Goal: Information Seeking & Learning: Compare options

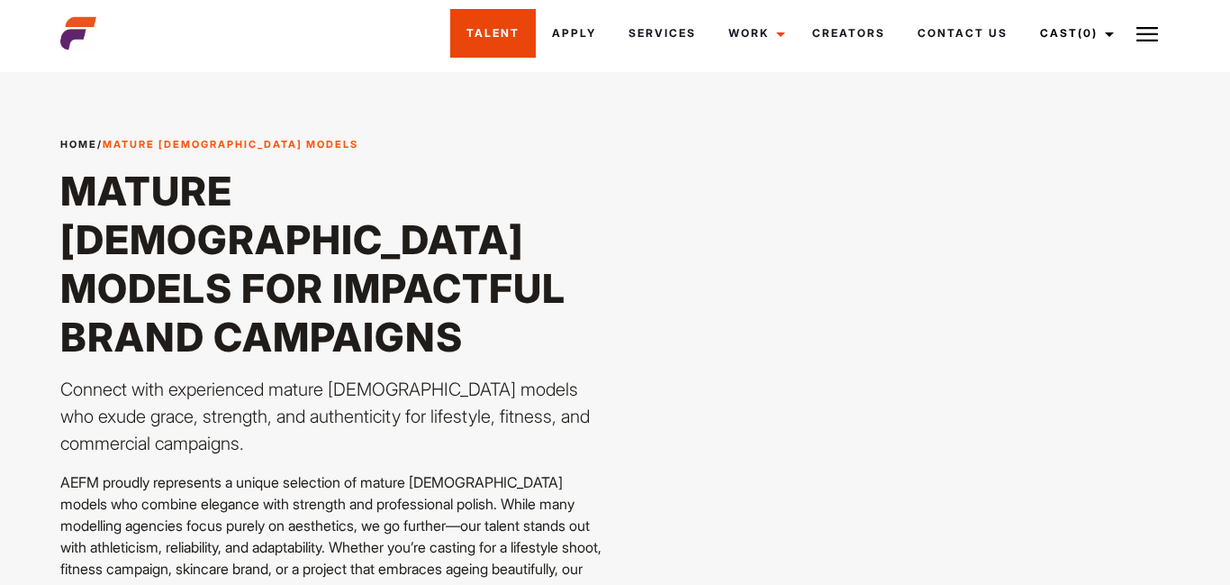
click at [469, 29] on link "Talent" at bounding box center [493, 33] width 86 height 49
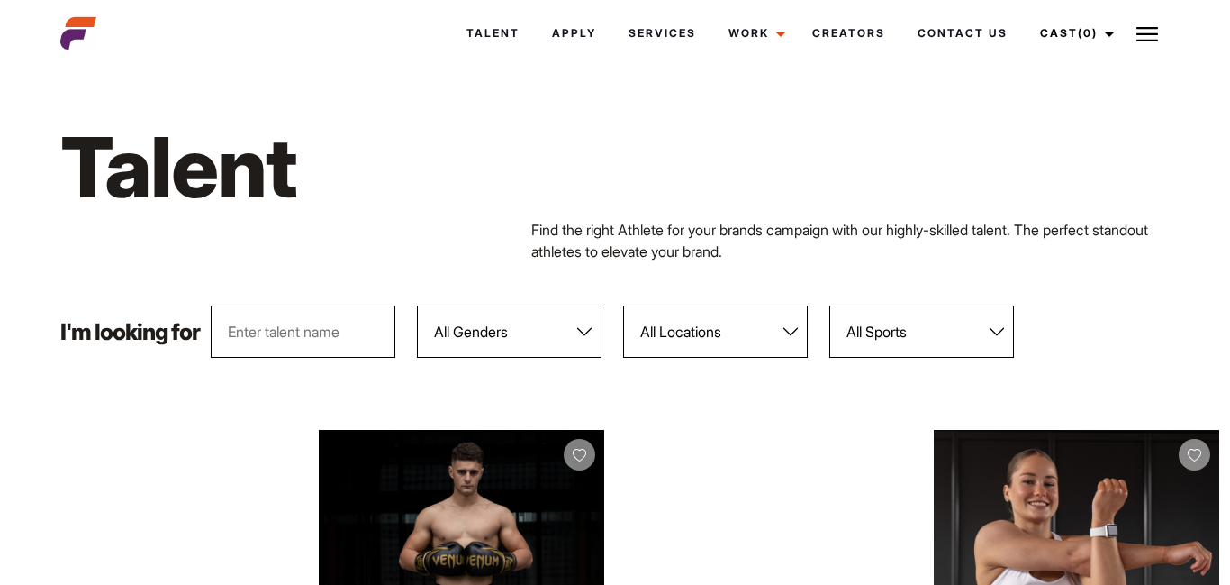
click at [576, 334] on select "All Genders Female Male" at bounding box center [509, 331] width 185 height 52
select select "104"
click at [418, 305] on select "All Genders Female Male" at bounding box center [509, 331] width 185 height 52
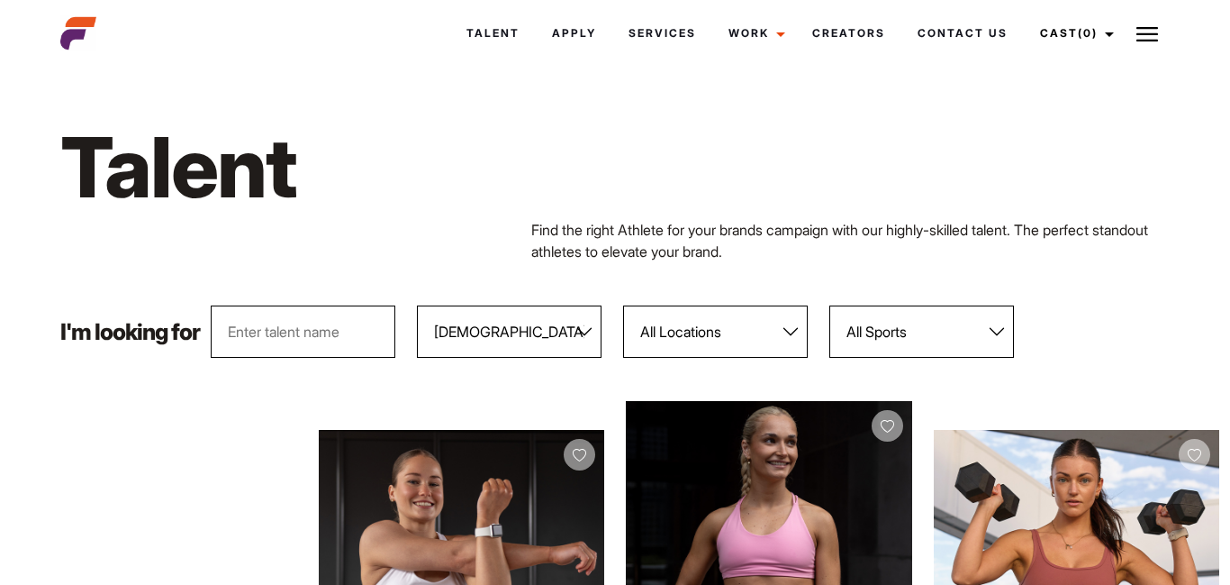
click at [968, 324] on select "All Sports 100 Meter Butterfly Acrobatics Aerial awareness Aerobics AFL Aflw Am…" at bounding box center [921, 331] width 185 height 52
click at [1083, 341] on div "I'm looking for All Genders Female Male All Locations Adelaide Brisbane Darwin …" at bounding box center [616, 331] width 1132 height 52
click at [1118, 333] on div "I'm looking for All Genders Female Male All Locations Adelaide Brisbane Darwin …" at bounding box center [616, 331] width 1132 height 52
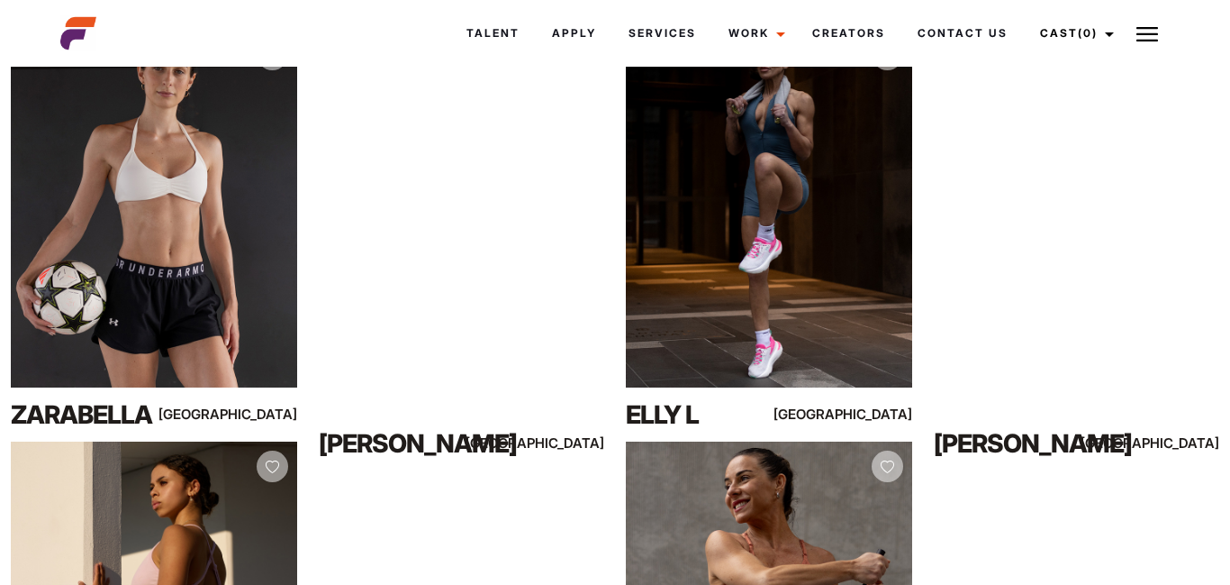
scroll to position [793, 0]
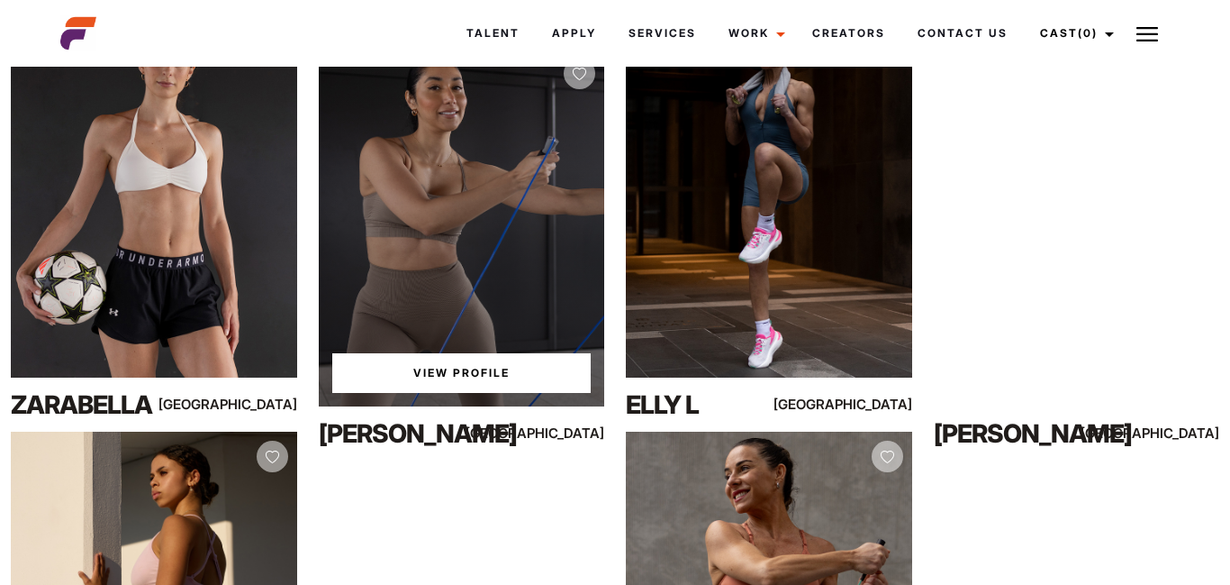
click at [456, 262] on div "View Profile" at bounding box center [462, 228] width 286 height 358
click at [463, 371] on link "View Profile" at bounding box center [461, 373] width 259 height 40
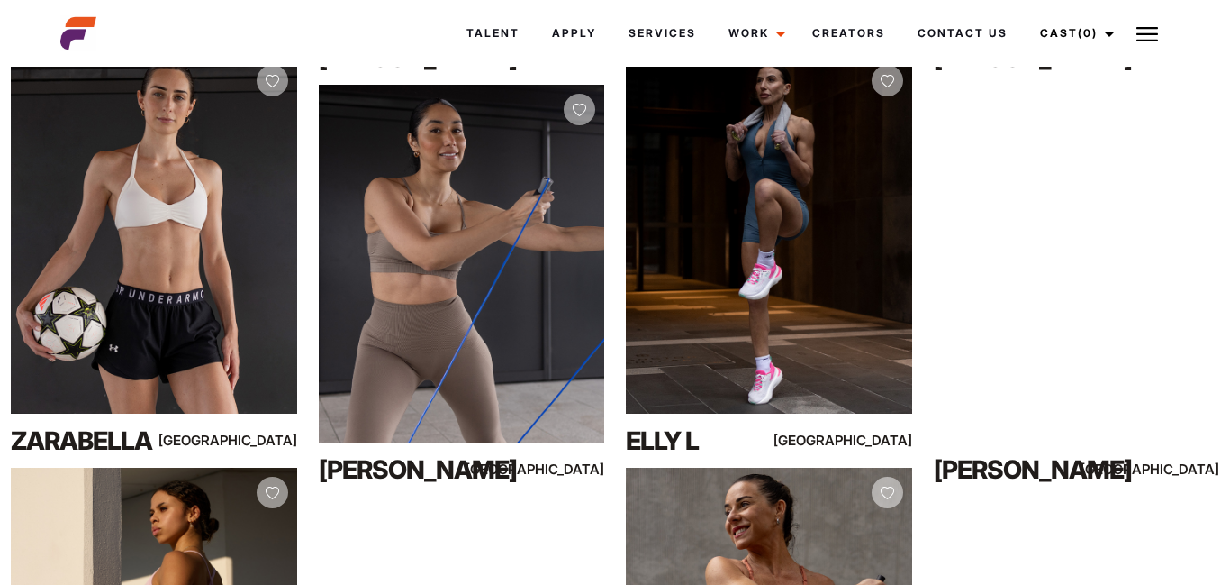
scroll to position [720, 0]
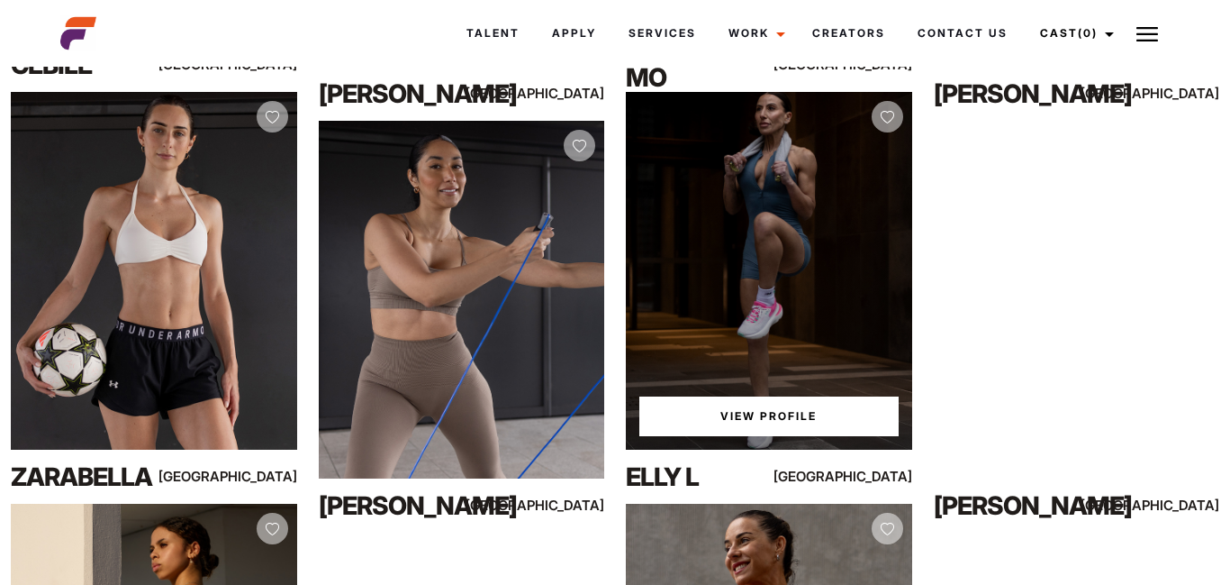
click at [726, 230] on div "View Profile" at bounding box center [769, 271] width 286 height 358
click at [780, 407] on link "View Profile" at bounding box center [768, 416] width 259 height 40
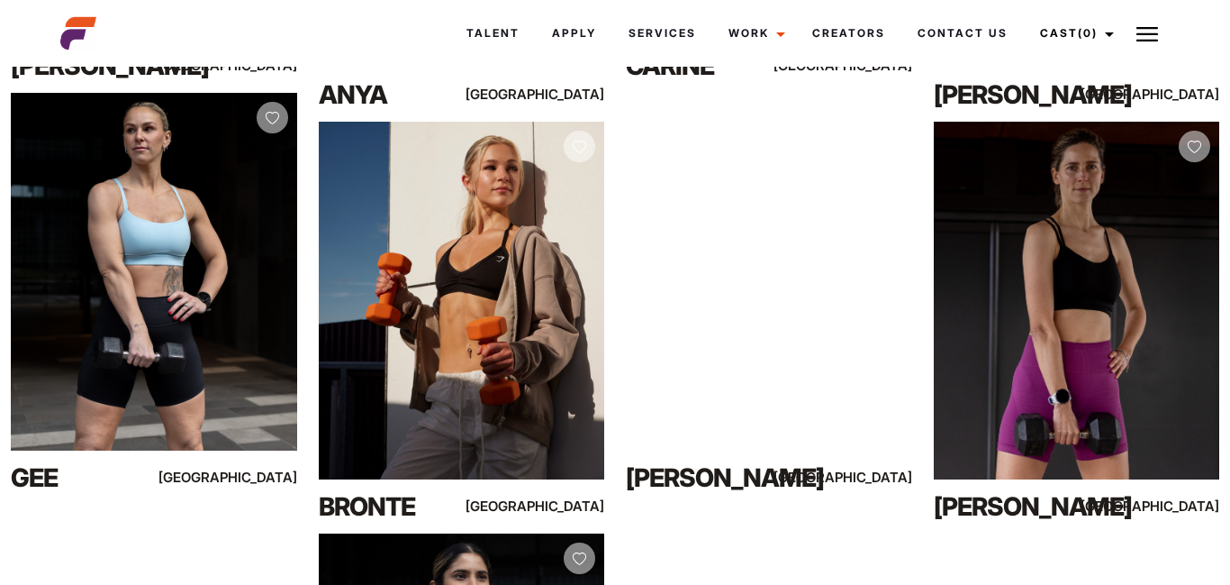
scroll to position [1549, 0]
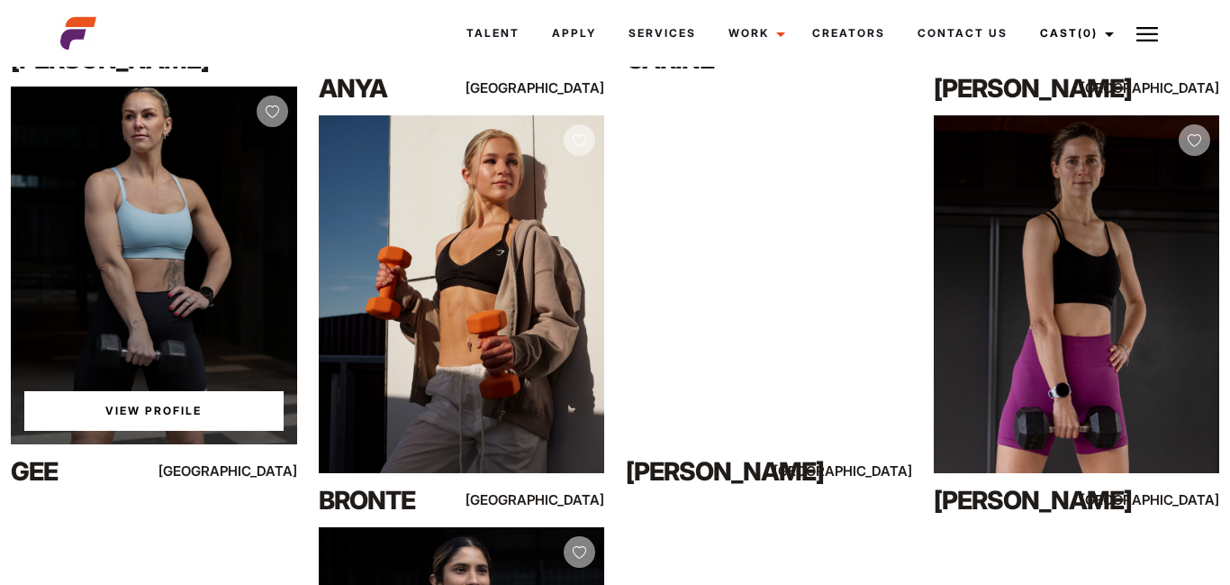
click at [147, 185] on div "View Profile" at bounding box center [154, 265] width 286 height 358
click at [168, 404] on link "View Profile" at bounding box center [153, 411] width 259 height 40
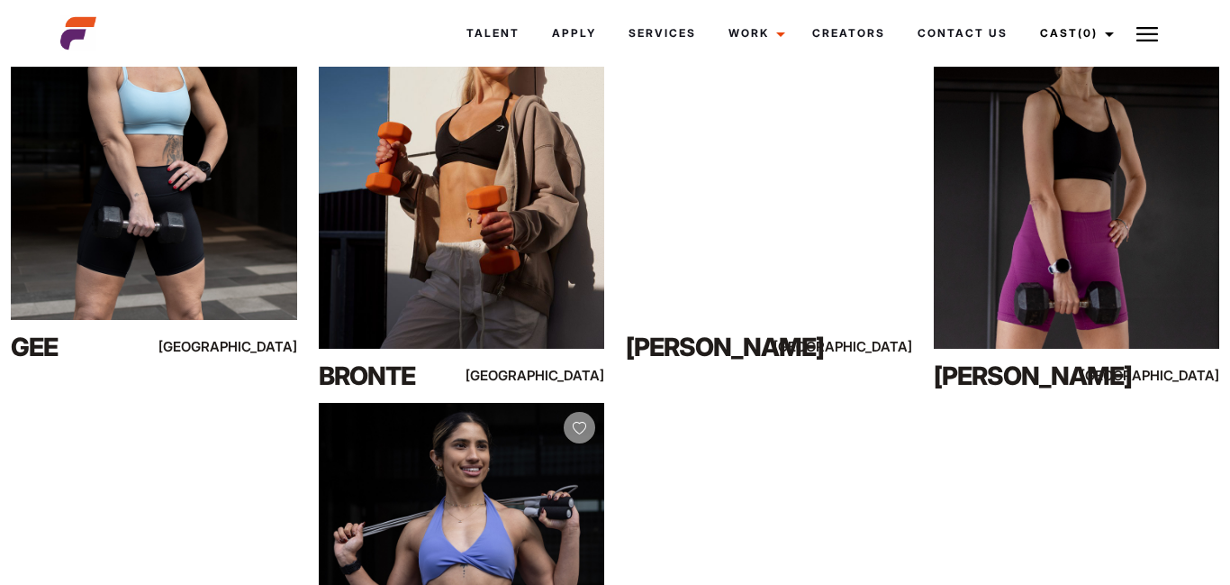
scroll to position [1729, 0]
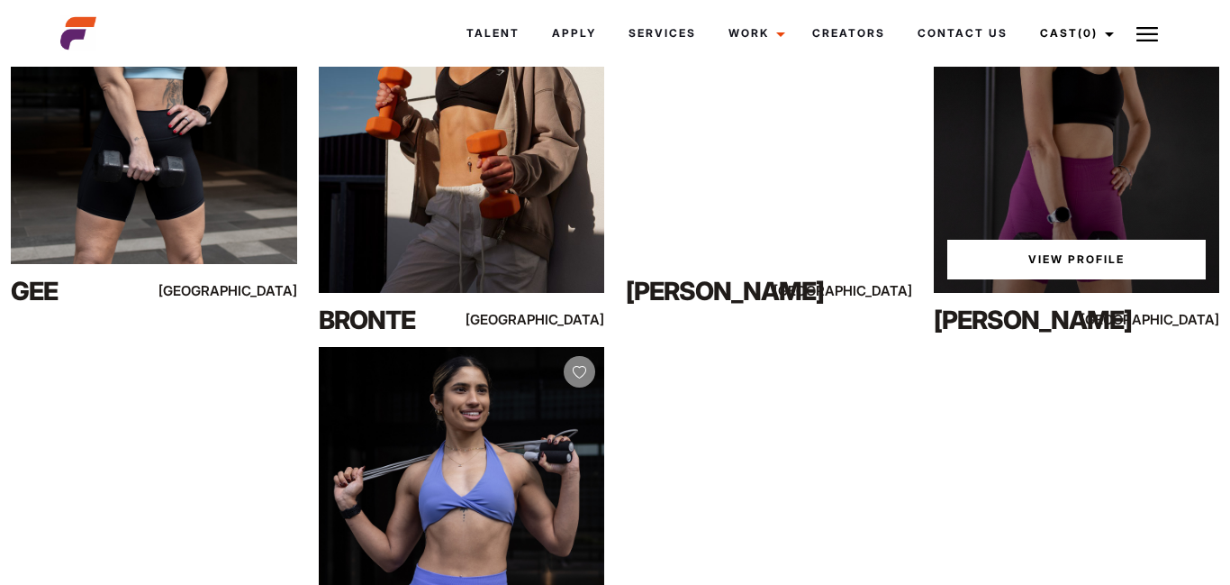
click at [1054, 260] on link "View Profile" at bounding box center [1076, 260] width 259 height 40
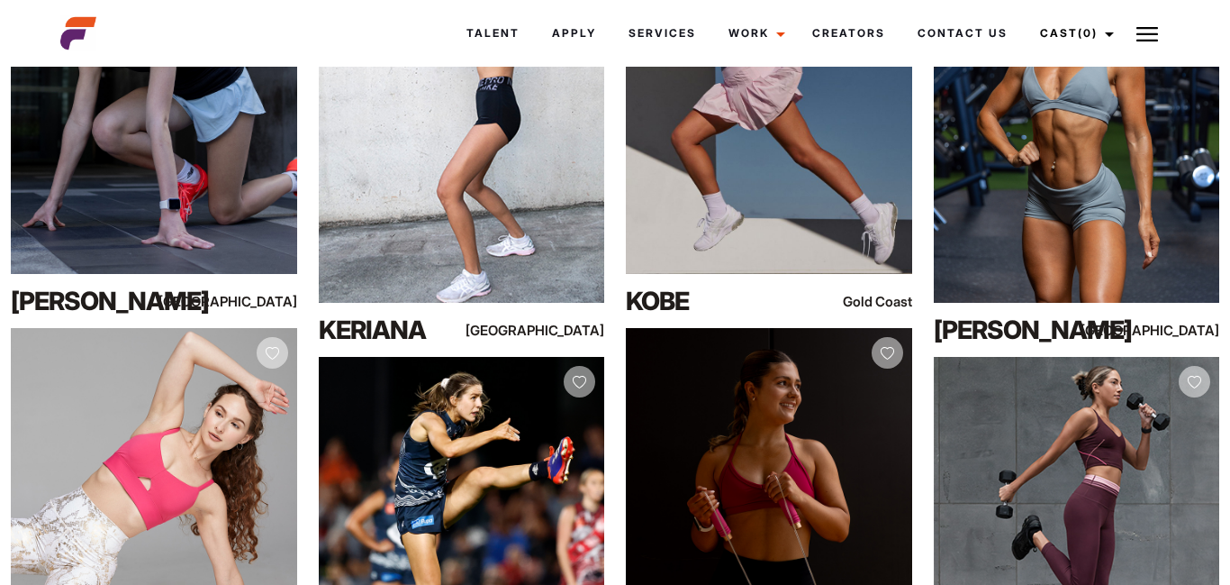
scroll to position [5836, 0]
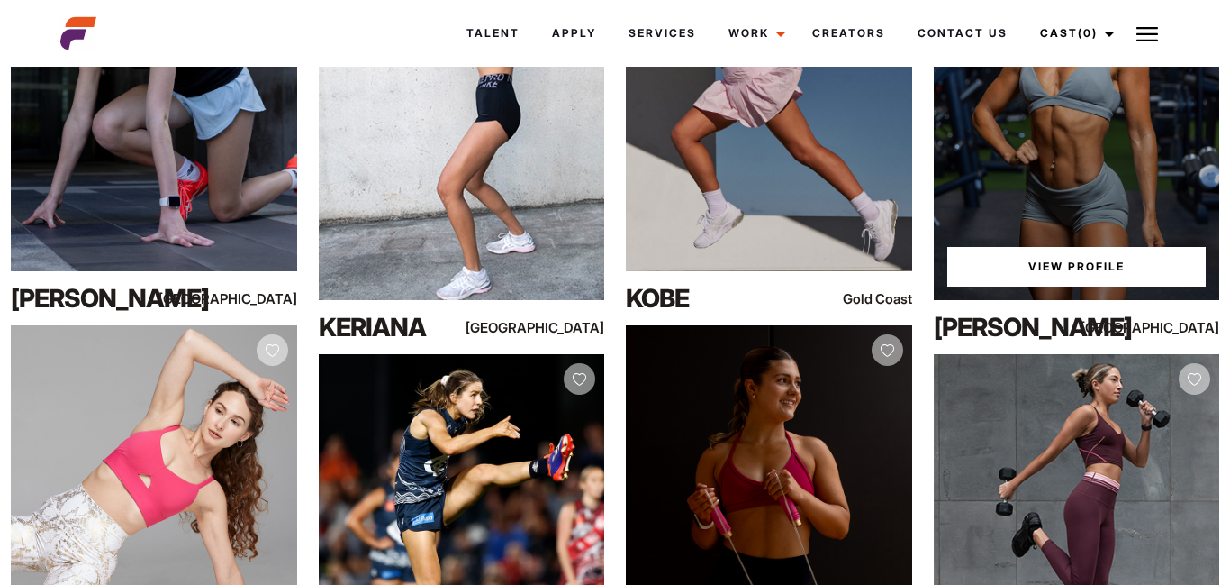
click at [1079, 209] on div "View Profile" at bounding box center [1077, 121] width 286 height 358
click at [1067, 275] on link "View Profile" at bounding box center [1076, 267] width 259 height 40
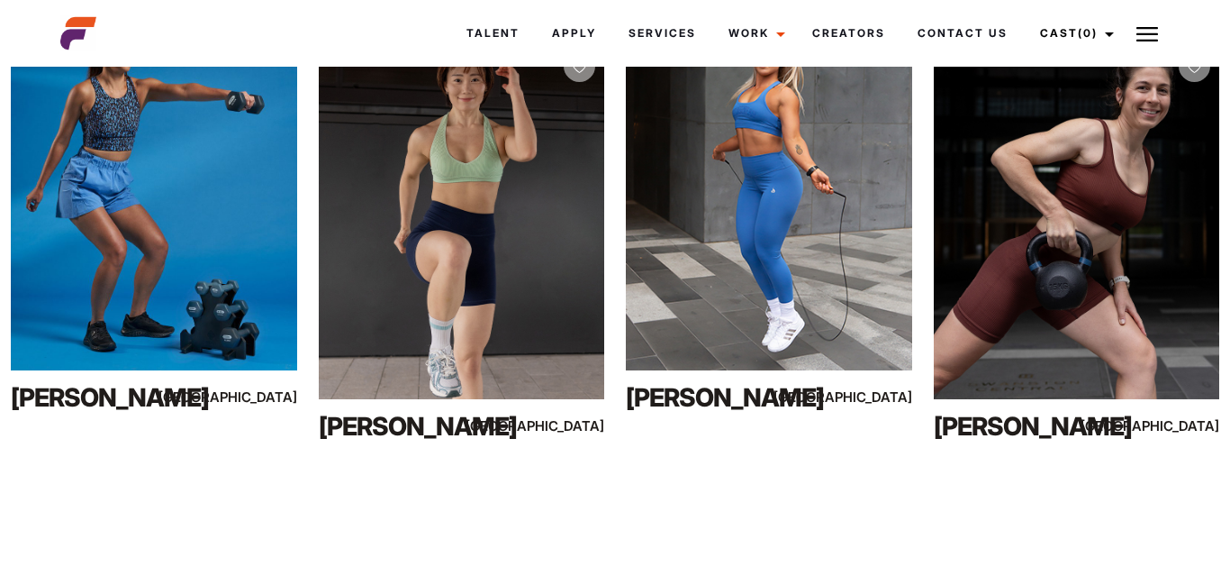
scroll to position [7385, 0]
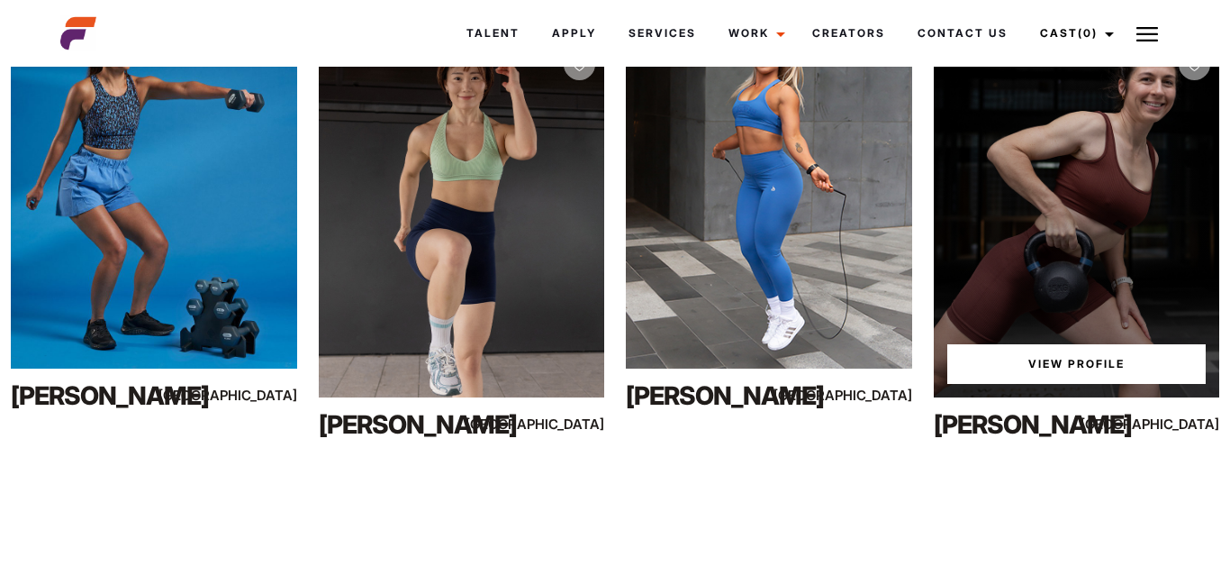
click at [1050, 365] on link "View Profile" at bounding box center [1076, 364] width 259 height 40
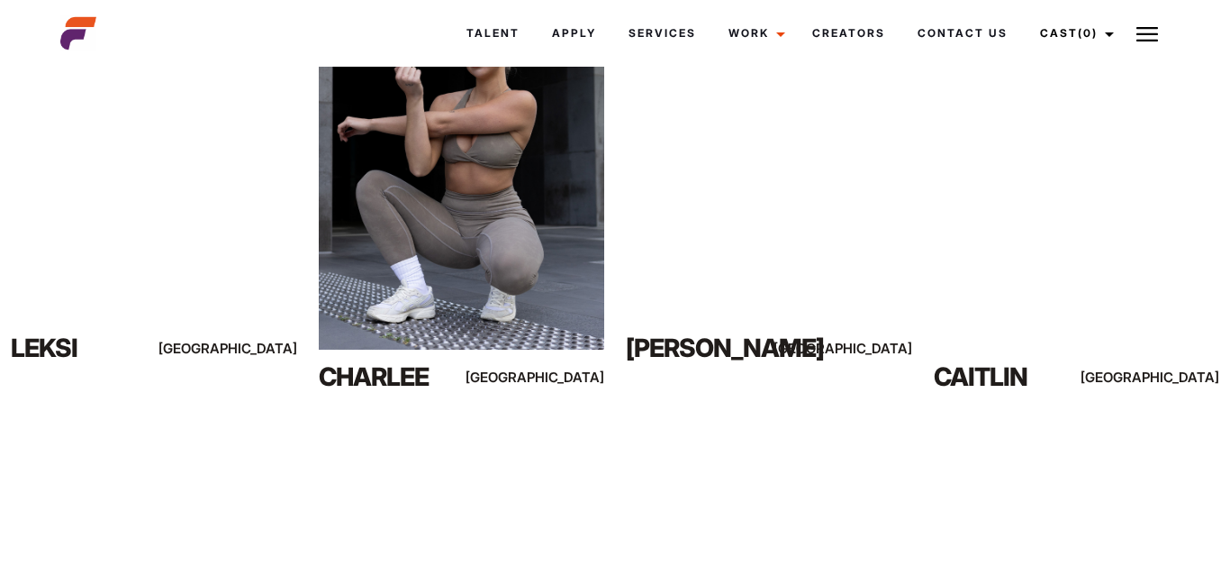
scroll to position [9114, 0]
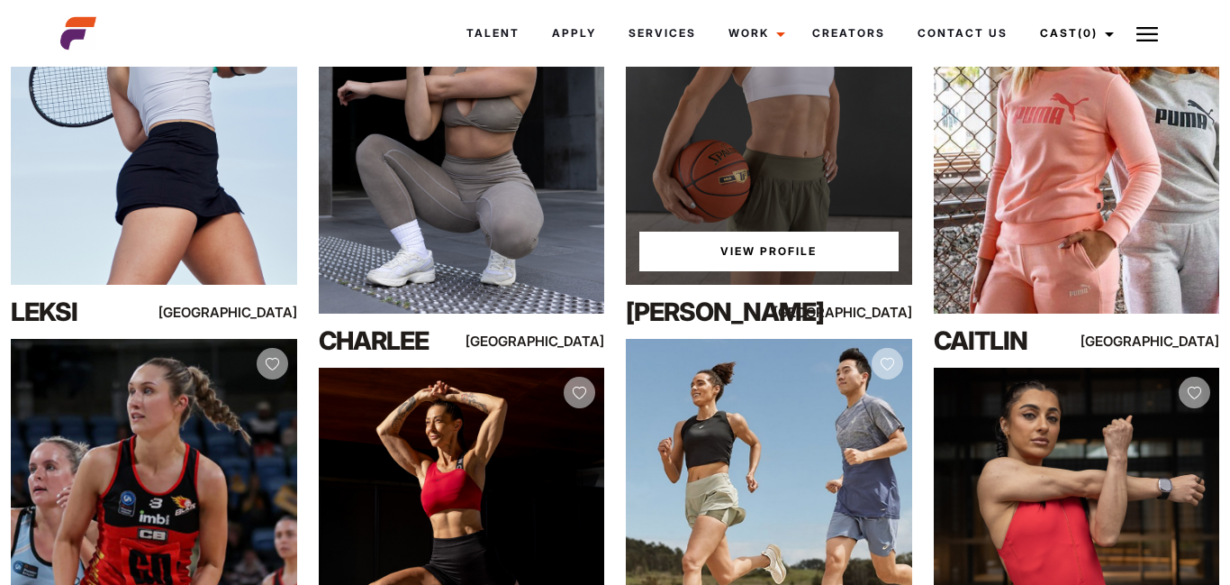
click at [720, 174] on div "View Profile" at bounding box center [769, 106] width 286 height 358
click at [767, 249] on link "View Profile" at bounding box center [768, 251] width 259 height 40
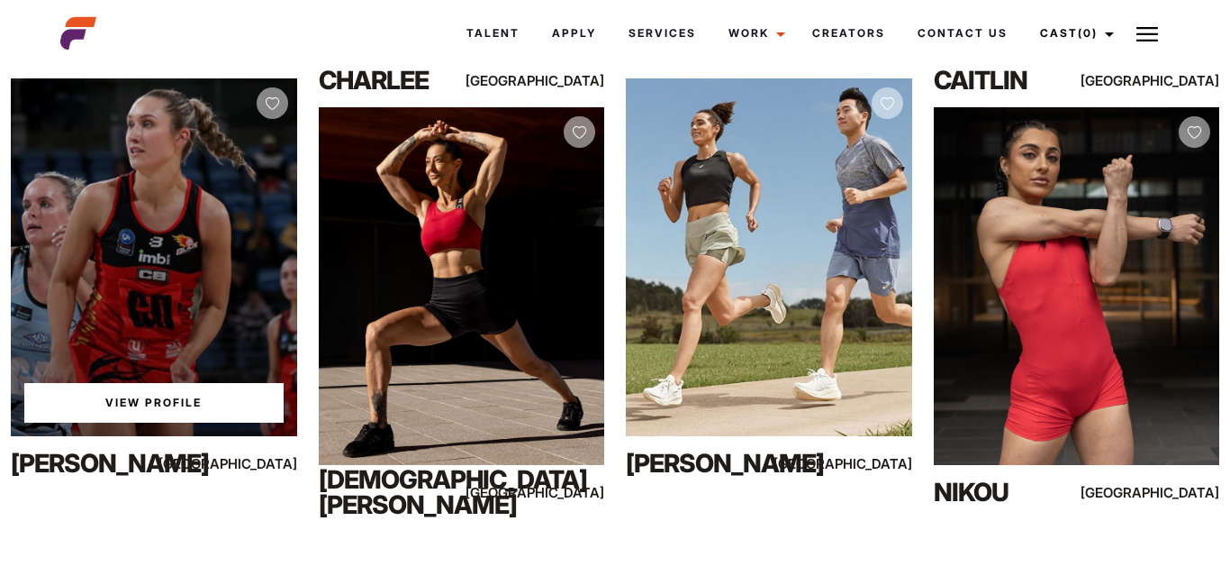
scroll to position [9403, 0]
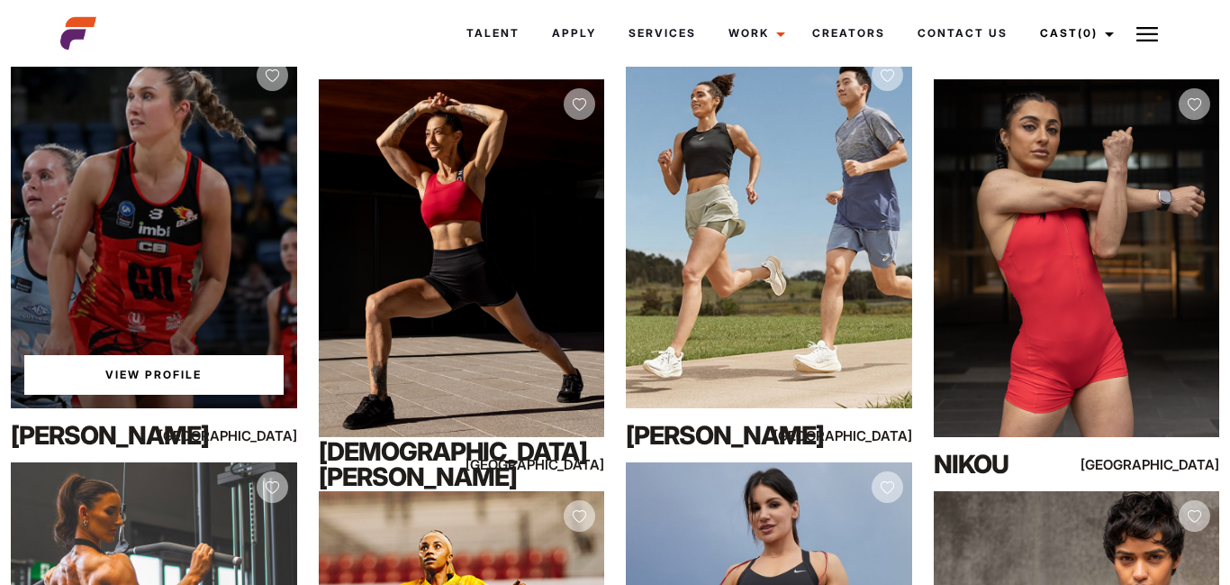
click at [157, 384] on link "View Profile" at bounding box center [153, 375] width 259 height 40
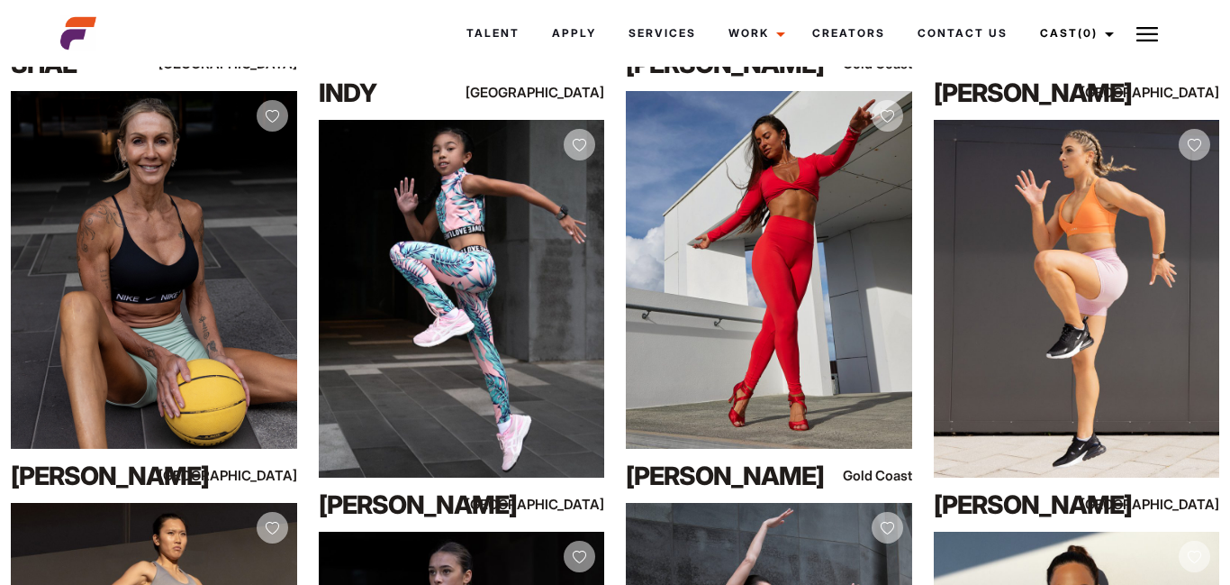
scroll to position [11456, 0]
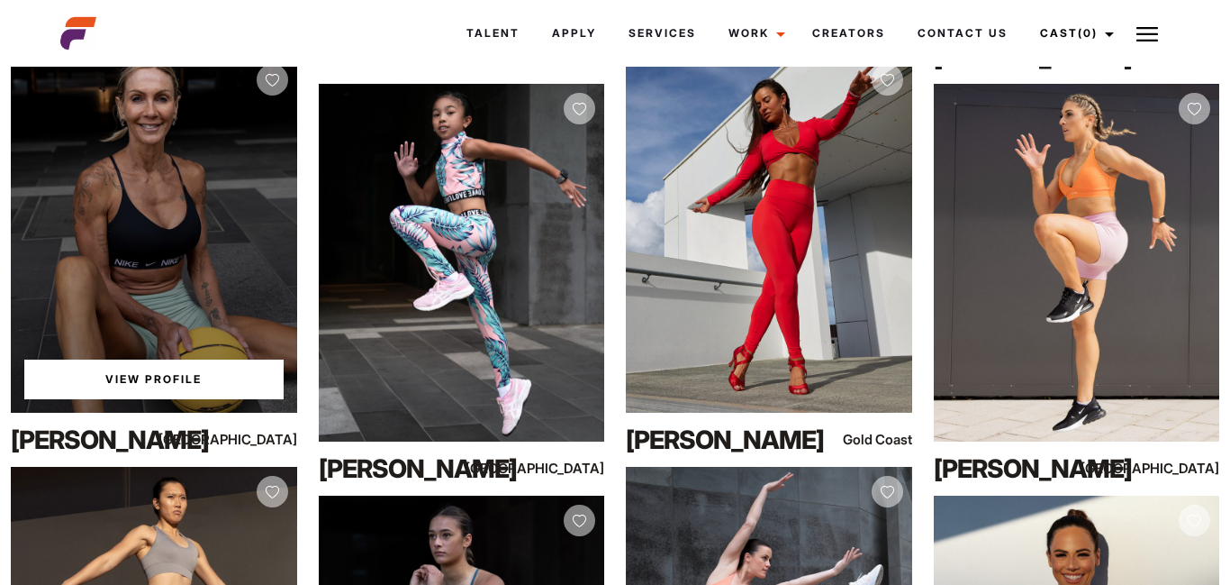
click at [158, 376] on link "View Profile" at bounding box center [153, 379] width 259 height 40
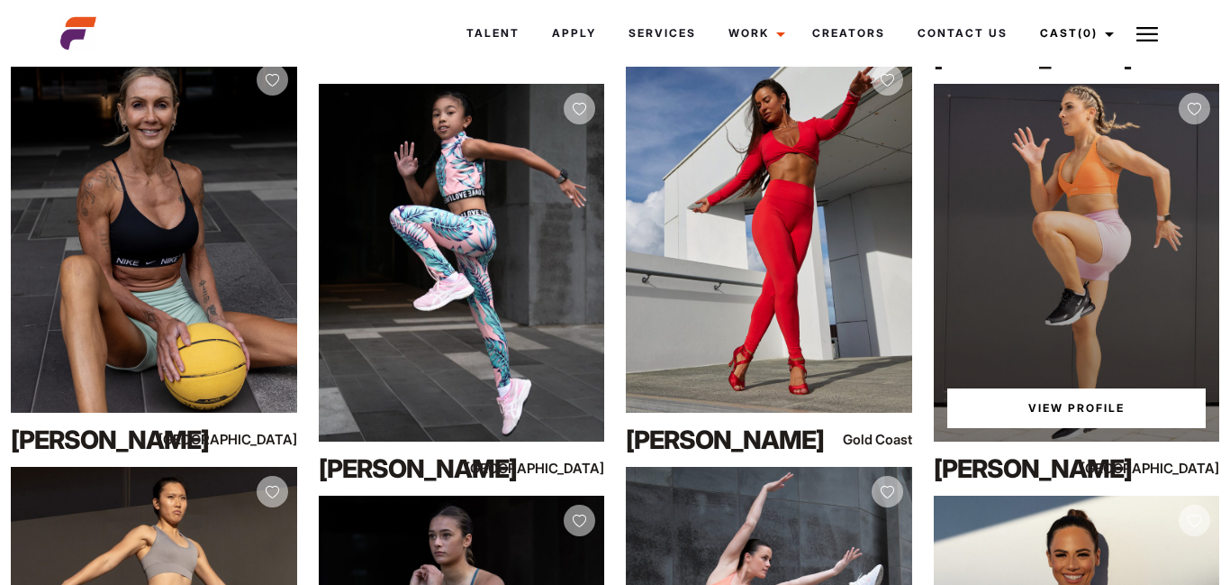
click at [1063, 413] on link "View Profile" at bounding box center [1076, 408] width 259 height 40
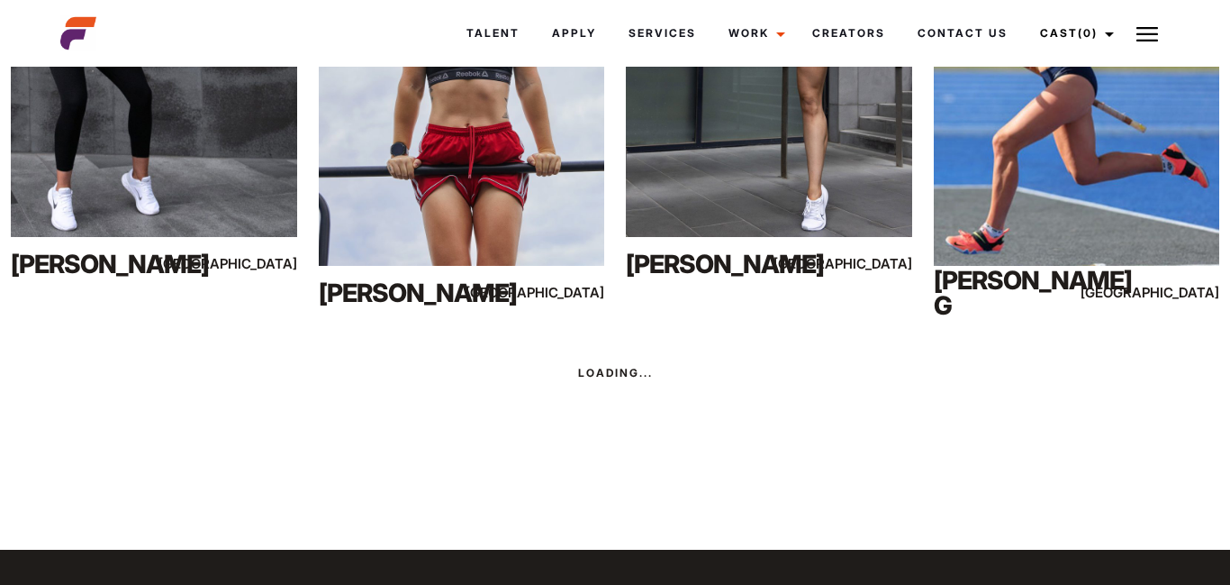
scroll to position [13689, 0]
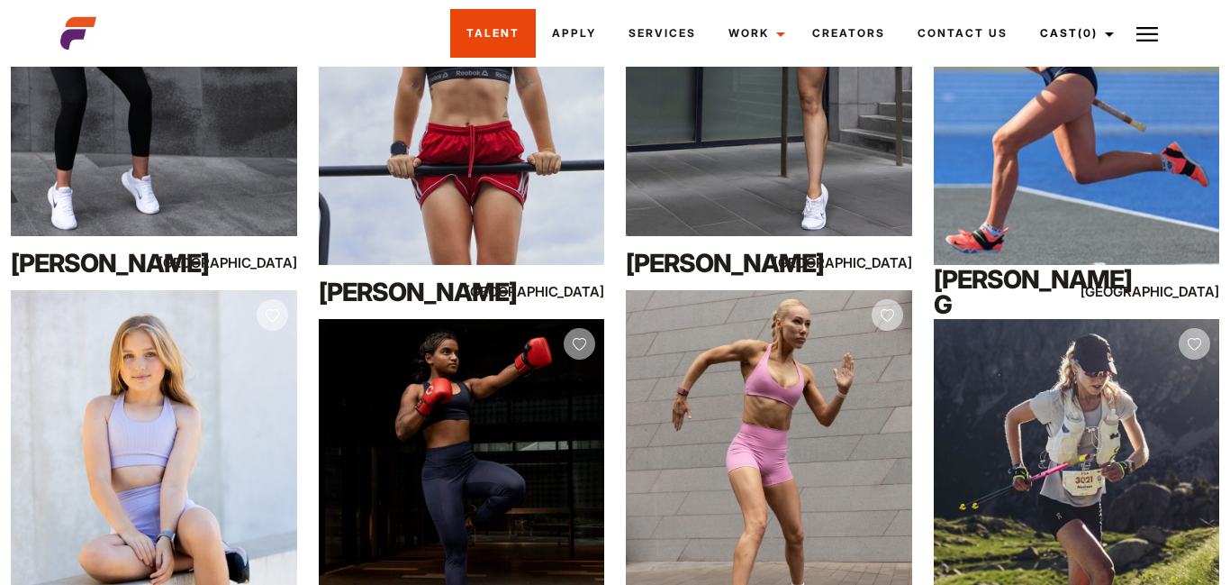
click at [499, 35] on link "Talent" at bounding box center [493, 33] width 86 height 49
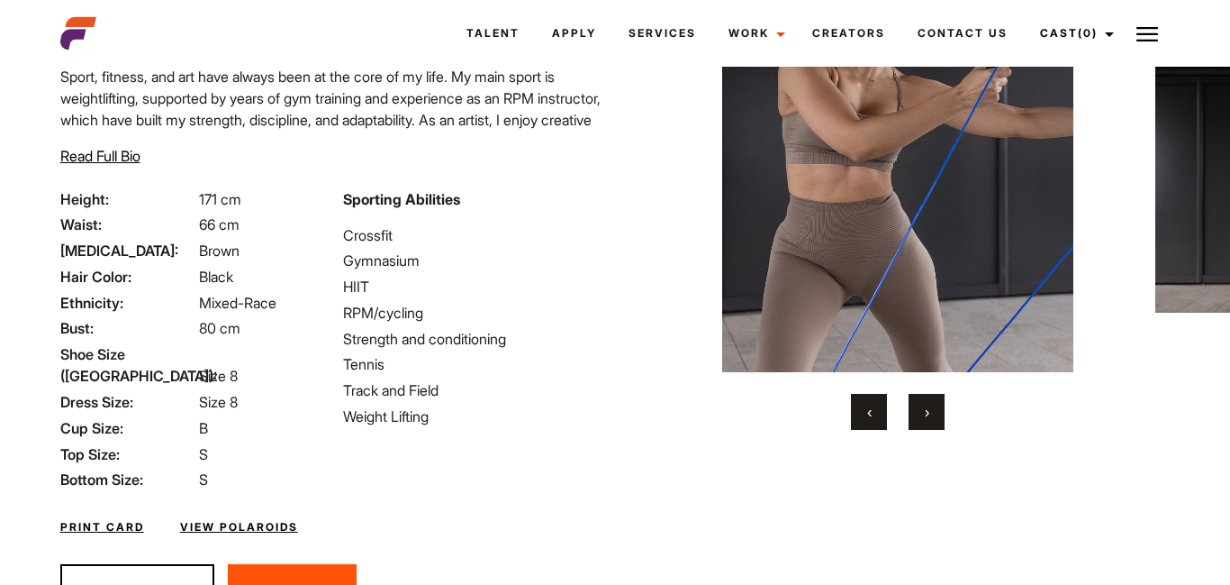
scroll to position [184, 0]
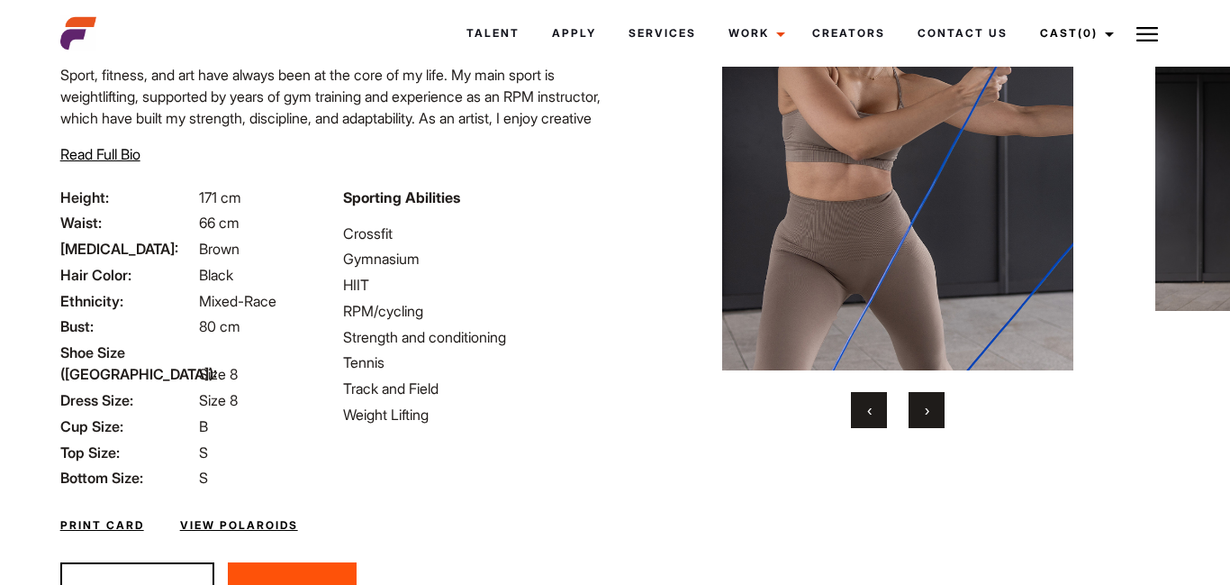
click at [222, 517] on link "View Polaroids" at bounding box center [239, 525] width 118 height 16
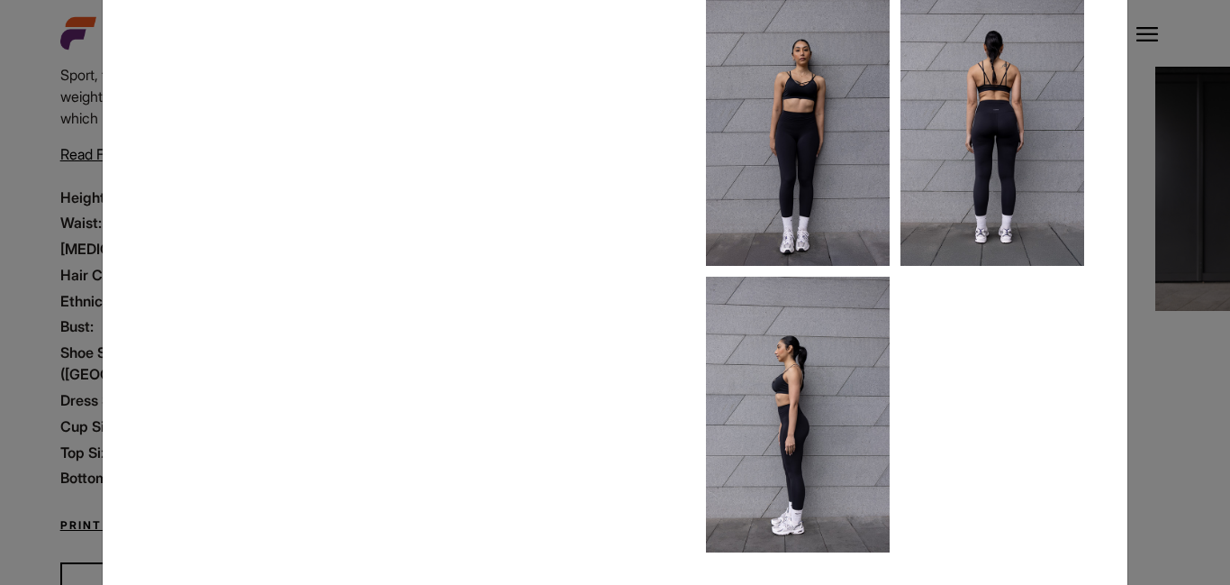
scroll to position [165, 0]
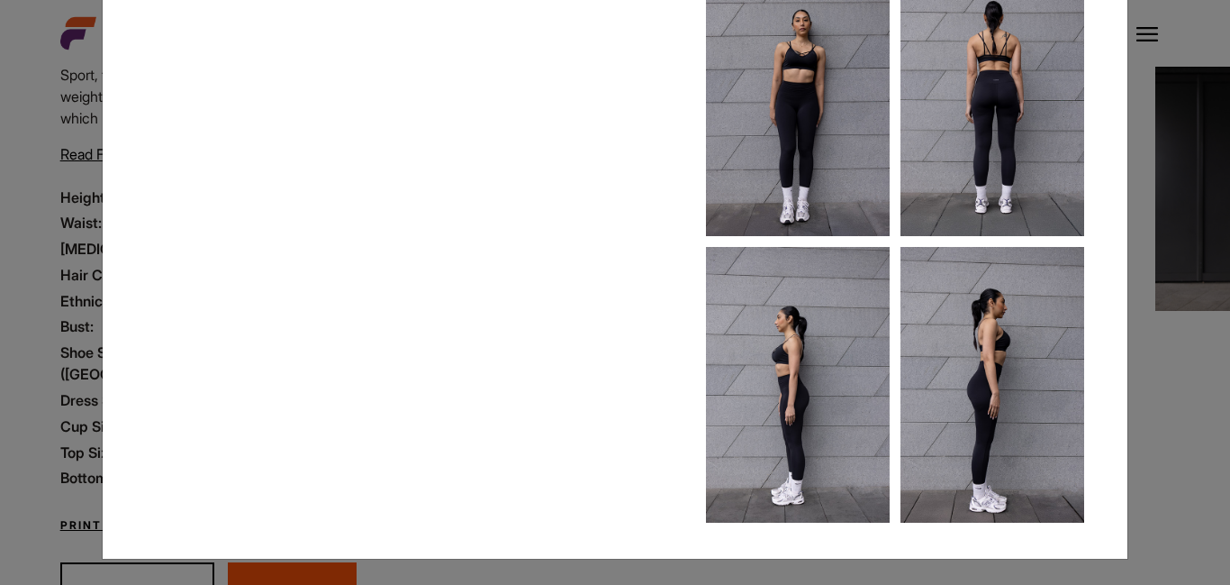
click at [1009, 426] on img at bounding box center [993, 385] width 184 height 276
click at [1001, 78] on img at bounding box center [993, 98] width 184 height 276
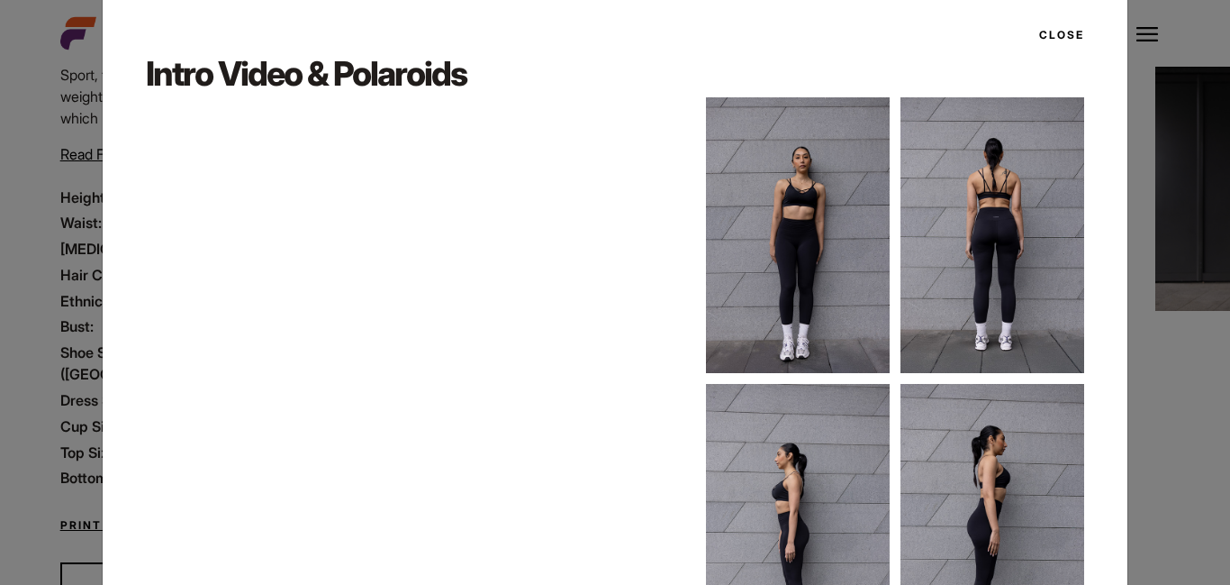
scroll to position [0, 0]
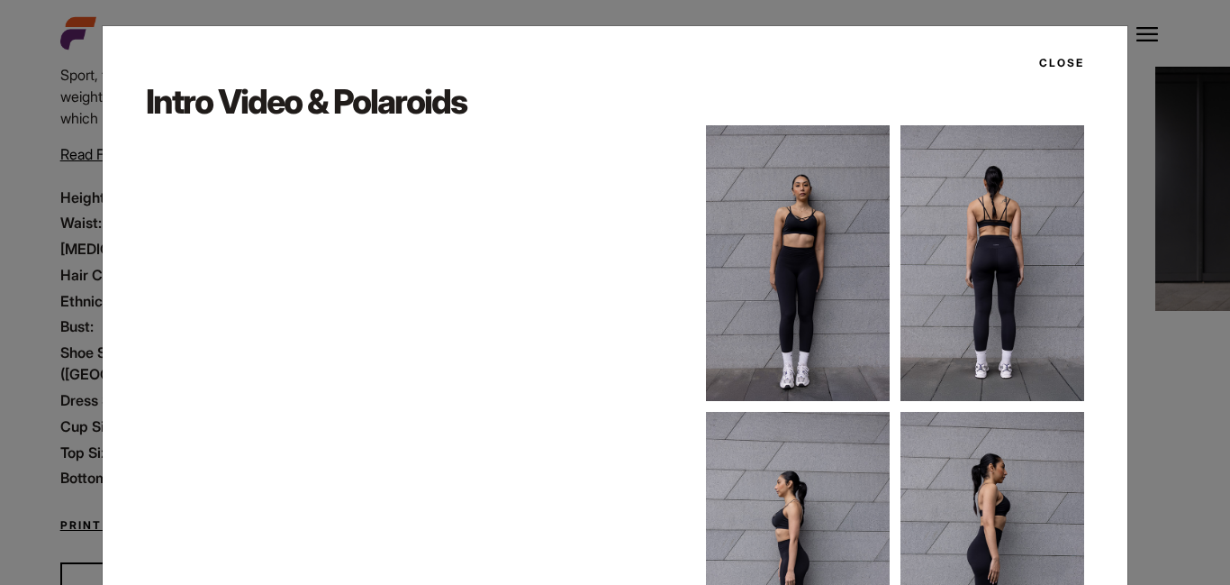
click at [1049, 59] on button "Close" at bounding box center [1057, 63] width 56 height 31
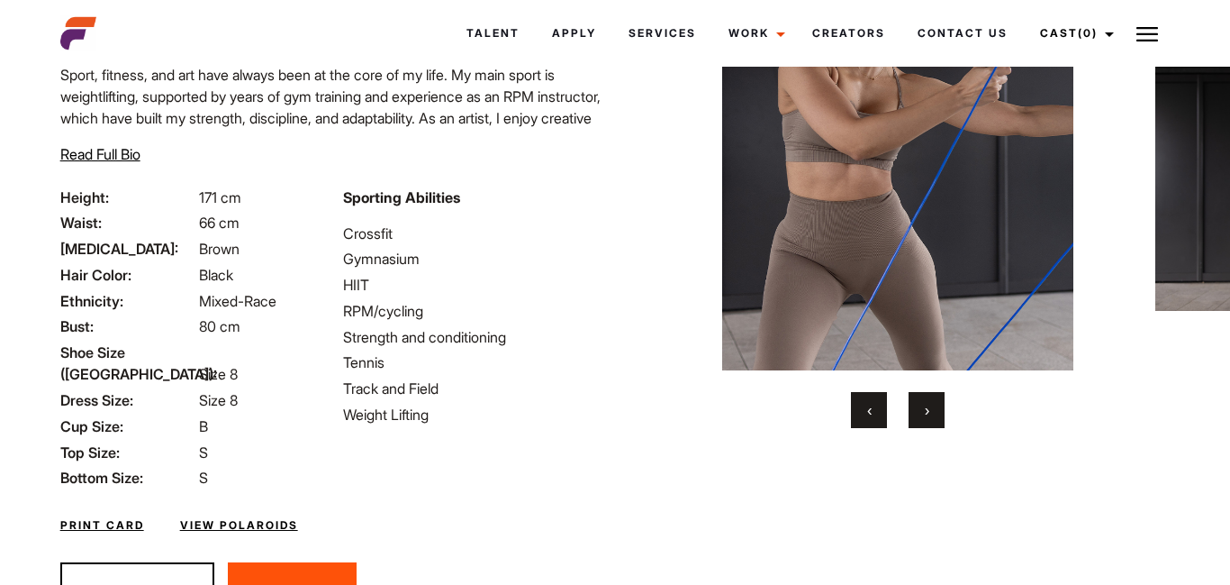
click at [936, 406] on button "›" at bounding box center [927, 410] width 36 height 36
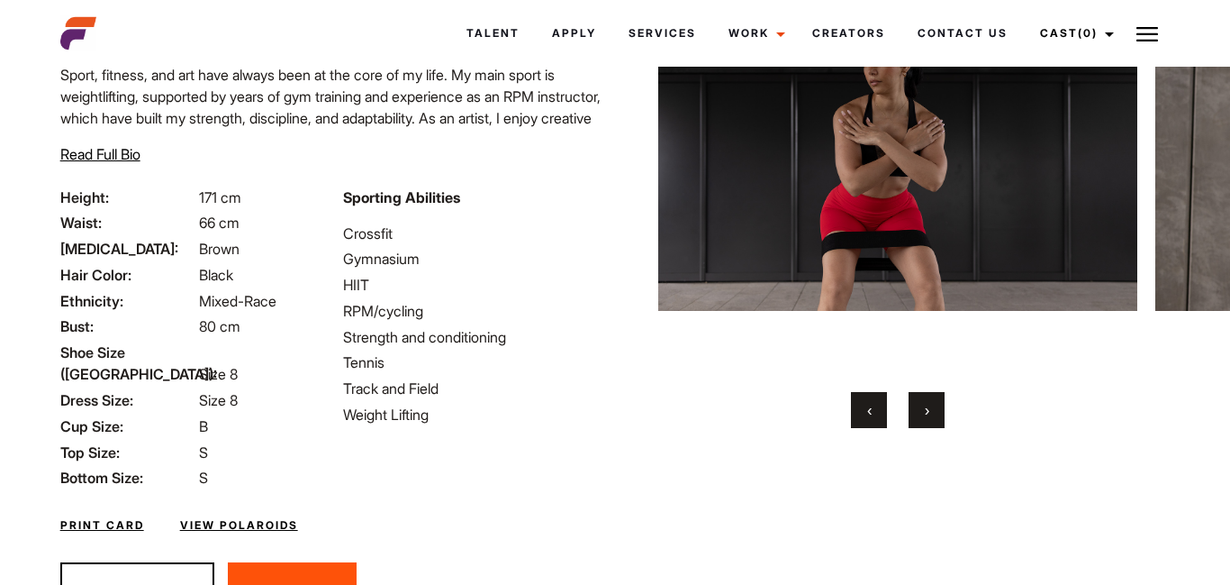
click at [936, 406] on button "›" at bounding box center [927, 410] width 36 height 36
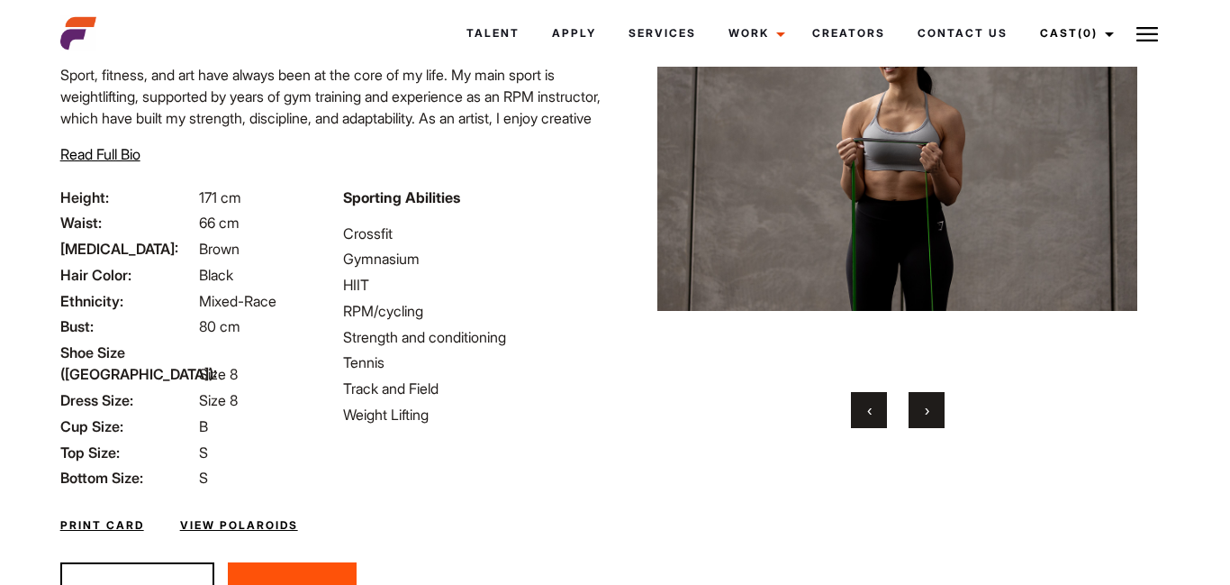
click at [936, 406] on button "›" at bounding box center [927, 410] width 36 height 36
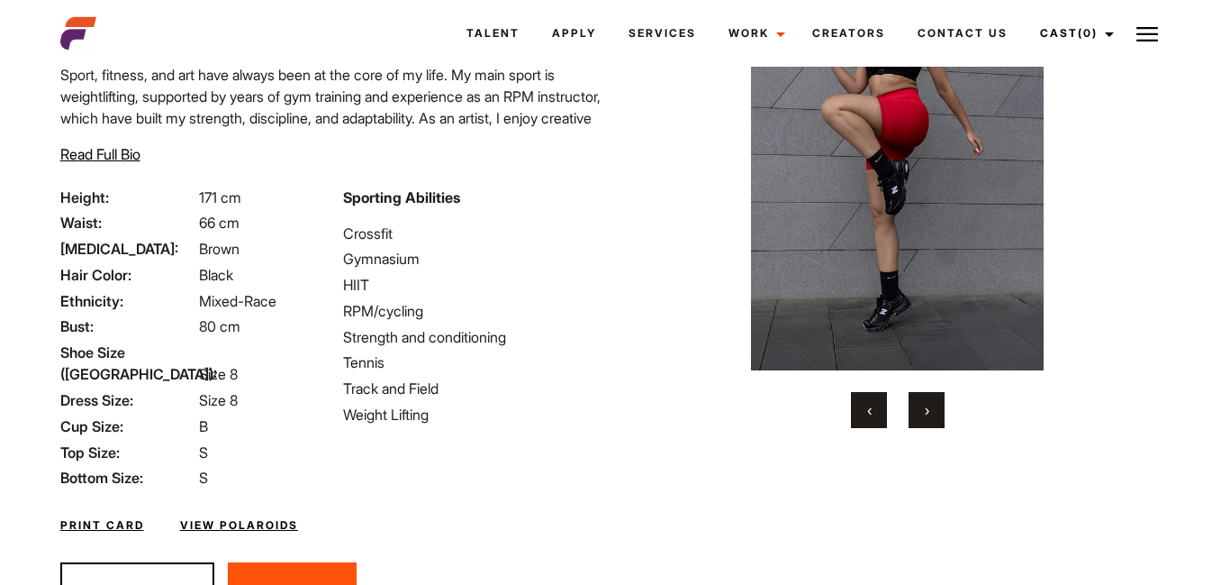
click at [936, 406] on button "›" at bounding box center [927, 410] width 36 height 36
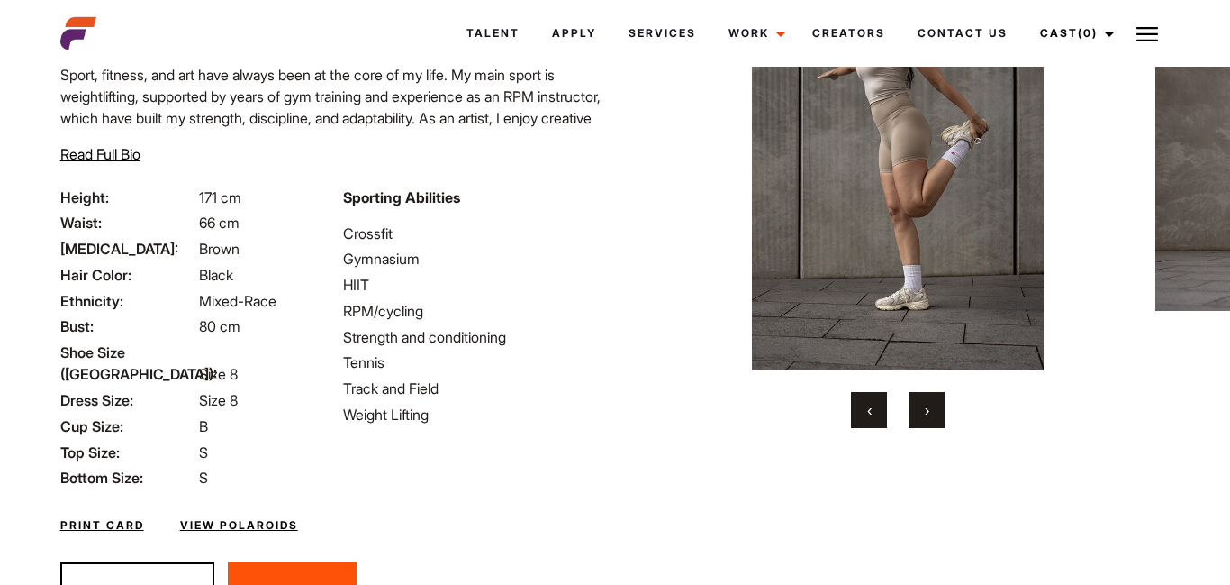
click at [936, 406] on button "›" at bounding box center [927, 410] width 36 height 36
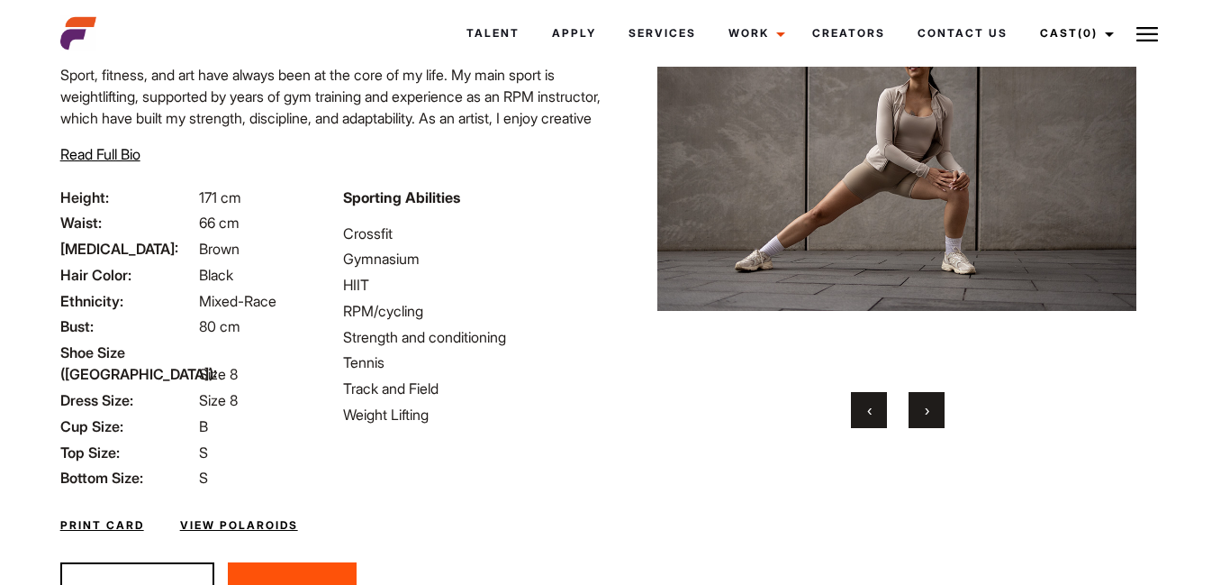
click at [936, 406] on button "›" at bounding box center [927, 410] width 36 height 36
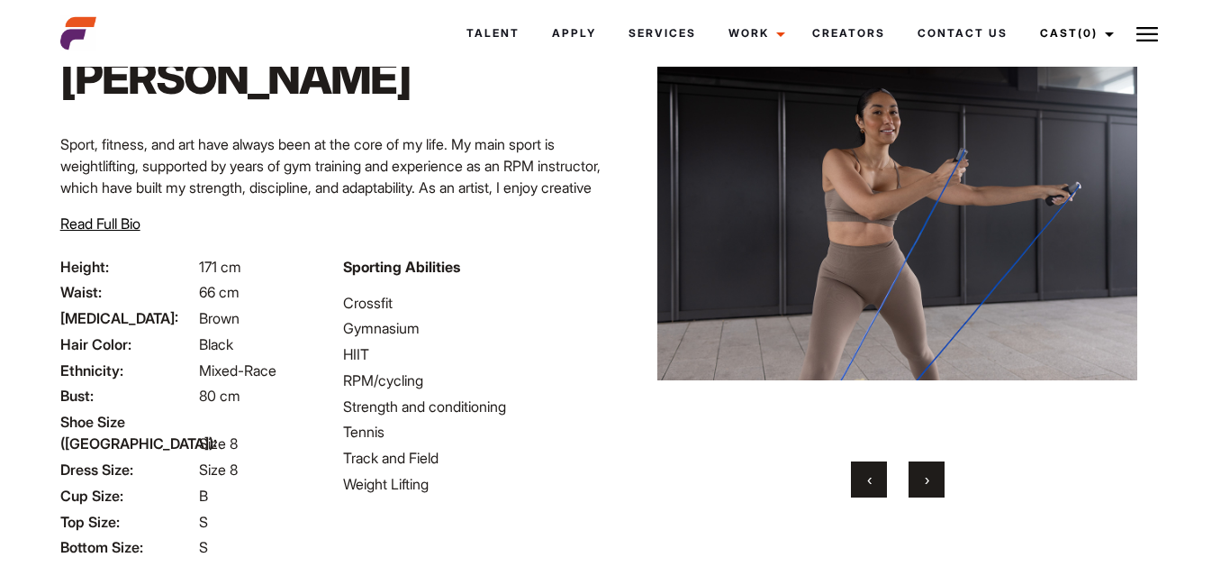
scroll to position [112, 0]
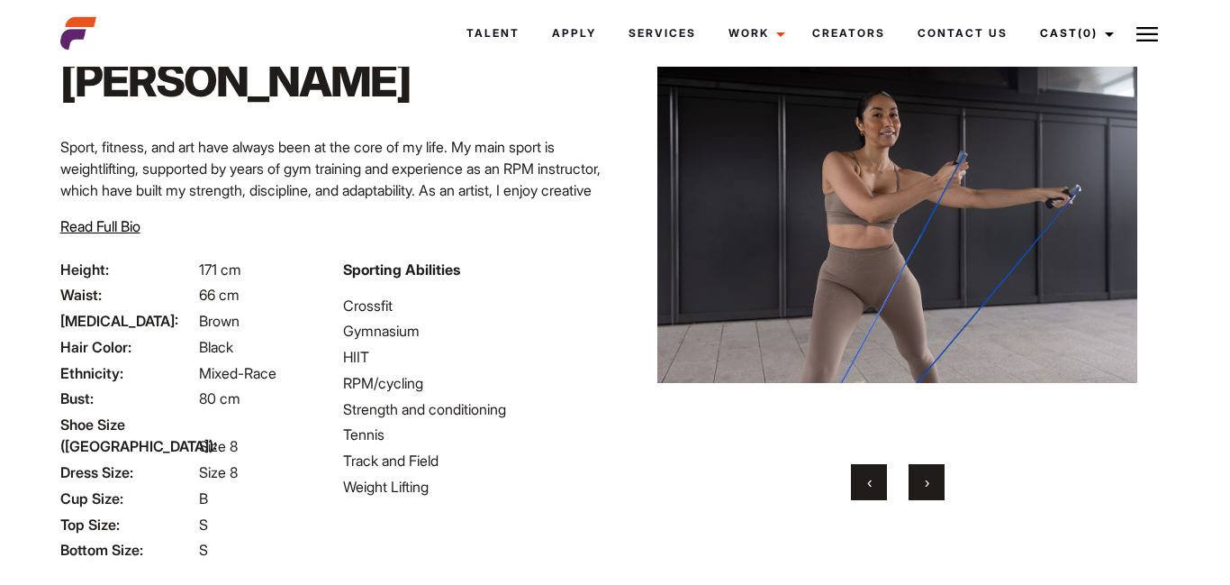
click at [925, 473] on span "›" at bounding box center [927, 482] width 5 height 18
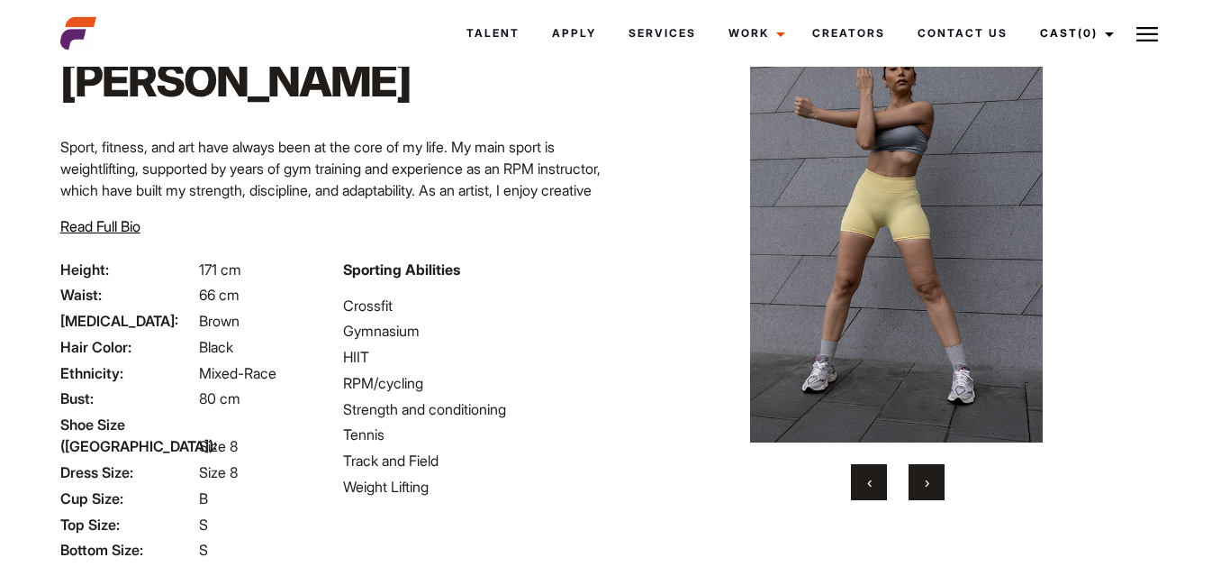
click at [925, 473] on span "›" at bounding box center [927, 482] width 5 height 18
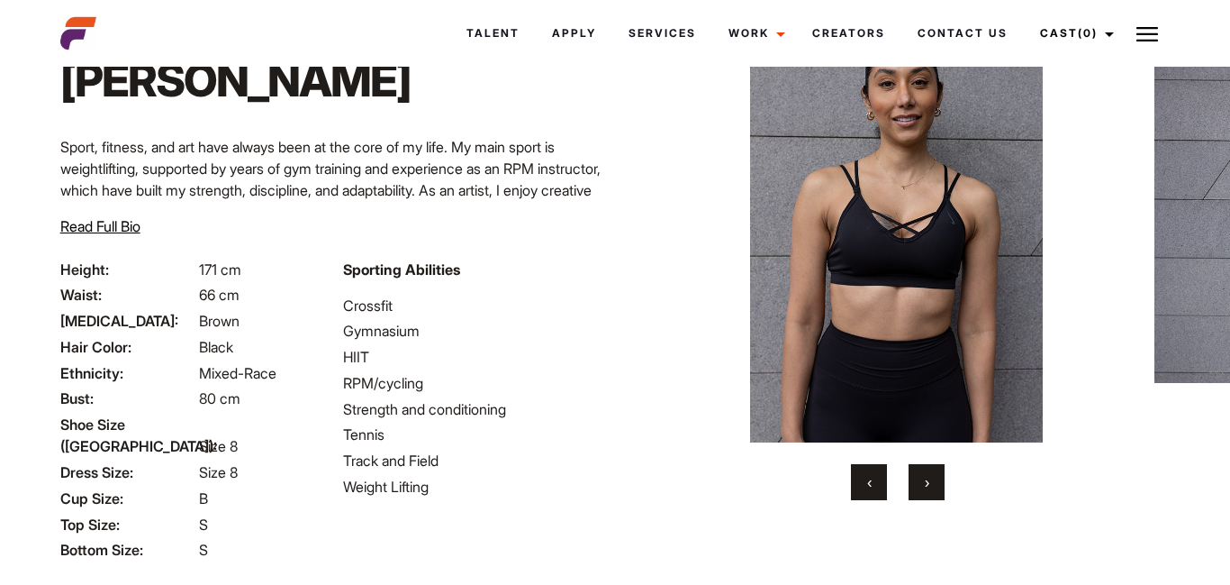
click at [925, 473] on span "›" at bounding box center [927, 482] width 5 height 18
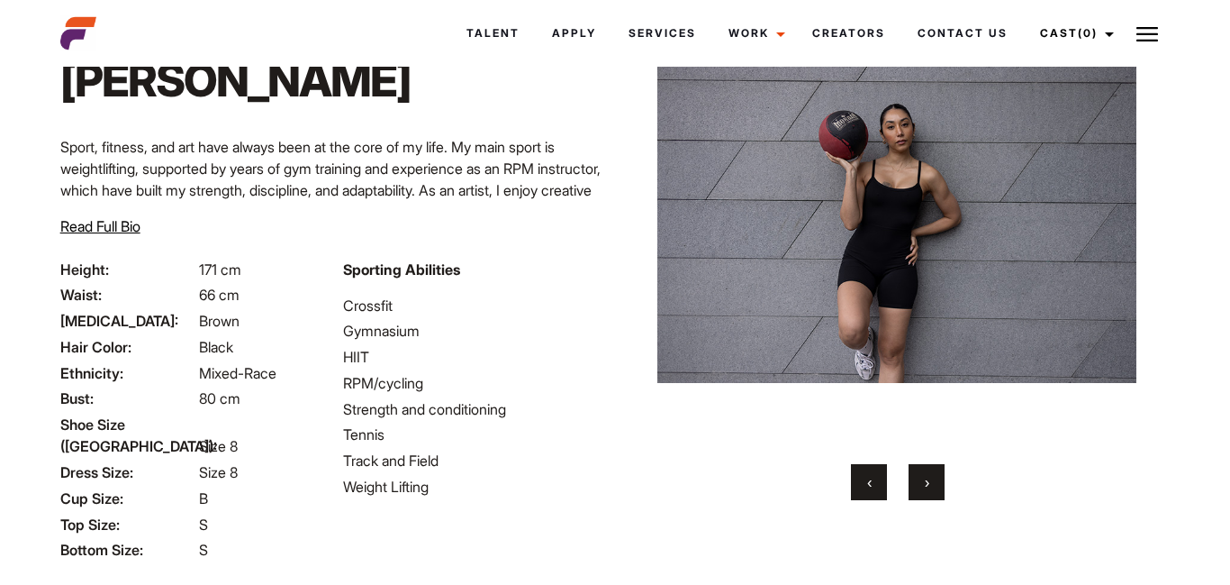
click at [925, 473] on span "›" at bounding box center [927, 482] width 5 height 18
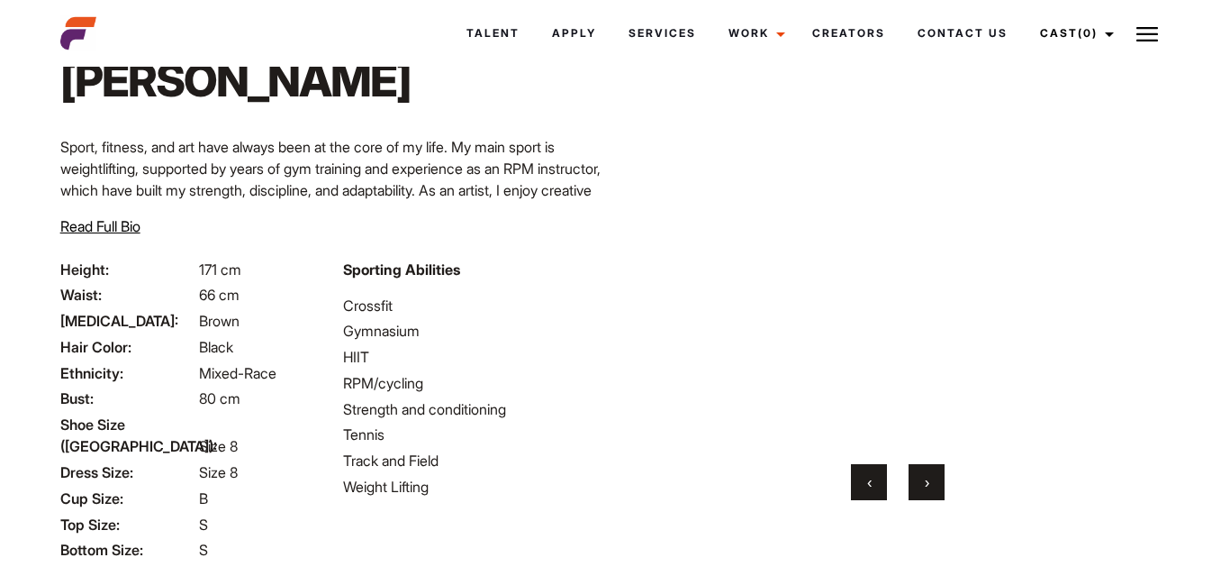
click at [925, 473] on span "›" at bounding box center [927, 482] width 5 height 18
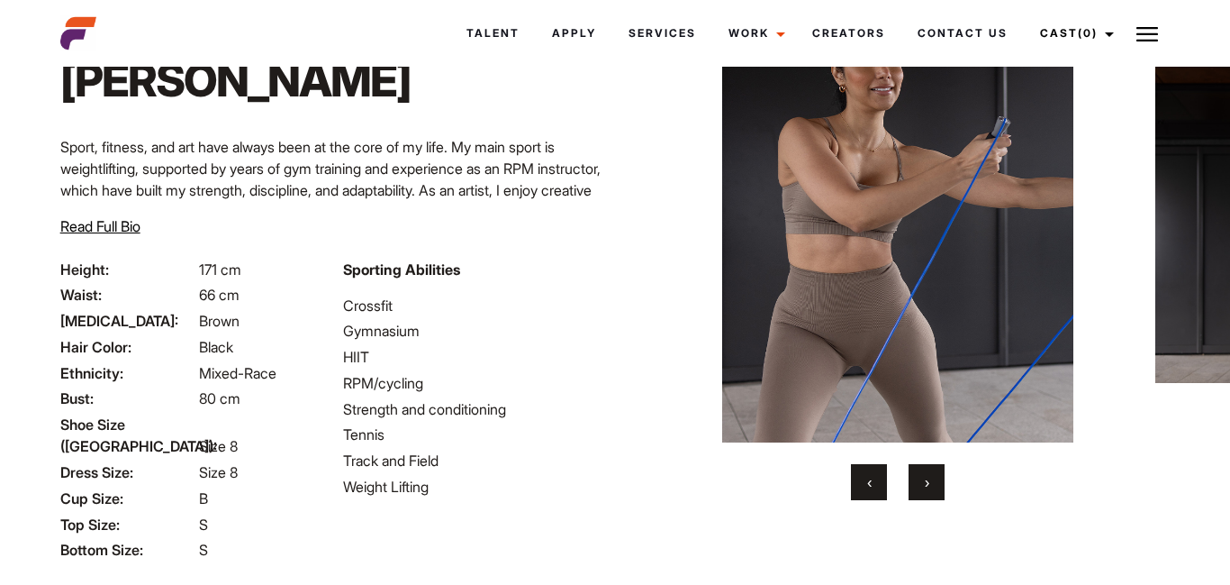
click at [925, 473] on span "›" at bounding box center [927, 482] width 5 height 18
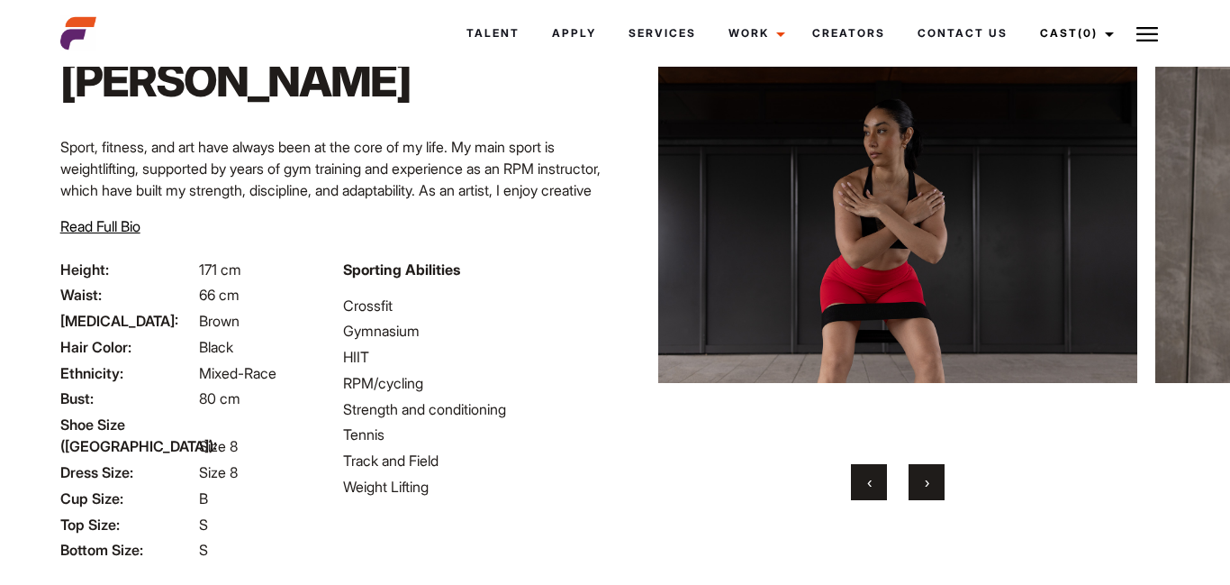
click at [872, 478] on button "‹" at bounding box center [869, 482] width 36 height 36
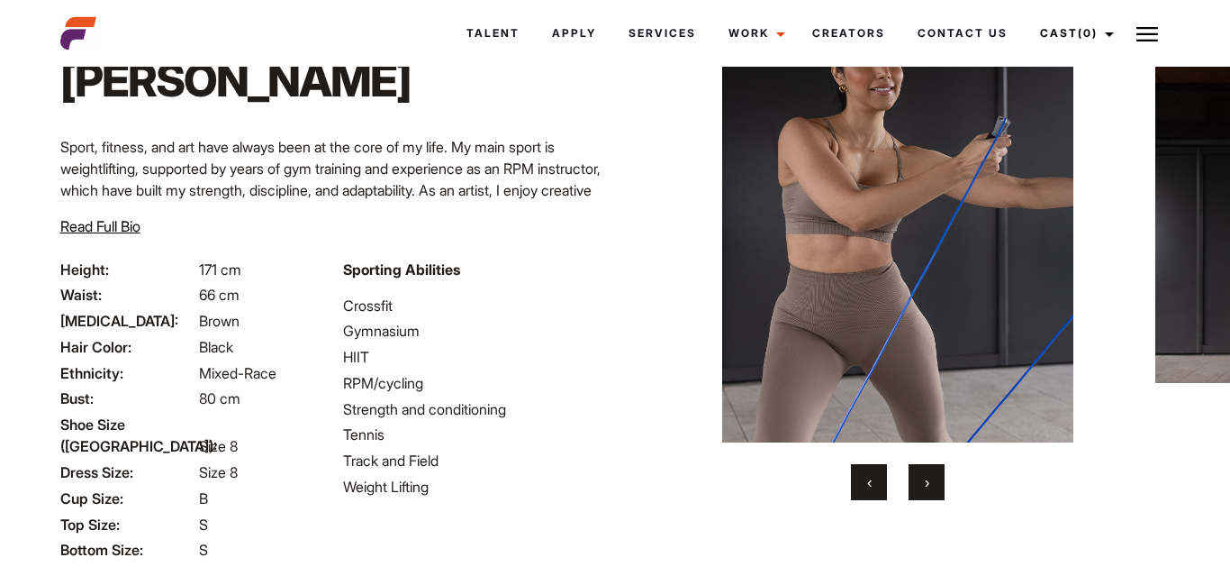
click at [851, 277] on img at bounding box center [897, 223] width 479 height 439
click at [1145, 38] on img at bounding box center [1148, 34] width 22 height 22
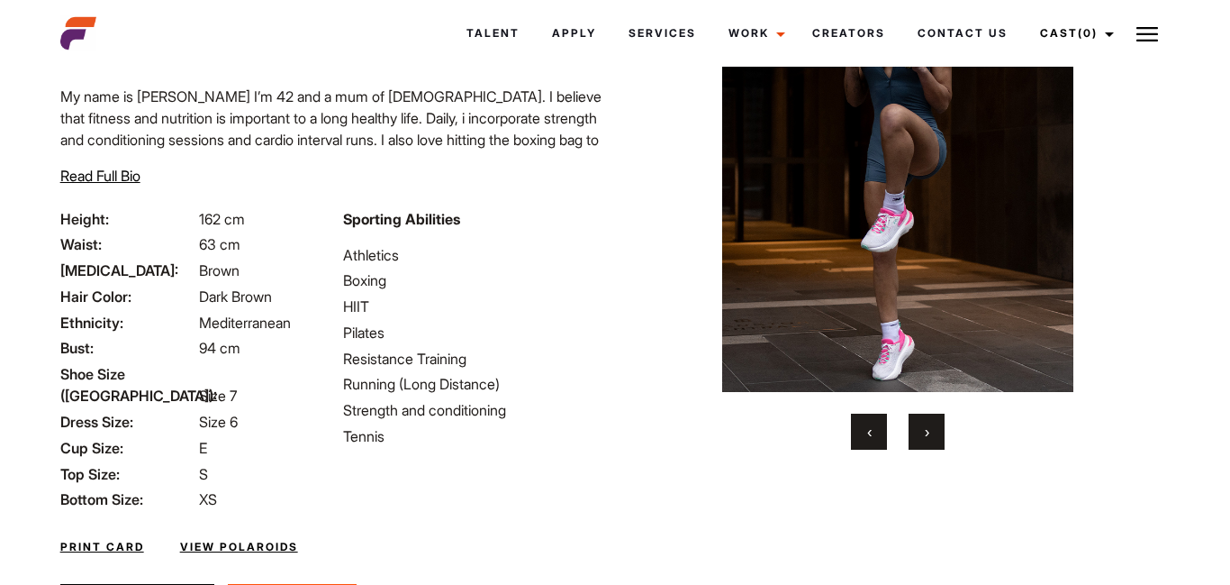
scroll to position [256, 0]
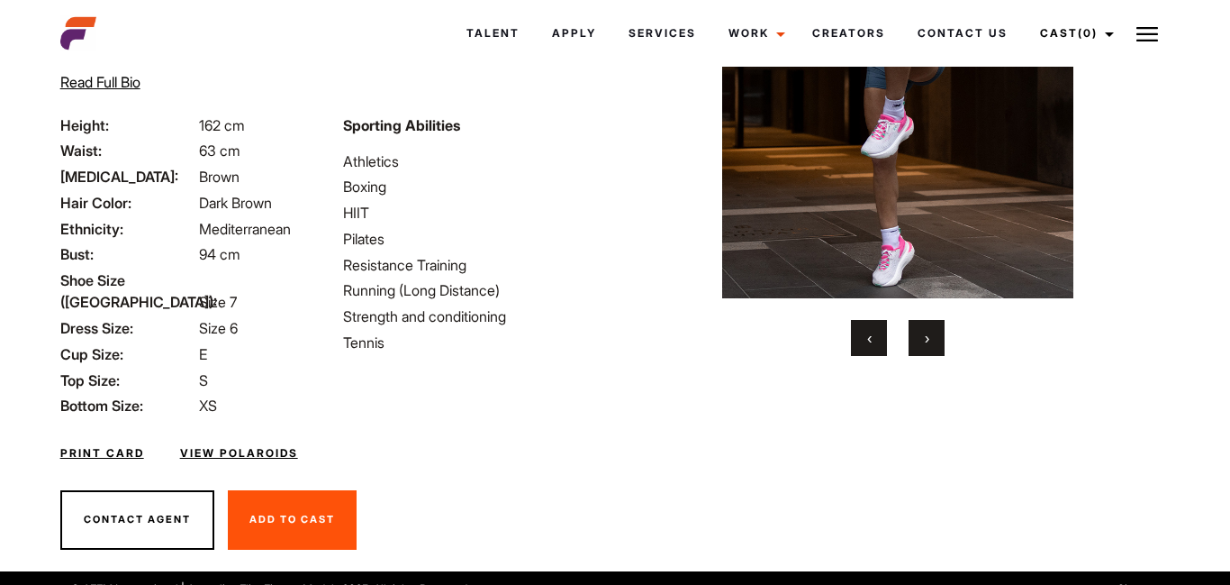
click at [232, 445] on link "View Polaroids" at bounding box center [239, 453] width 118 height 16
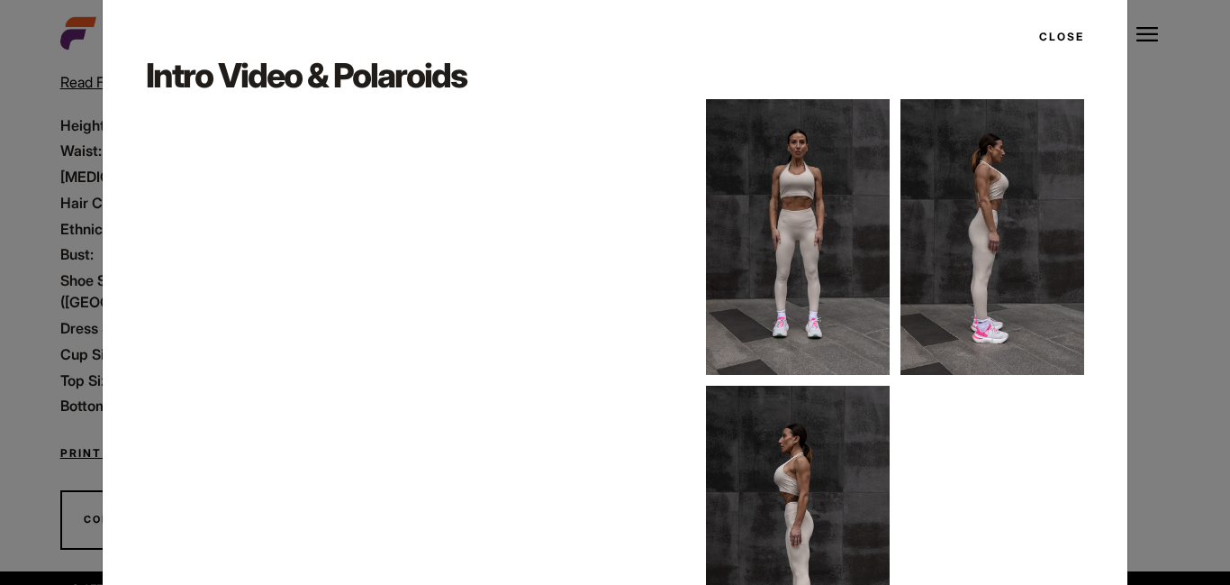
scroll to position [21, 0]
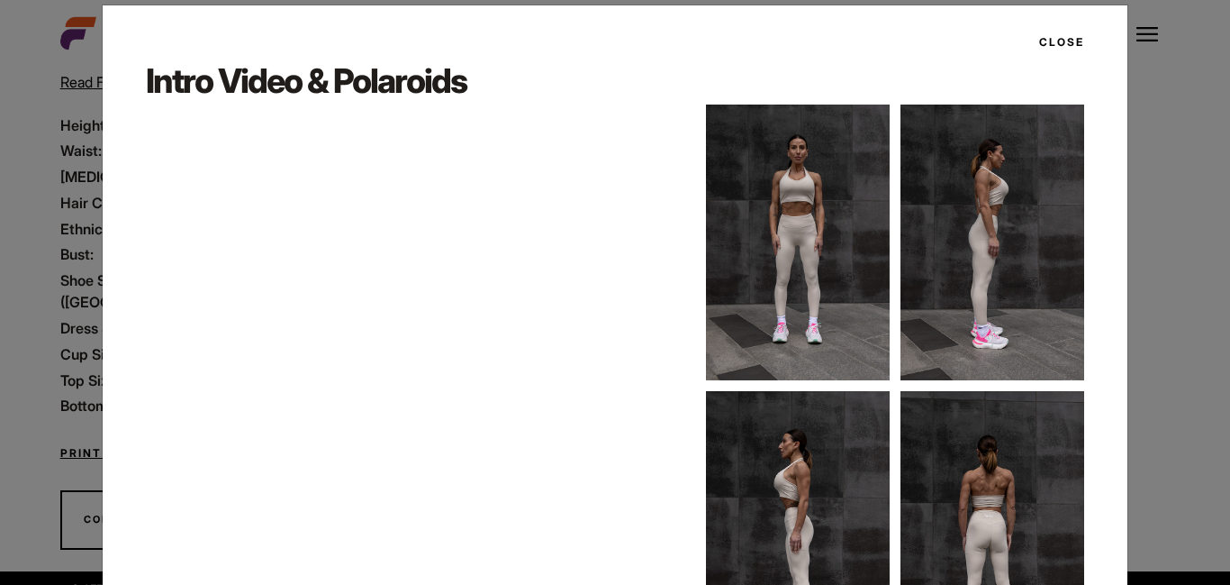
click at [1060, 41] on button "Close" at bounding box center [1057, 42] width 56 height 31
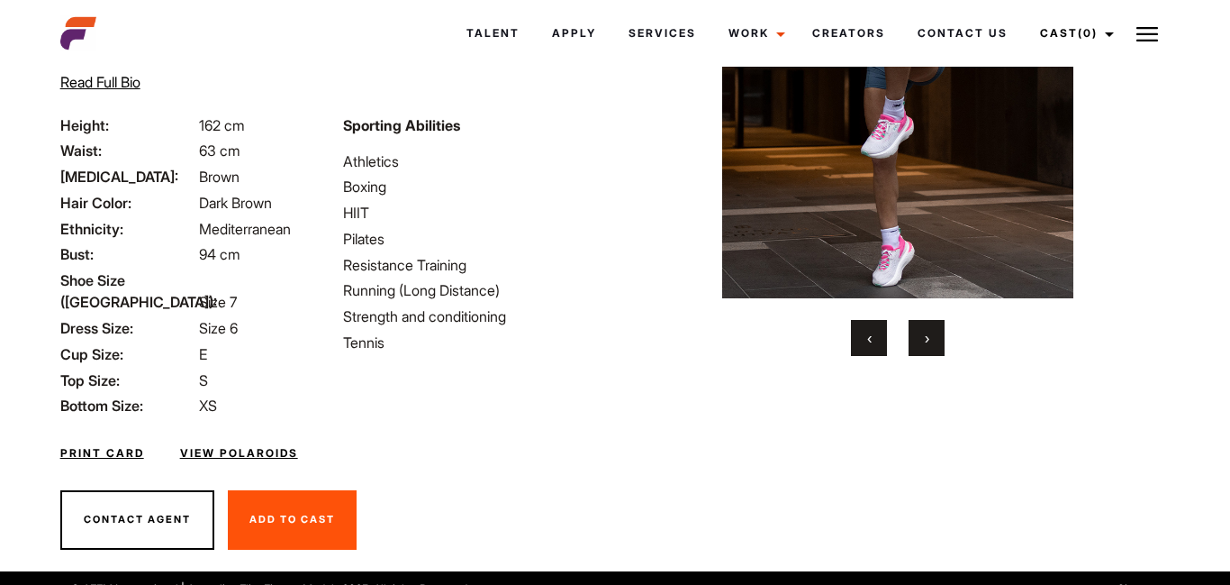
click at [929, 340] on span "›" at bounding box center [927, 338] width 5 height 18
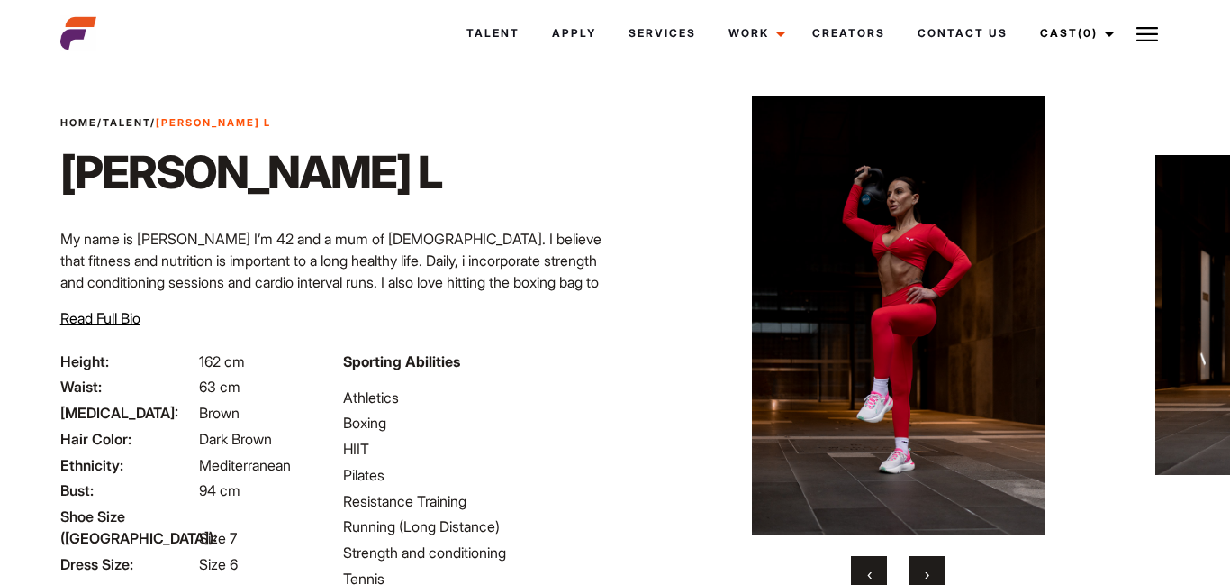
scroll to position [4, 0]
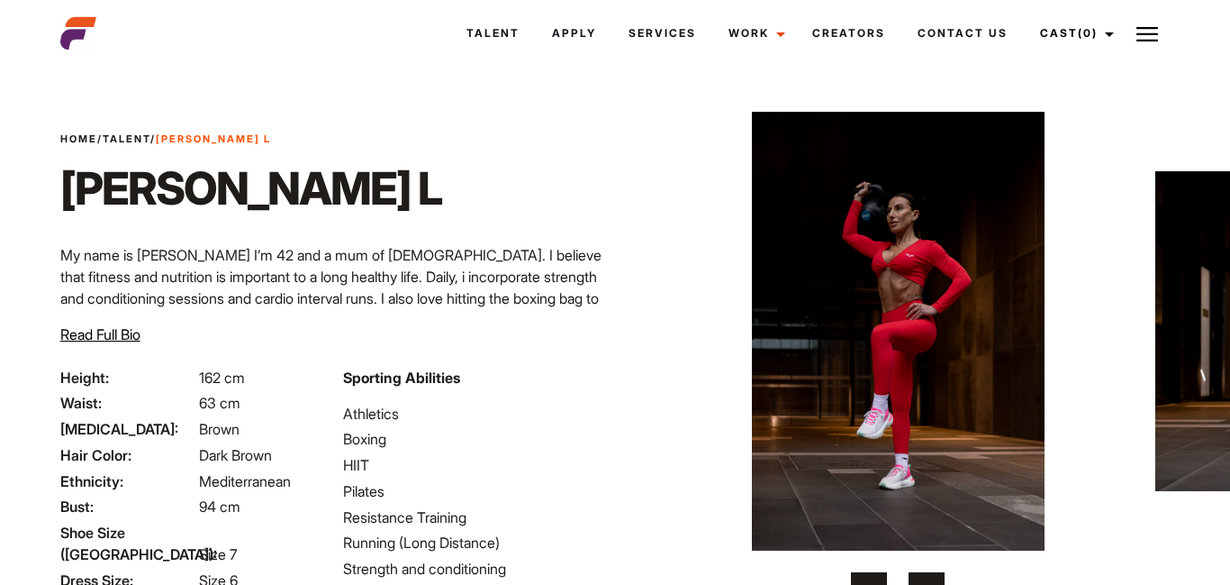
click at [925, 583] on span "›" at bounding box center [927, 590] width 5 height 18
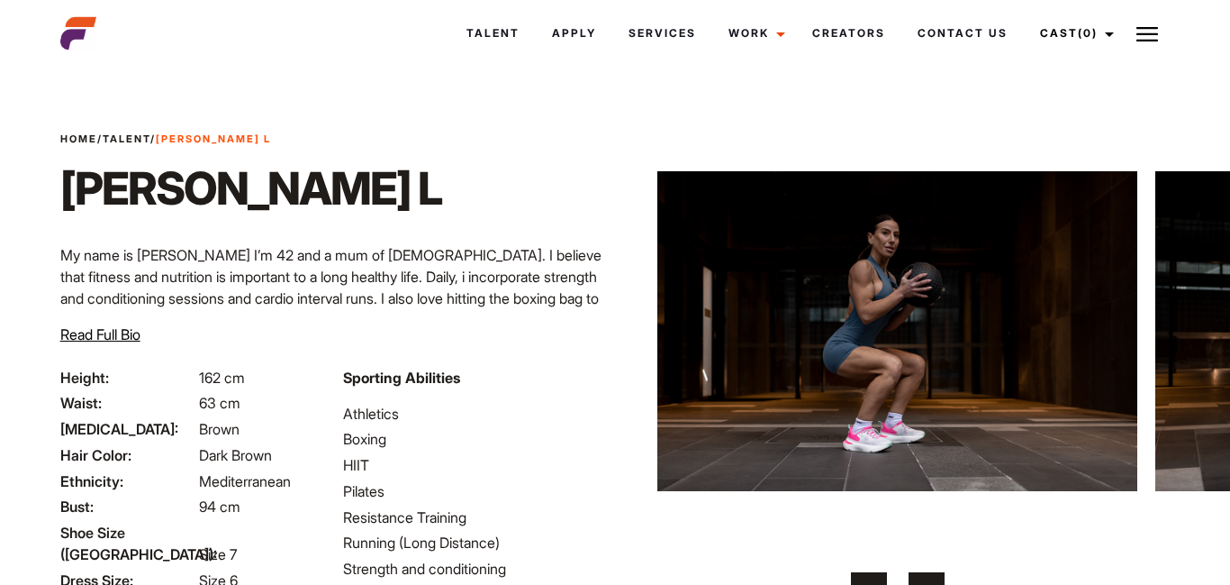
click at [925, 583] on span "›" at bounding box center [927, 590] width 5 height 18
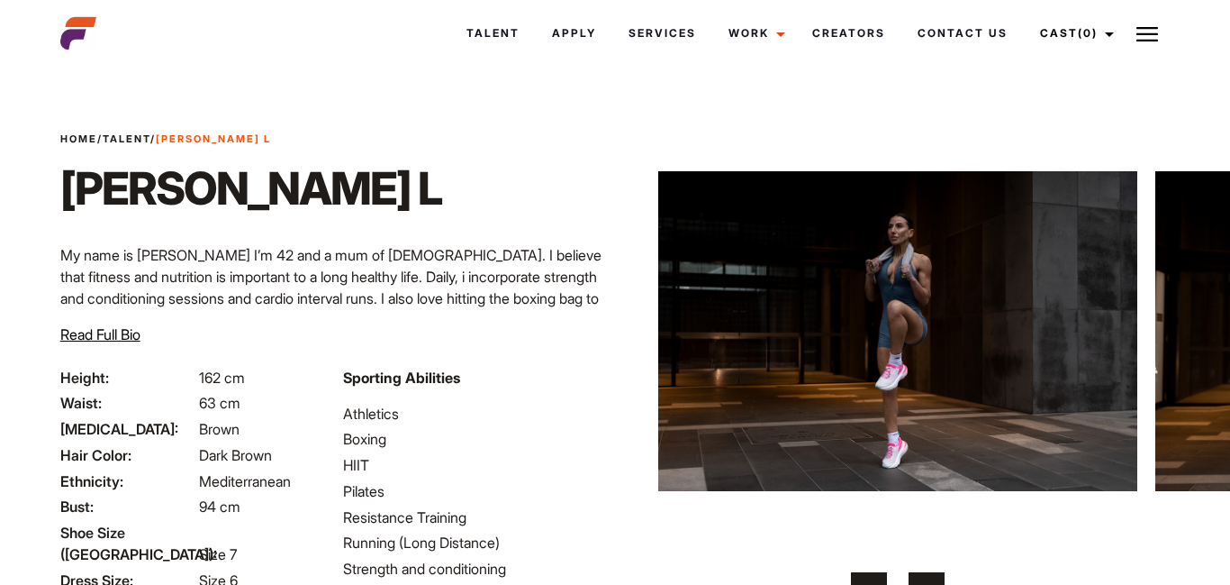
click at [925, 583] on span "›" at bounding box center [927, 590] width 5 height 18
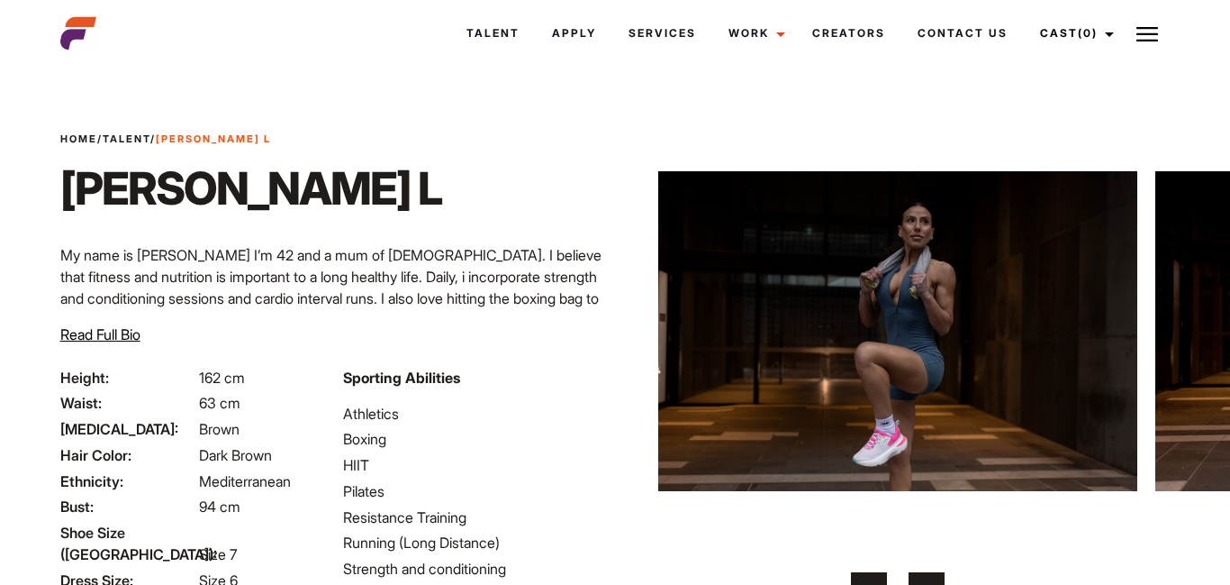
click at [925, 583] on span "›" at bounding box center [927, 590] width 5 height 18
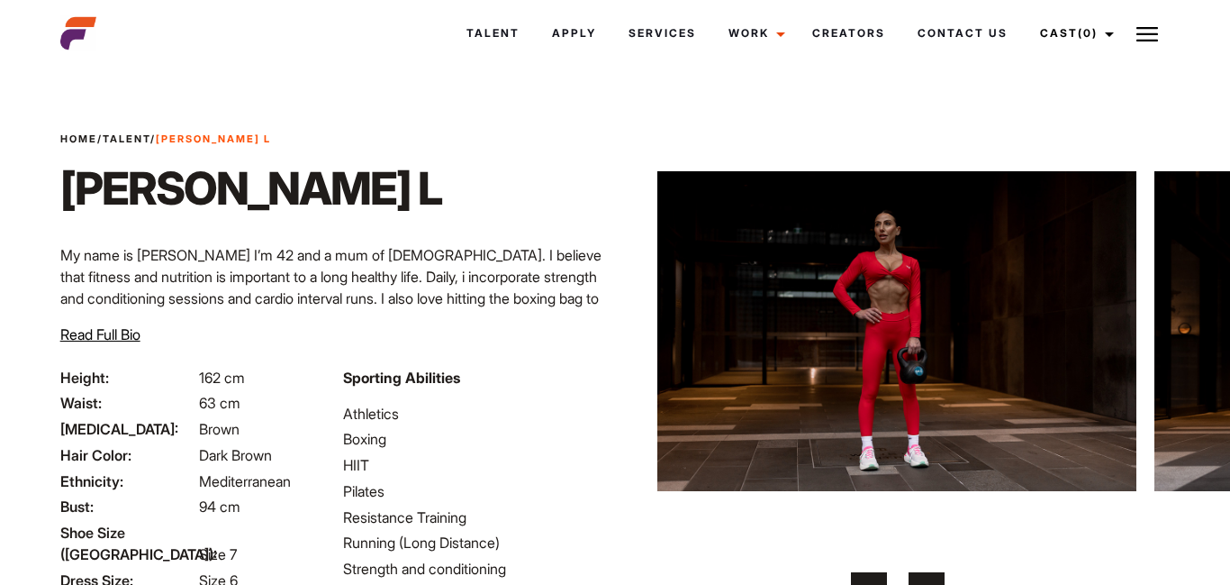
click at [925, 583] on span "›" at bounding box center [927, 590] width 5 height 18
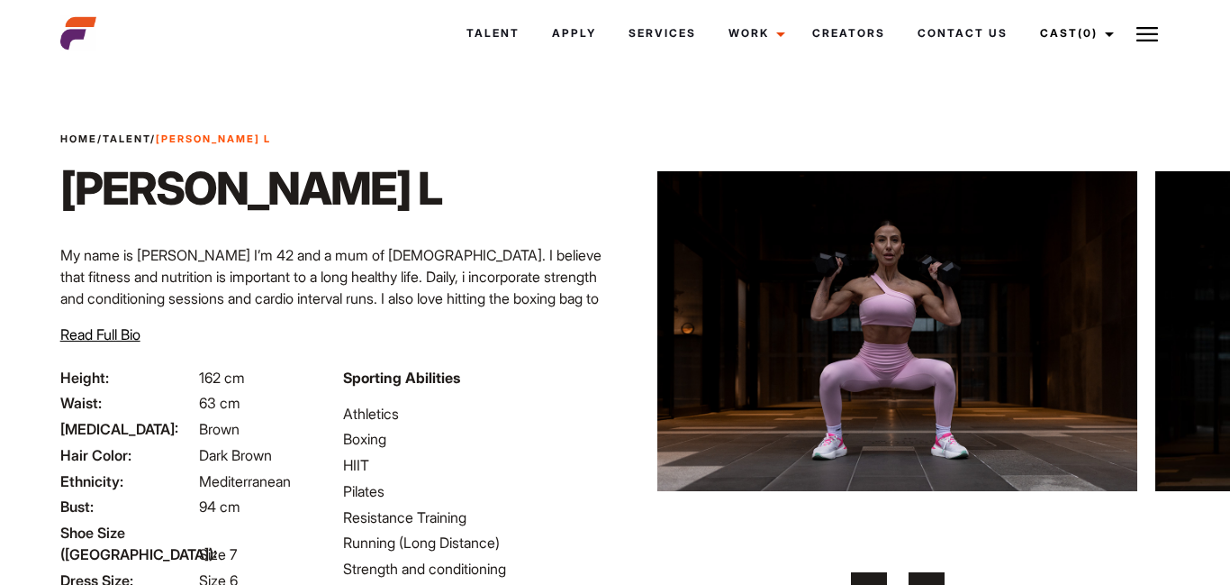
click at [925, 583] on span "›" at bounding box center [927, 590] width 5 height 18
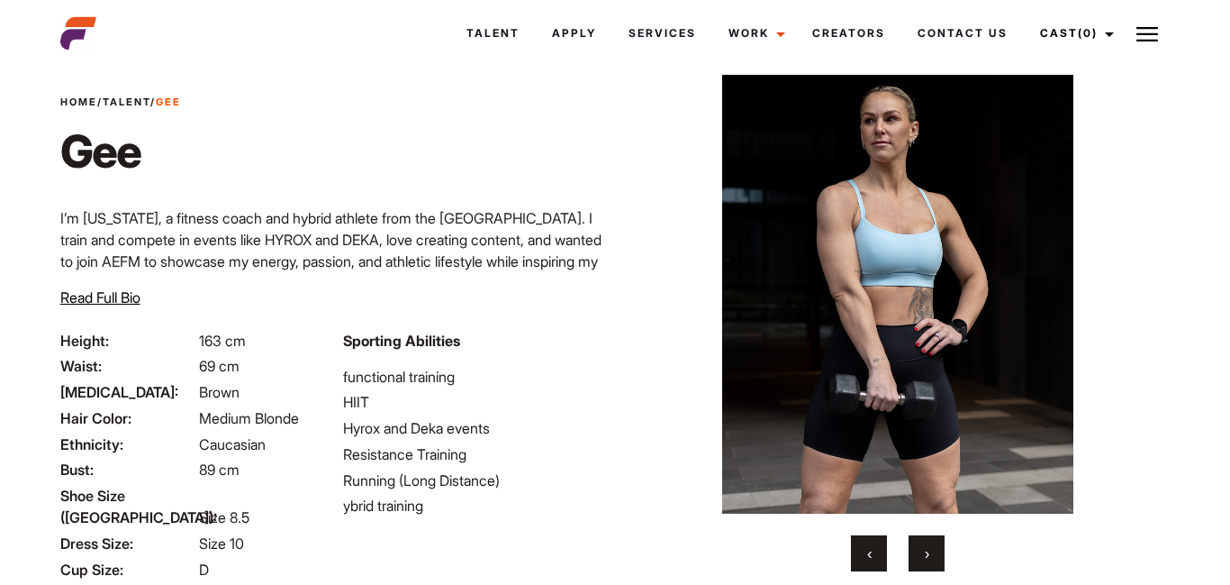
scroll to position [40, 0]
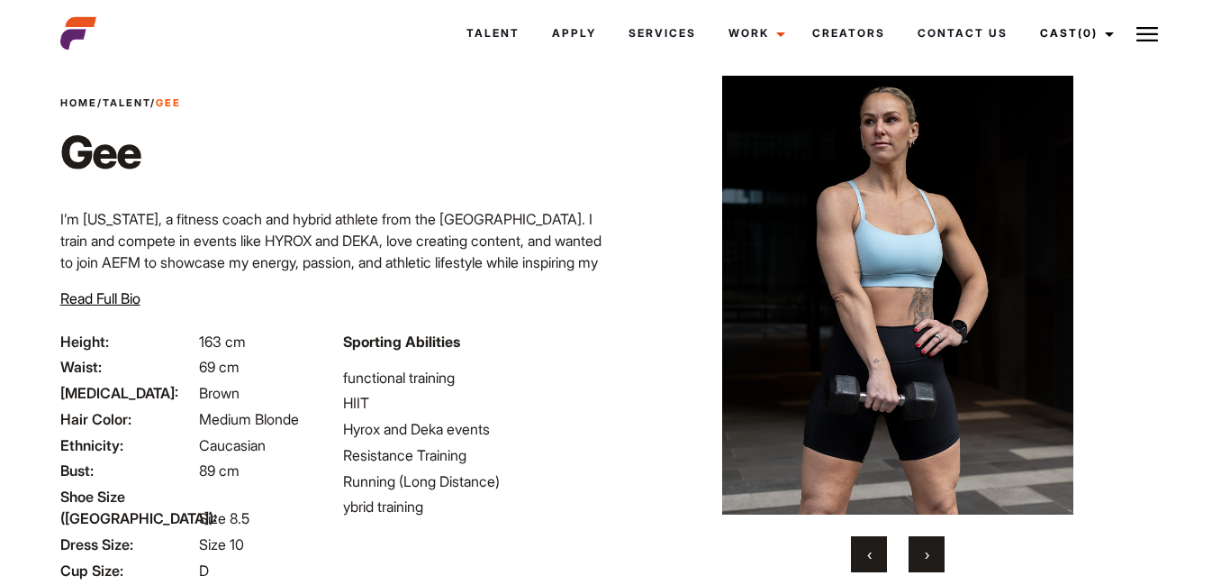
click at [938, 569] on button "›" at bounding box center [927, 554] width 36 height 36
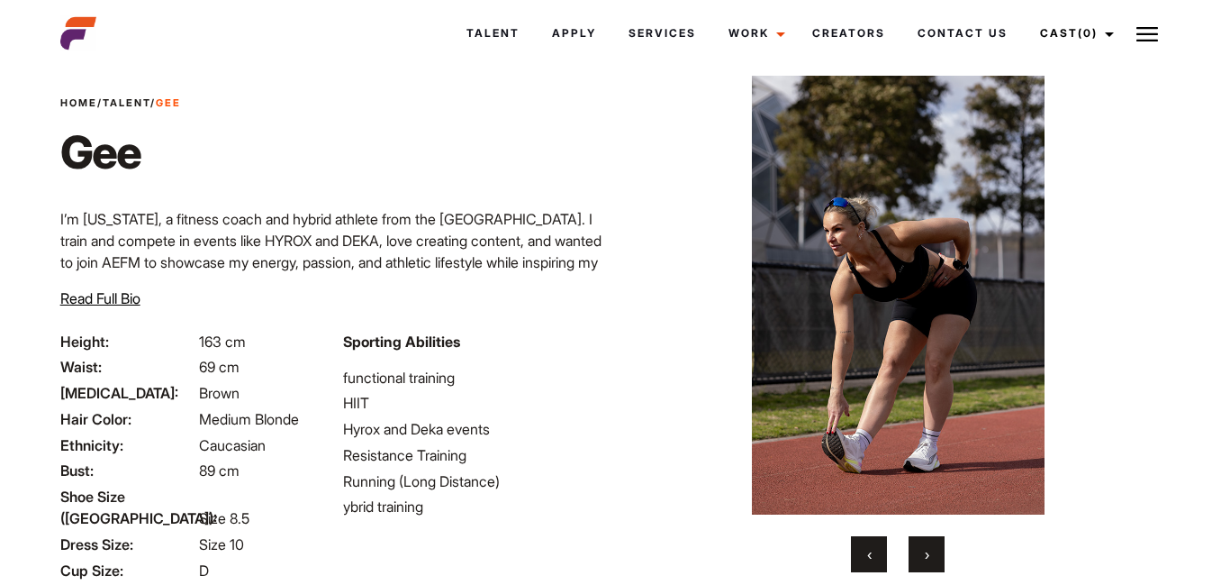
click at [938, 569] on button "›" at bounding box center [927, 554] width 36 height 36
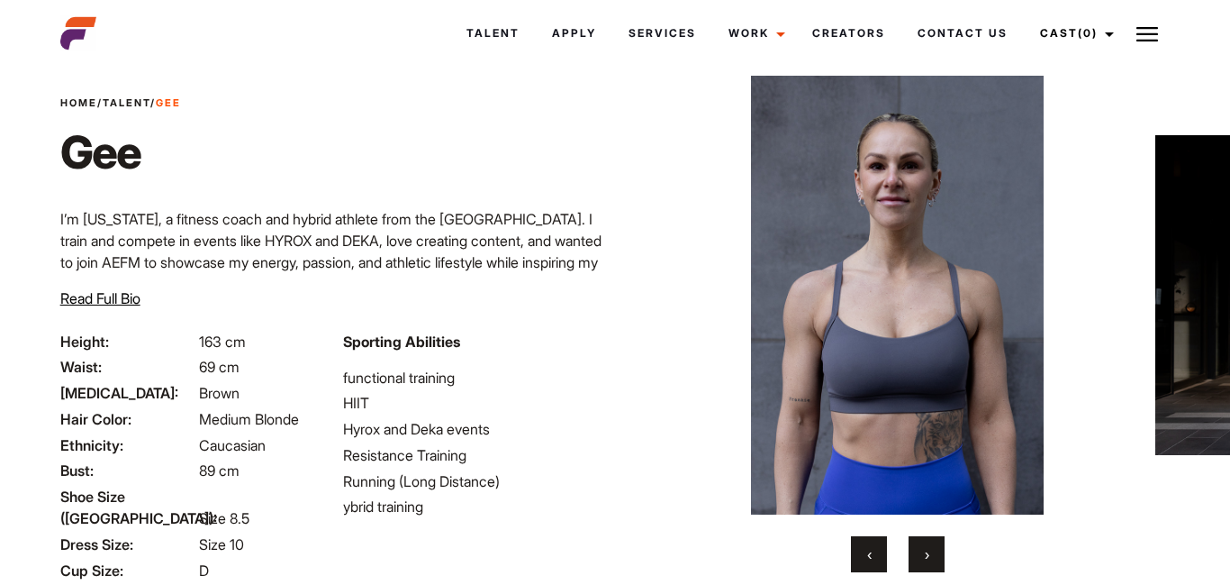
click at [938, 569] on button "›" at bounding box center [927, 554] width 36 height 36
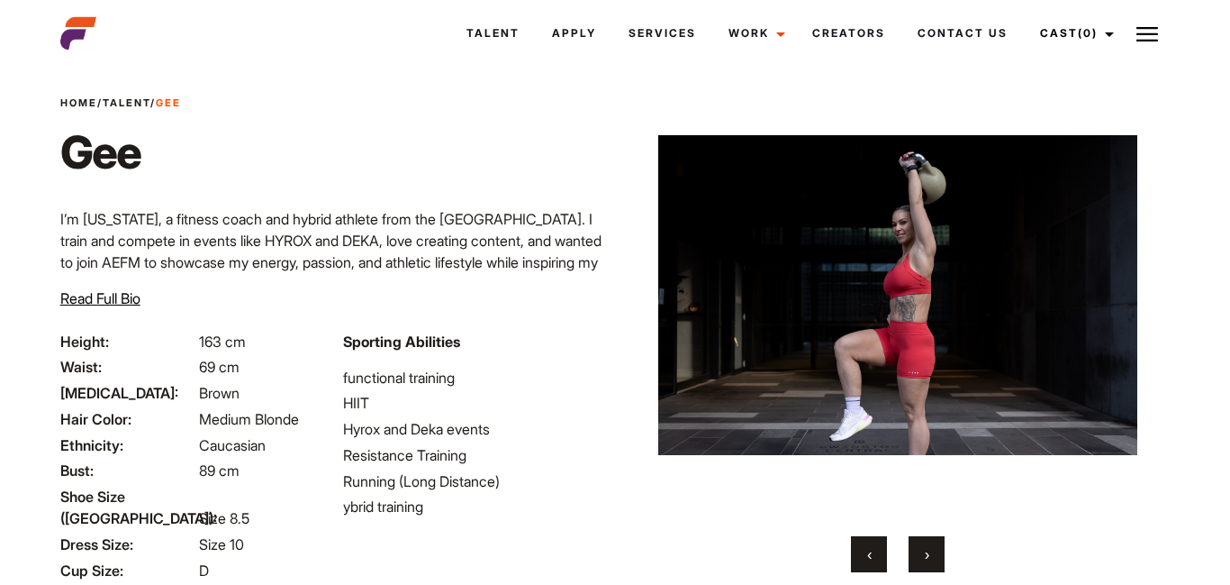
click at [938, 569] on button "›" at bounding box center [927, 554] width 36 height 36
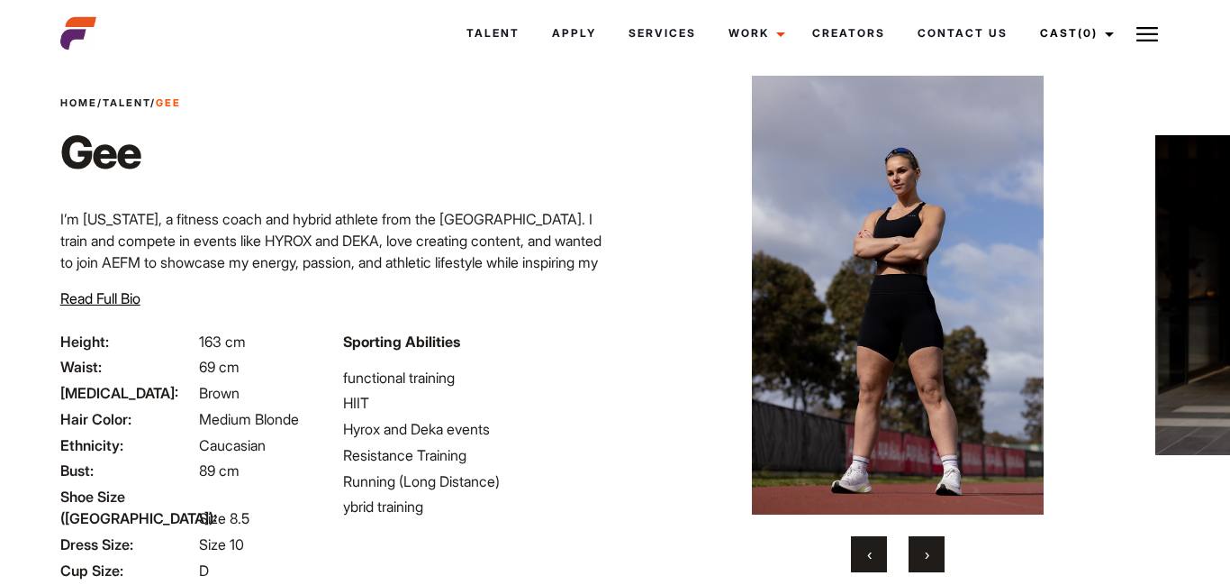
click at [938, 569] on button "›" at bounding box center [927, 554] width 36 height 36
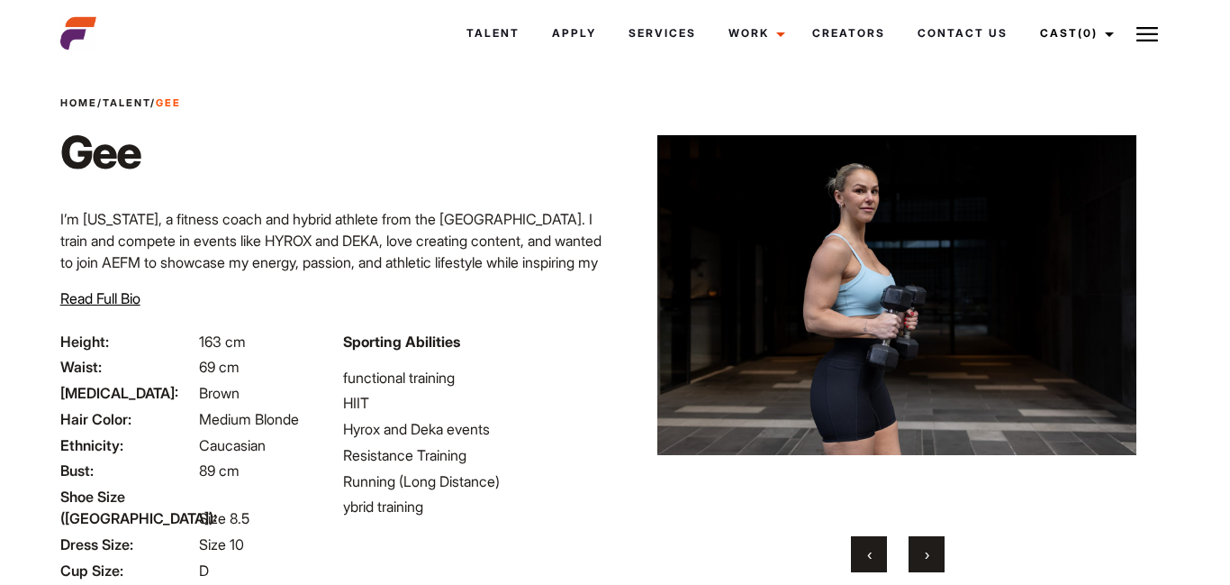
click at [938, 569] on button "›" at bounding box center [927, 554] width 36 height 36
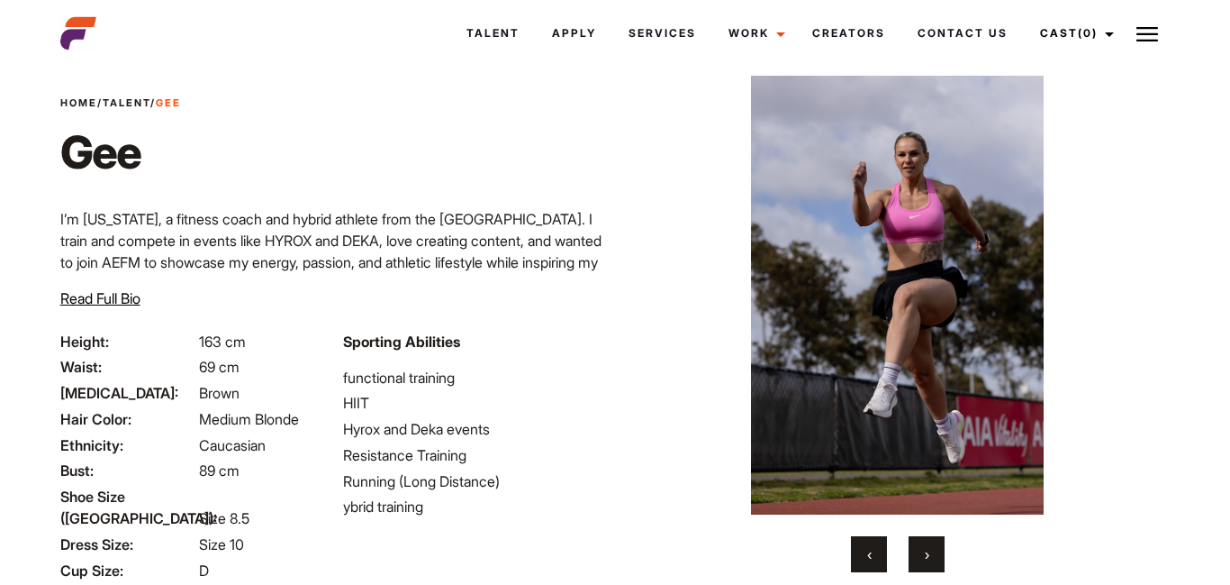
click at [938, 569] on button "›" at bounding box center [927, 554] width 36 height 36
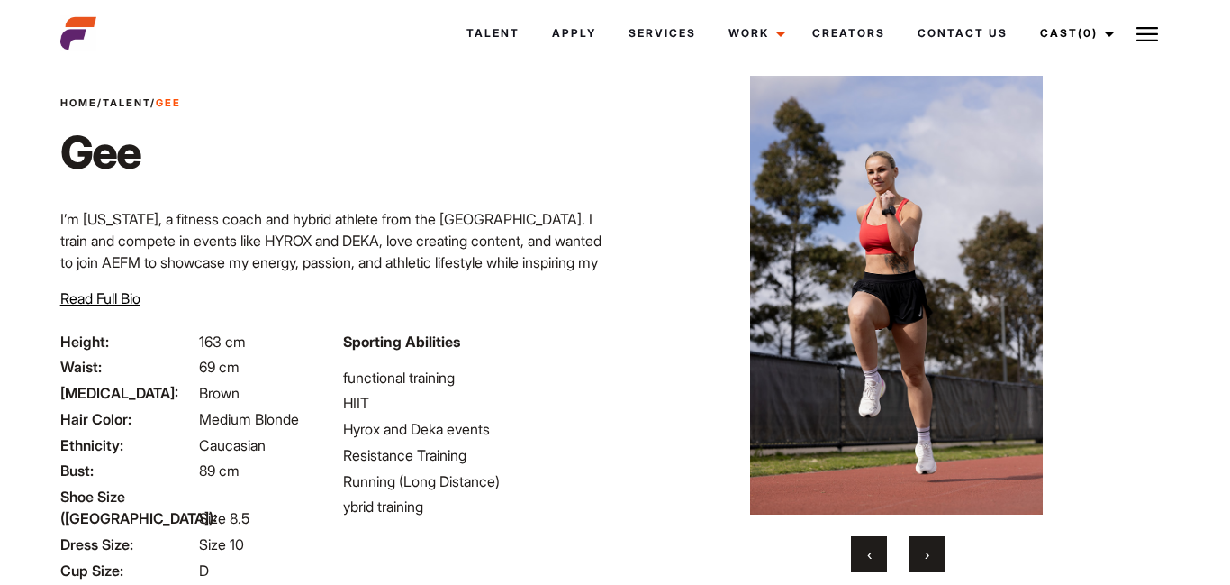
click at [938, 569] on button "›" at bounding box center [927, 554] width 36 height 36
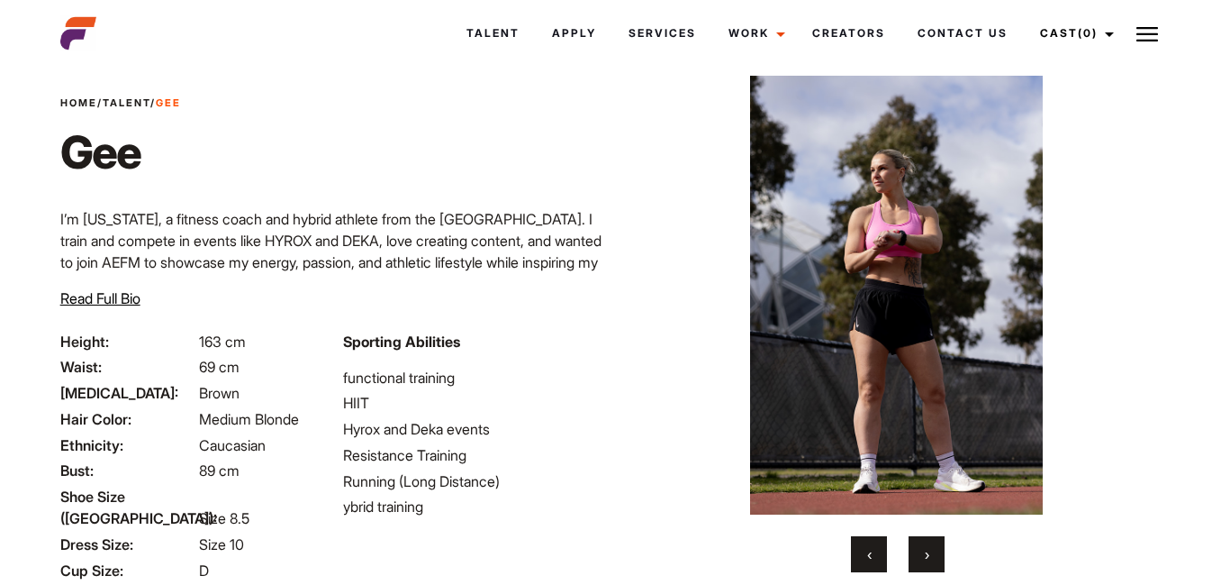
click at [938, 569] on button "›" at bounding box center [927, 554] width 36 height 36
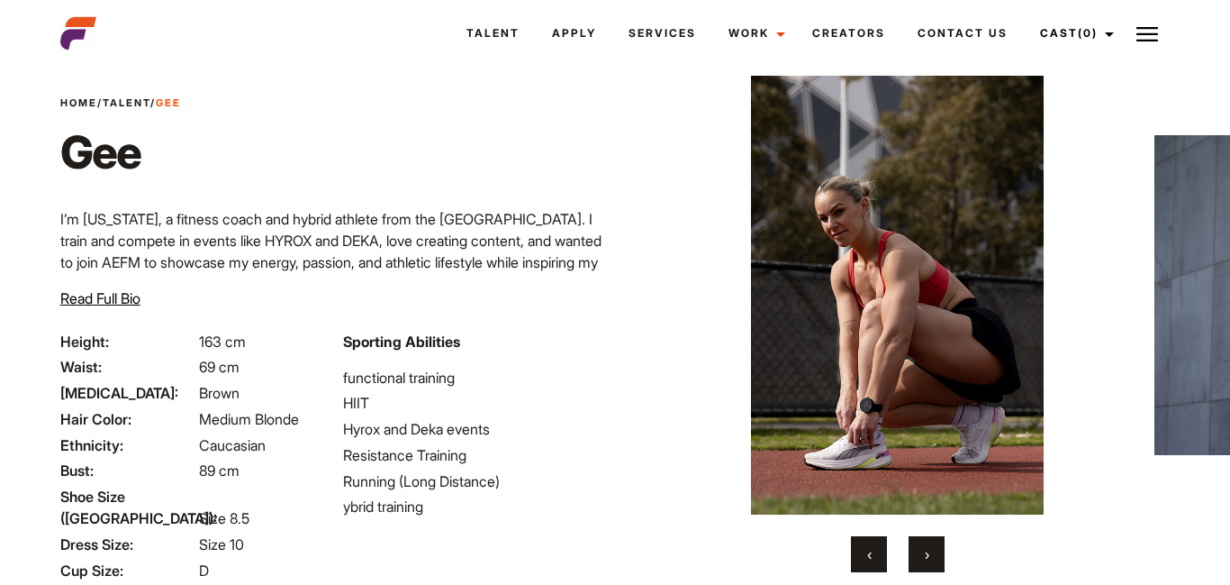
click at [938, 569] on button "›" at bounding box center [927, 554] width 36 height 36
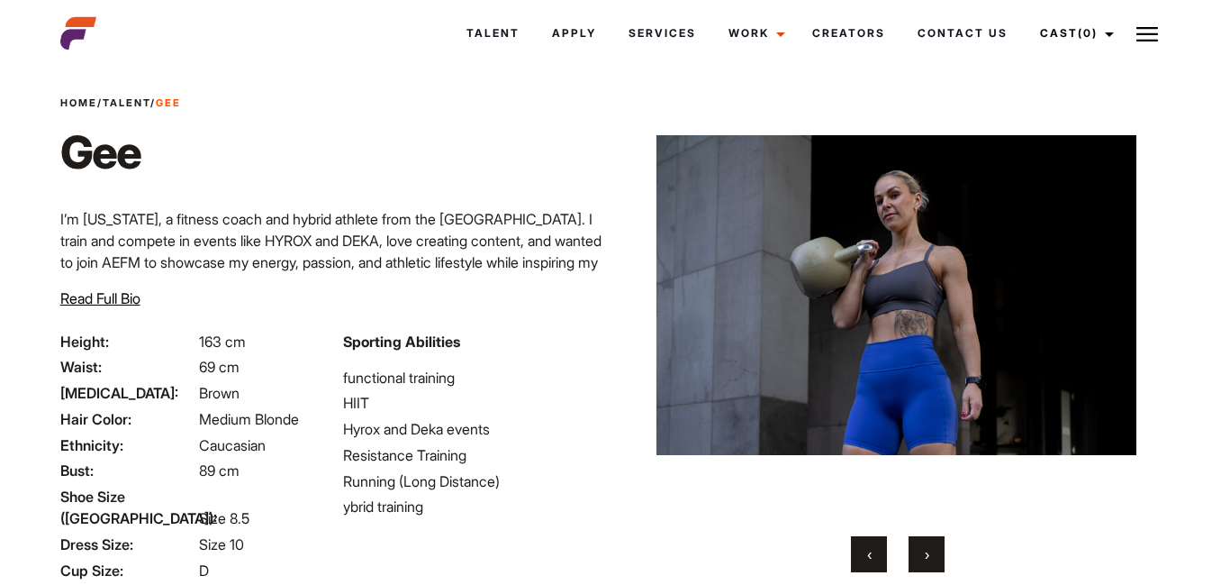
click at [938, 569] on button "›" at bounding box center [927, 554] width 36 height 36
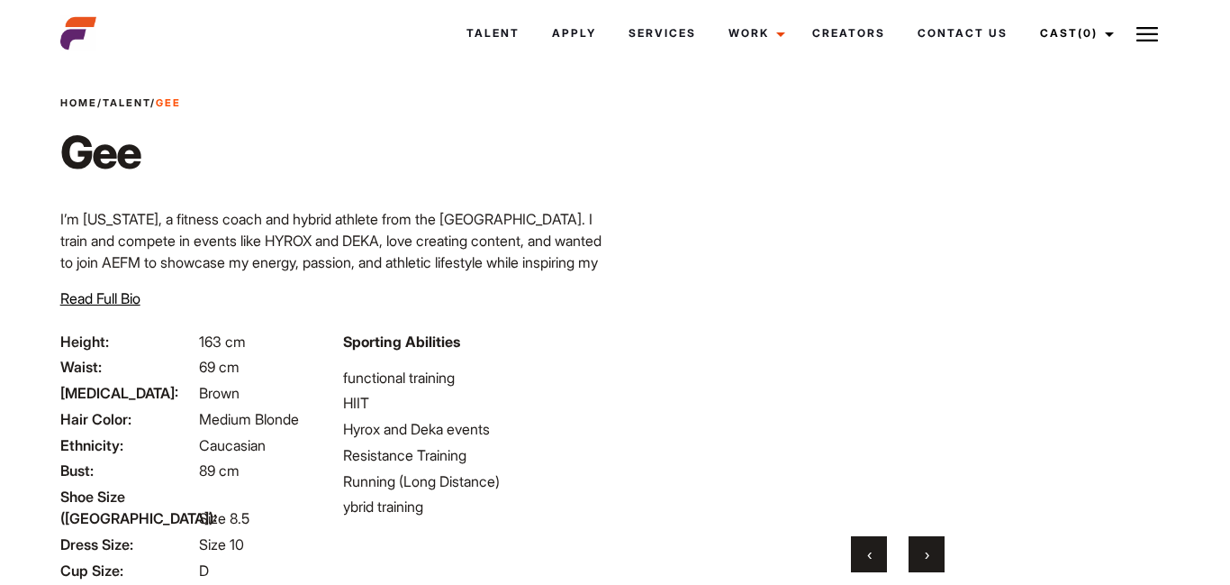
click at [928, 554] on span "›" at bounding box center [927, 554] width 5 height 18
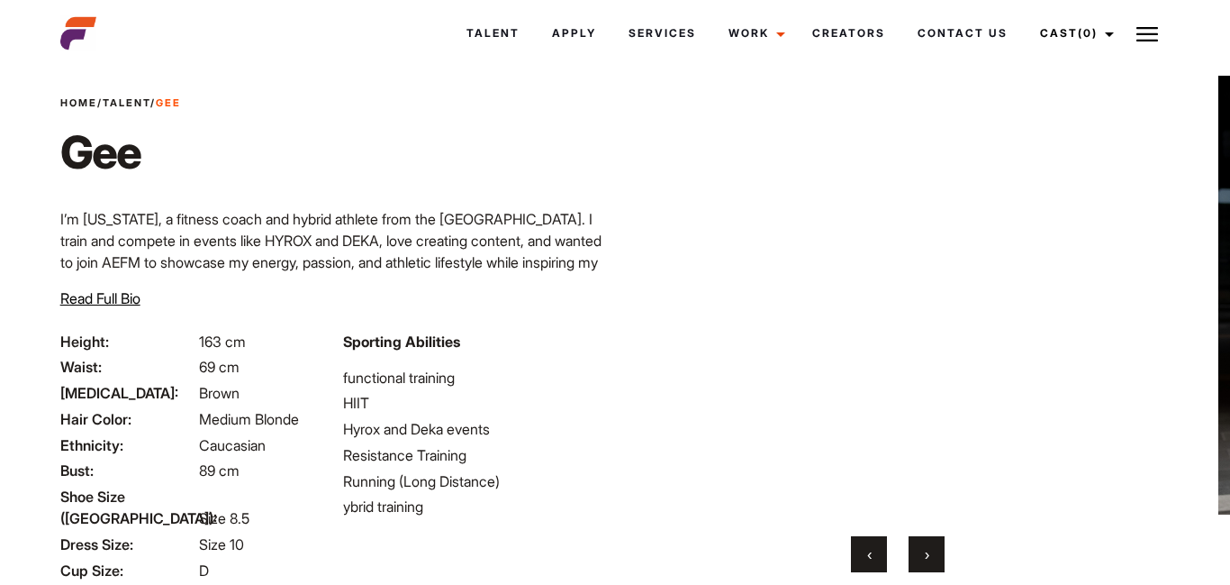
click at [928, 554] on span "›" at bounding box center [927, 554] width 5 height 18
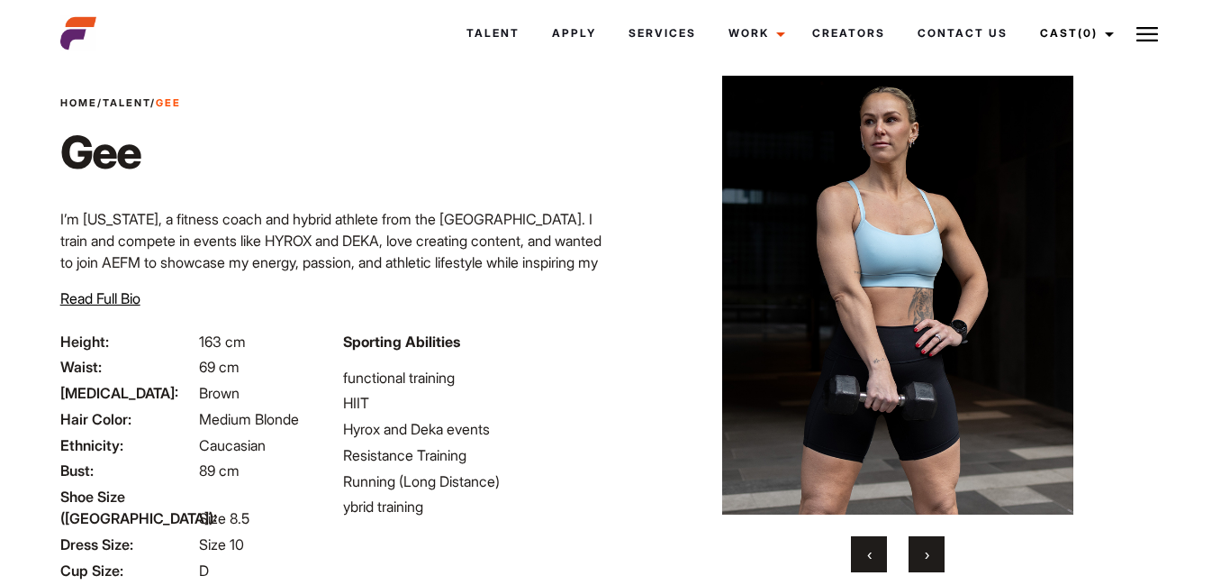
click at [663, 427] on img at bounding box center [897, 295] width 479 height 439
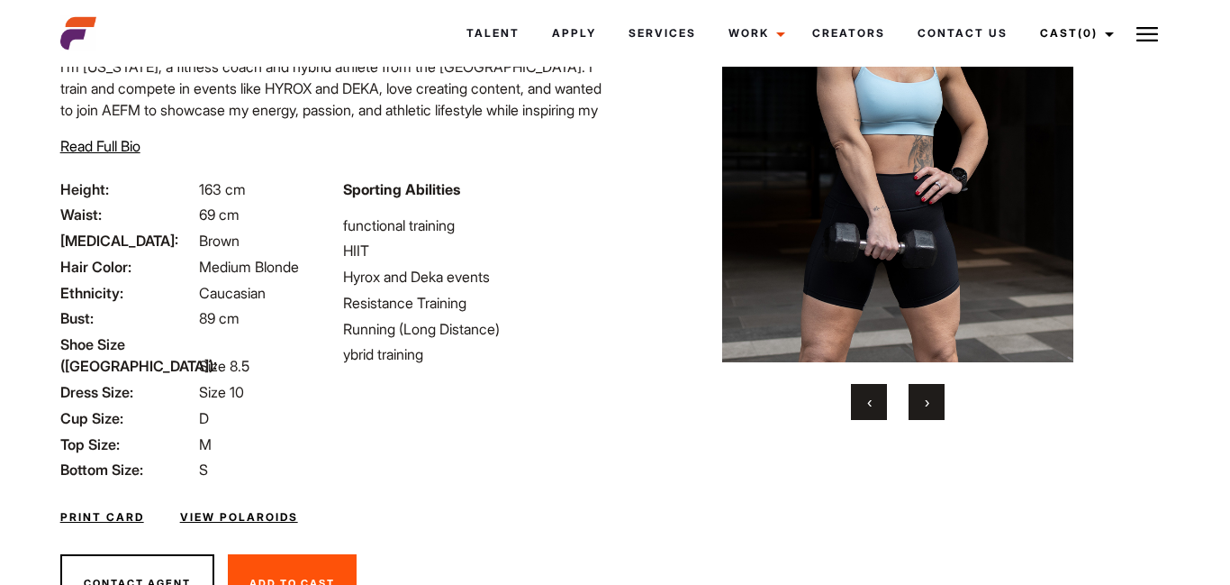
scroll to position [256, 0]
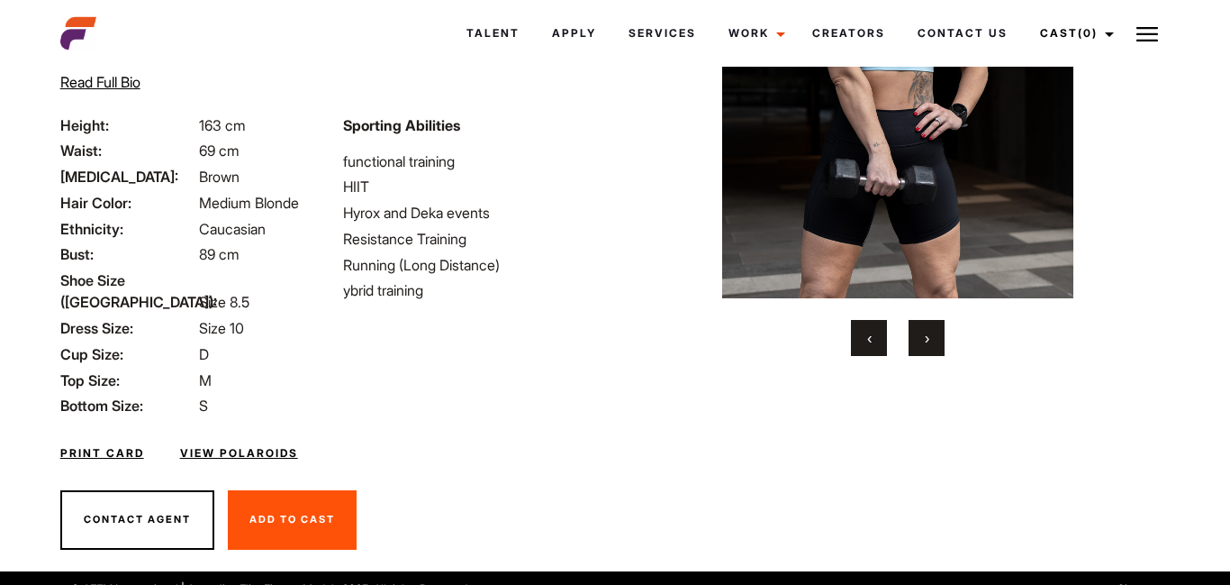
click at [253, 445] on link "View Polaroids" at bounding box center [239, 453] width 118 height 16
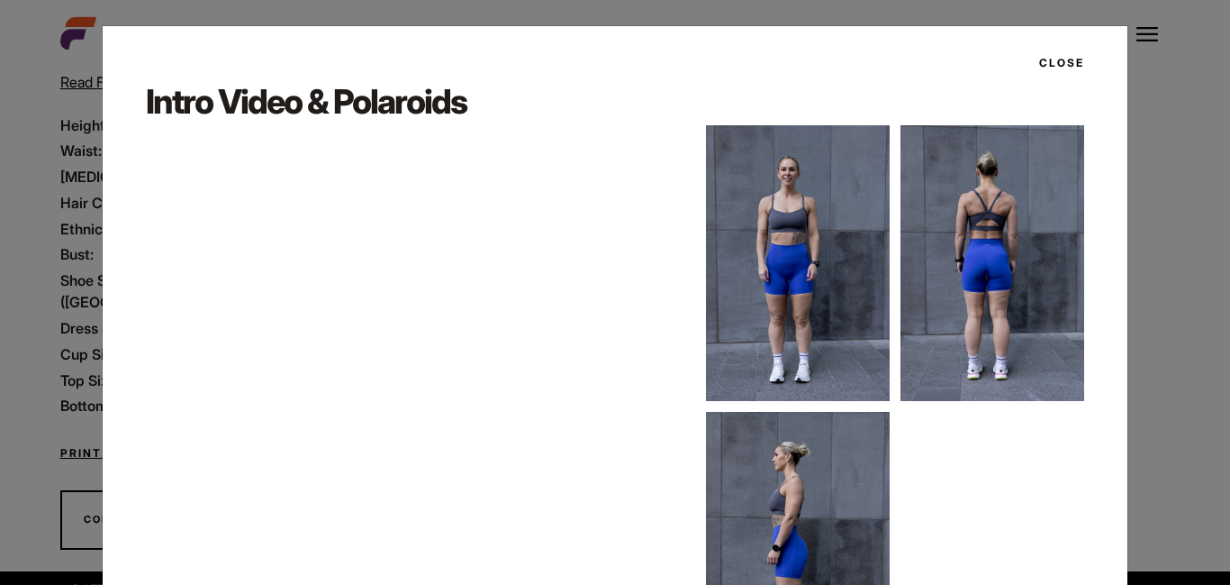
click at [1098, 354] on div "Intro Video & Polaroids" at bounding box center [614, 389] width 967 height 623
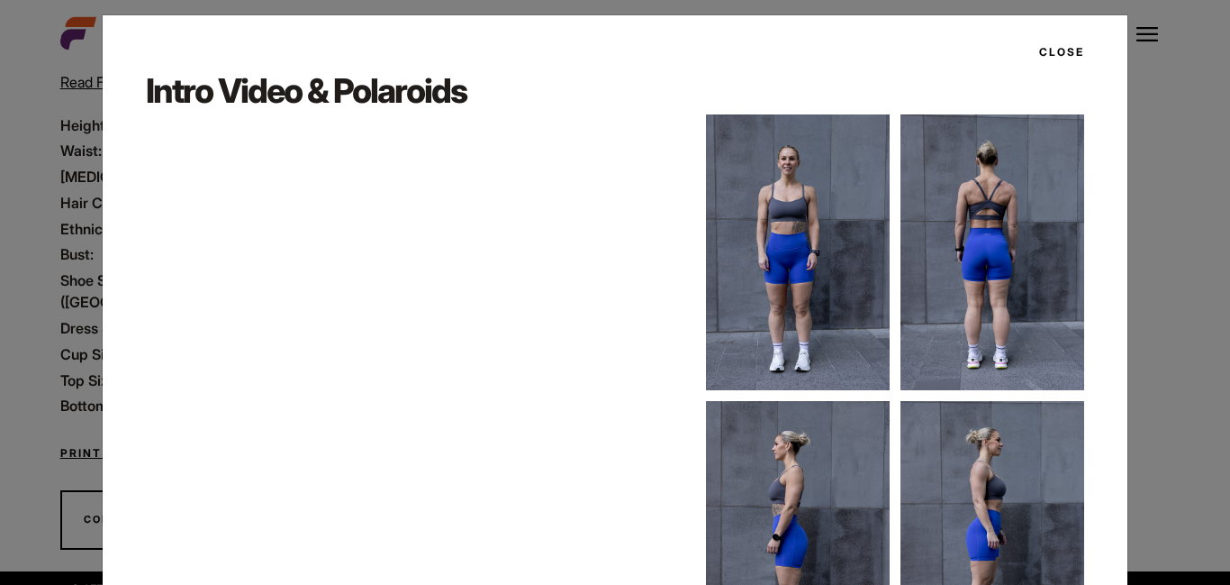
scroll to position [0, 0]
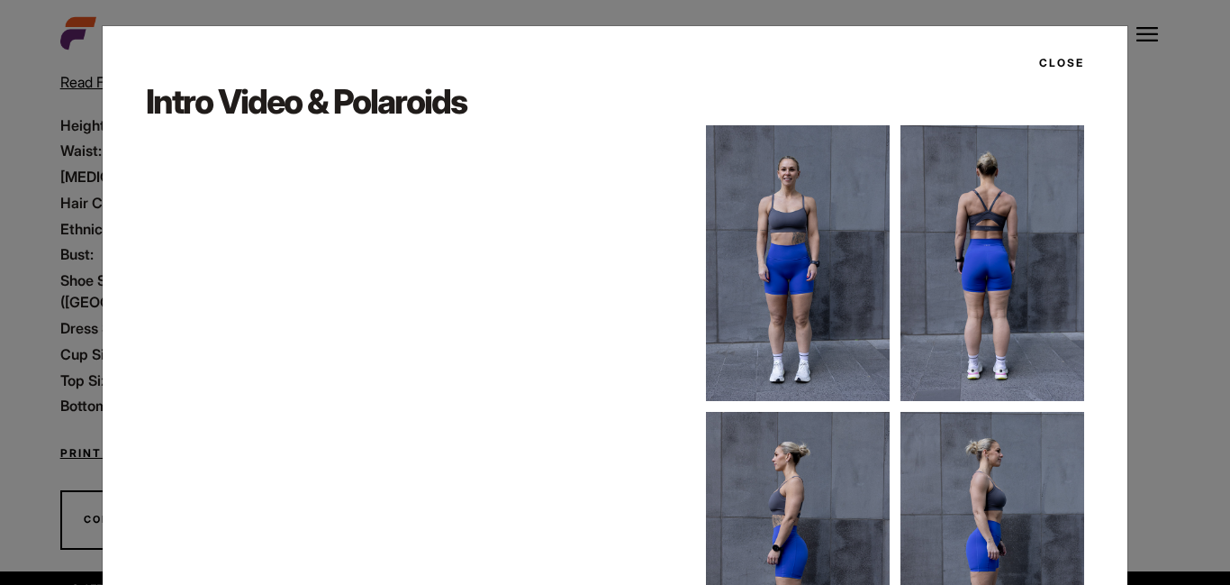
click at [1056, 64] on button "Close" at bounding box center [1057, 63] width 56 height 31
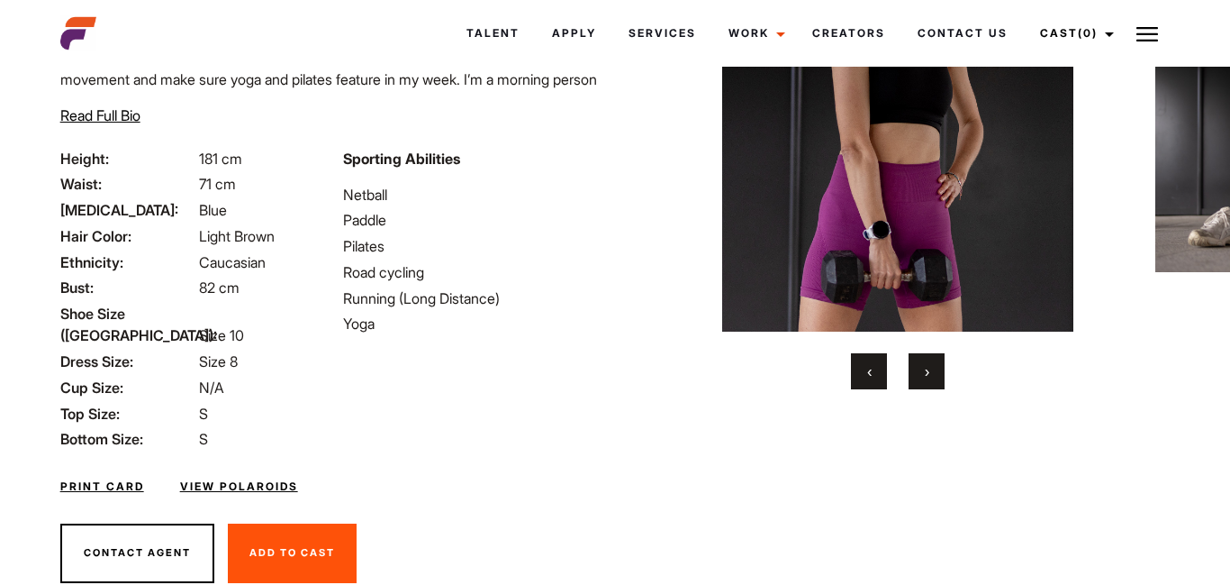
scroll to position [220, 0]
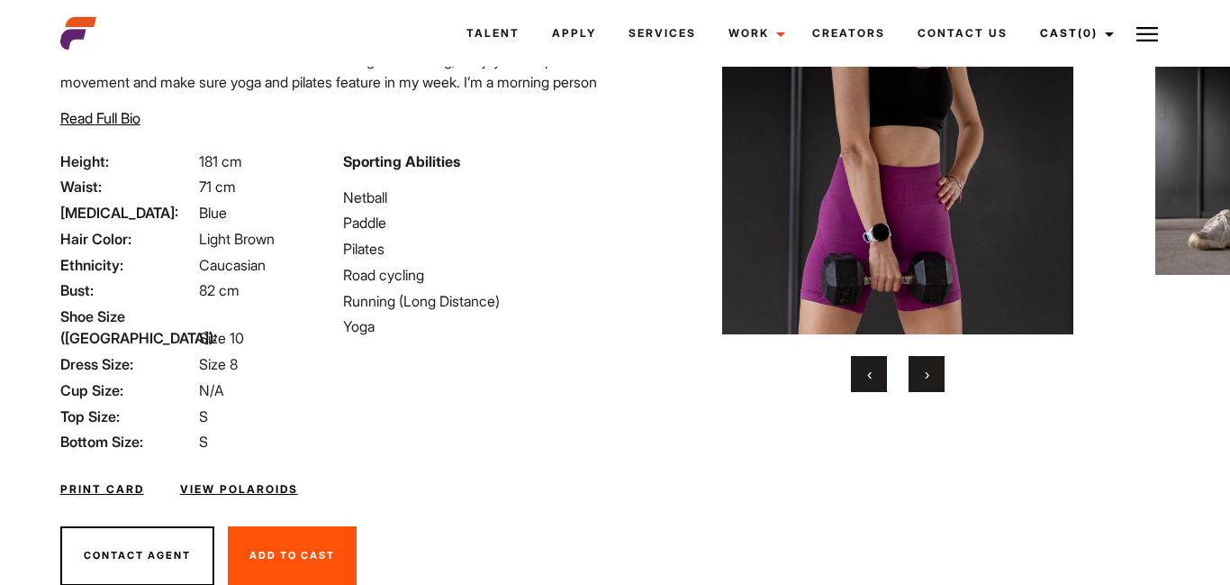
click at [929, 371] on button "›" at bounding box center [927, 374] width 36 height 36
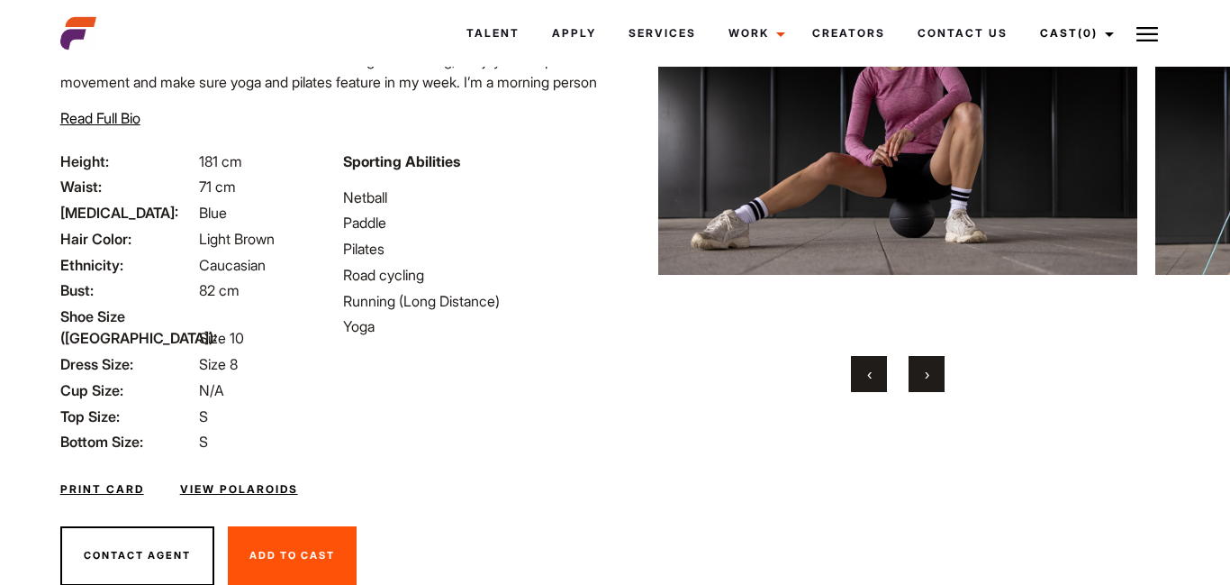
click at [929, 371] on button "›" at bounding box center [927, 374] width 36 height 36
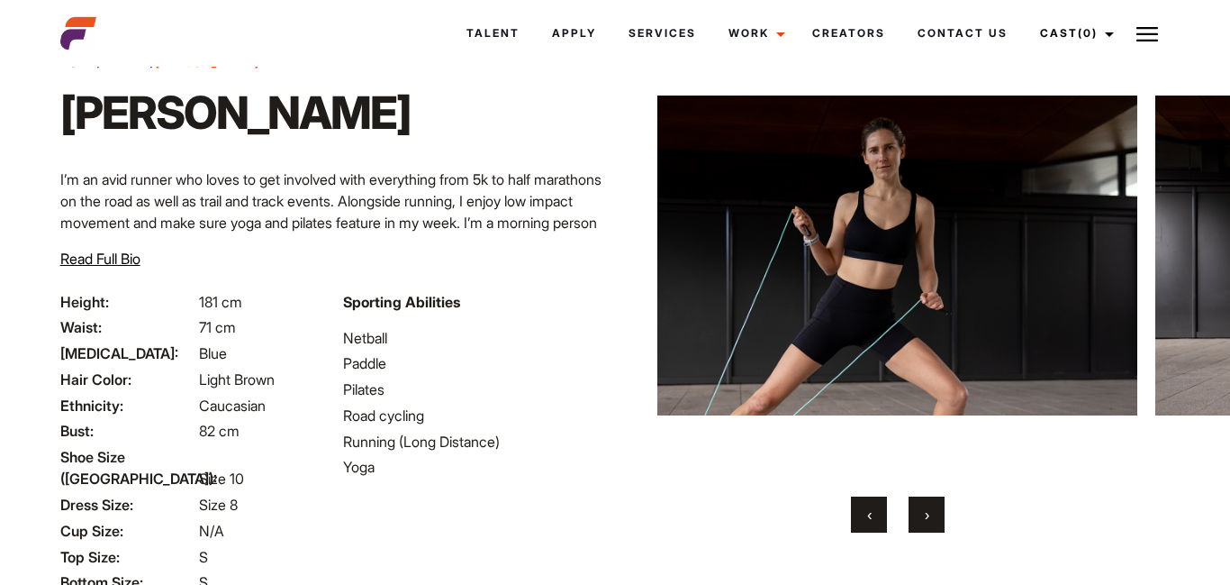
scroll to position [40, 0]
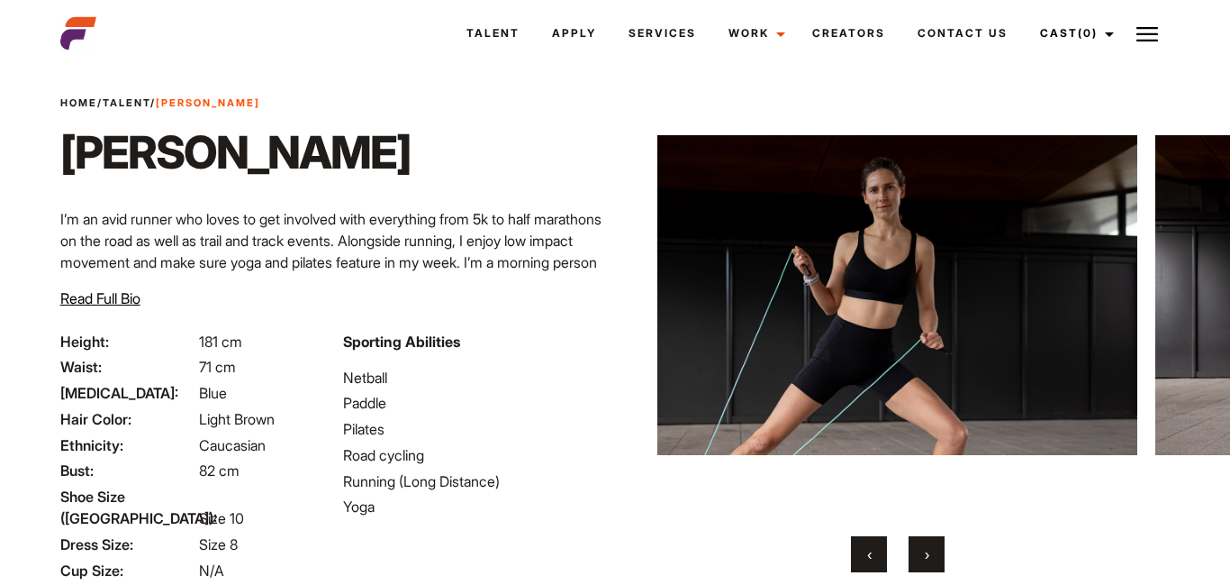
click at [929, 547] on span "›" at bounding box center [927, 554] width 5 height 18
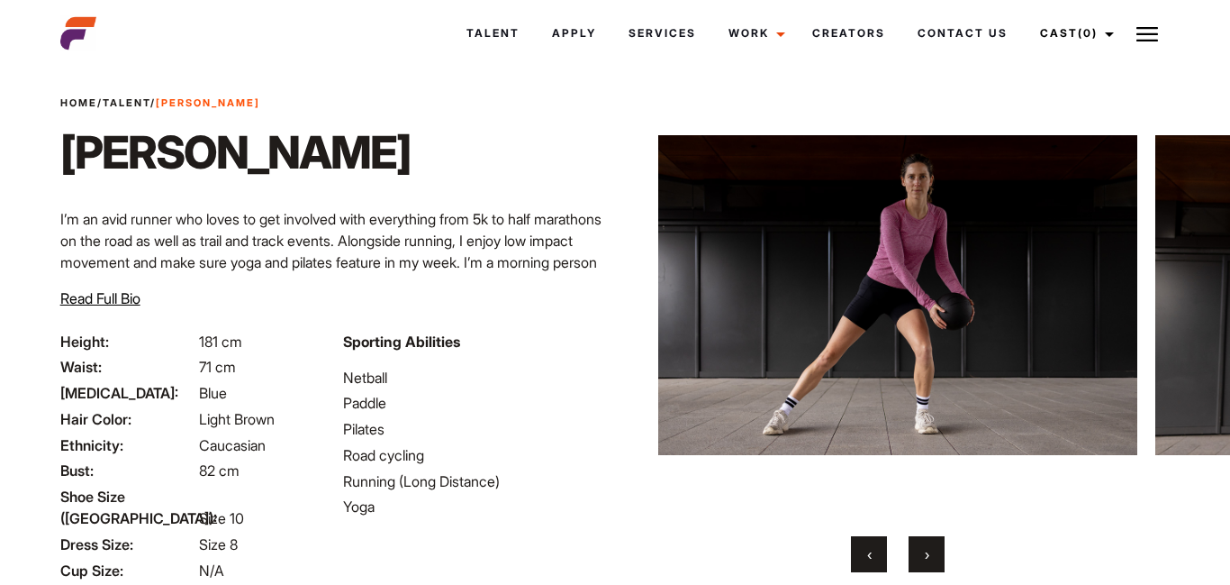
click at [929, 547] on span "›" at bounding box center [927, 554] width 5 height 18
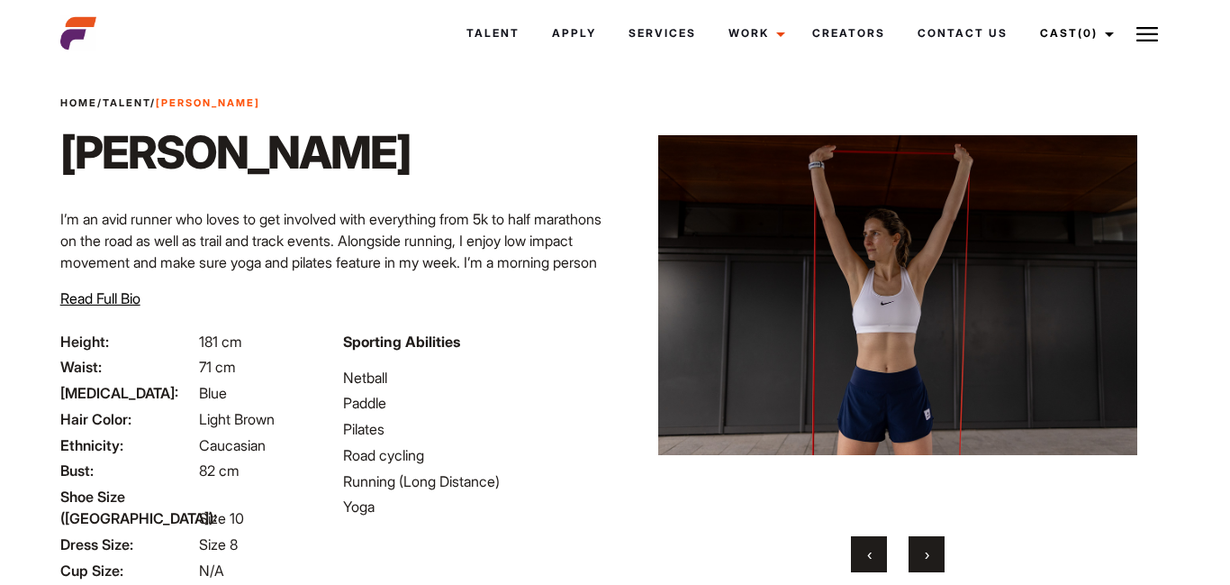
click at [929, 547] on span "›" at bounding box center [927, 554] width 5 height 18
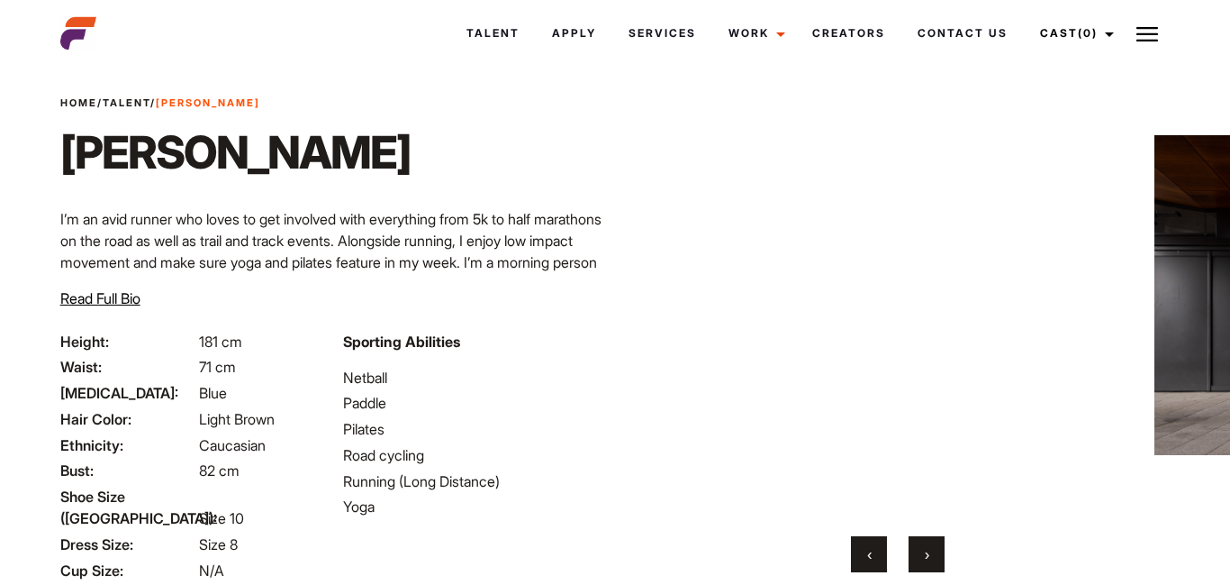
click at [929, 547] on span "›" at bounding box center [927, 554] width 5 height 18
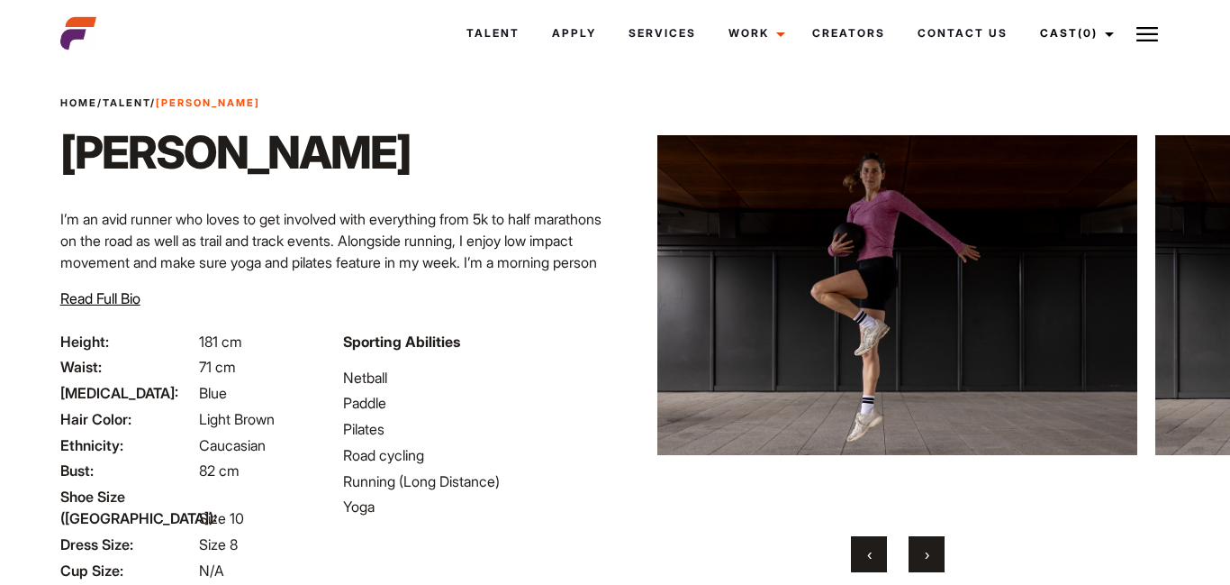
click at [929, 547] on span "›" at bounding box center [927, 554] width 5 height 18
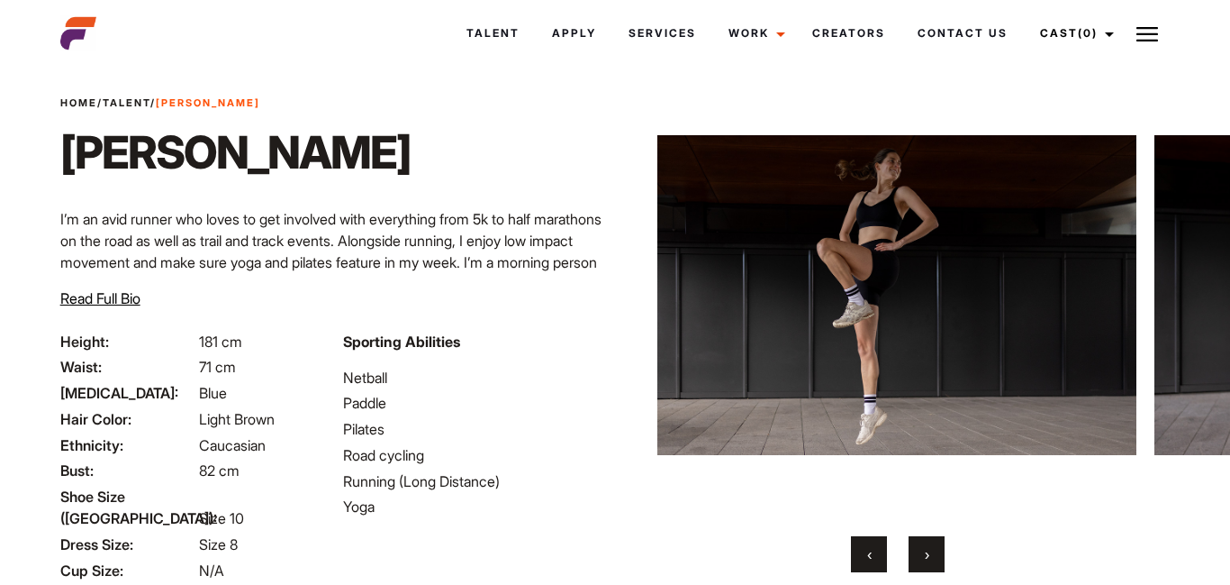
click at [929, 547] on span "›" at bounding box center [927, 554] width 5 height 18
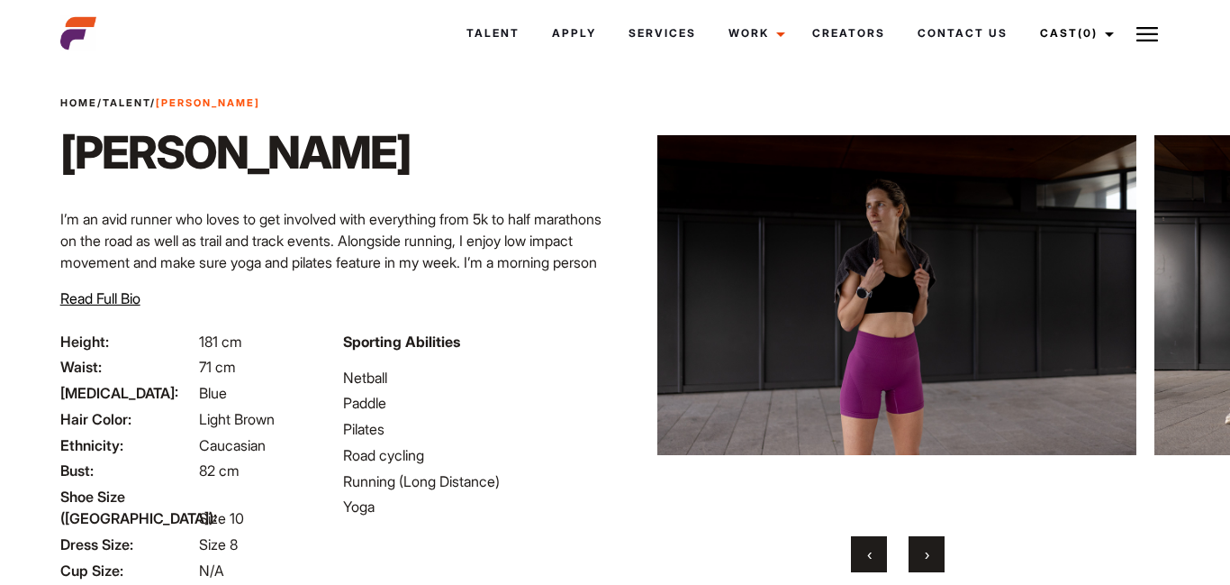
click at [929, 547] on span "›" at bounding box center [927, 554] width 5 height 18
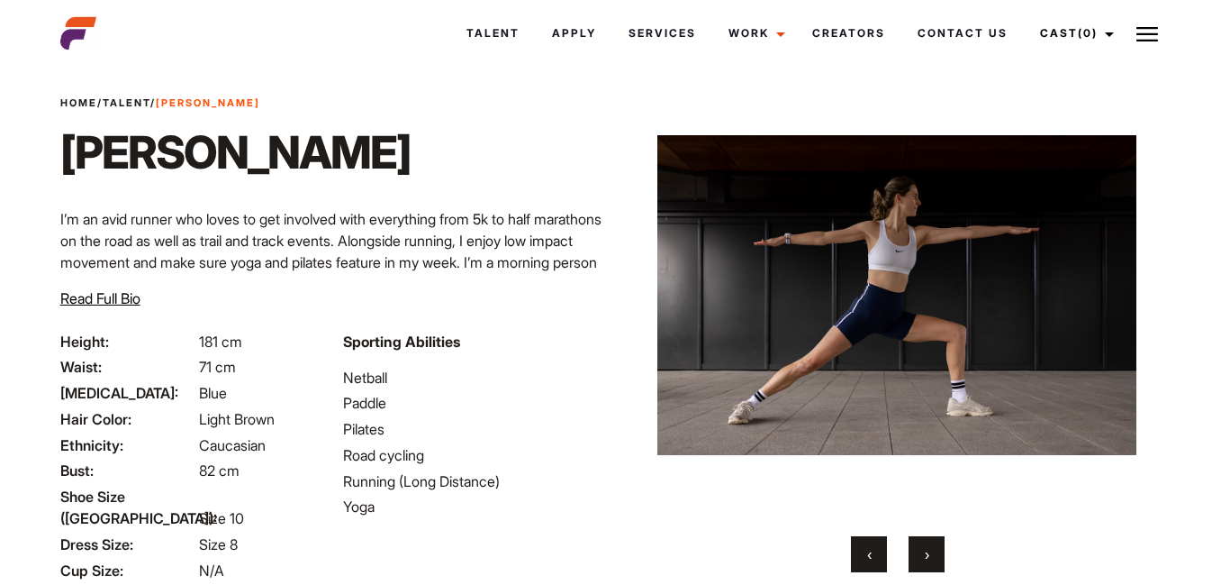
click at [659, 516] on div at bounding box center [897, 324] width 479 height 496
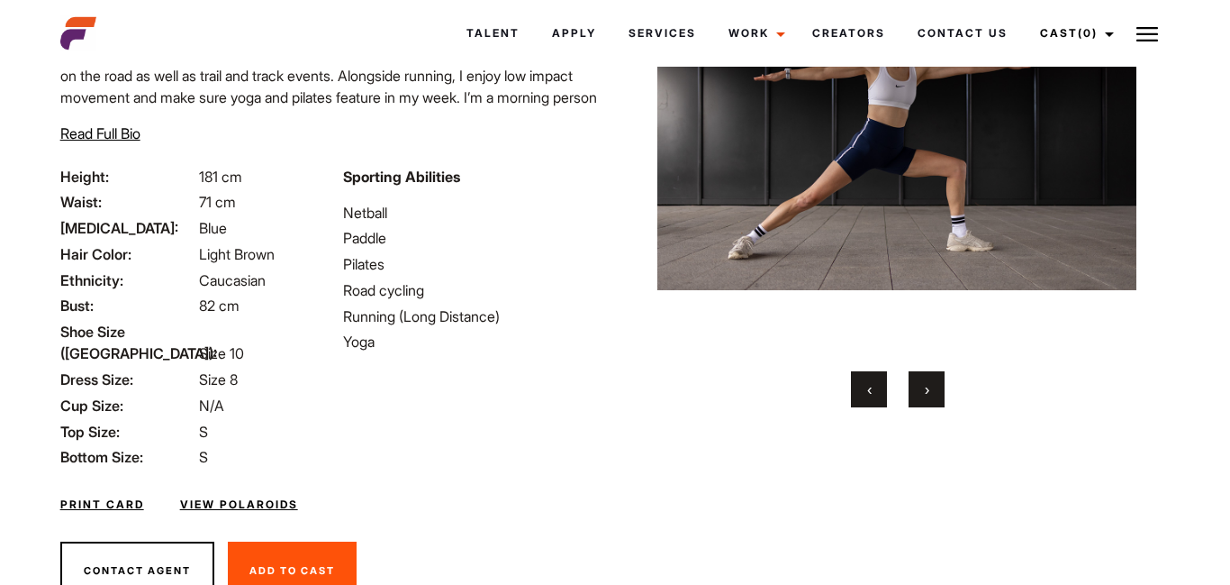
scroll to position [256, 0]
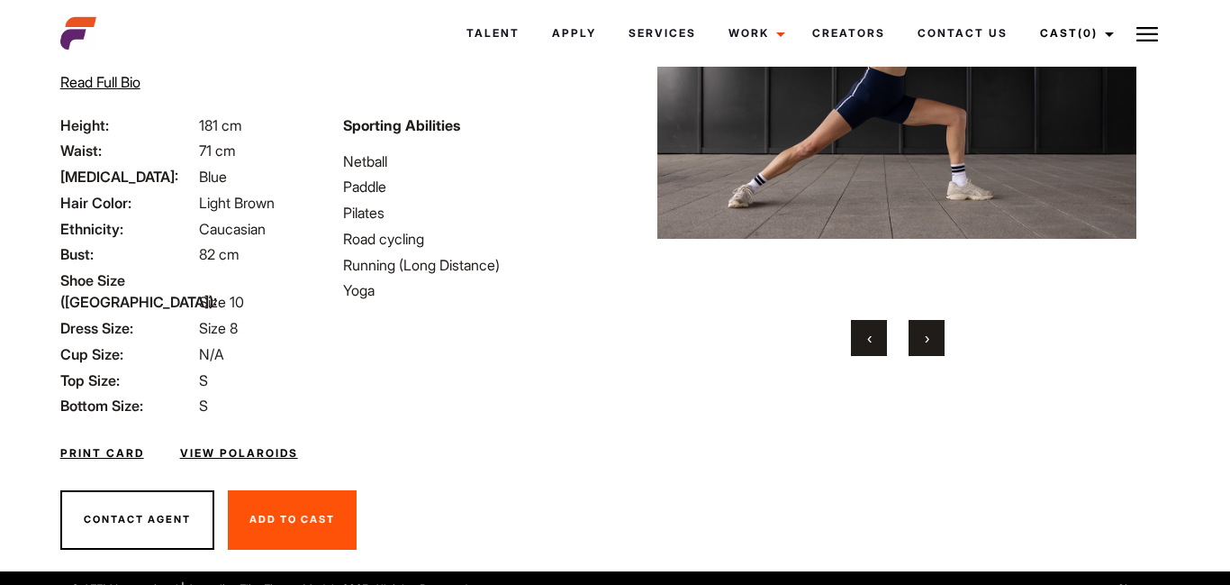
click at [209, 445] on link "View Polaroids" at bounding box center [239, 453] width 118 height 16
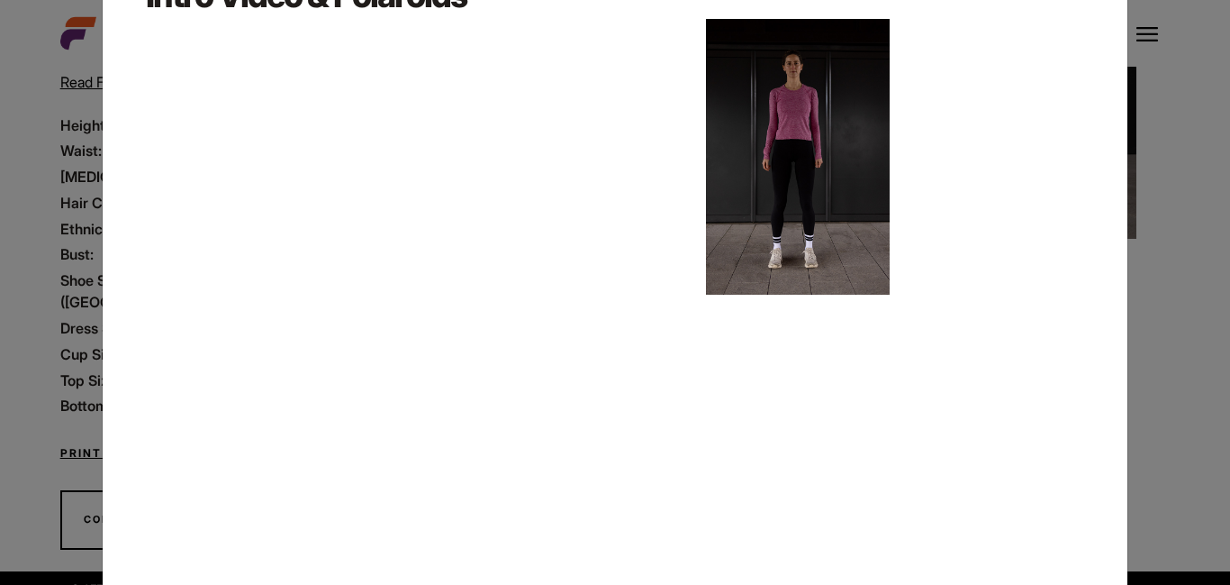
scroll to position [108, 0]
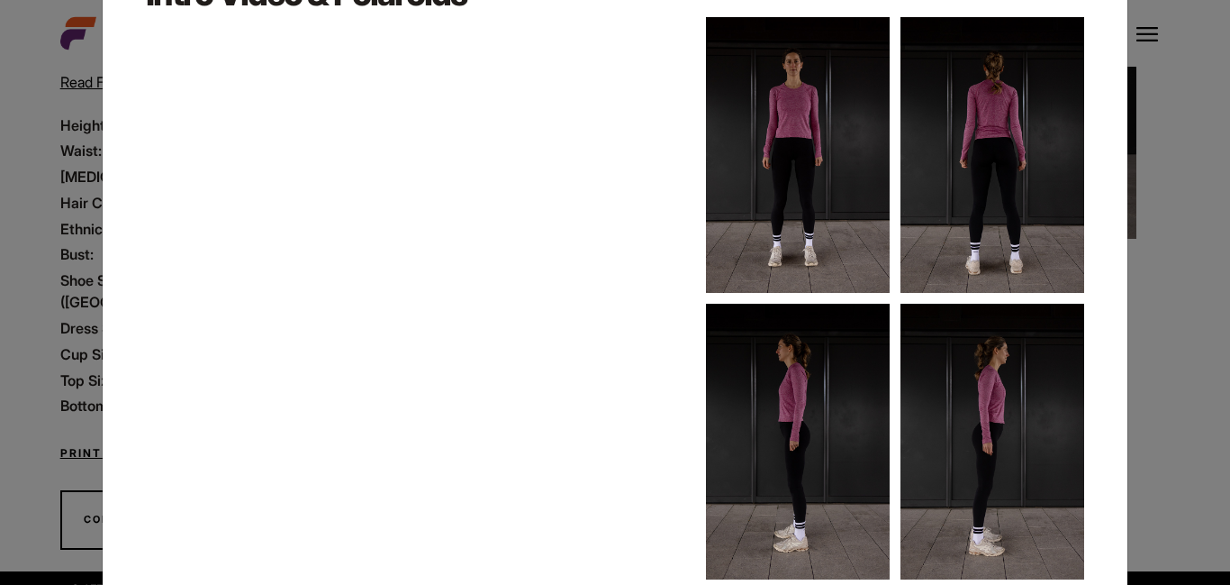
click at [634, 77] on div "Intro Video & Polaroids" at bounding box center [615, 274] width 960 height 609
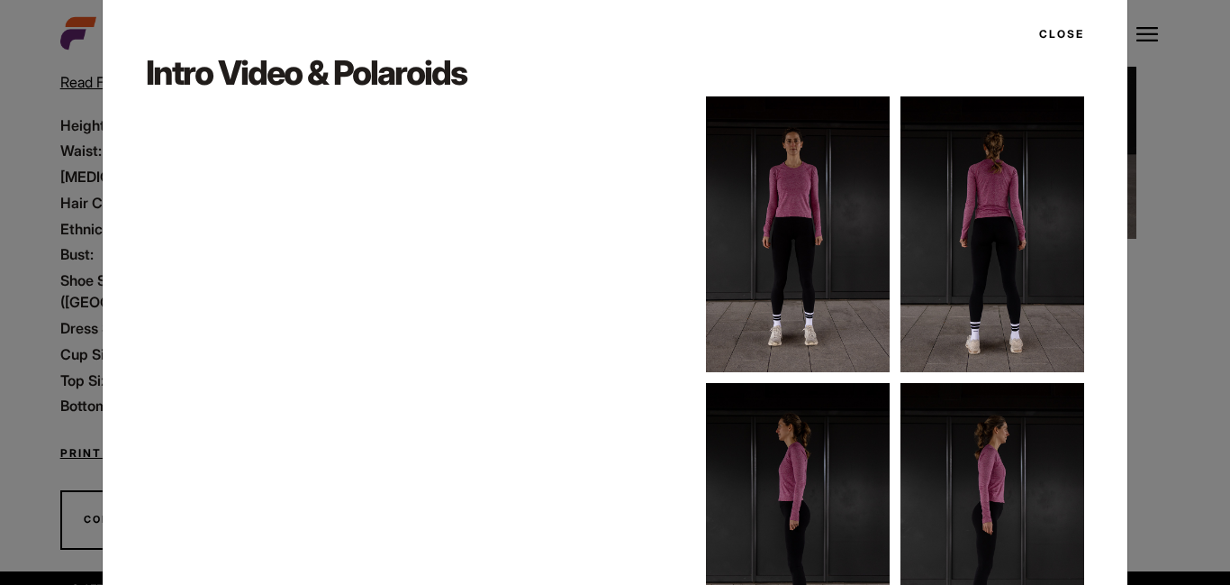
scroll to position [0, 0]
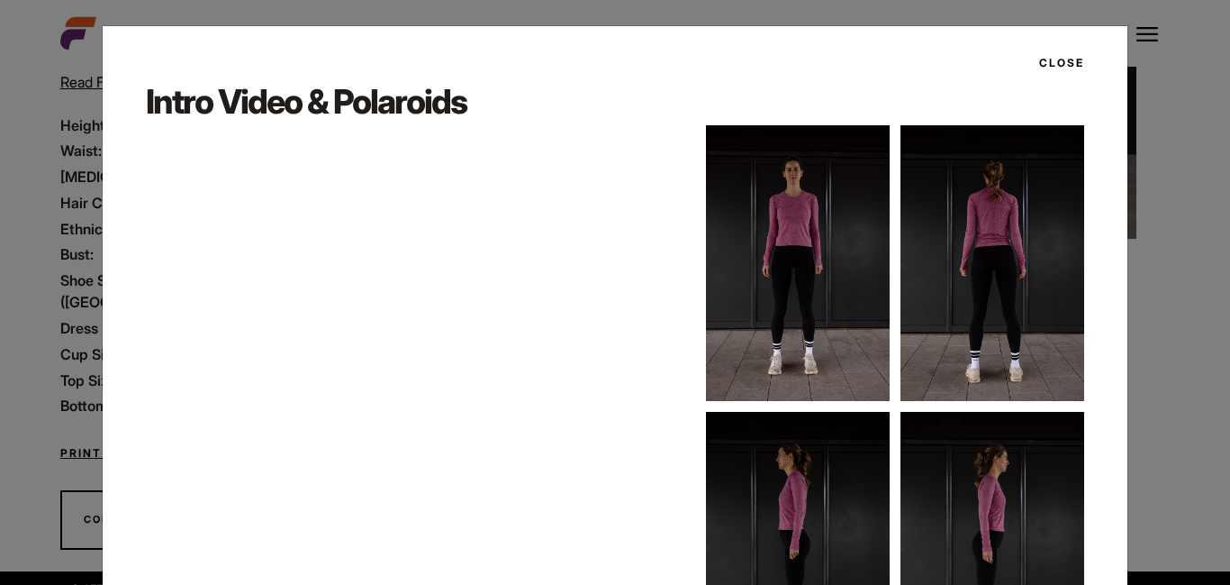
click at [1060, 60] on button "Close" at bounding box center [1057, 63] width 56 height 31
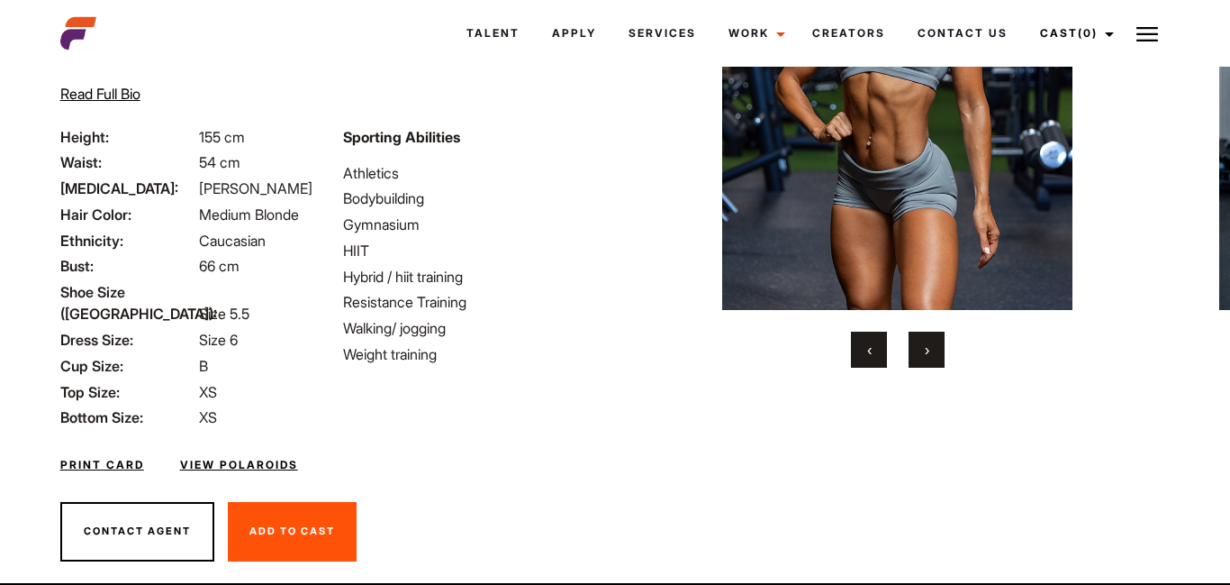
scroll to position [252, 0]
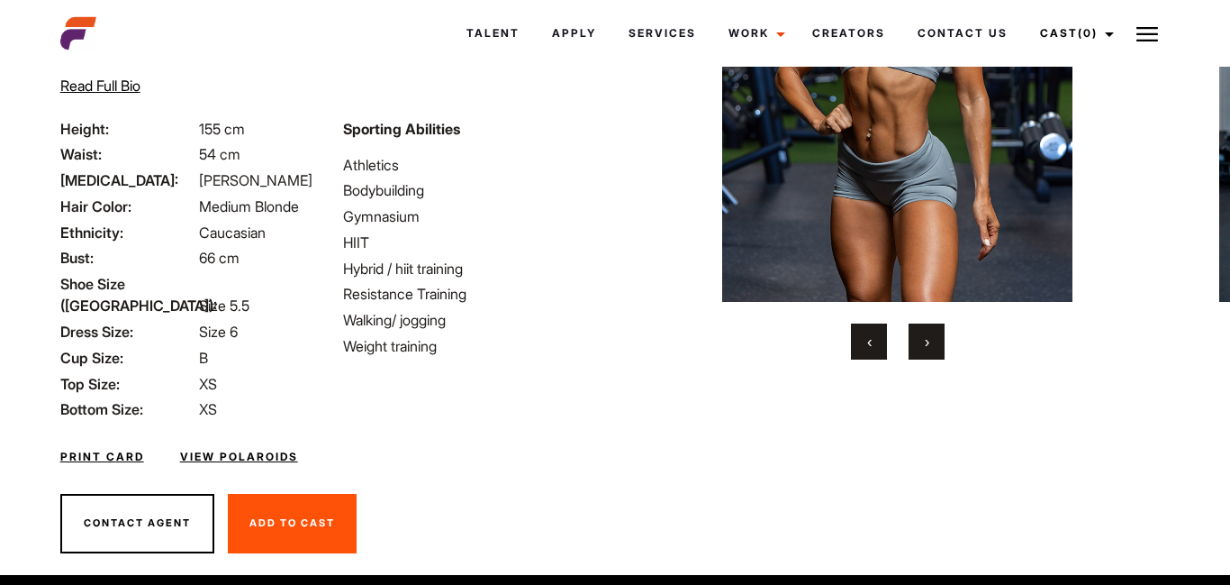
click at [290, 449] on link "View Polaroids" at bounding box center [239, 457] width 118 height 16
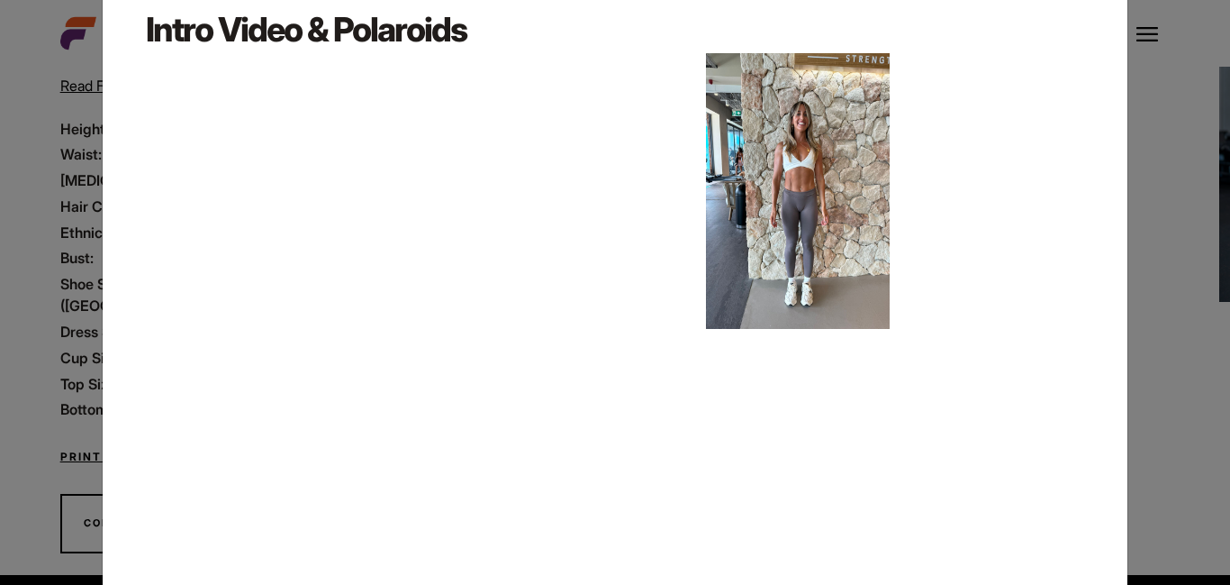
scroll to position [108, 0]
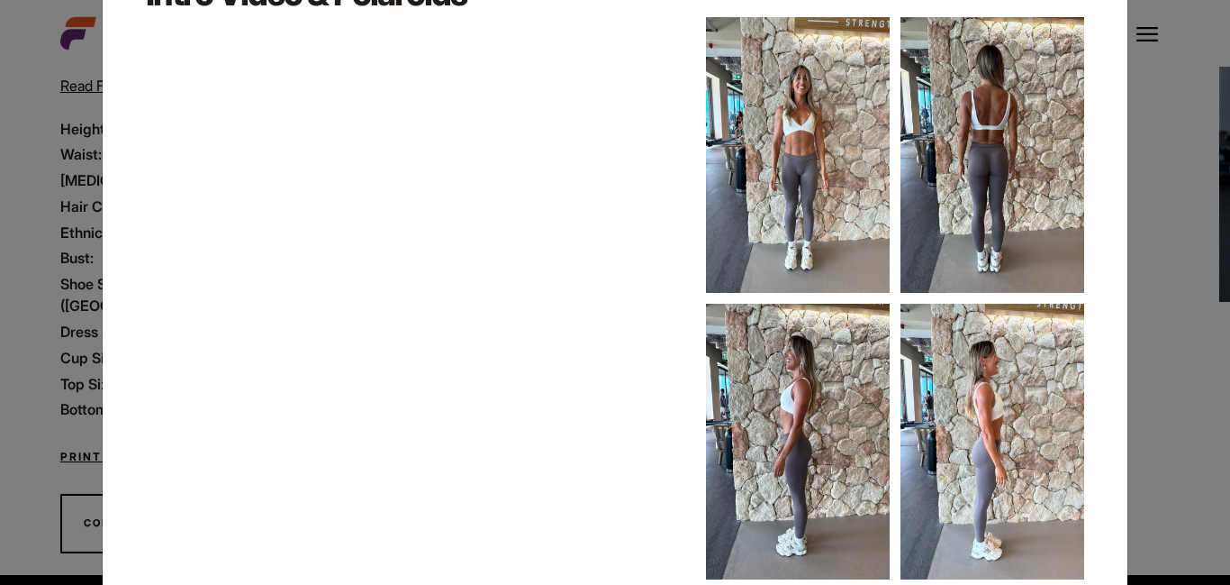
click at [1092, 110] on div at bounding box center [895, 298] width 400 height 562
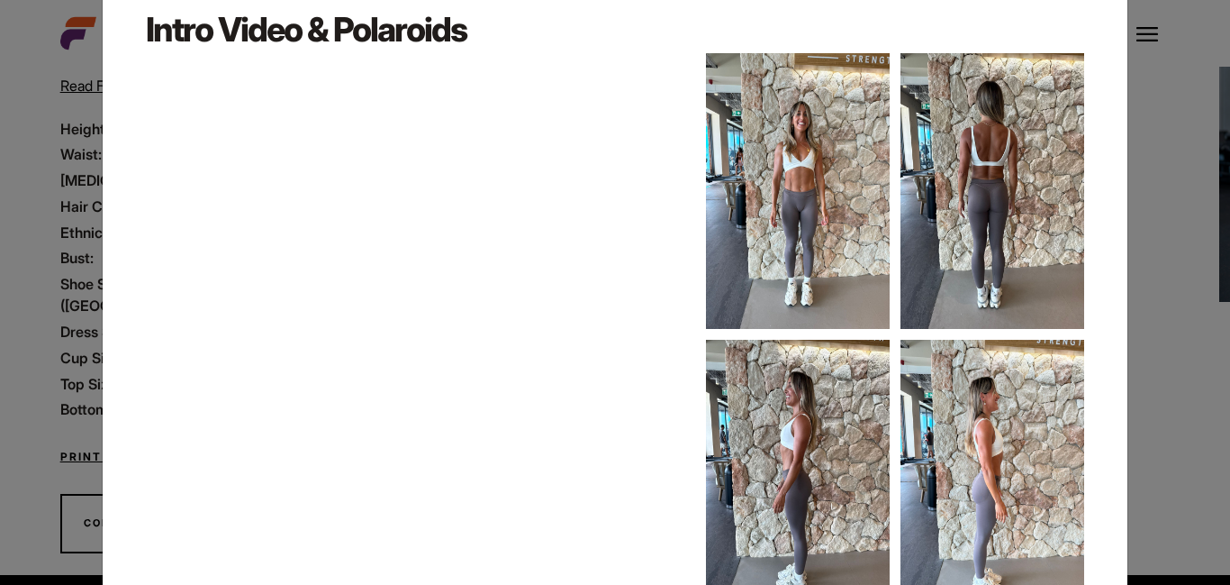
scroll to position [0, 0]
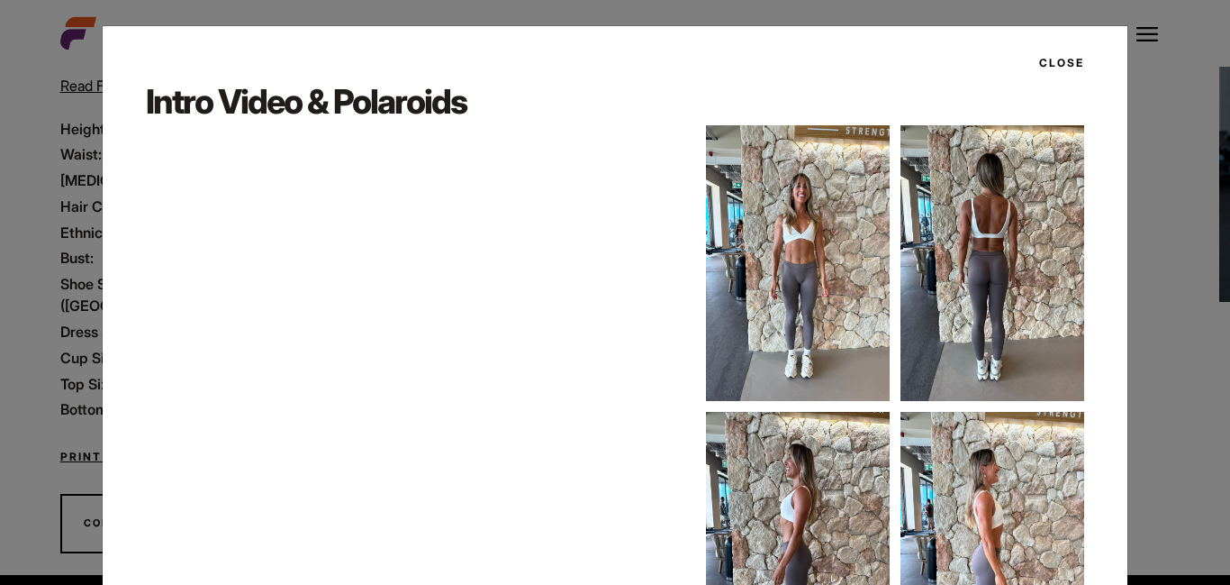
click at [1069, 57] on button "Close" at bounding box center [1057, 63] width 56 height 31
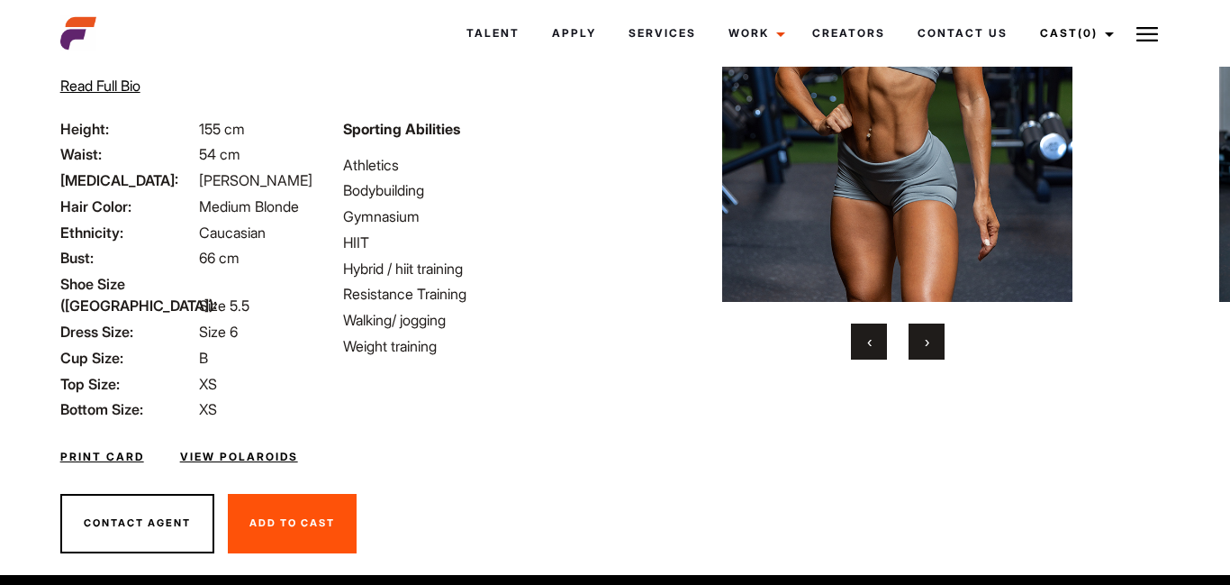
click at [932, 356] on button "›" at bounding box center [927, 341] width 36 height 36
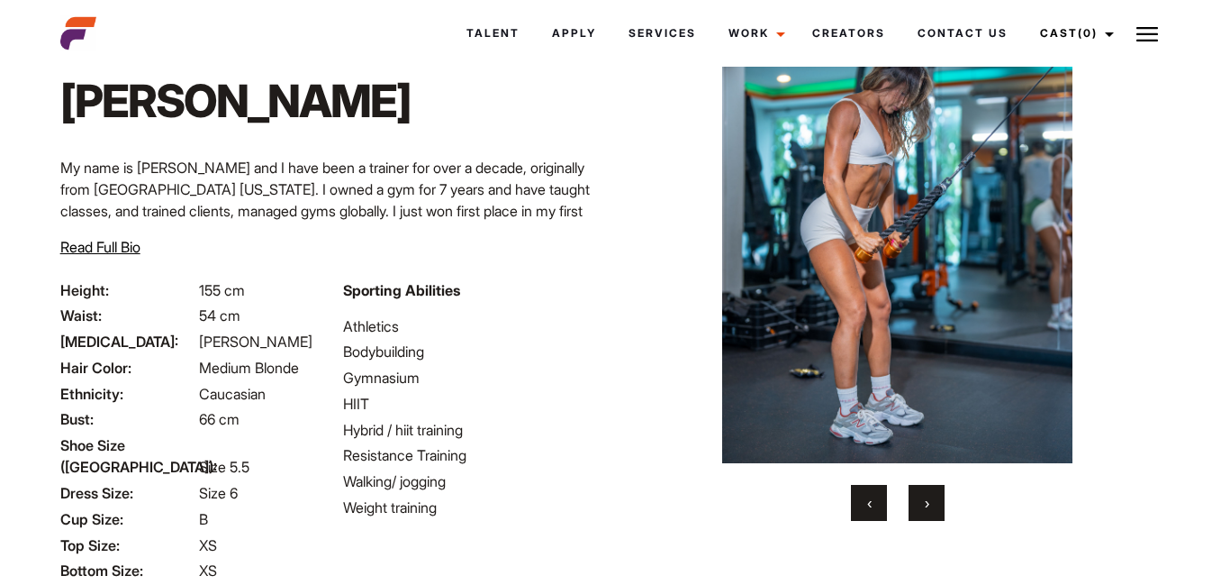
scroll to position [72, 0]
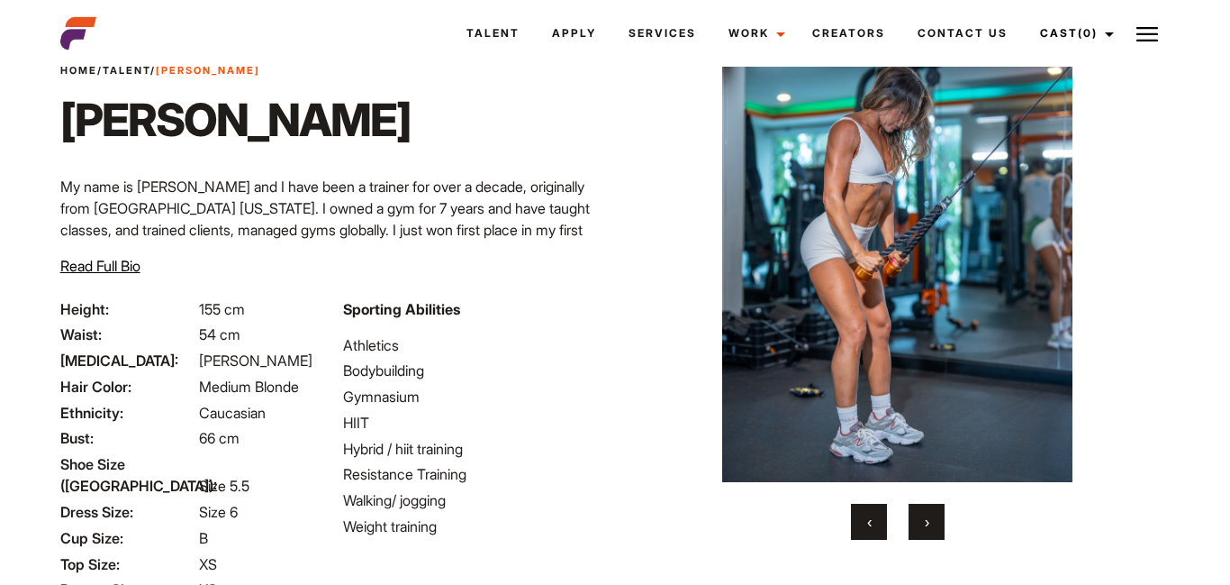
click at [919, 521] on button "›" at bounding box center [927, 521] width 36 height 36
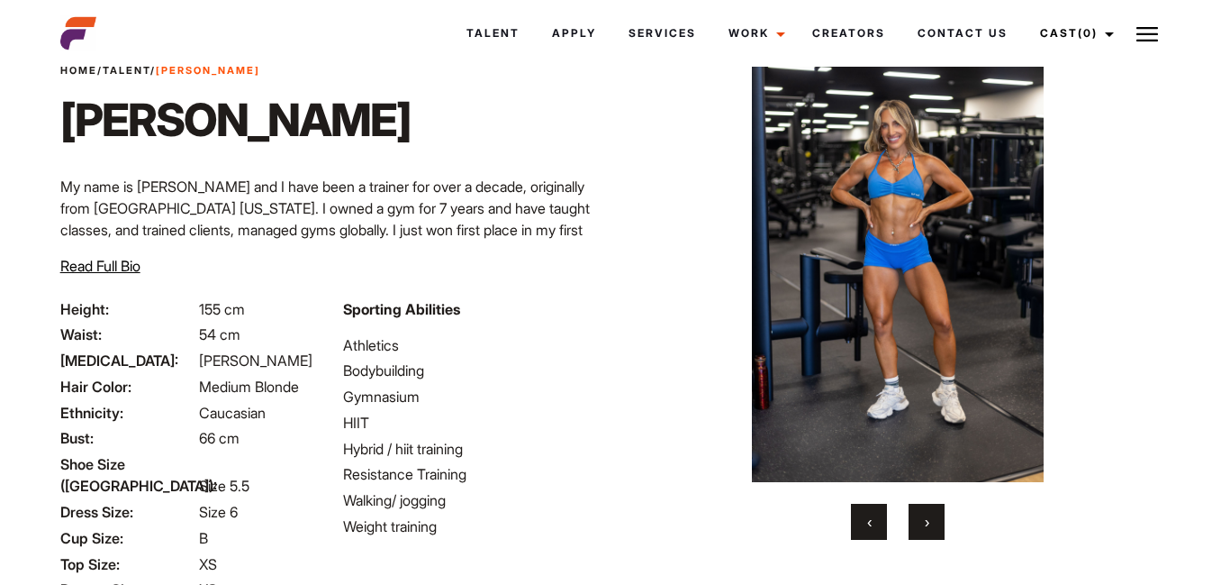
click at [919, 521] on button "›" at bounding box center [927, 521] width 36 height 36
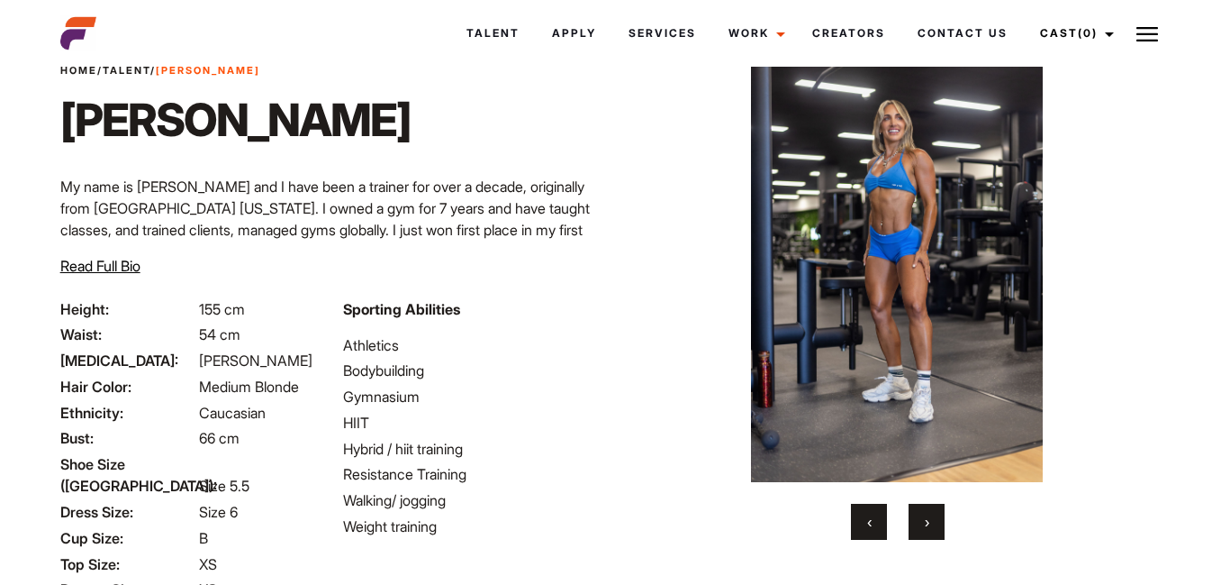
click at [919, 521] on button "›" at bounding box center [927, 521] width 36 height 36
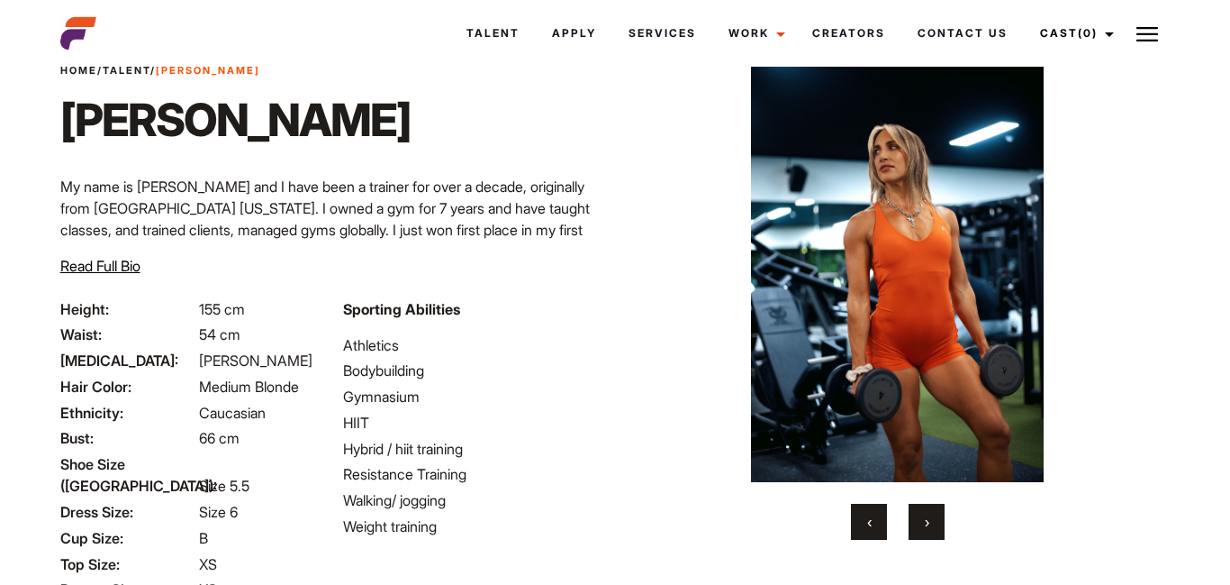
click at [919, 521] on button "›" at bounding box center [927, 521] width 36 height 36
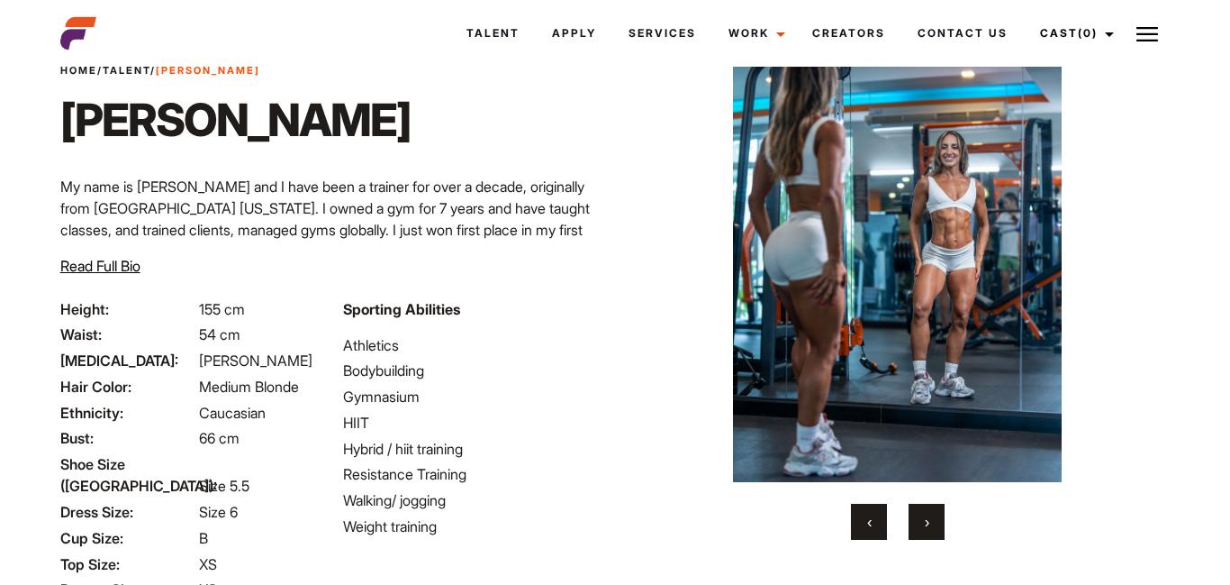
click at [919, 521] on button "›" at bounding box center [927, 521] width 36 height 36
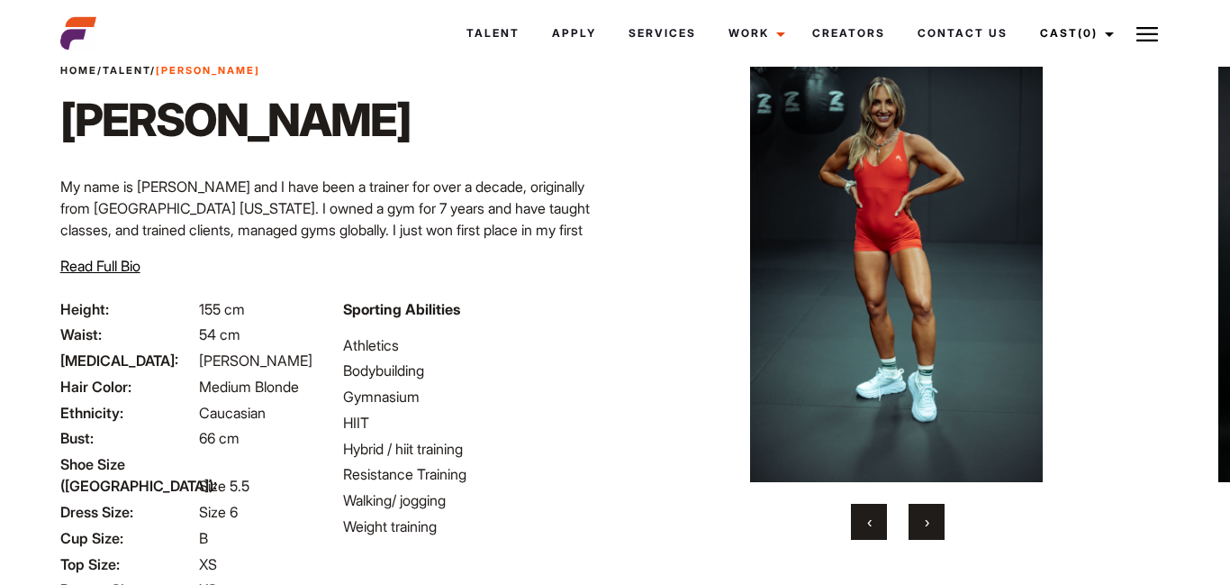
click at [919, 521] on button "›" at bounding box center [927, 521] width 36 height 36
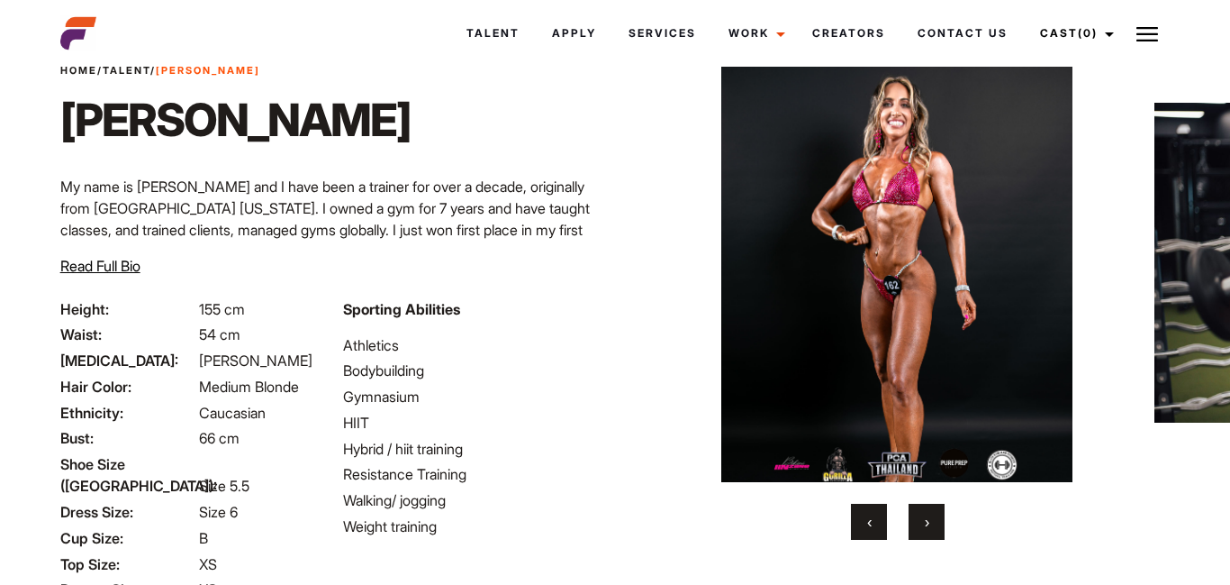
click at [919, 521] on button "›" at bounding box center [927, 521] width 36 height 36
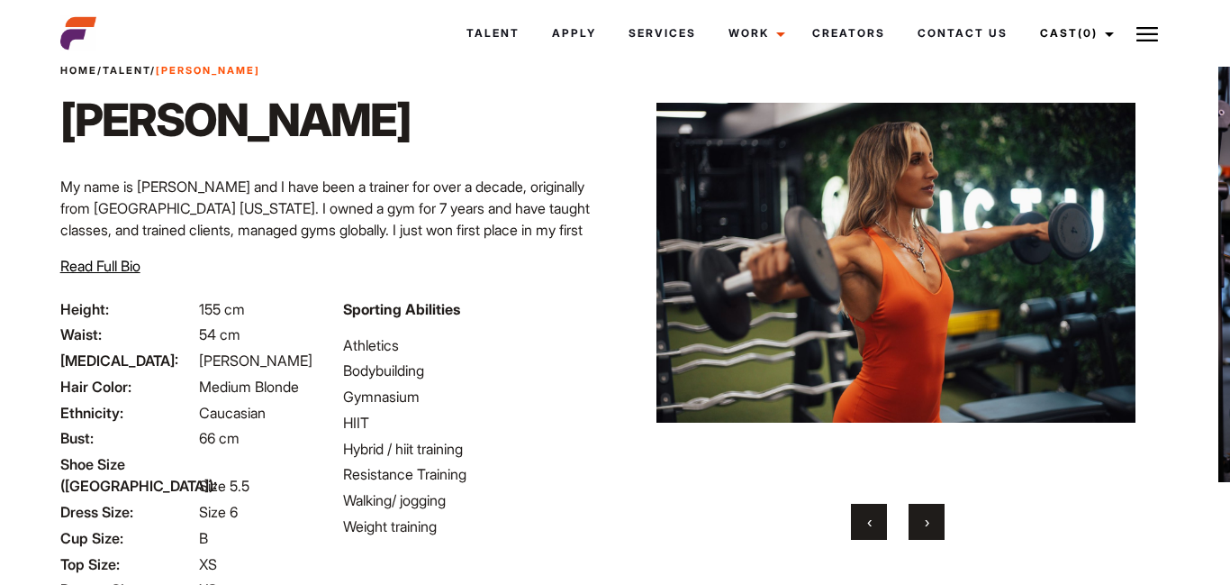
click at [919, 521] on button "›" at bounding box center [927, 521] width 36 height 36
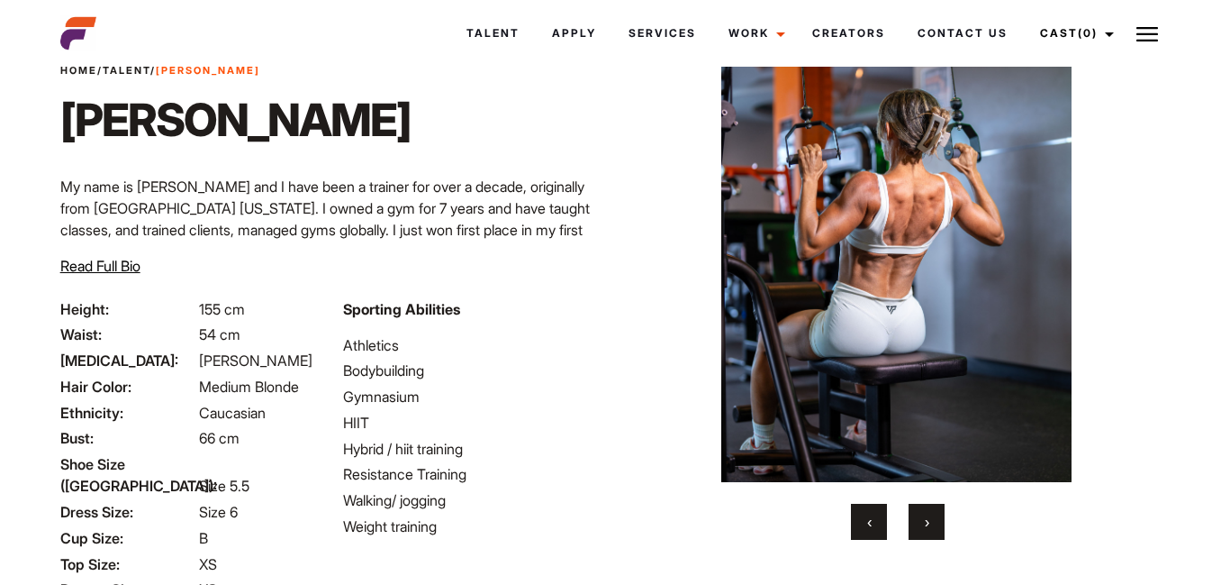
click at [919, 521] on button "›" at bounding box center [927, 521] width 36 height 36
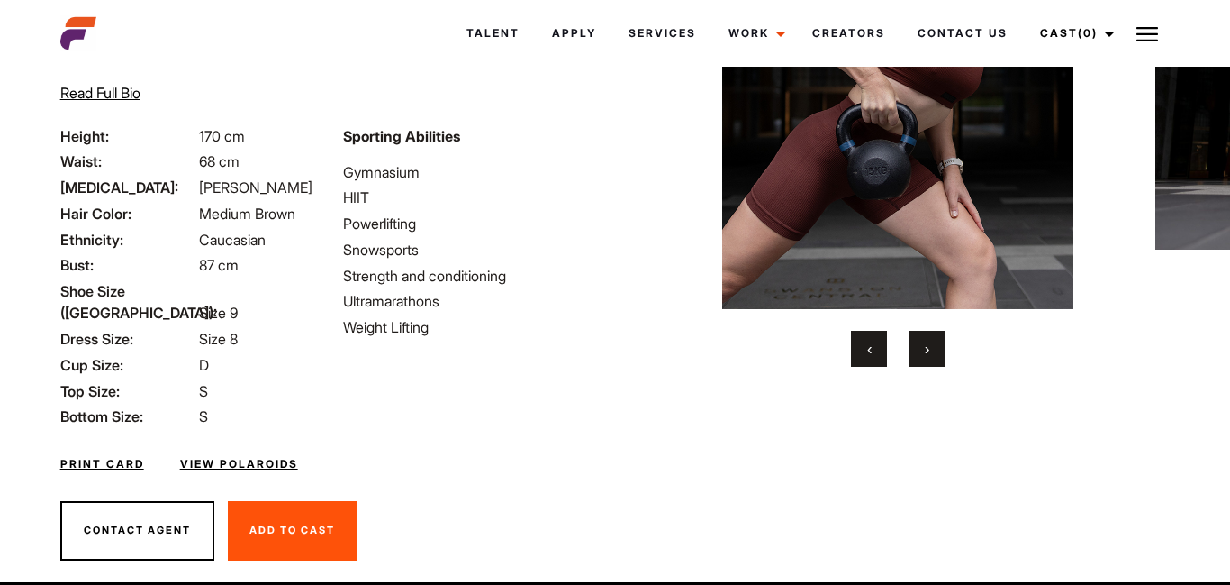
scroll to position [256, 0]
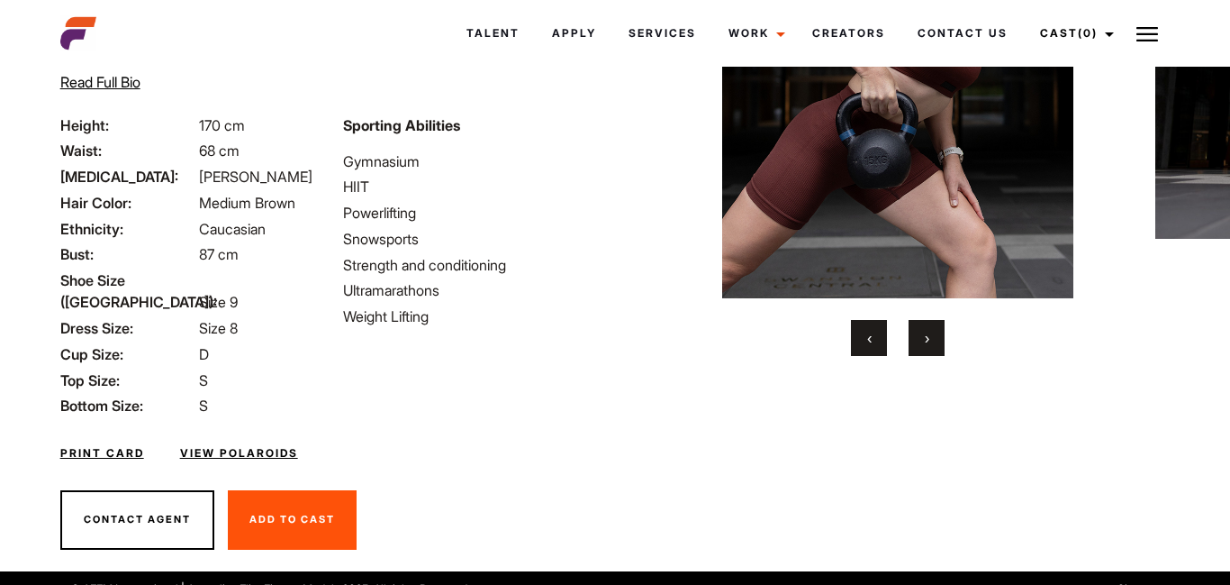
click at [937, 340] on button "›" at bounding box center [927, 338] width 36 height 36
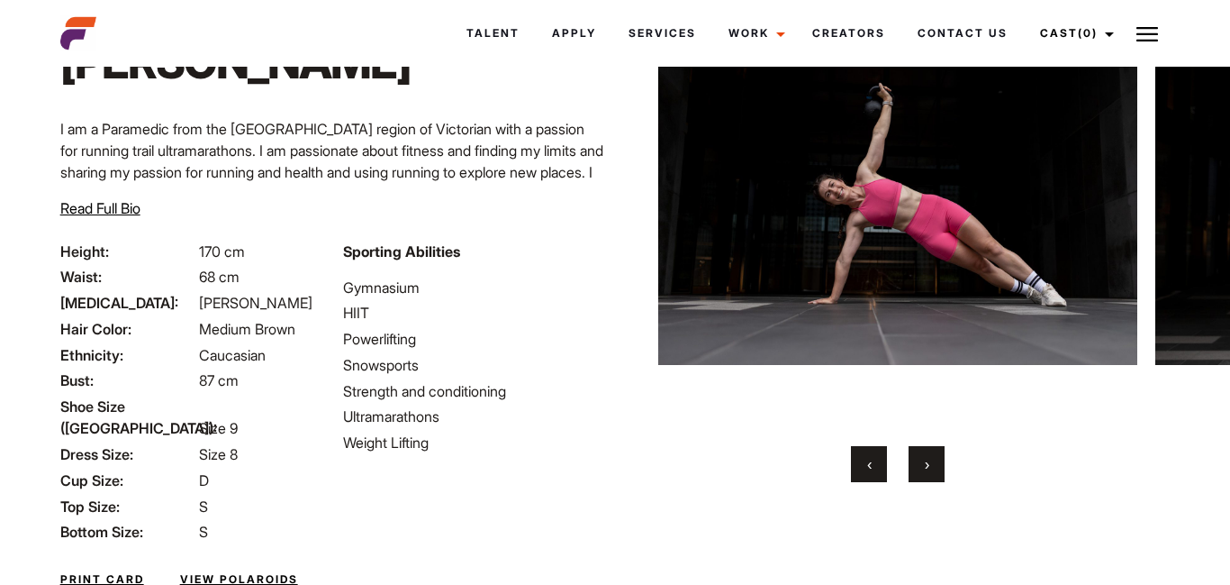
scroll to position [112, 0]
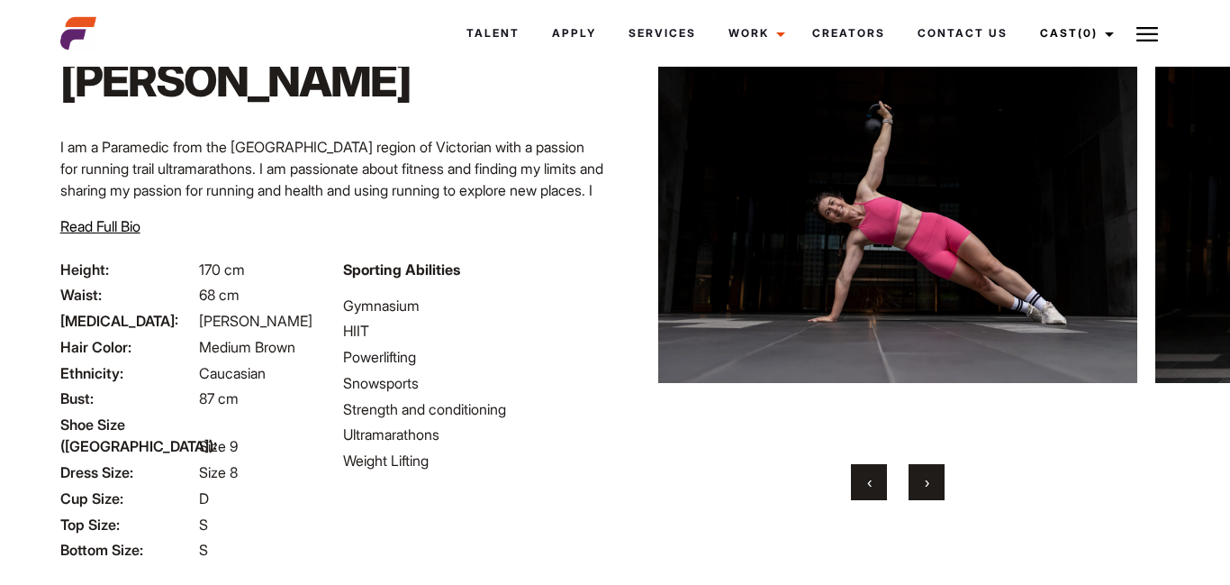
click at [922, 487] on button "›" at bounding box center [927, 482] width 36 height 36
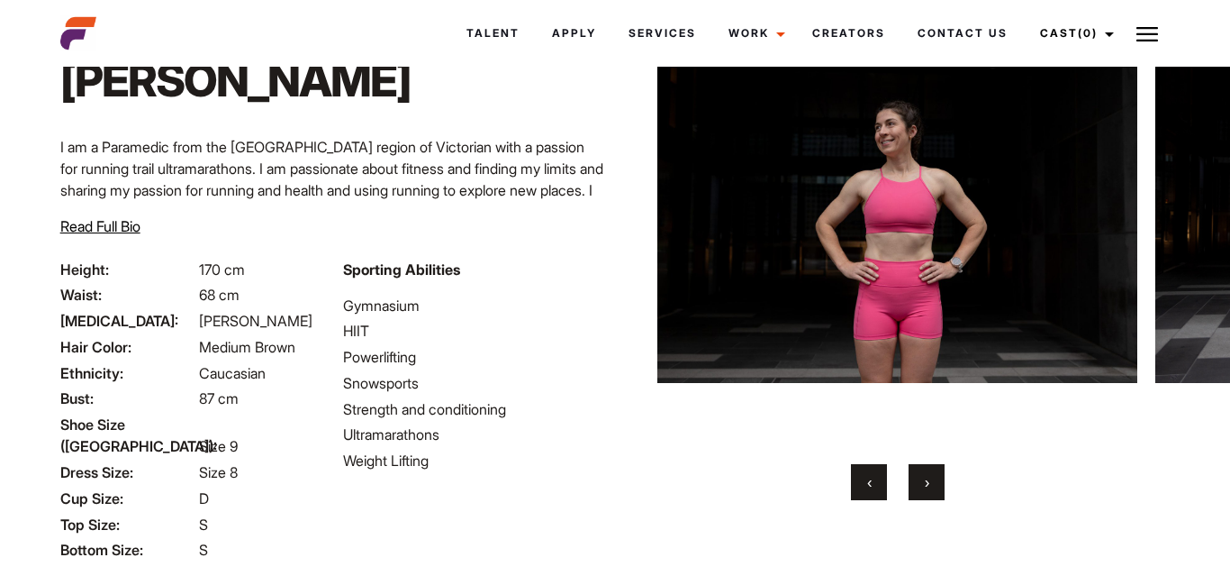
click at [922, 487] on button "›" at bounding box center [927, 482] width 36 height 36
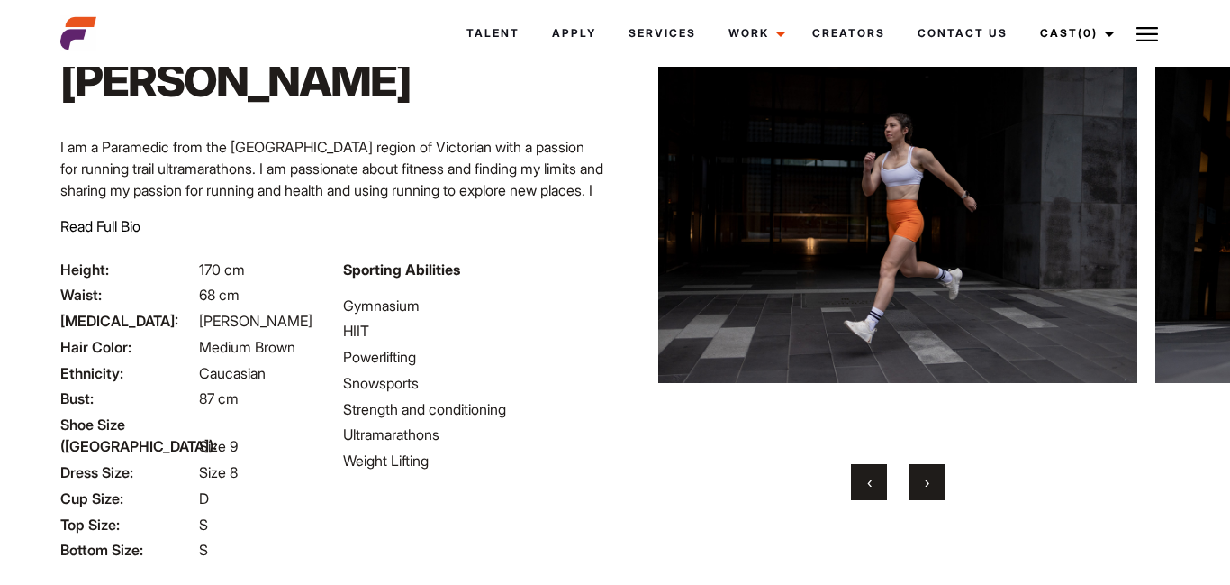
click at [922, 487] on button "›" at bounding box center [927, 482] width 36 height 36
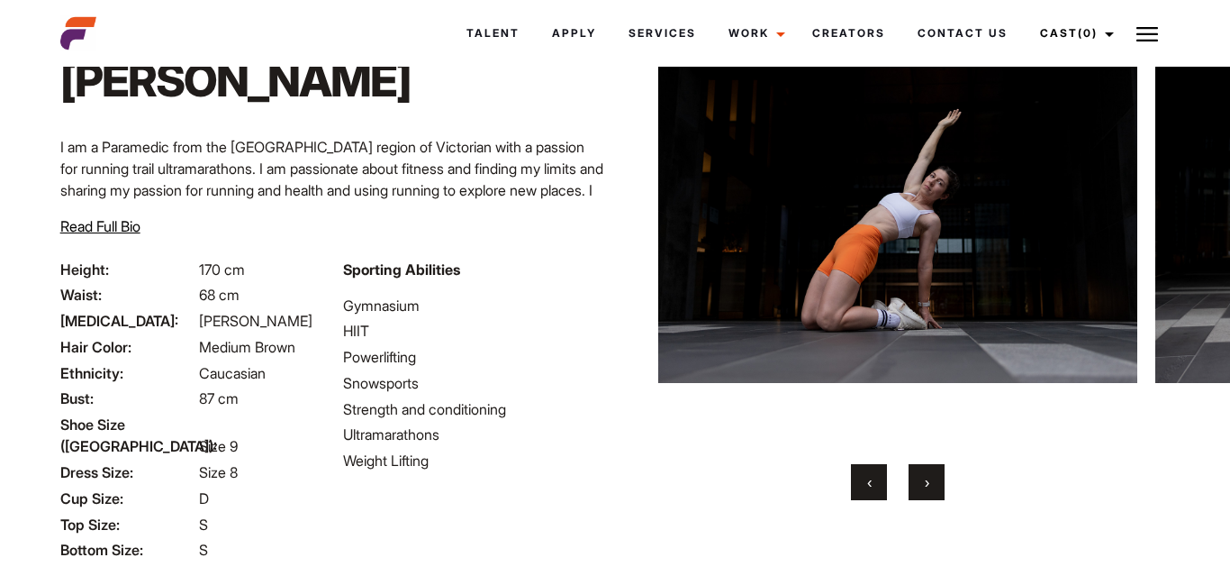
click at [922, 487] on button "›" at bounding box center [927, 482] width 36 height 36
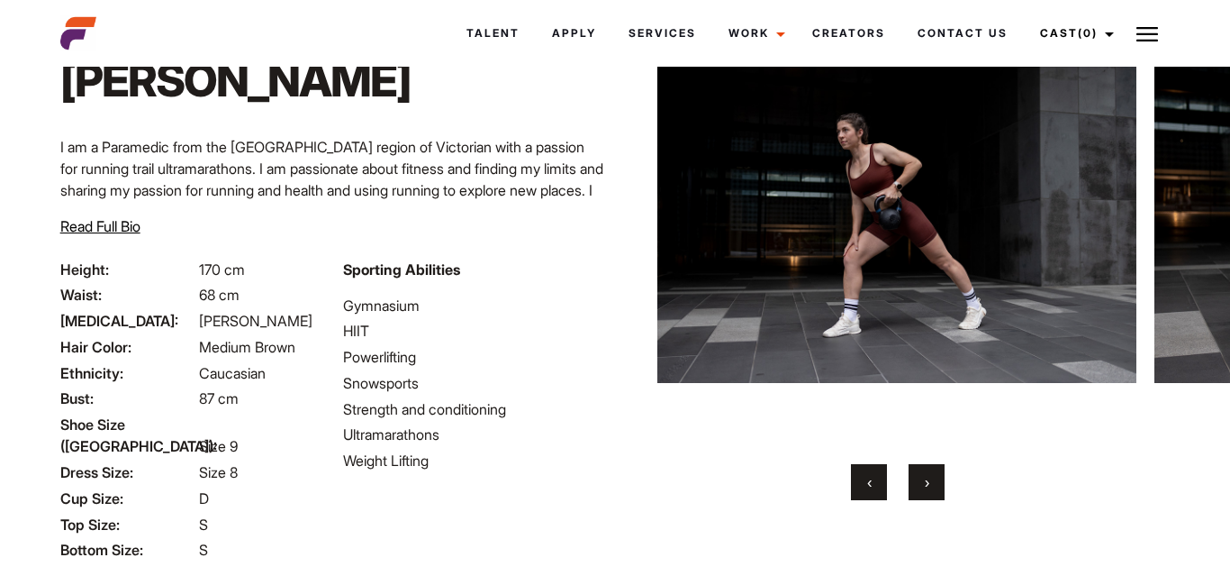
click at [922, 487] on button "›" at bounding box center [927, 482] width 36 height 36
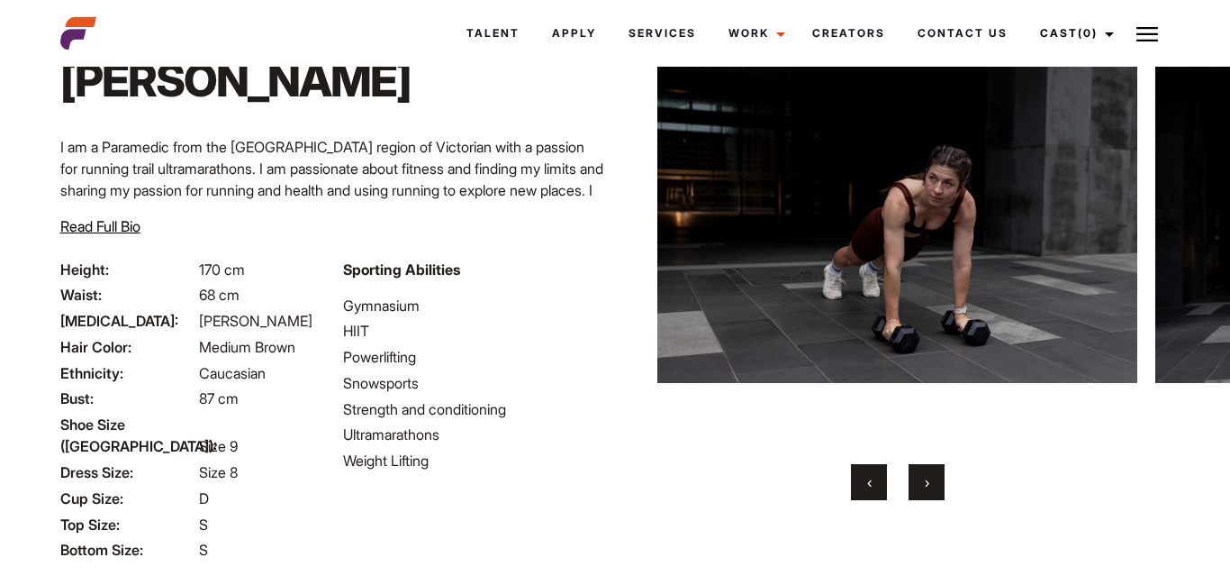
click at [922, 487] on button "›" at bounding box center [927, 482] width 36 height 36
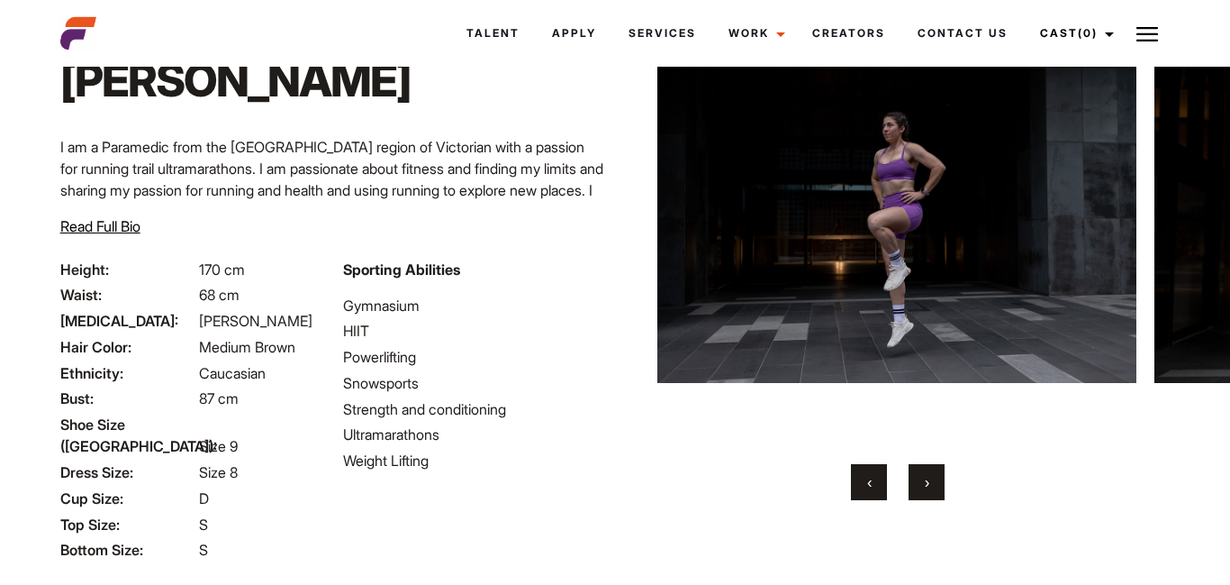
click at [922, 487] on button "›" at bounding box center [927, 482] width 36 height 36
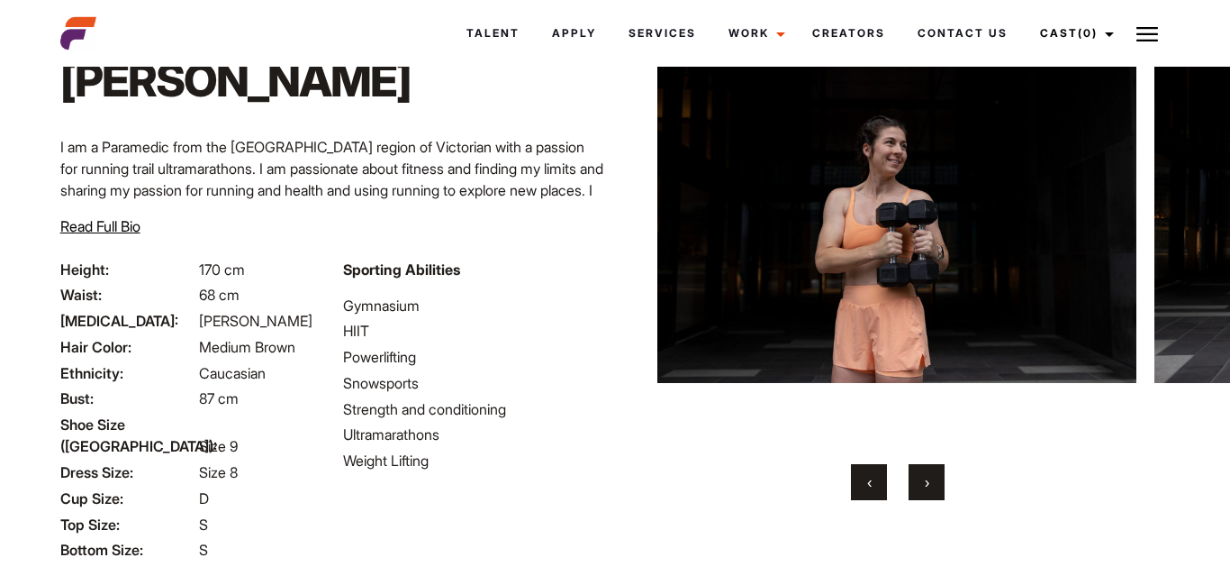
click at [922, 487] on button "›" at bounding box center [927, 482] width 36 height 36
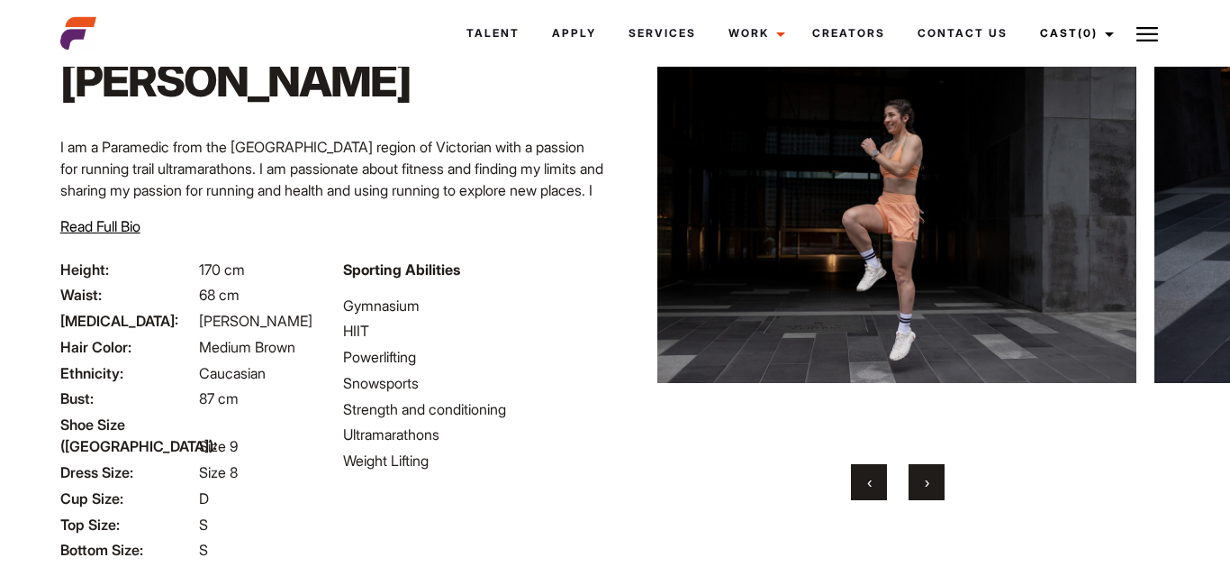
click at [922, 487] on button "›" at bounding box center [927, 482] width 36 height 36
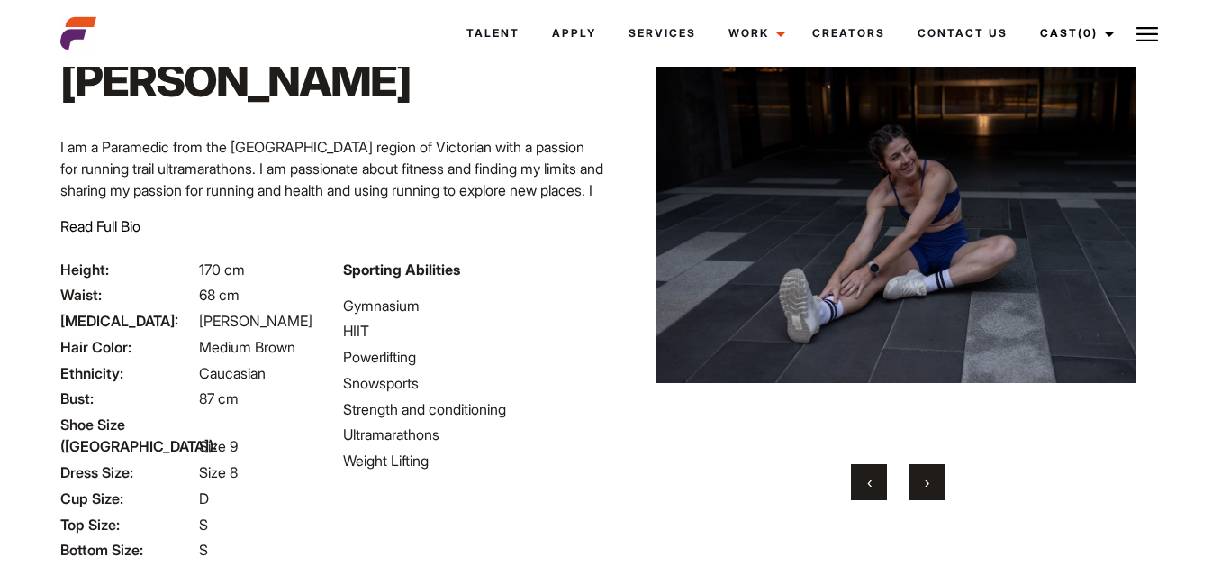
click at [922, 487] on button "›" at bounding box center [927, 482] width 36 height 36
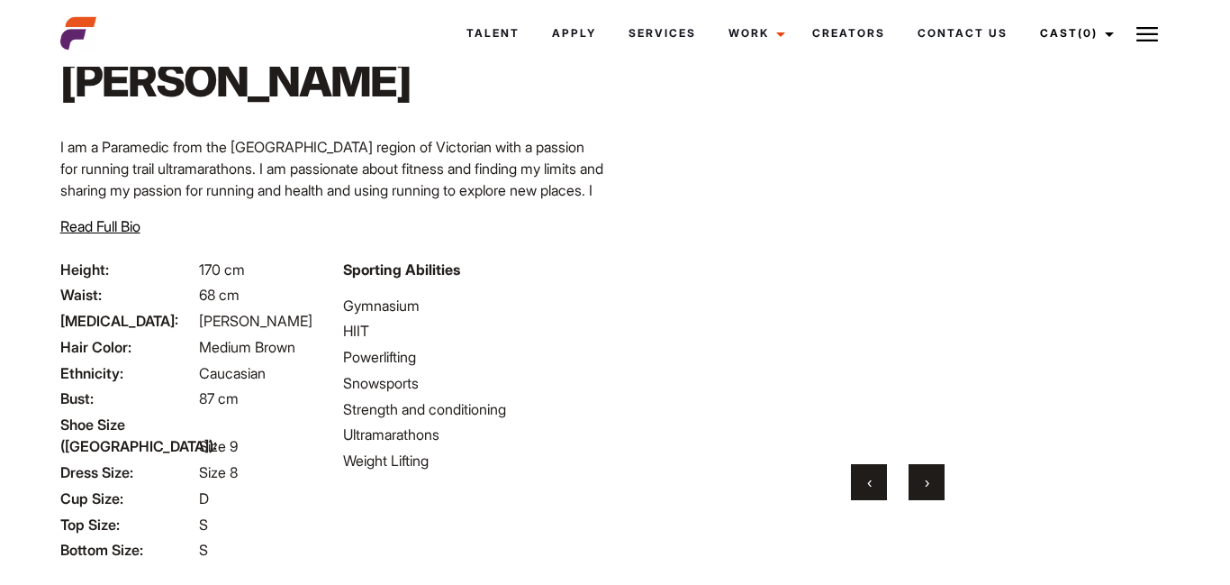
click at [922, 487] on button "›" at bounding box center [927, 482] width 36 height 36
click at [884, 486] on button "‹" at bounding box center [869, 482] width 36 height 36
click at [932, 489] on button "›" at bounding box center [927, 482] width 36 height 36
click at [882, 489] on button "‹" at bounding box center [869, 482] width 36 height 36
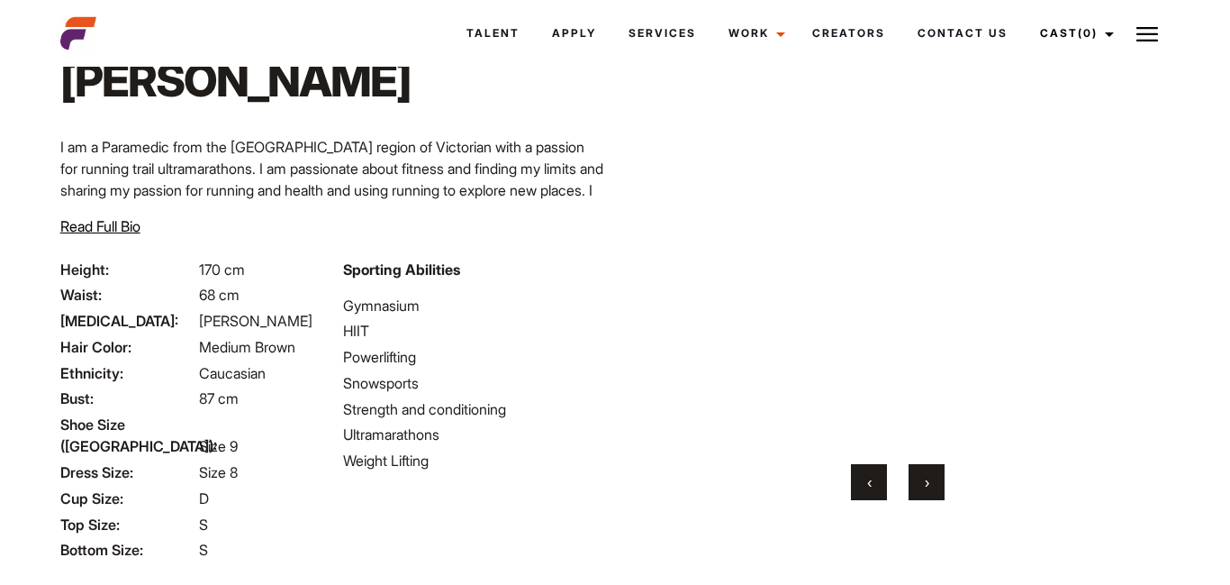
click at [882, 489] on button "‹" at bounding box center [869, 482] width 36 height 36
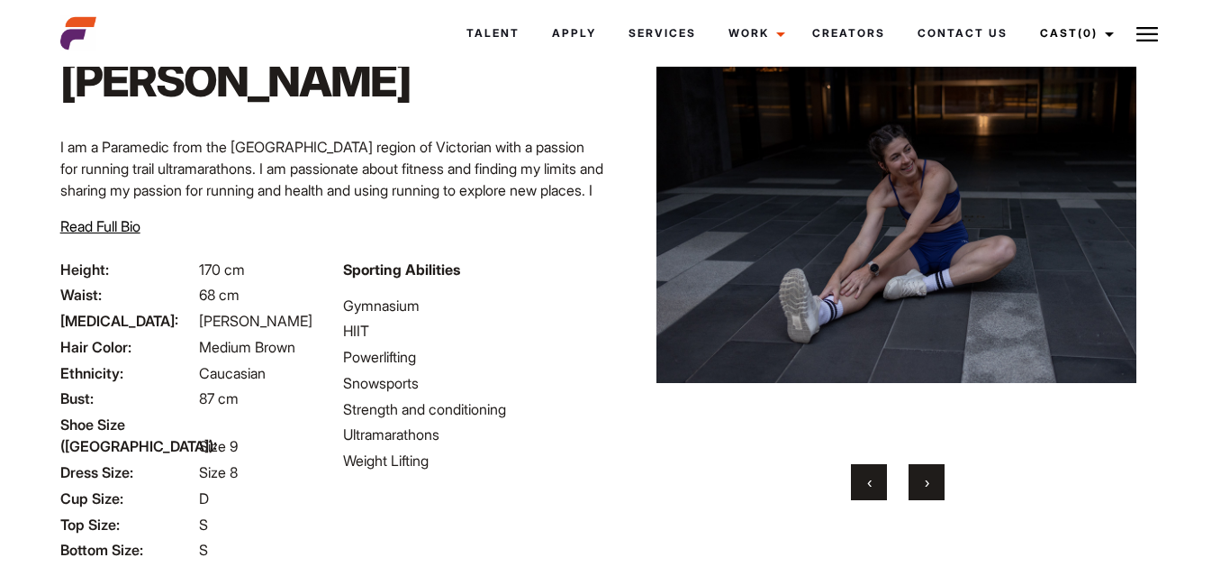
click at [882, 489] on button "‹" at bounding box center [869, 482] width 36 height 36
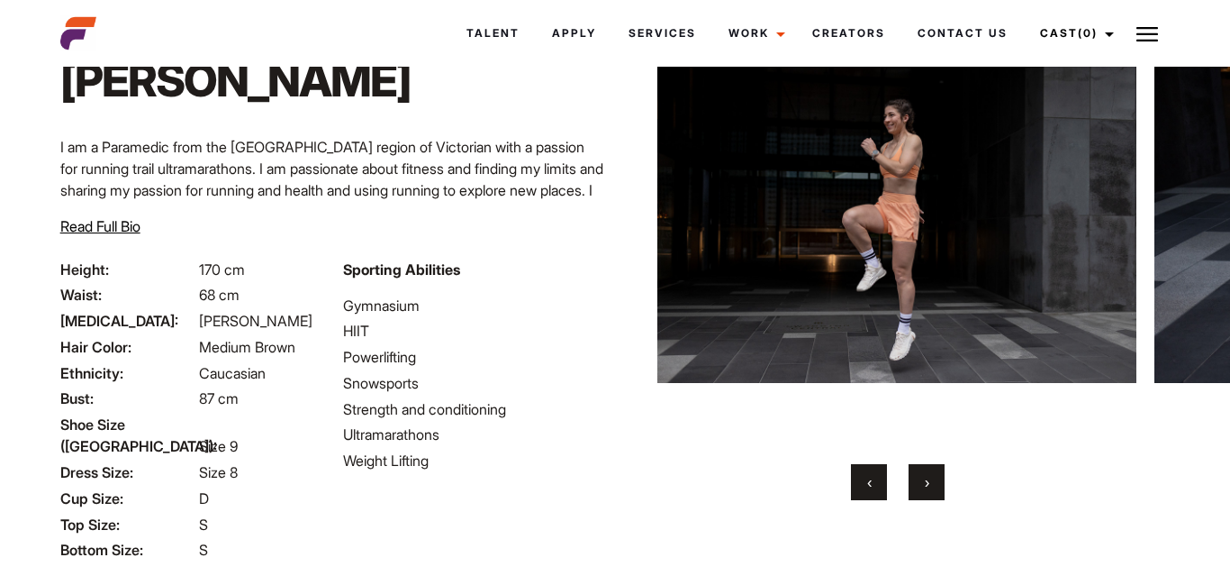
click at [882, 489] on button "‹" at bounding box center [869, 482] width 36 height 36
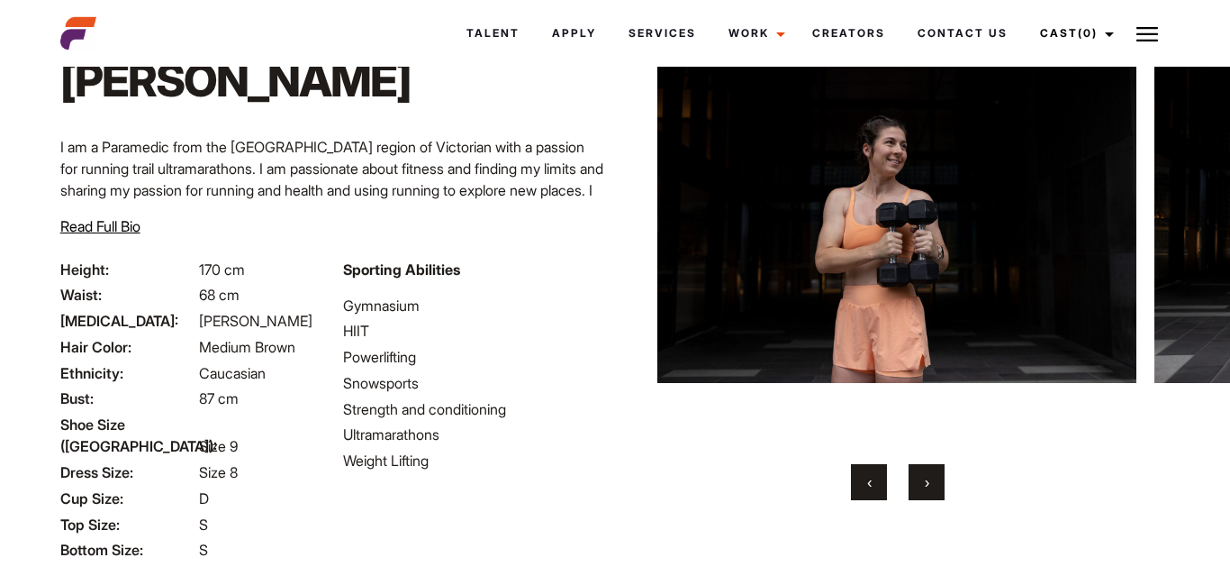
click at [882, 489] on button "‹" at bounding box center [869, 482] width 36 height 36
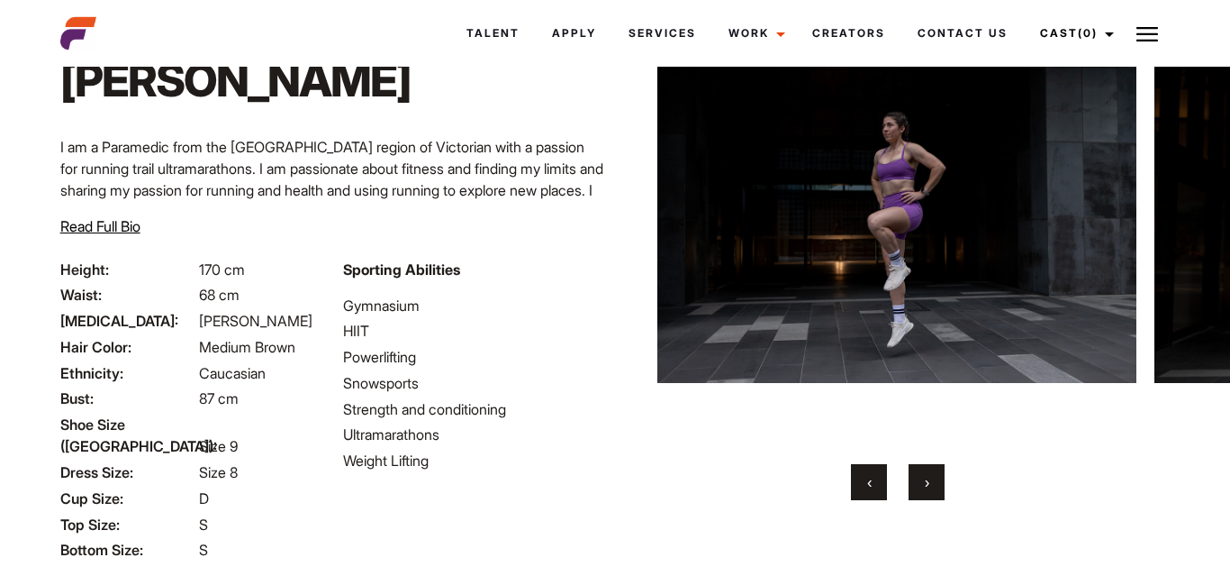
click at [882, 489] on button "‹" at bounding box center [869, 482] width 36 height 36
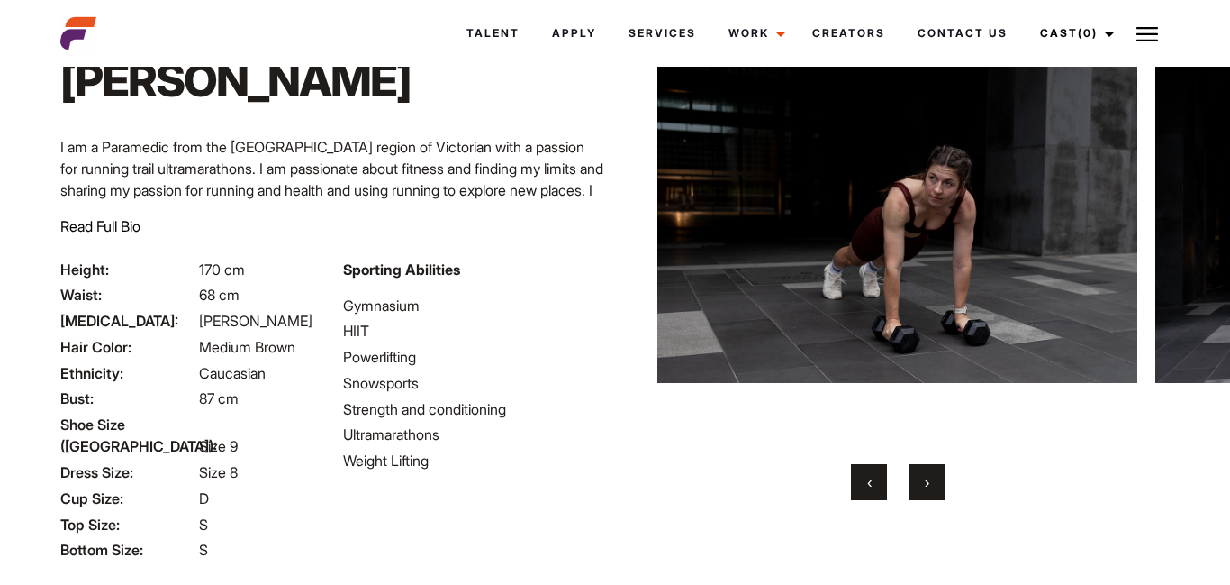
click at [882, 489] on button "‹" at bounding box center [869, 482] width 36 height 36
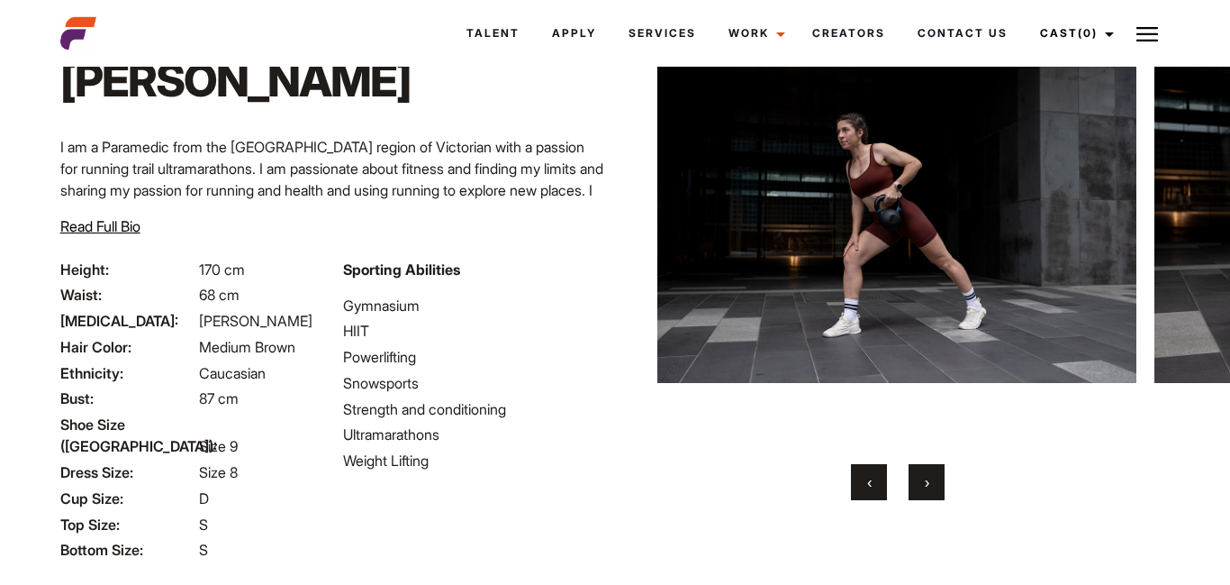
click at [882, 489] on button "‹" at bounding box center [869, 482] width 36 height 36
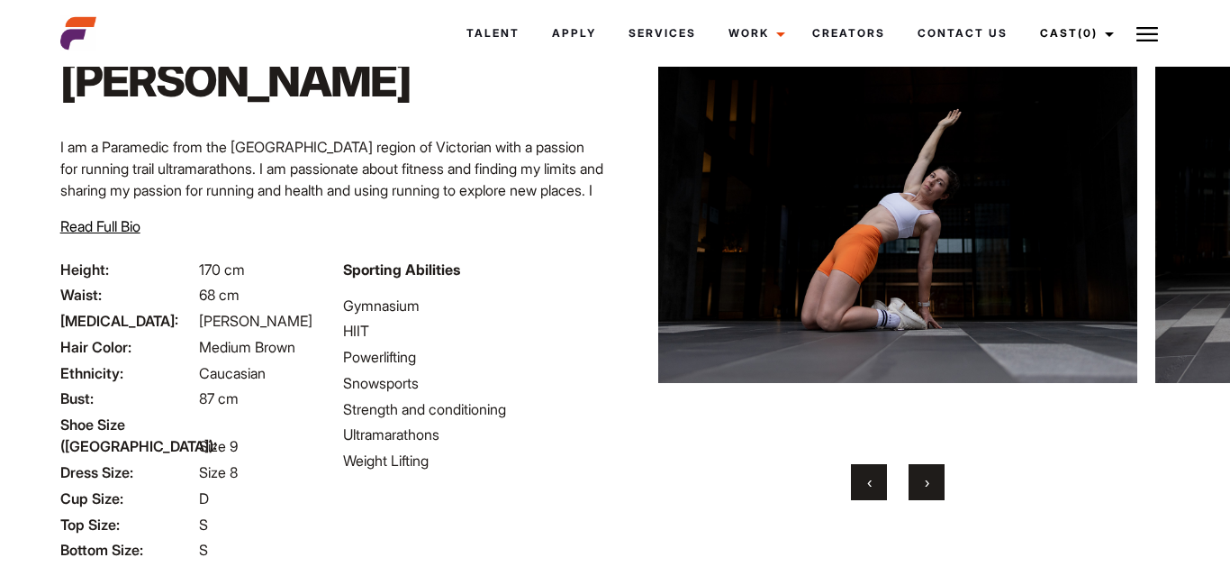
click at [882, 489] on button "‹" at bounding box center [869, 482] width 36 height 36
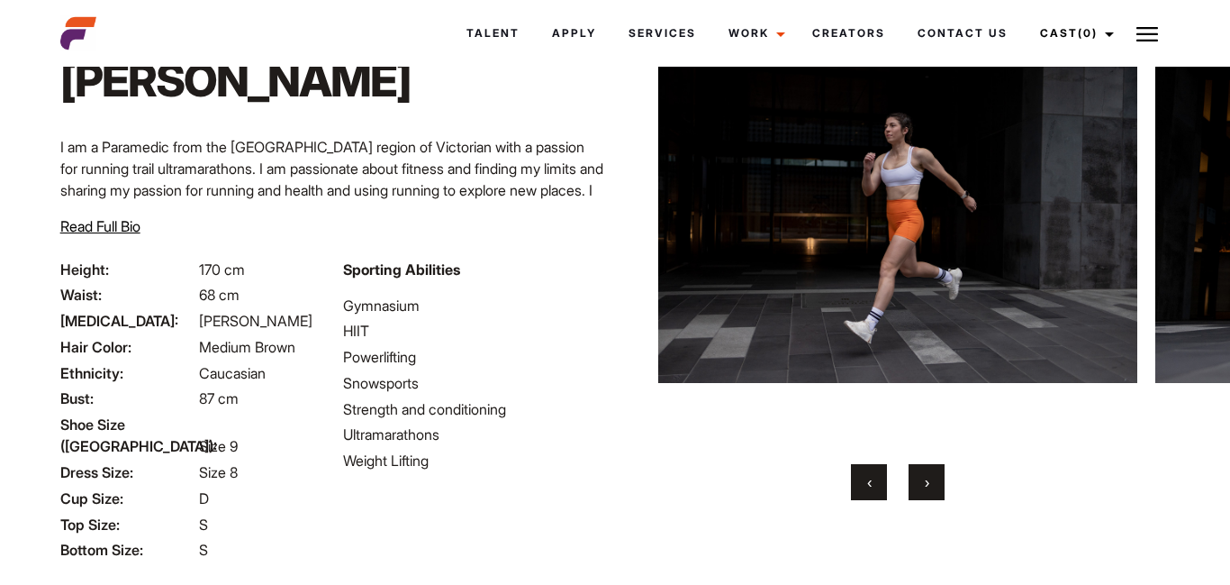
click at [882, 489] on button "‹" at bounding box center [869, 482] width 36 height 36
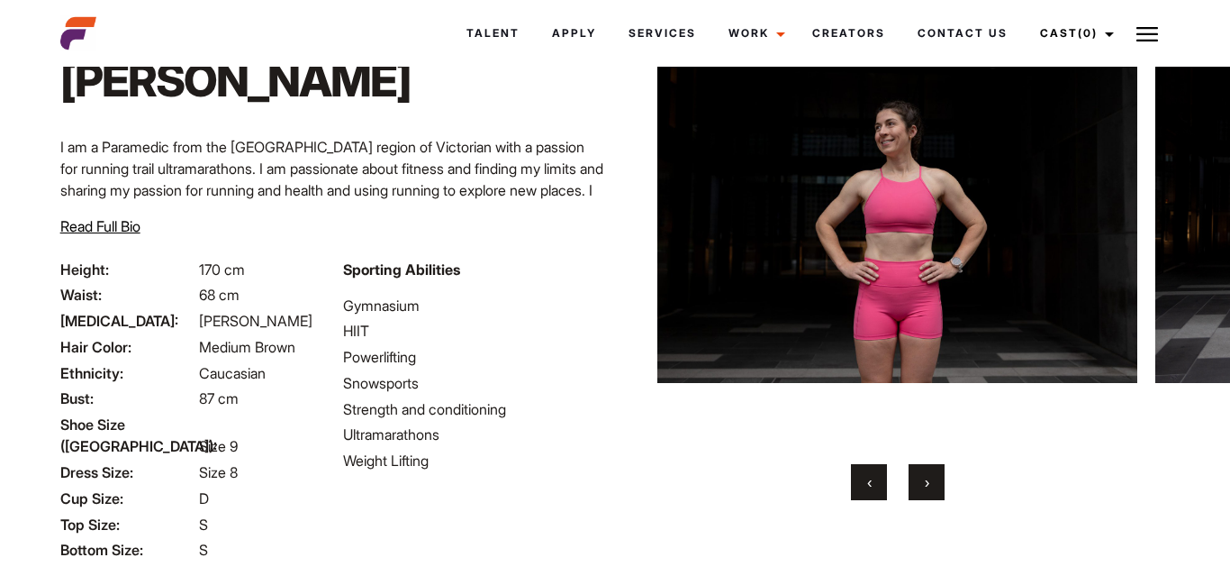
click at [882, 489] on button "‹" at bounding box center [869, 482] width 36 height 36
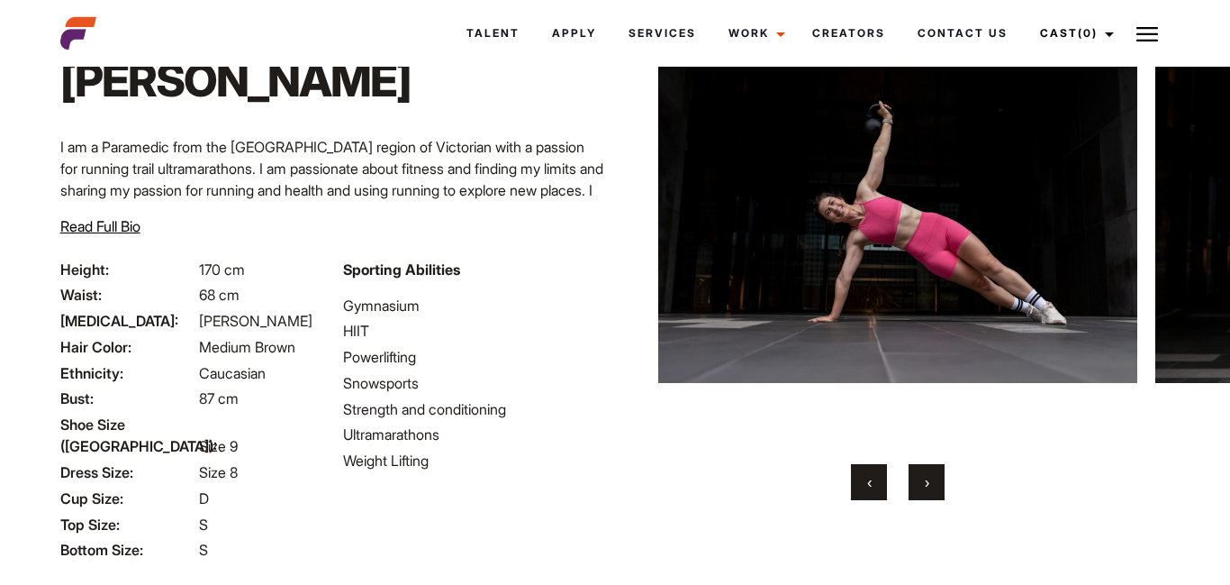
click at [640, 464] on div "Home / Talent / Grace W Grace W ‹ ›" at bounding box center [898, 337] width 566 height 755
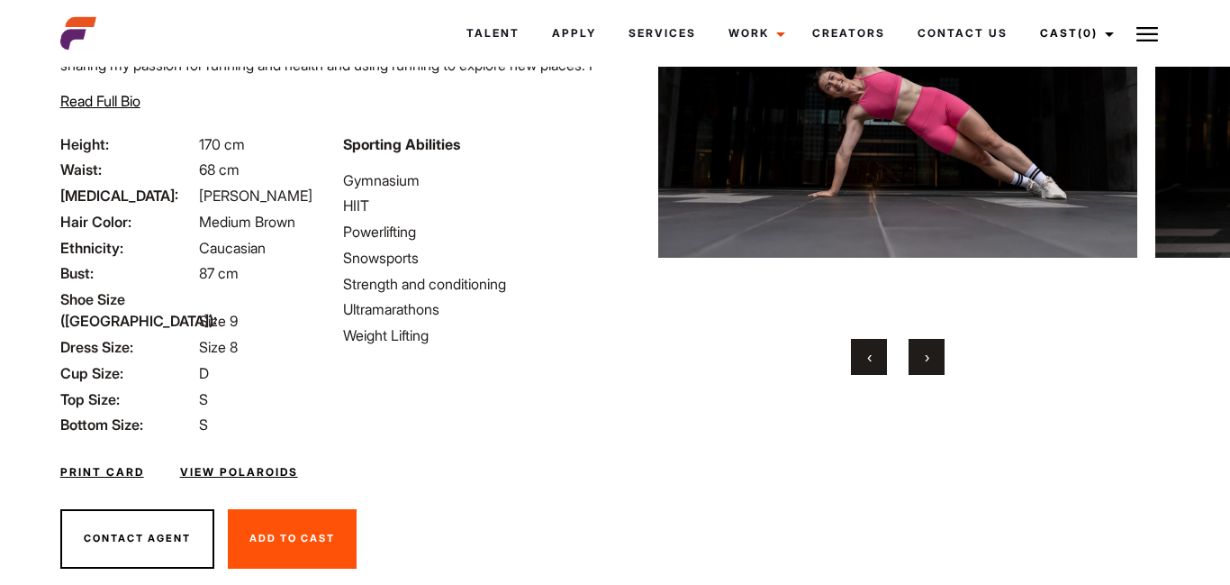
scroll to position [256, 0]
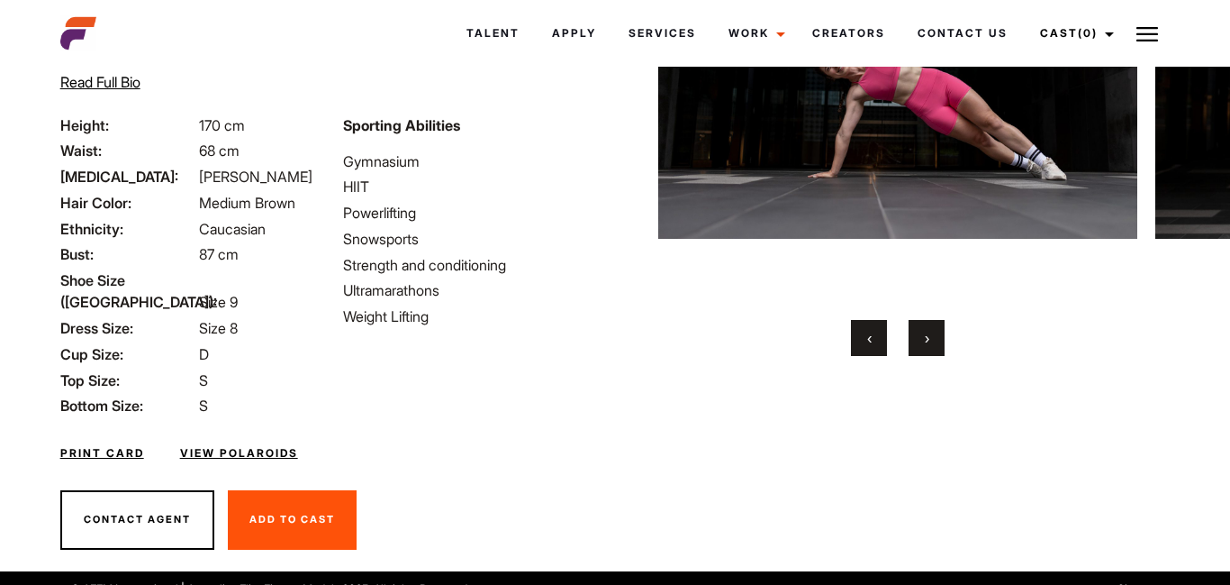
click at [256, 445] on link "View Polaroids" at bounding box center [239, 453] width 118 height 16
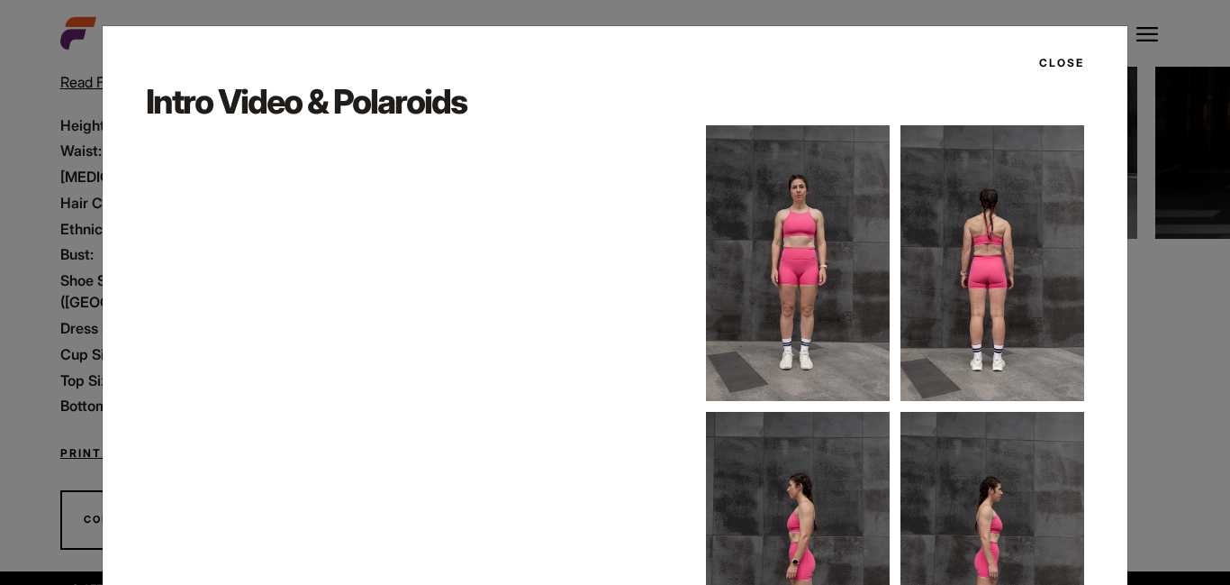
click at [1062, 65] on button "Close" at bounding box center [1057, 63] width 56 height 31
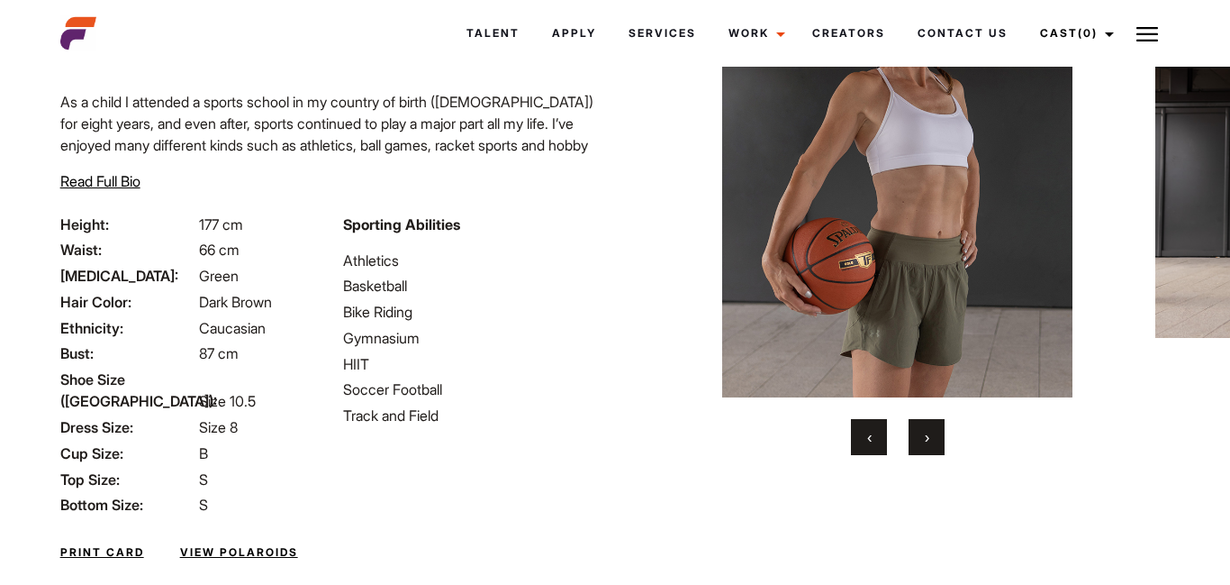
scroll to position [216, 0]
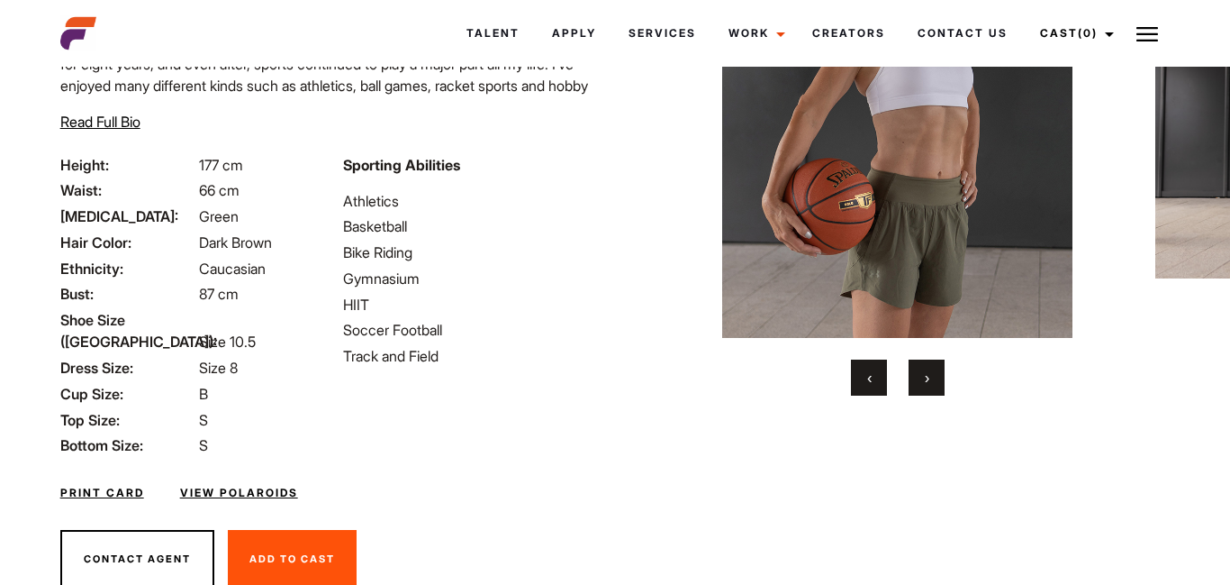
click at [927, 370] on span "›" at bounding box center [927, 377] width 5 height 18
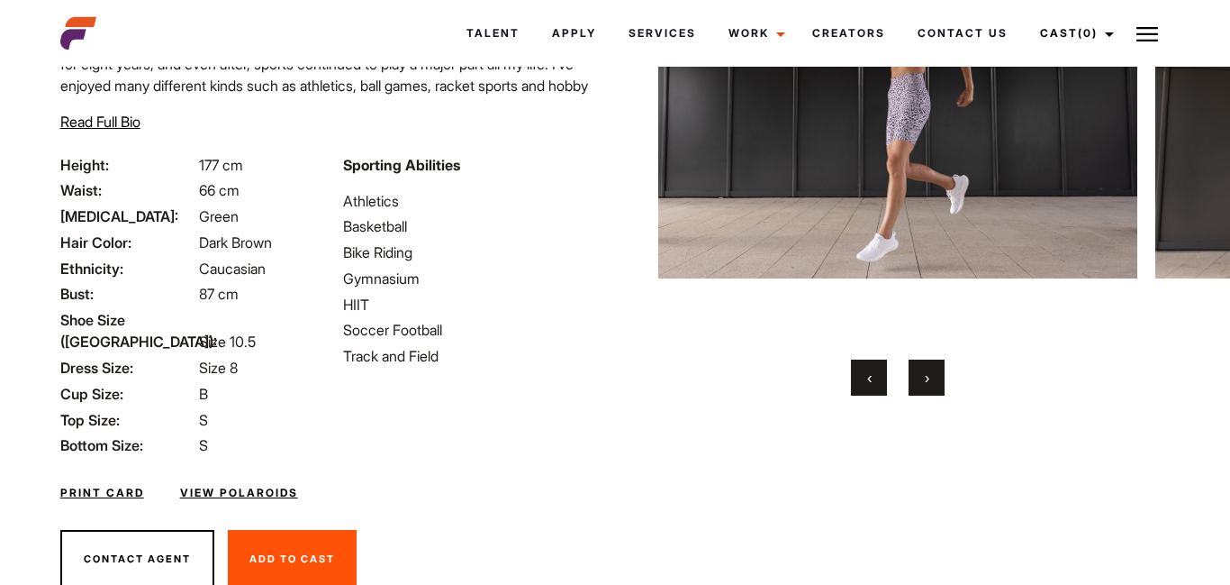
click at [927, 370] on span "›" at bounding box center [927, 377] width 5 height 18
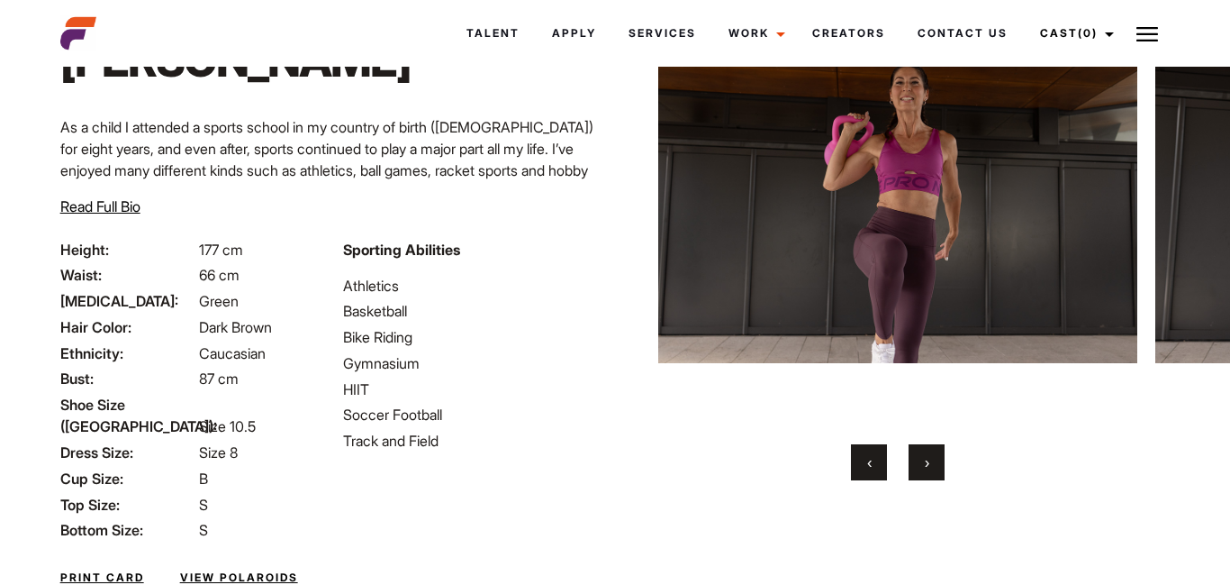
scroll to position [108, 0]
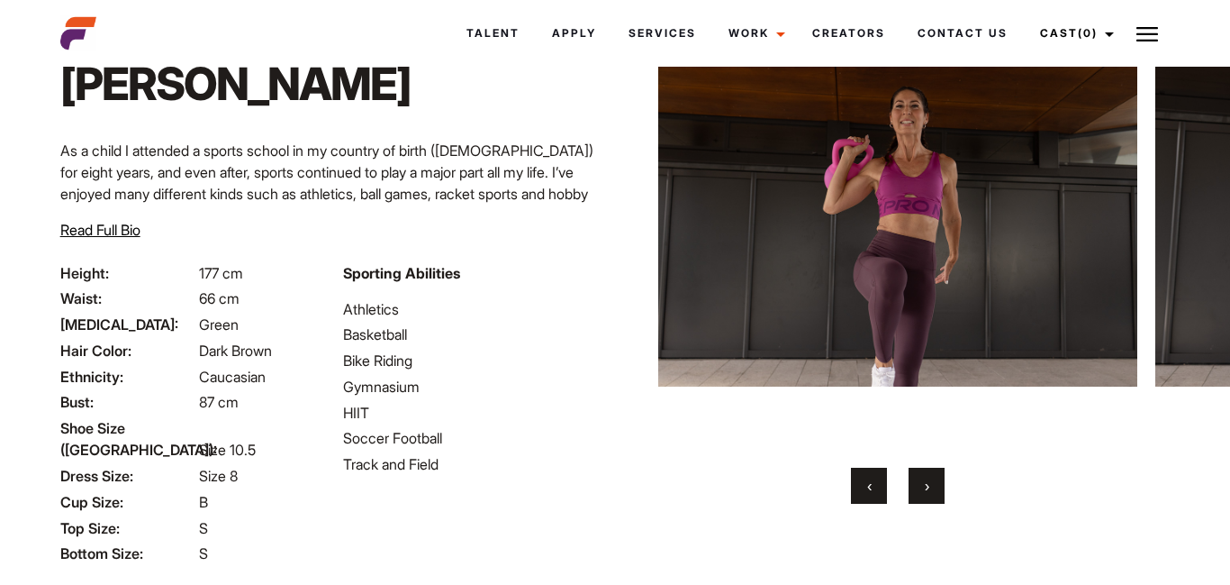
click at [920, 480] on button "›" at bounding box center [927, 485] width 36 height 36
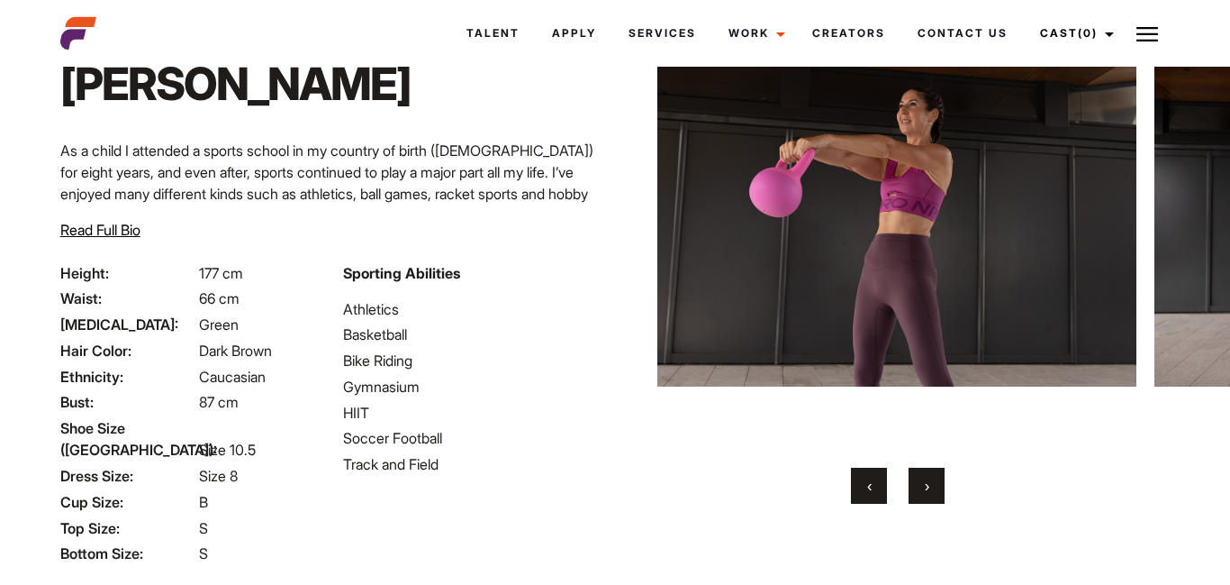
click at [920, 480] on button "›" at bounding box center [927, 485] width 36 height 36
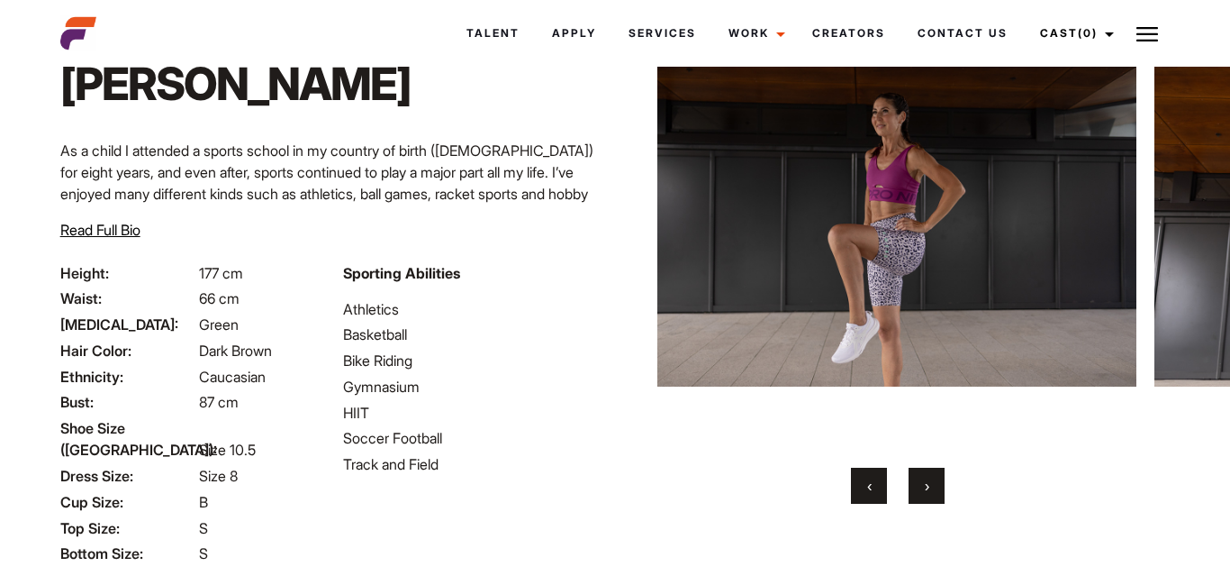
click at [920, 480] on button "›" at bounding box center [927, 485] width 36 height 36
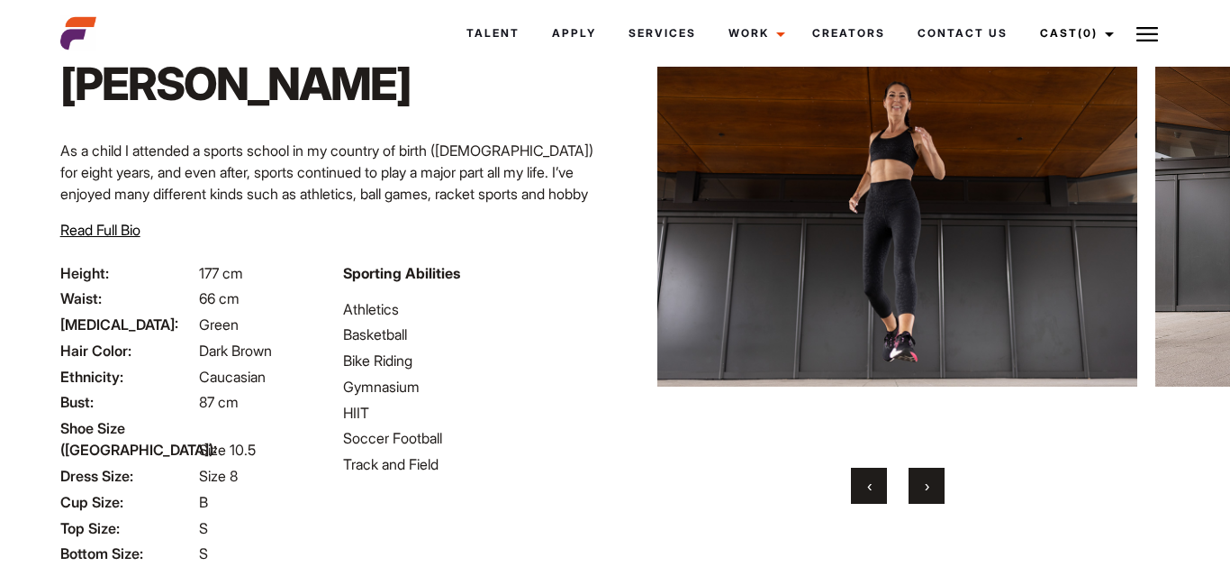
click at [920, 480] on button "›" at bounding box center [927, 485] width 36 height 36
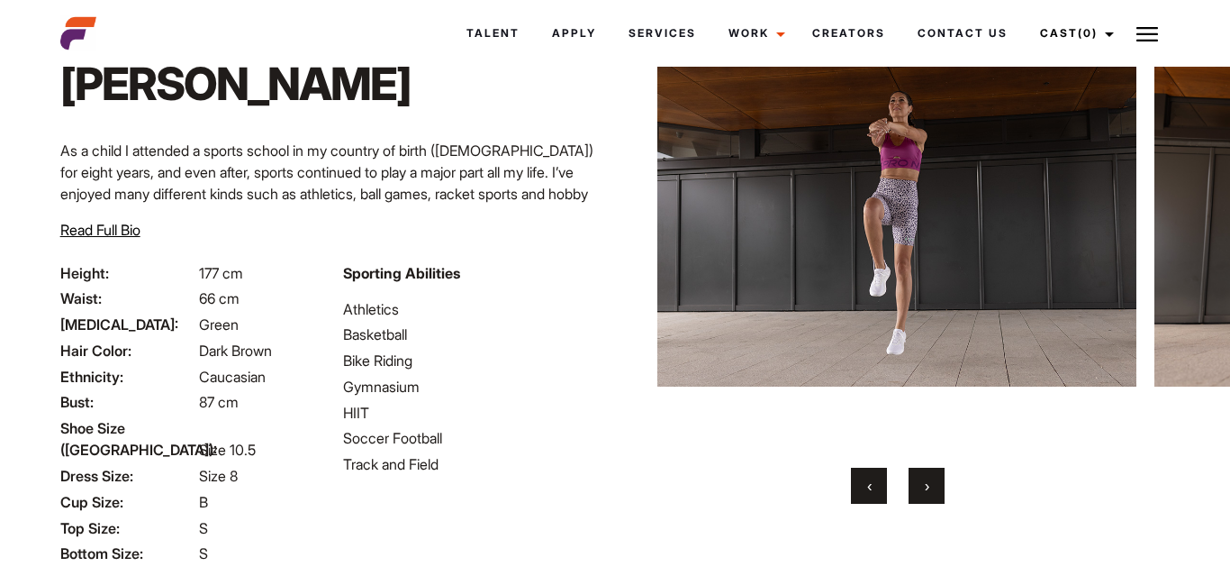
click at [920, 480] on button "›" at bounding box center [927, 485] width 36 height 36
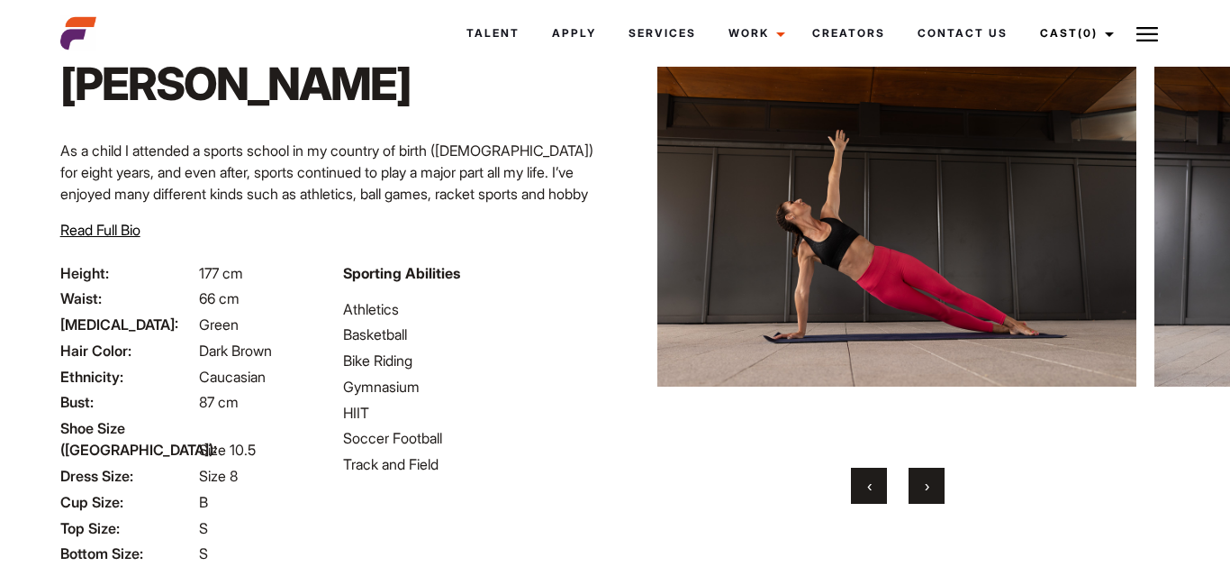
click at [920, 480] on button "›" at bounding box center [927, 485] width 36 height 36
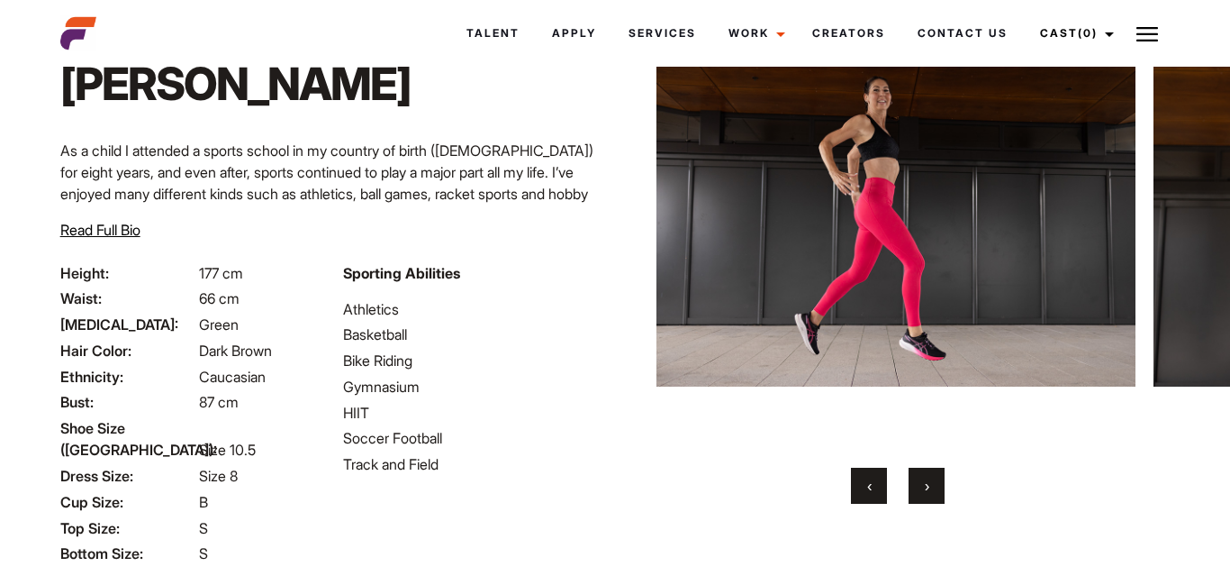
click at [880, 489] on button "‹" at bounding box center [869, 485] width 36 height 36
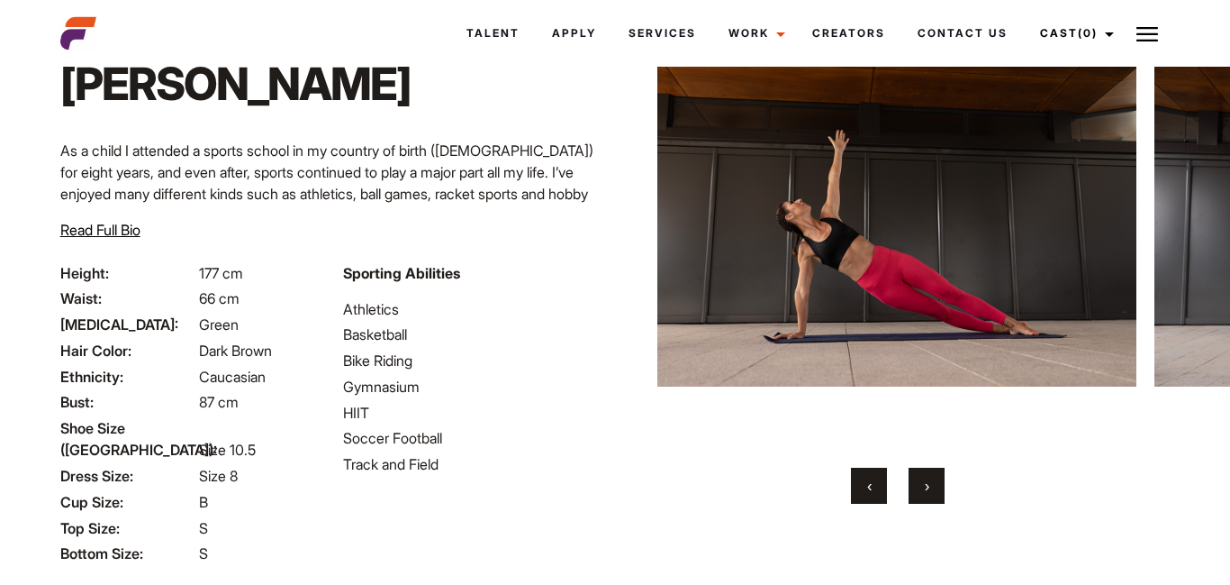
click at [919, 491] on button "›" at bounding box center [927, 485] width 36 height 36
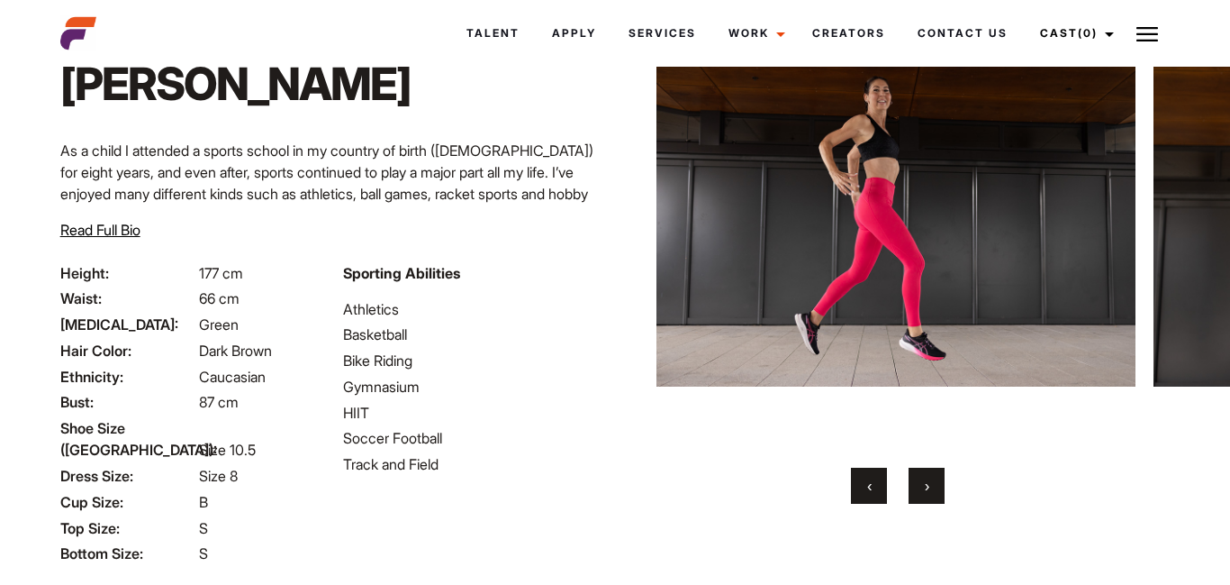
click at [919, 491] on button "›" at bounding box center [927, 485] width 36 height 36
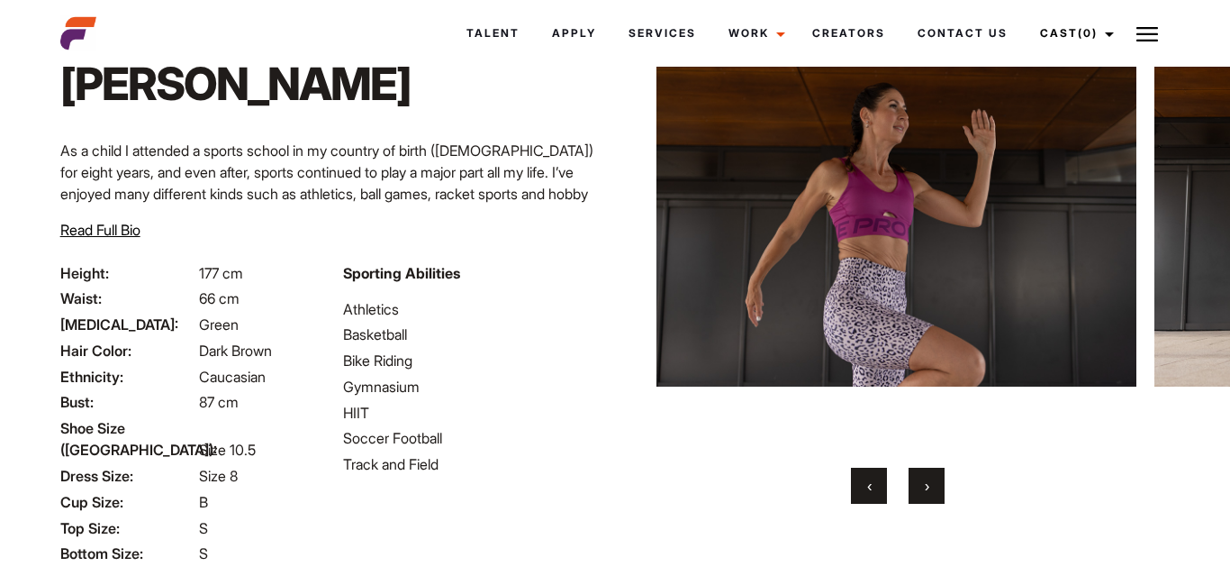
click at [919, 491] on button "›" at bounding box center [927, 485] width 36 height 36
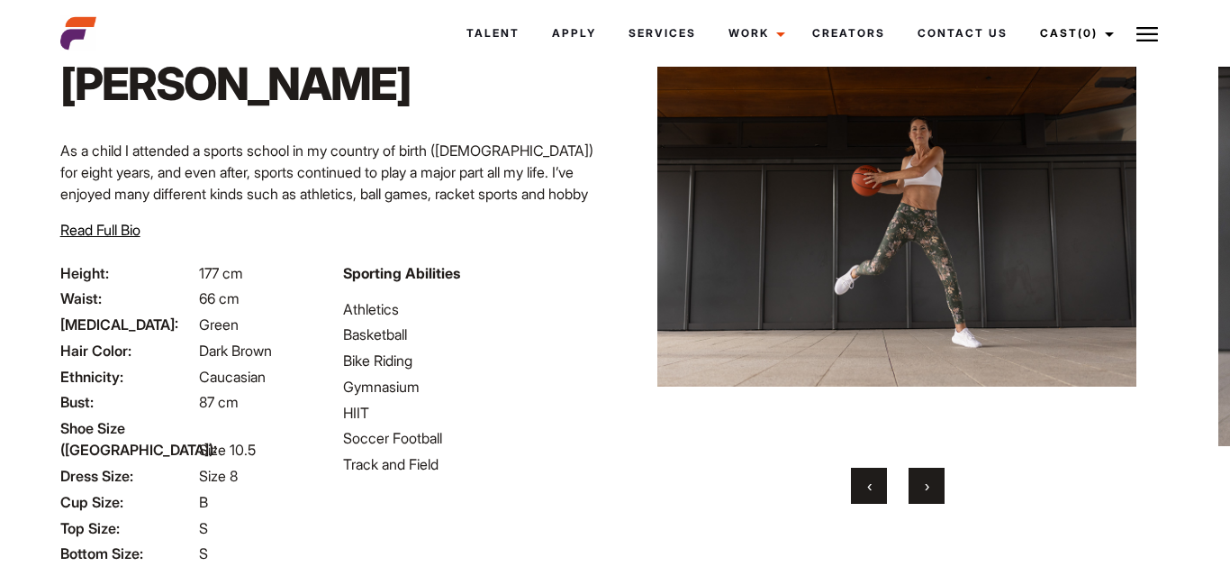
click at [919, 491] on button "›" at bounding box center [927, 485] width 36 height 36
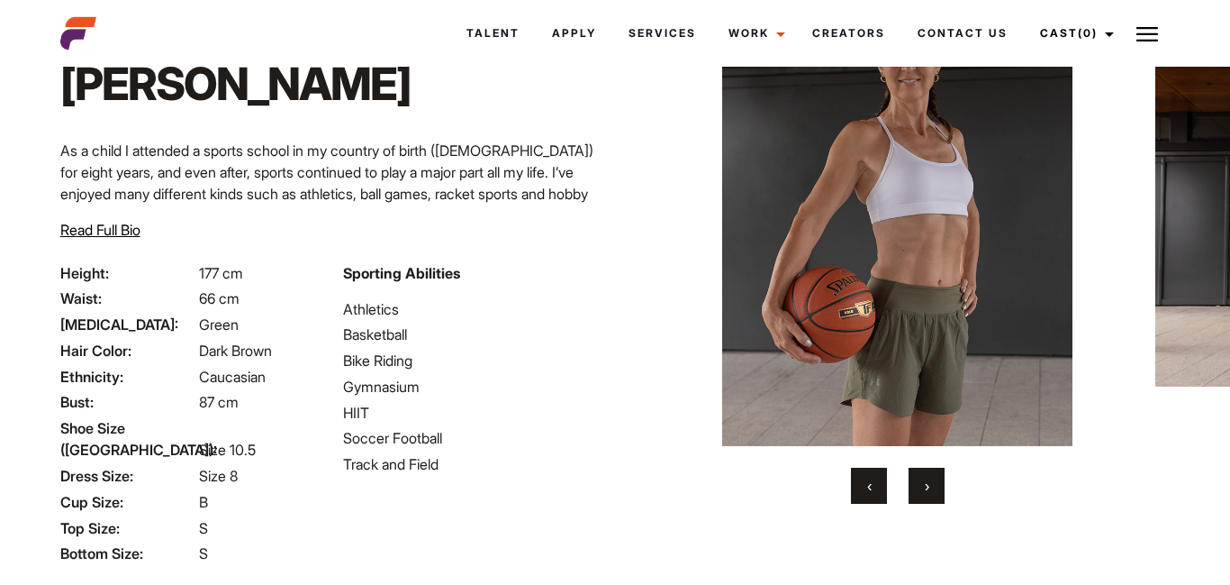
click at [919, 491] on button "›" at bounding box center [927, 485] width 36 height 36
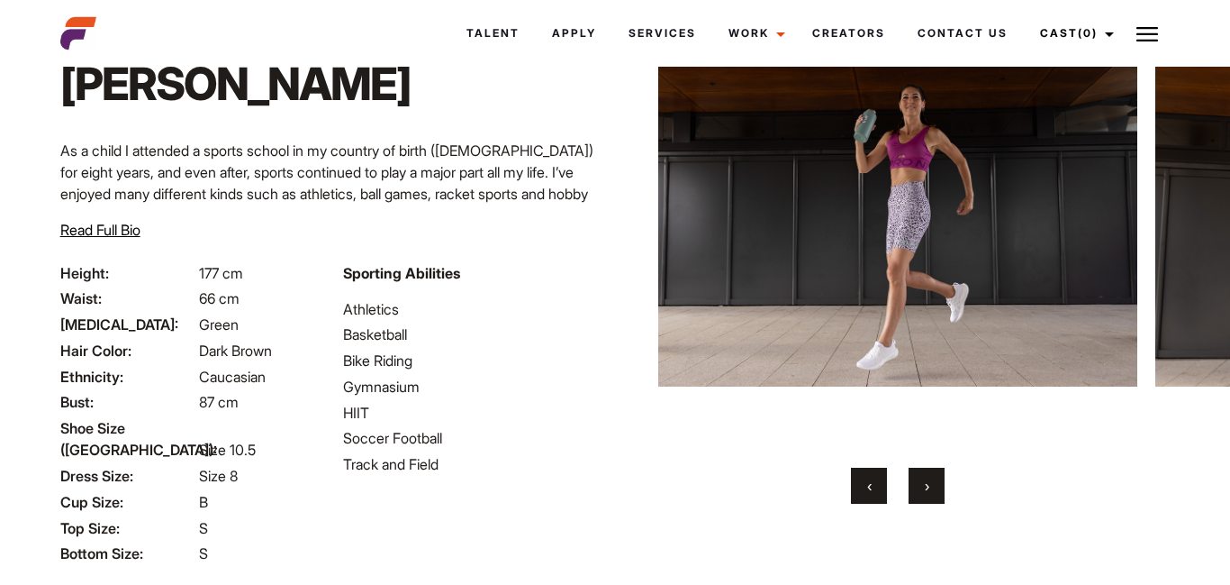
click at [625, 486] on div "Home / Talent / Bernadett Bernadett ‹ ›" at bounding box center [898, 341] width 566 height 755
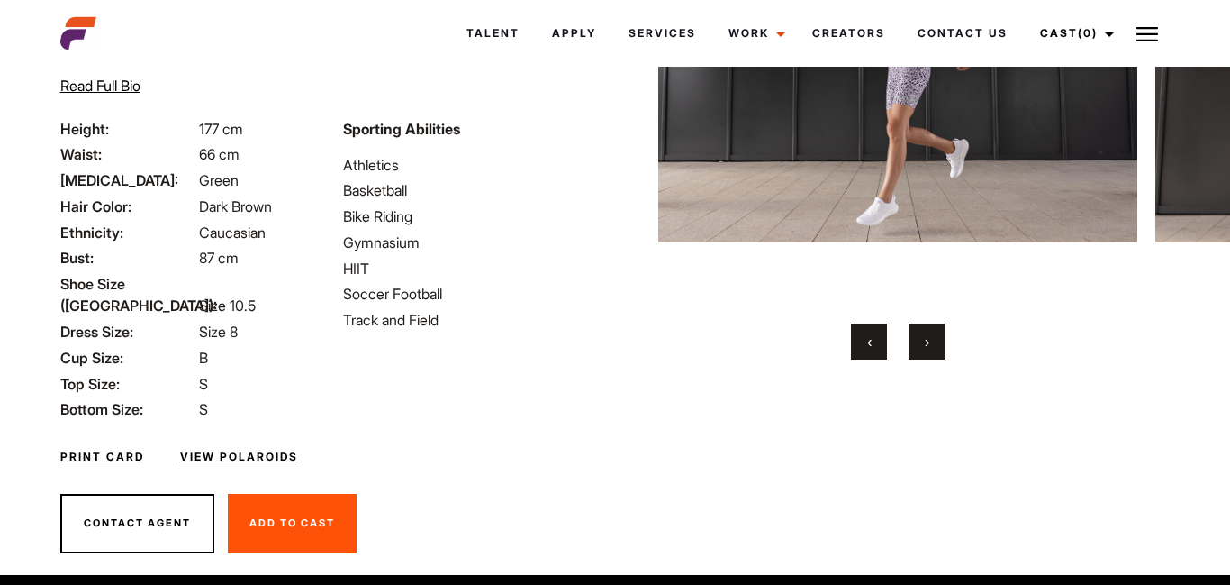
scroll to position [256, 0]
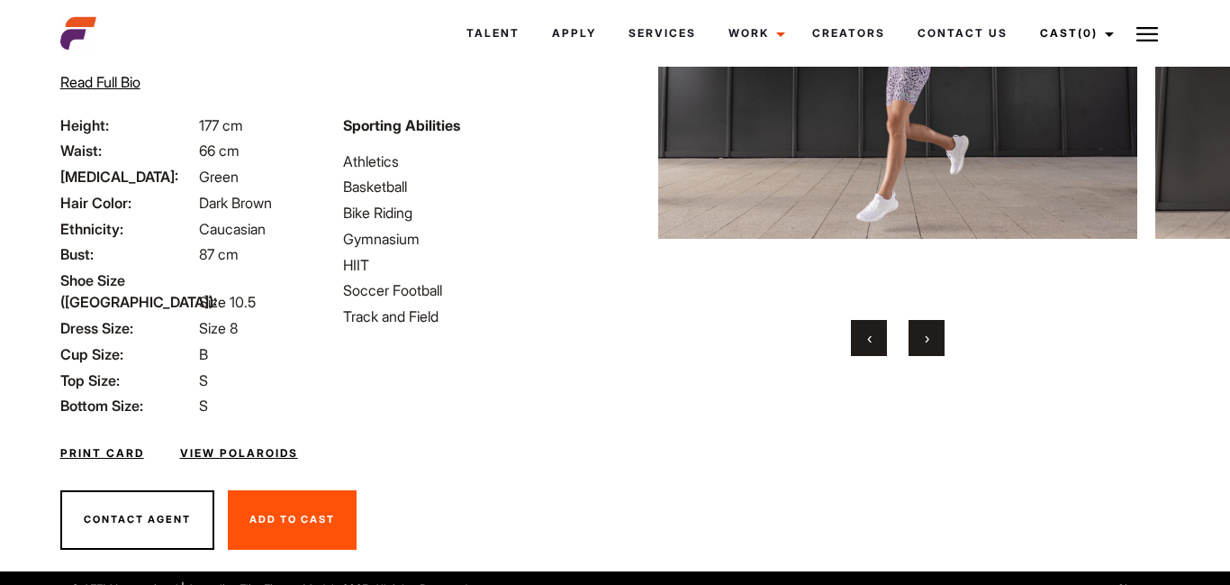
click at [274, 445] on link "View Polaroids" at bounding box center [239, 453] width 118 height 16
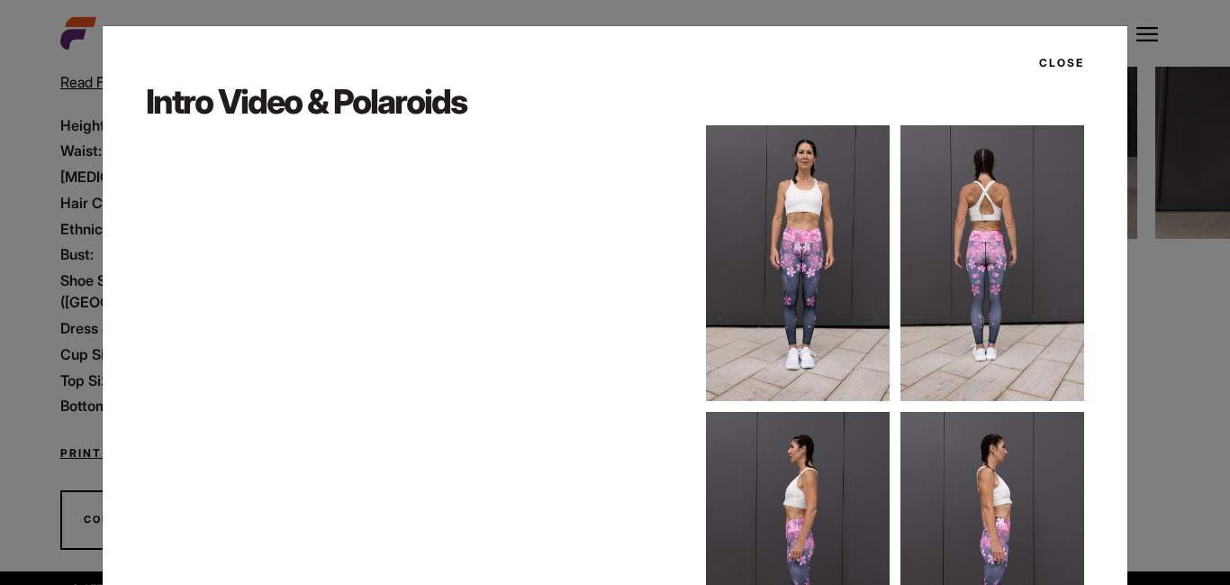
click at [1053, 64] on button "Close" at bounding box center [1057, 63] width 56 height 31
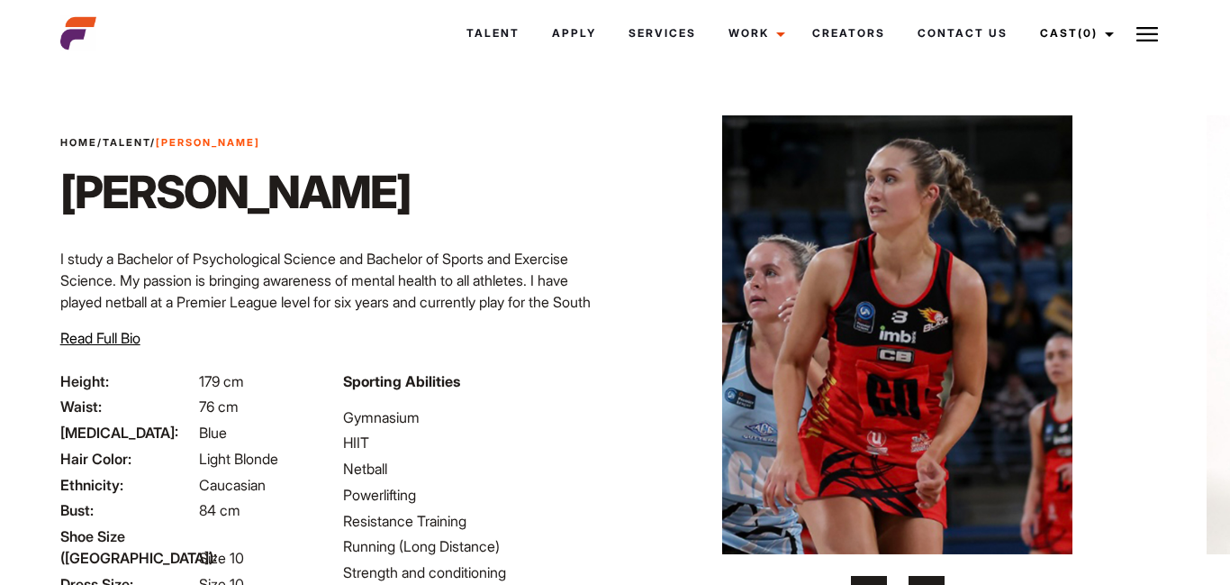
click at [698, 359] on img at bounding box center [896, 334] width 479 height 439
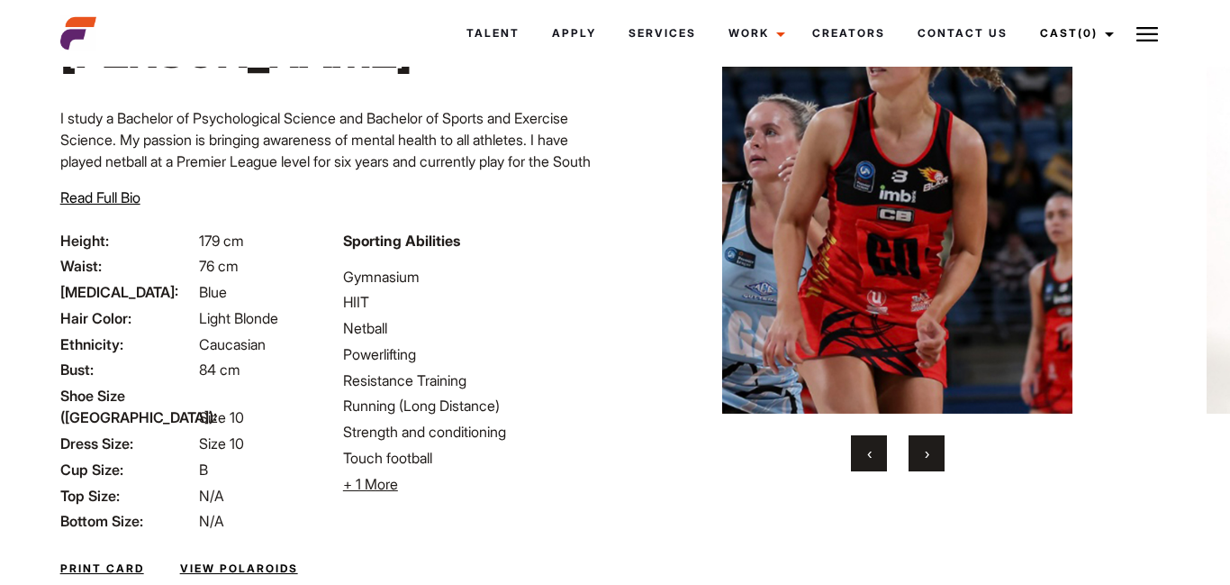
scroll to position [180, 0]
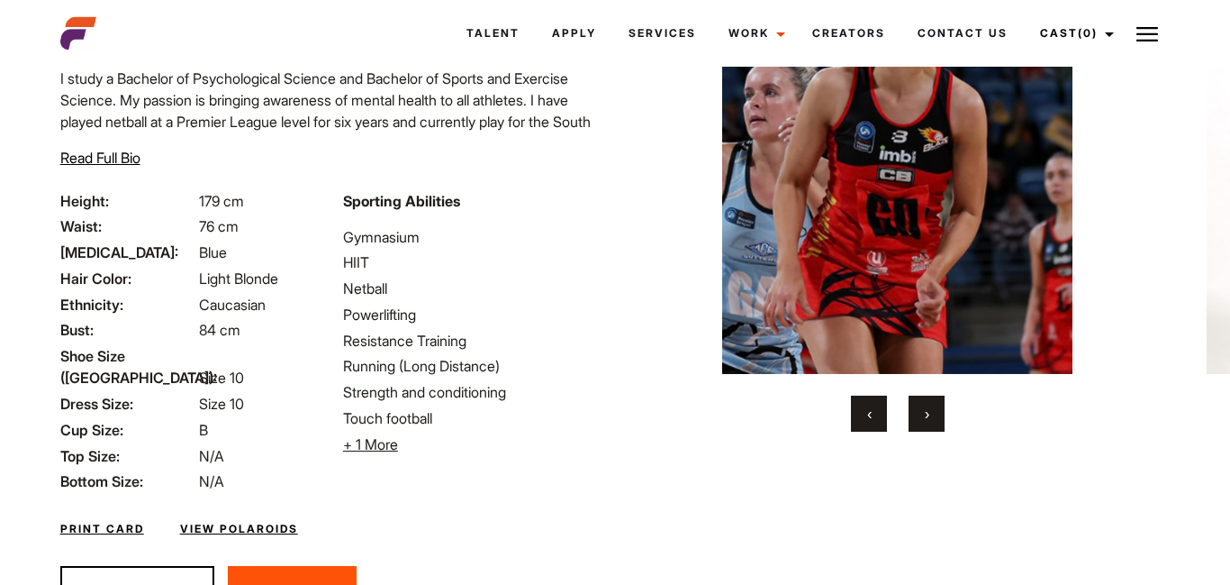
click at [920, 414] on button "›" at bounding box center [927, 413] width 36 height 36
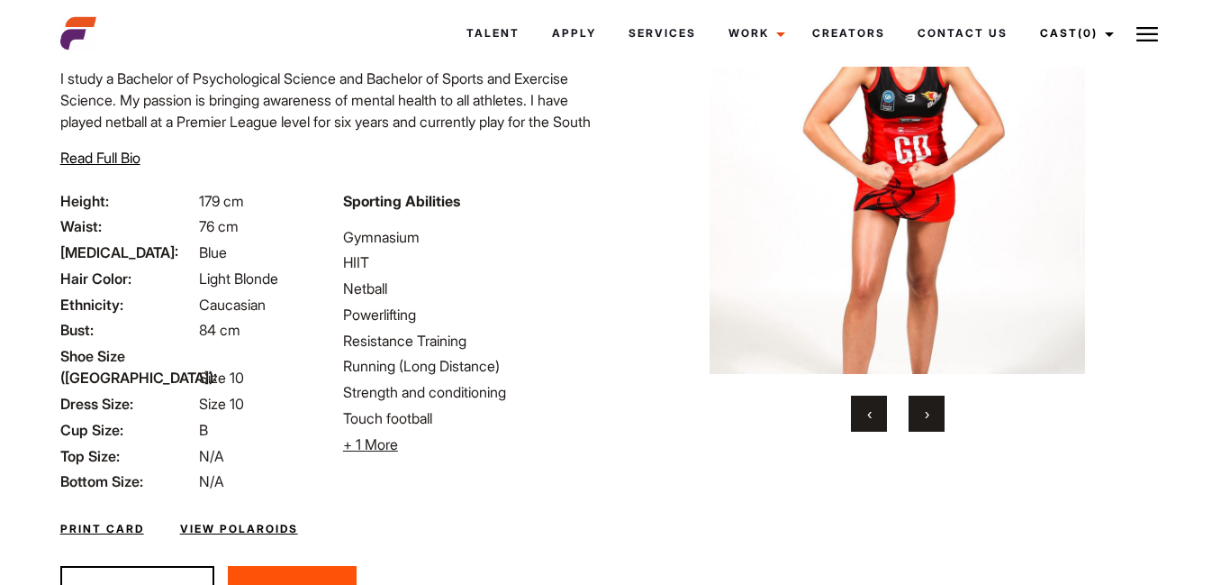
click at [920, 414] on button "›" at bounding box center [927, 413] width 36 height 36
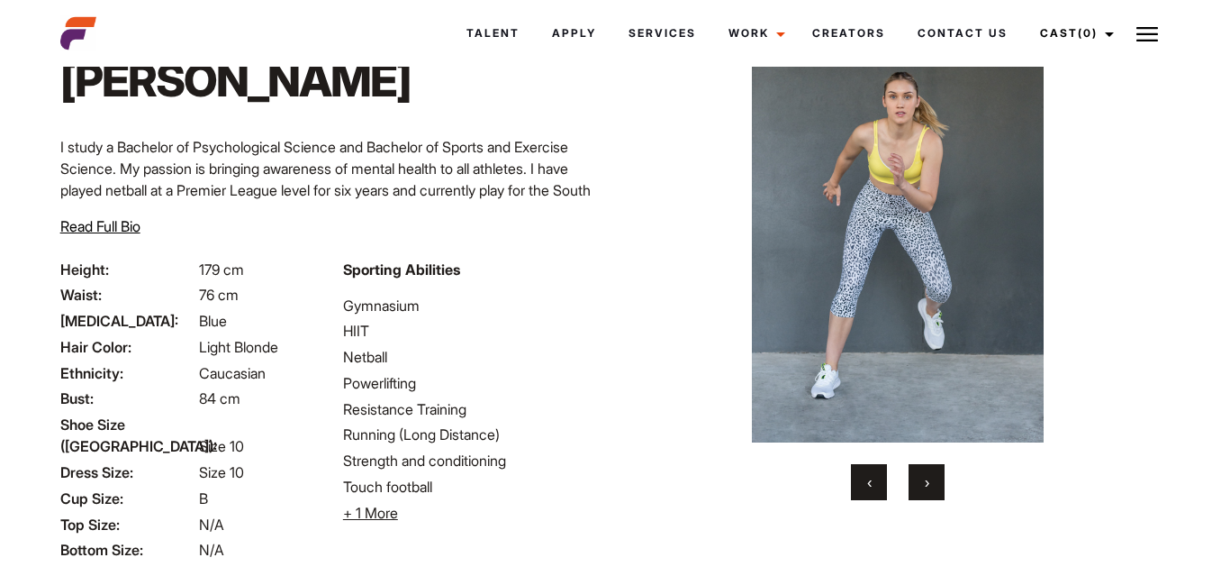
scroll to position [108, 0]
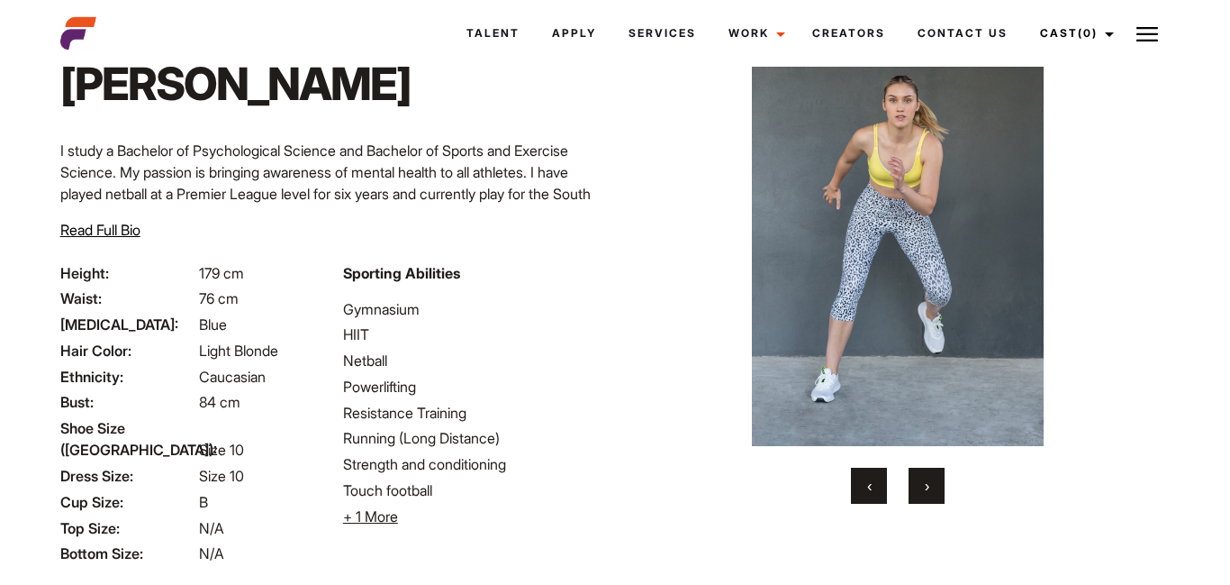
click at [935, 471] on button "›" at bounding box center [927, 485] width 36 height 36
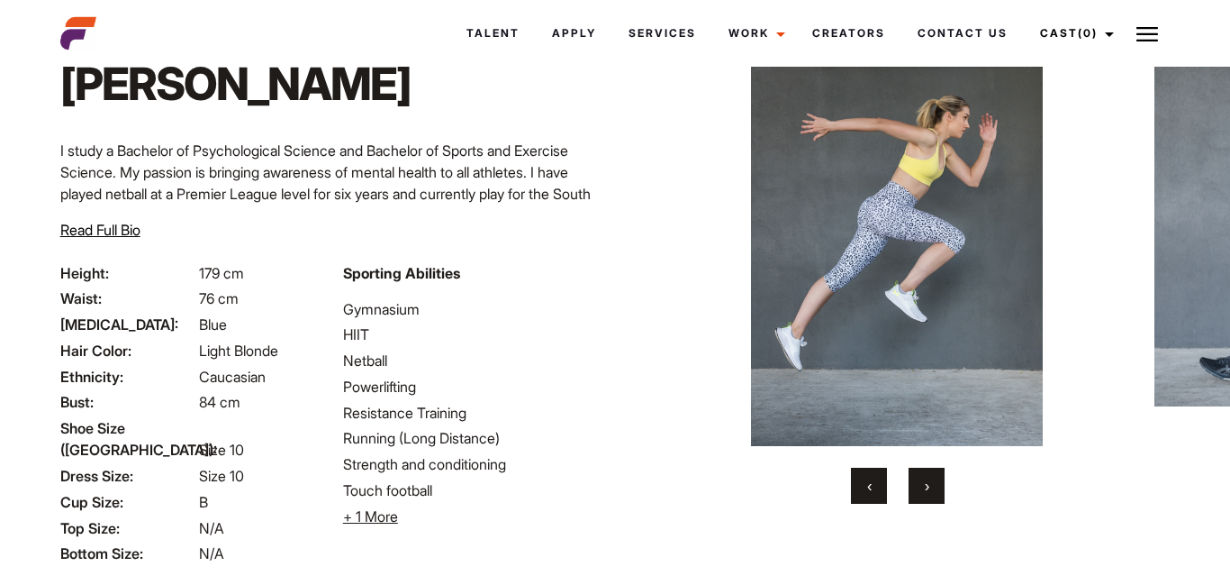
click at [935, 471] on button "›" at bounding box center [927, 485] width 36 height 36
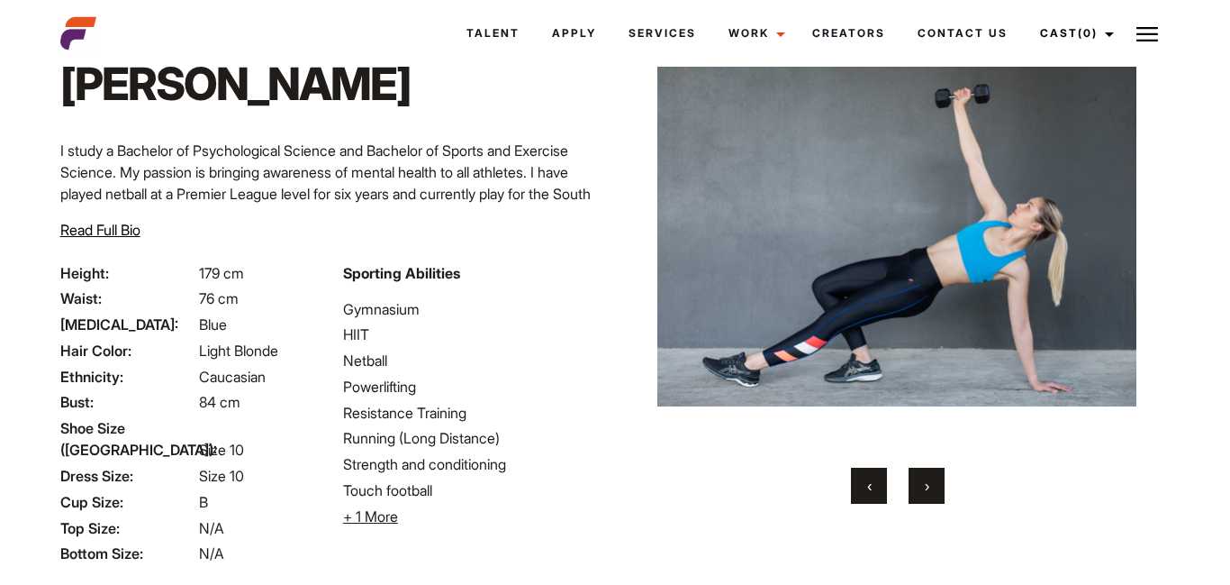
click at [935, 471] on button "›" at bounding box center [927, 485] width 36 height 36
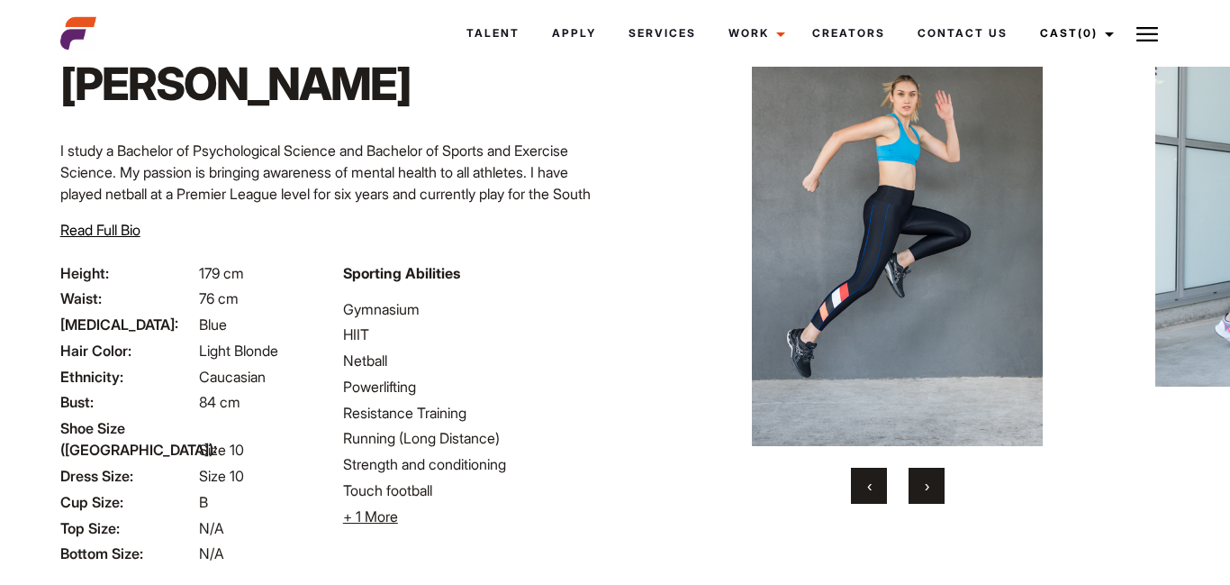
click at [935, 471] on button "›" at bounding box center [927, 485] width 36 height 36
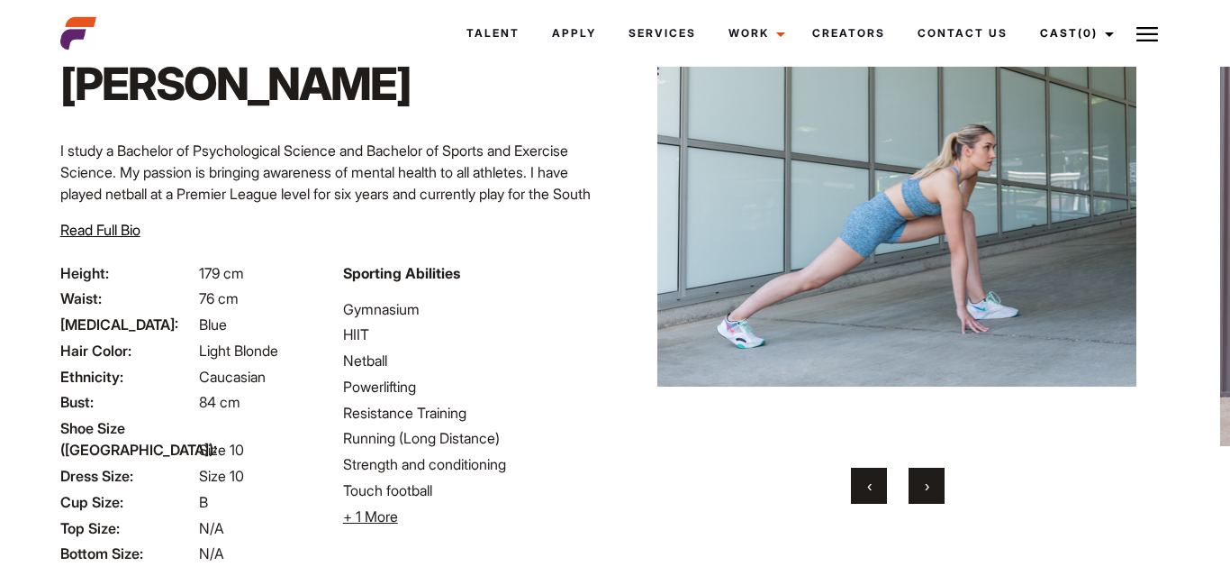
click at [935, 471] on button "›" at bounding box center [927, 485] width 36 height 36
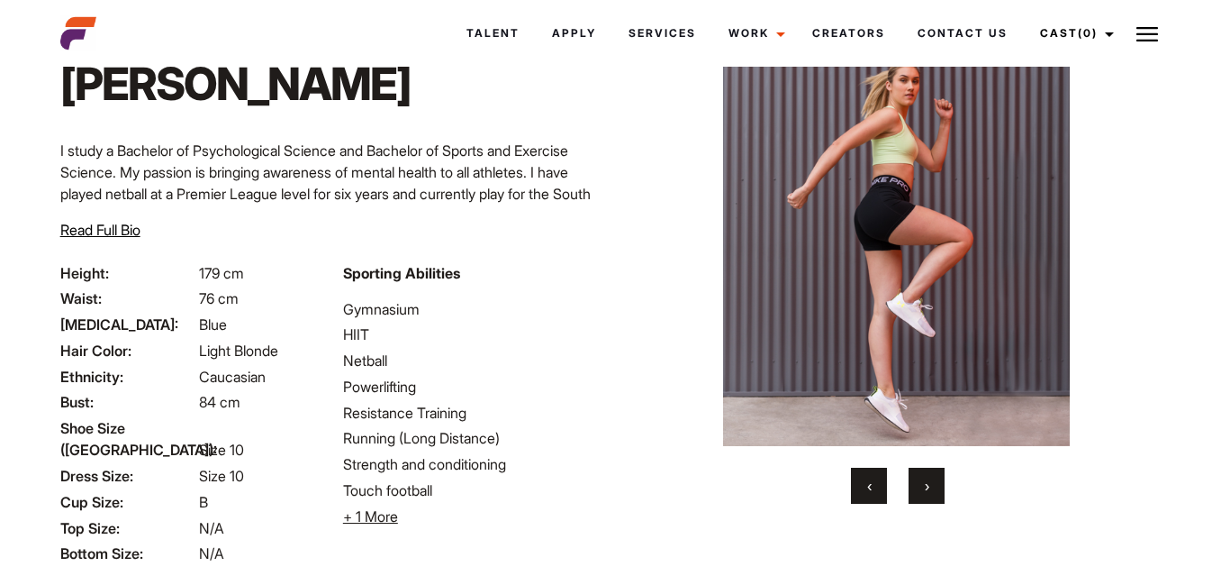
click at [935, 471] on button "›" at bounding box center [927, 485] width 36 height 36
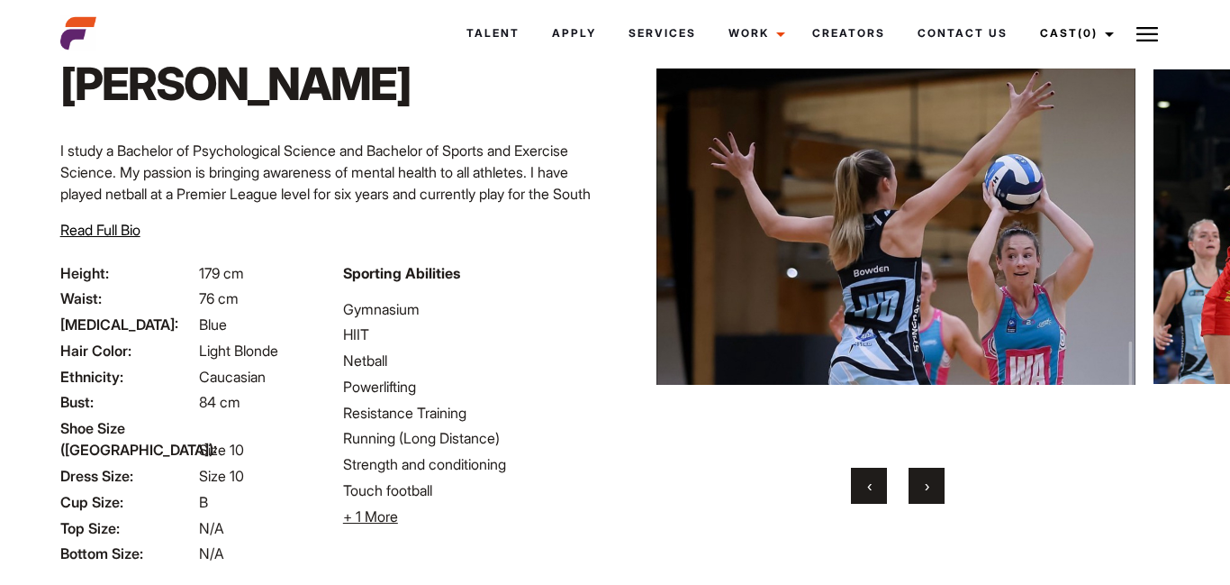
click at [935, 471] on button "›" at bounding box center [927, 485] width 36 height 36
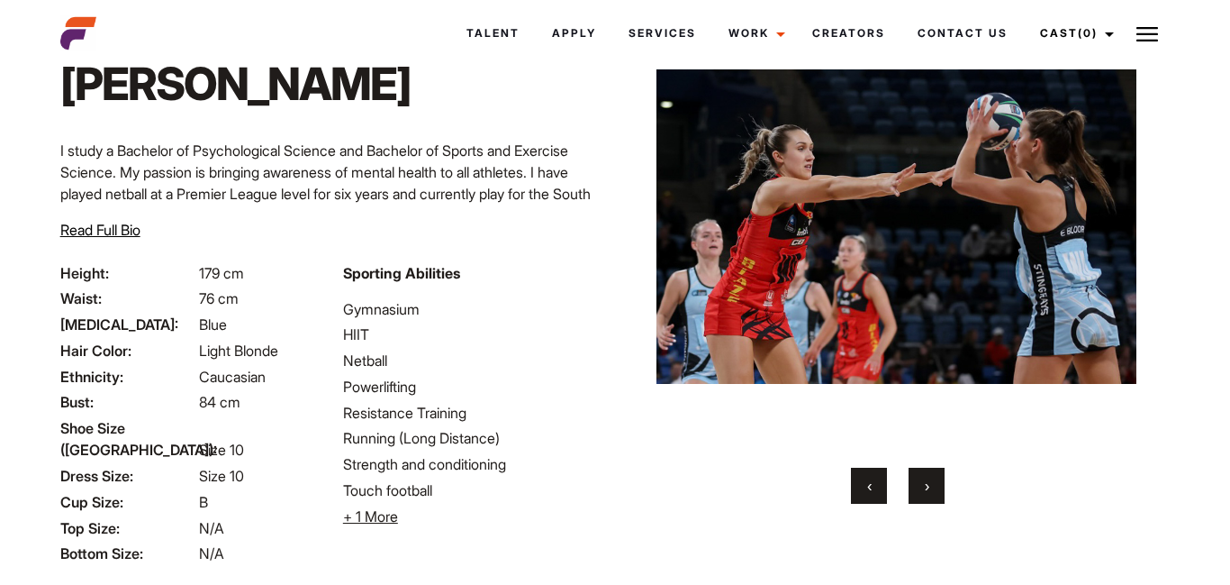
click at [935, 471] on button "›" at bounding box center [927, 485] width 36 height 36
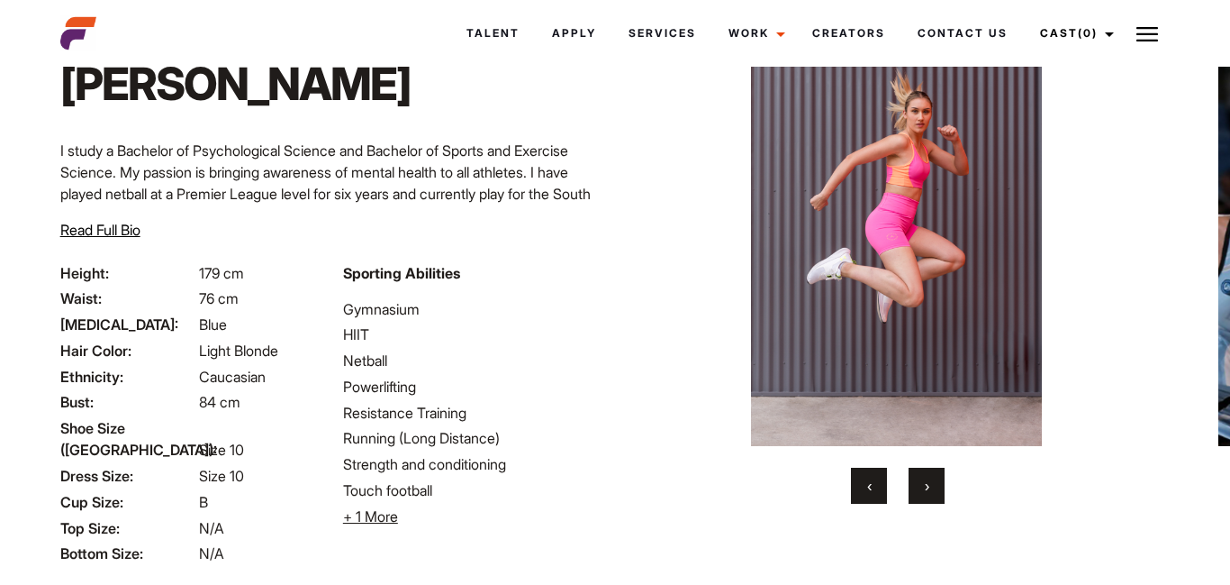
click at [935, 471] on button "›" at bounding box center [927, 485] width 36 height 36
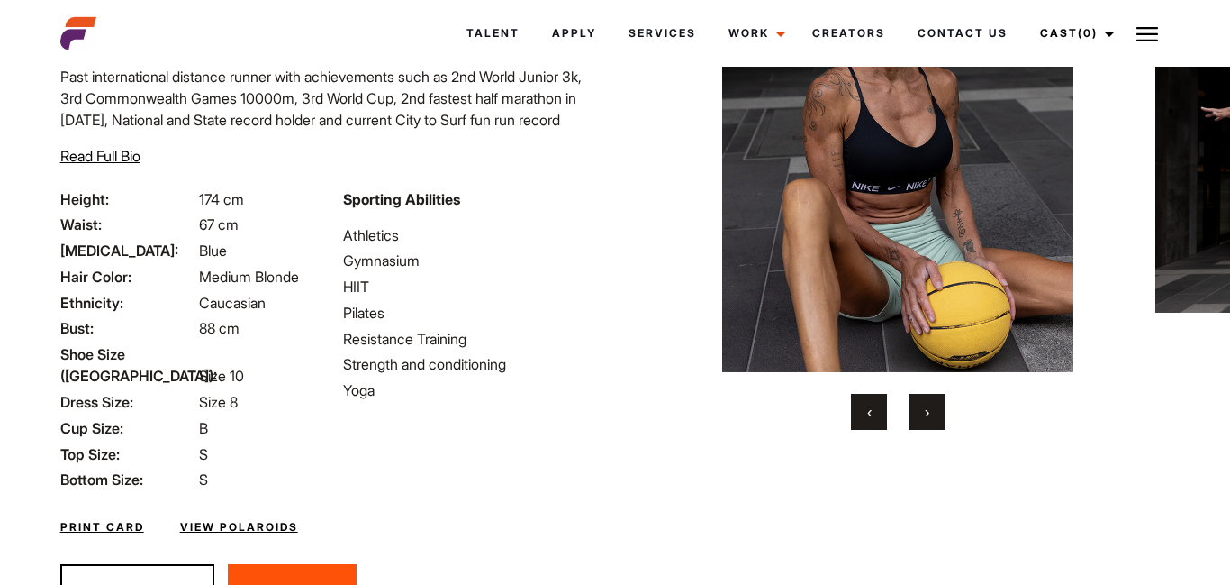
scroll to position [180, 0]
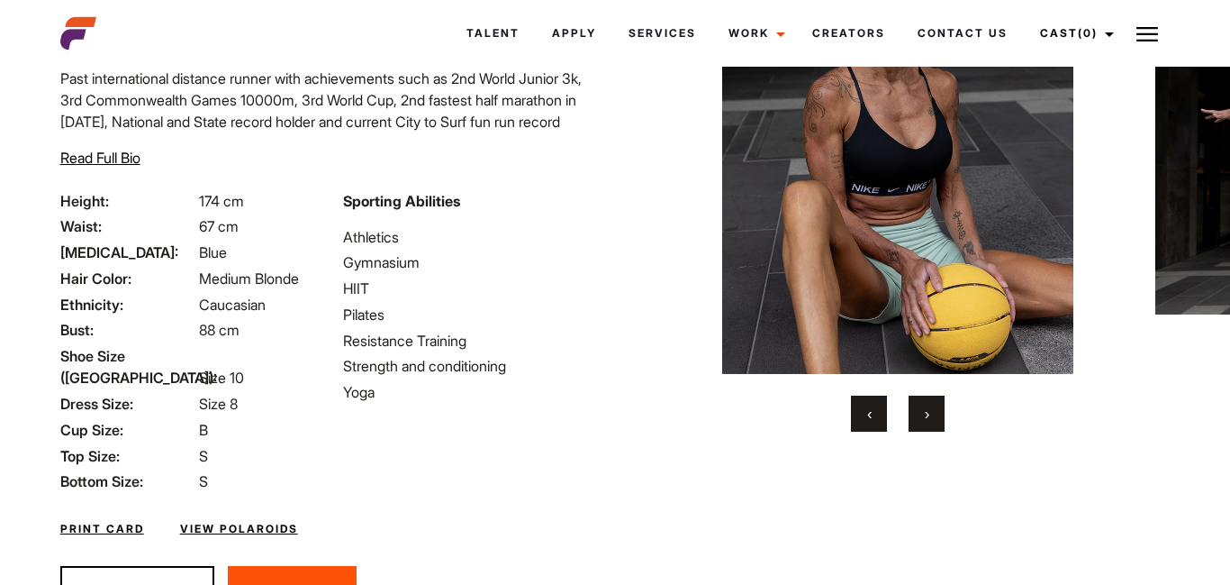
click at [920, 418] on button "›" at bounding box center [927, 413] width 36 height 36
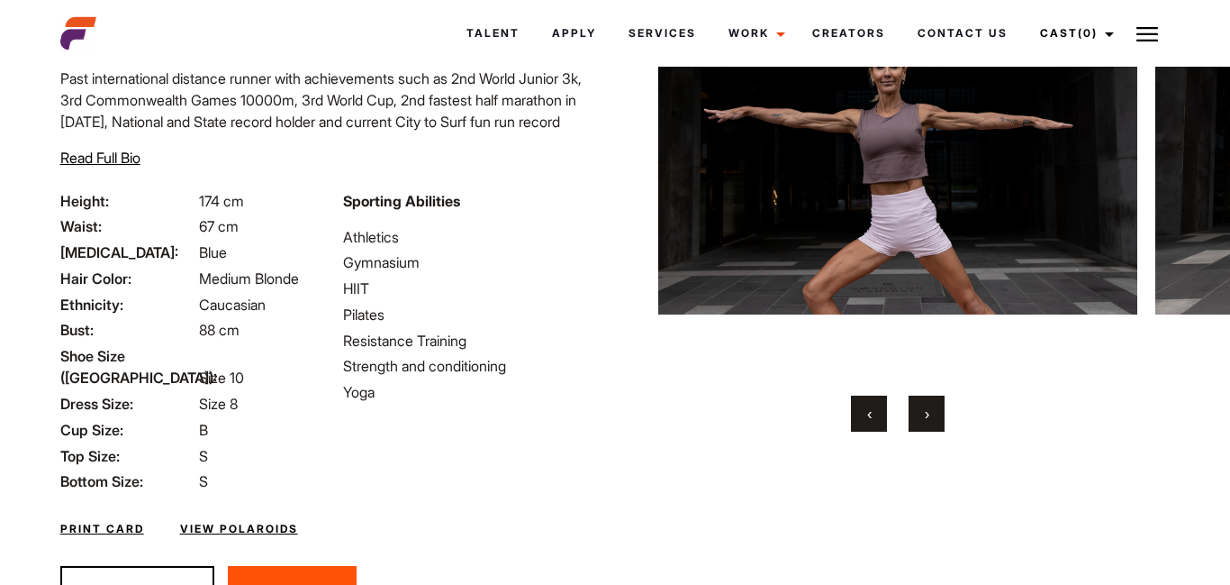
click at [920, 418] on button "›" at bounding box center [927, 413] width 36 height 36
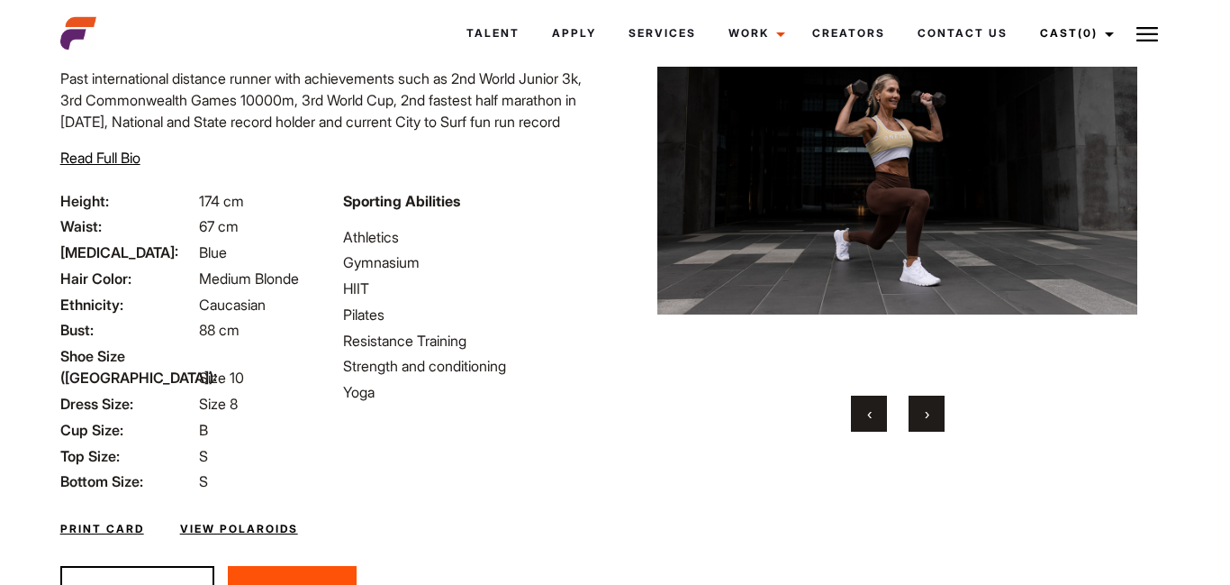
click at [920, 418] on button "›" at bounding box center [927, 413] width 36 height 36
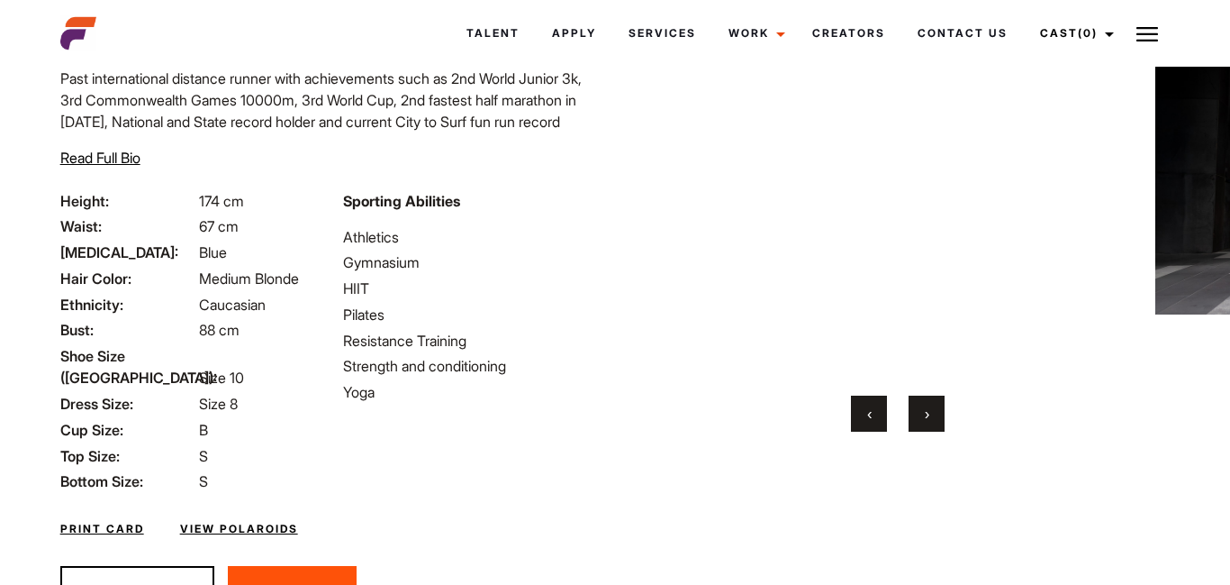
click at [920, 418] on button "›" at bounding box center [927, 413] width 36 height 36
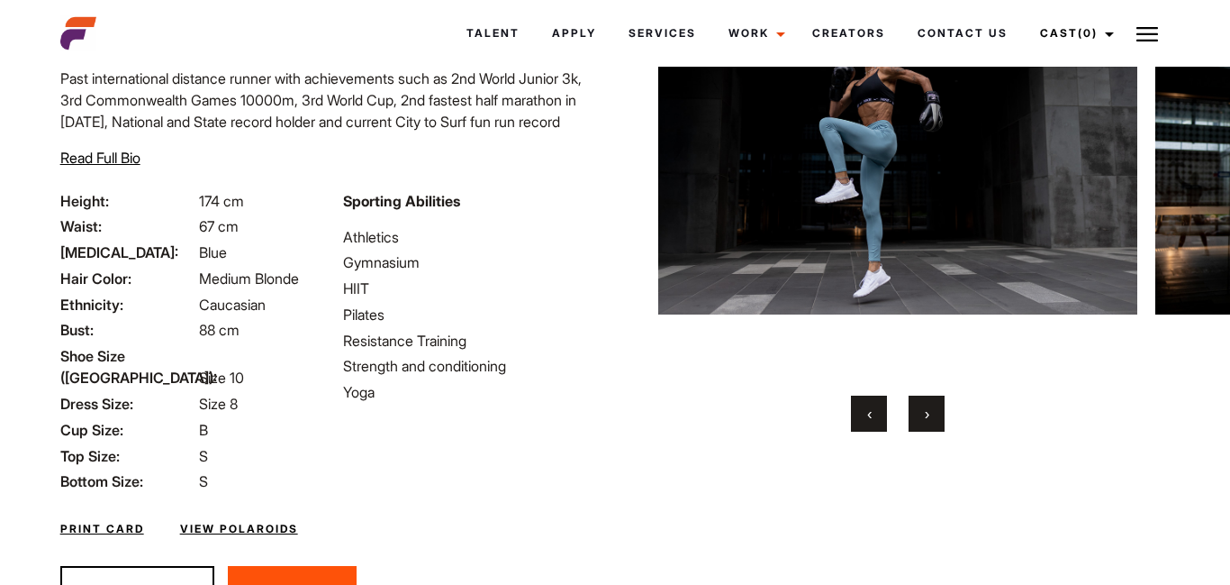
click at [920, 418] on button "›" at bounding box center [927, 413] width 36 height 36
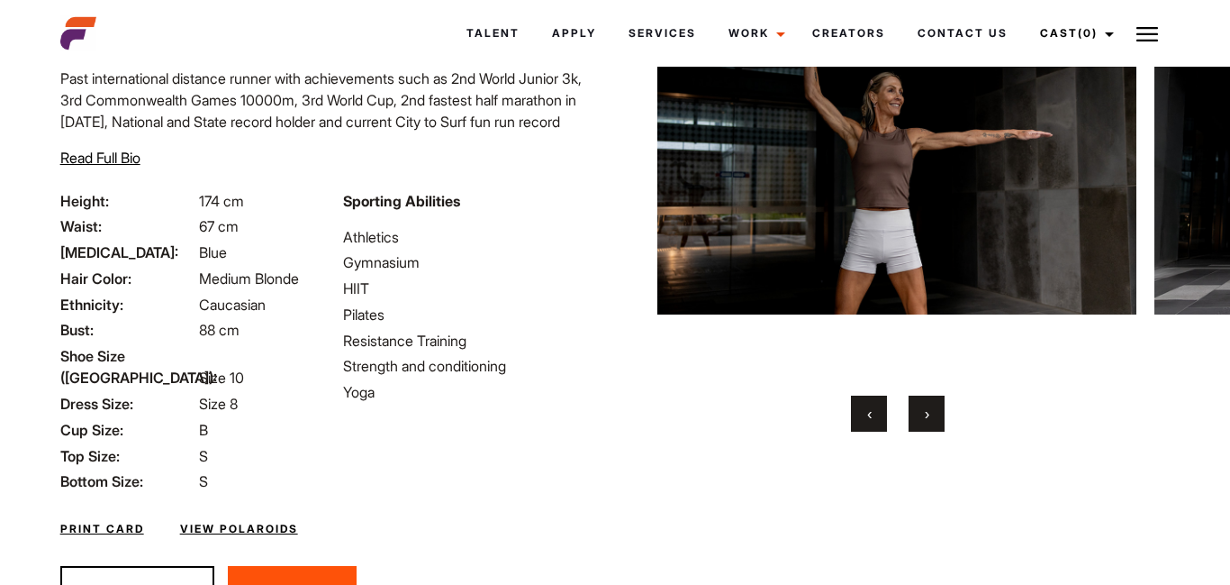
click at [920, 418] on button "›" at bounding box center [927, 413] width 36 height 36
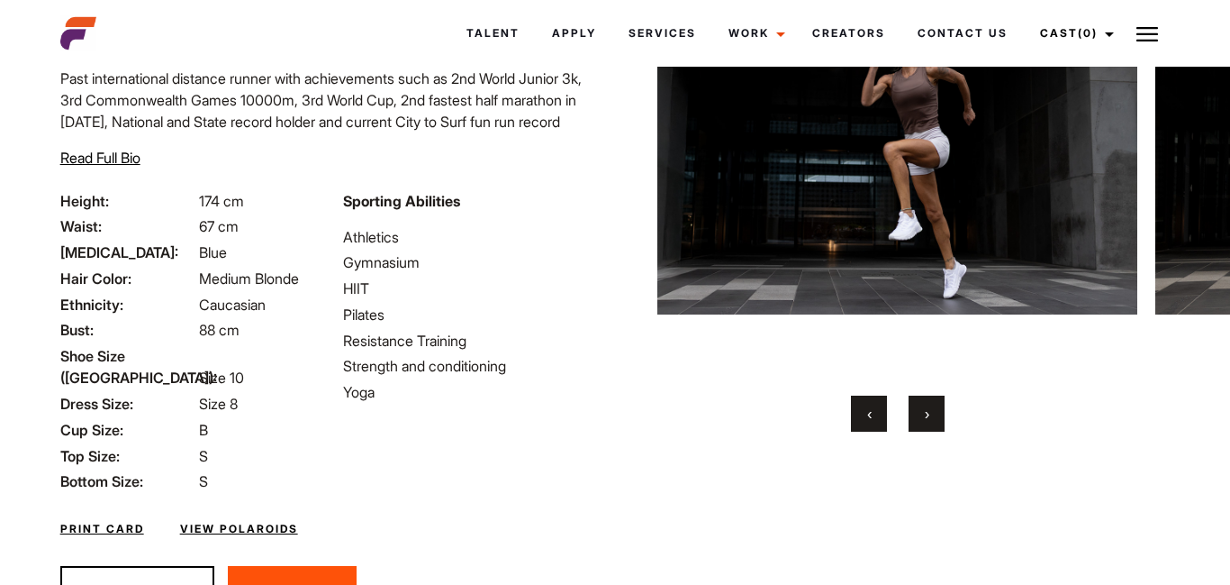
click at [920, 418] on button "›" at bounding box center [927, 413] width 36 height 36
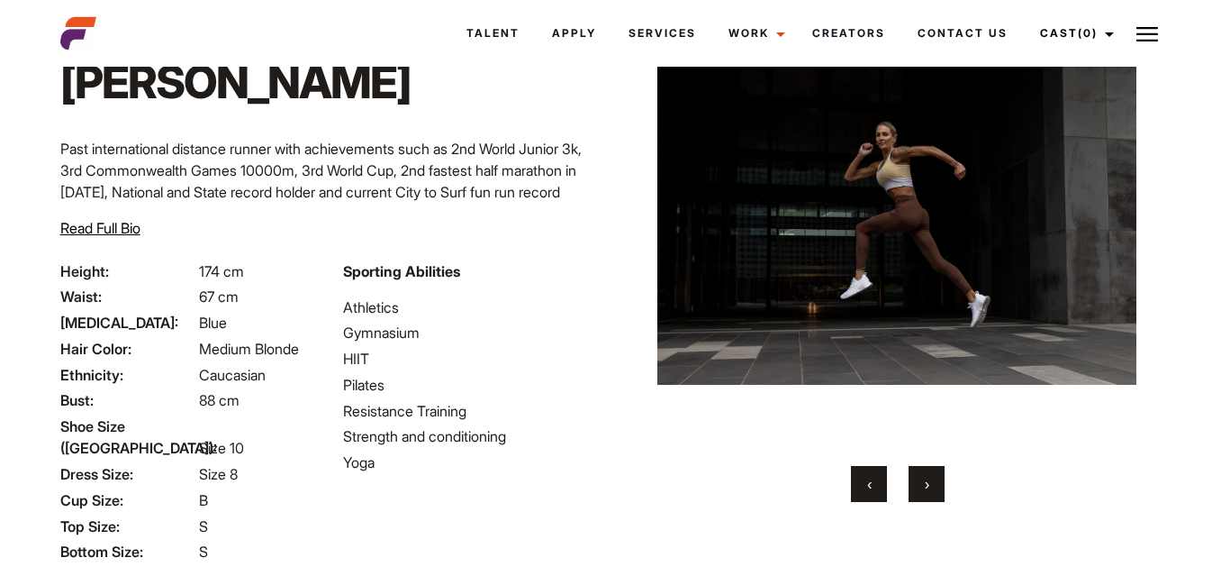
scroll to position [108, 0]
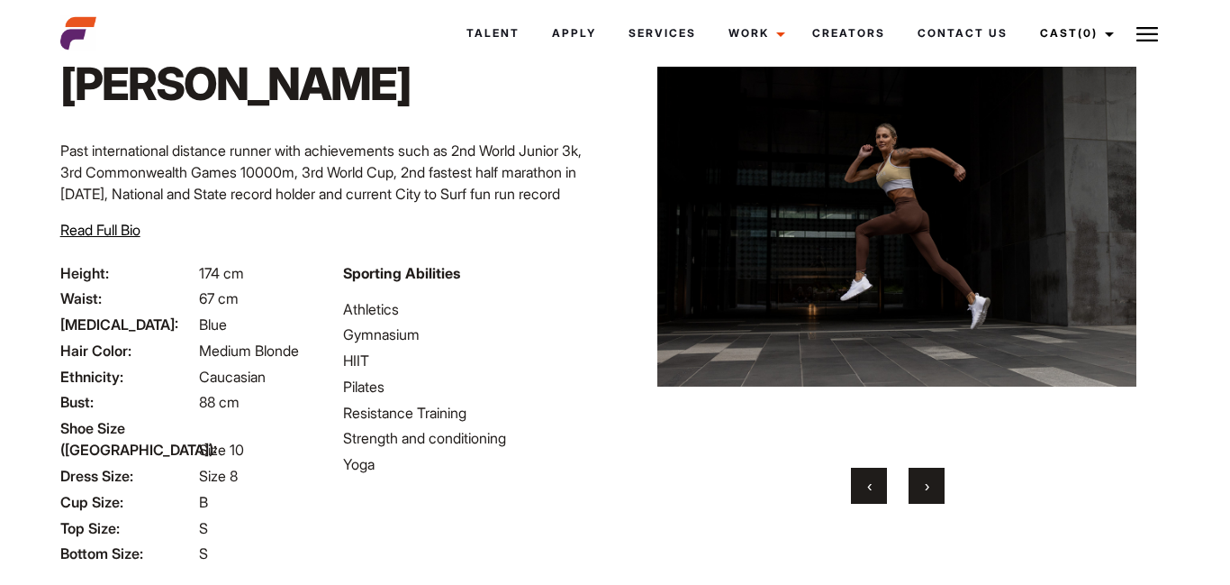
click at [929, 488] on span "›" at bounding box center [927, 485] width 5 height 18
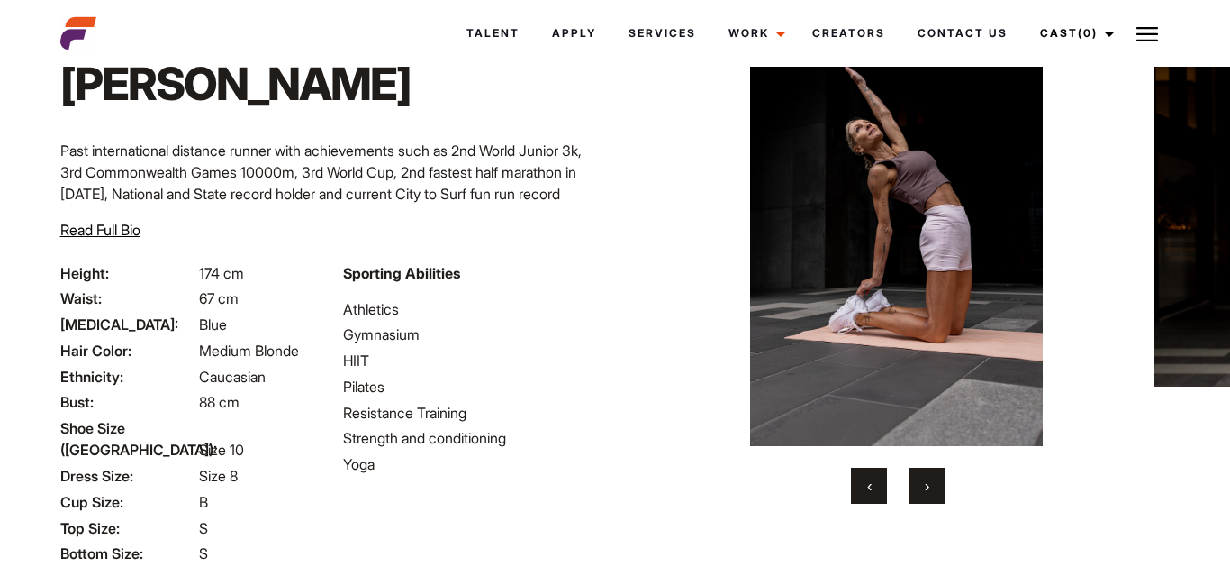
click at [929, 488] on span "›" at bounding box center [927, 485] width 5 height 18
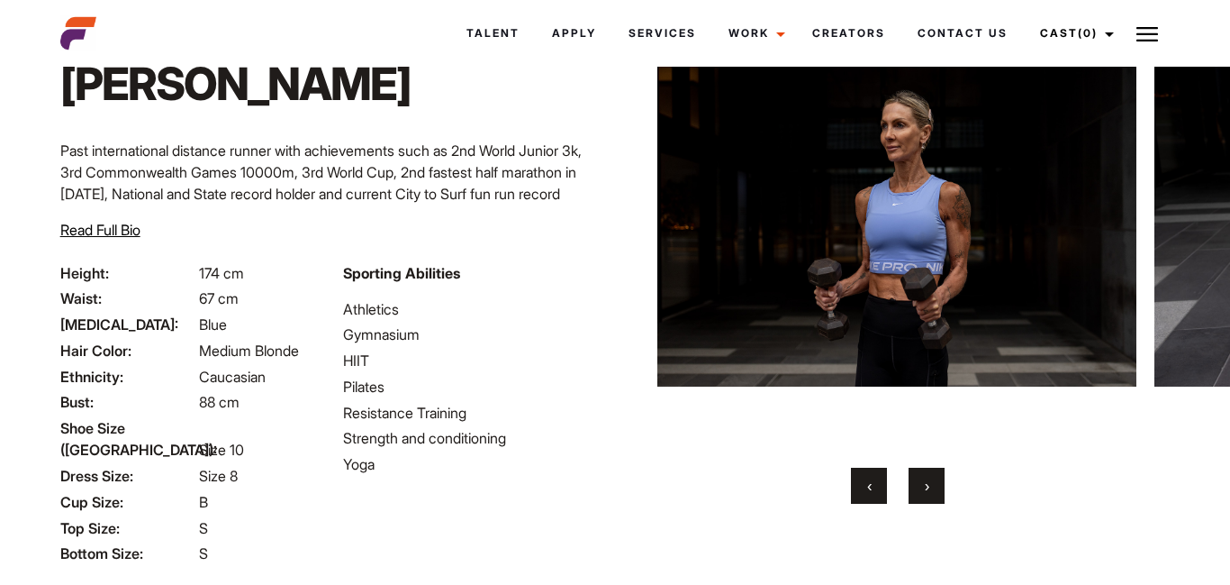
click at [929, 488] on span "›" at bounding box center [927, 485] width 5 height 18
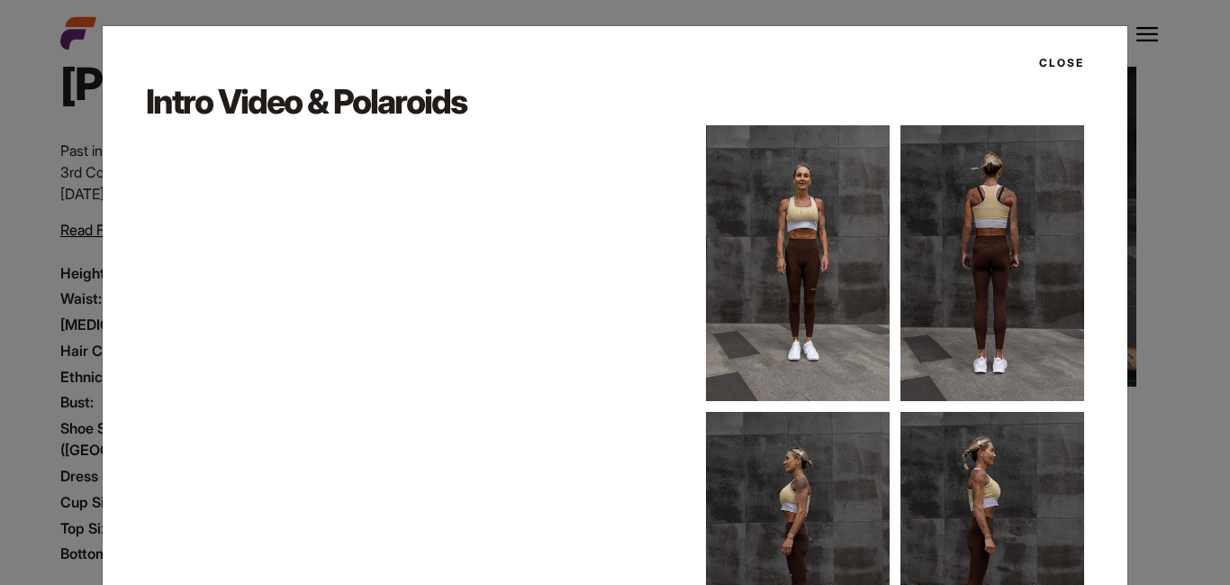
click at [852, 451] on img at bounding box center [798, 550] width 184 height 276
click at [1051, 65] on button "Close" at bounding box center [1057, 63] width 56 height 31
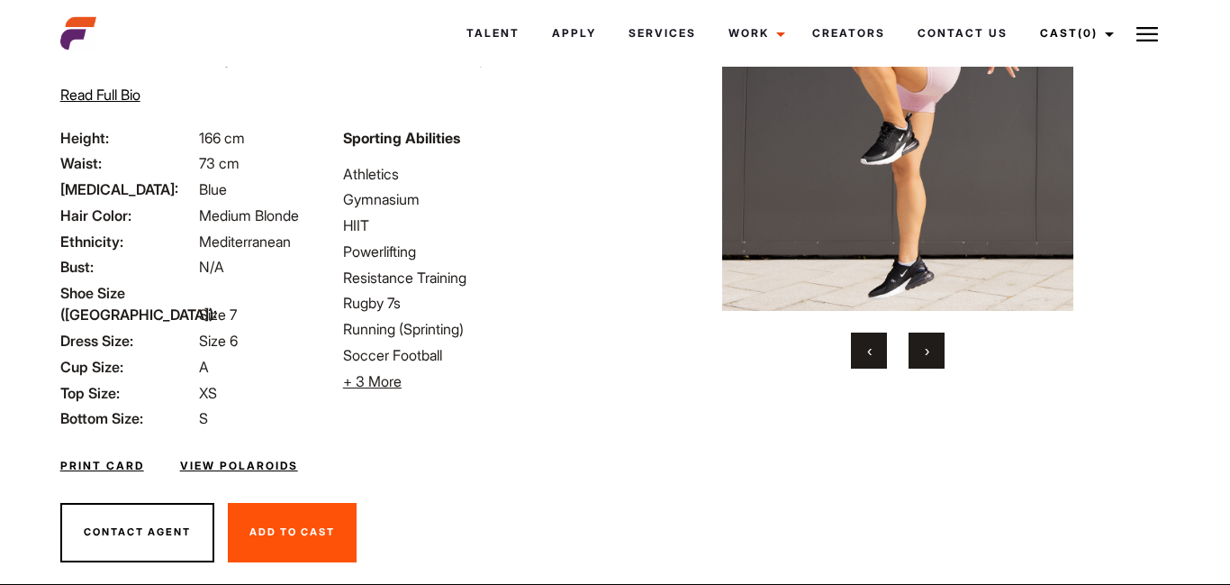
scroll to position [252, 0]
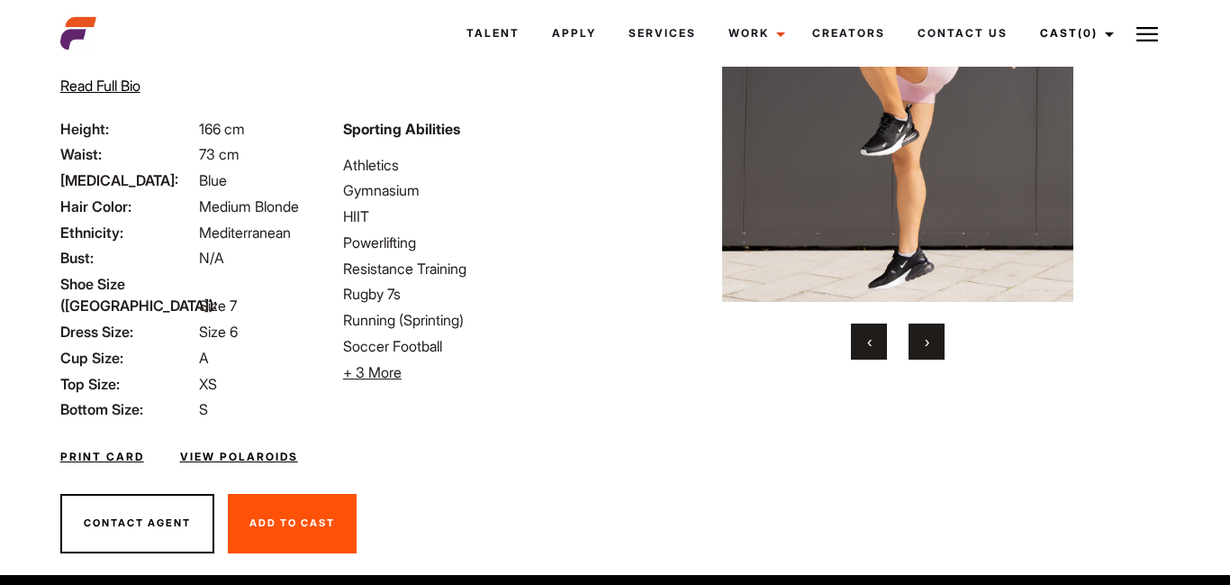
click at [941, 355] on button "›" at bounding box center [927, 341] width 36 height 36
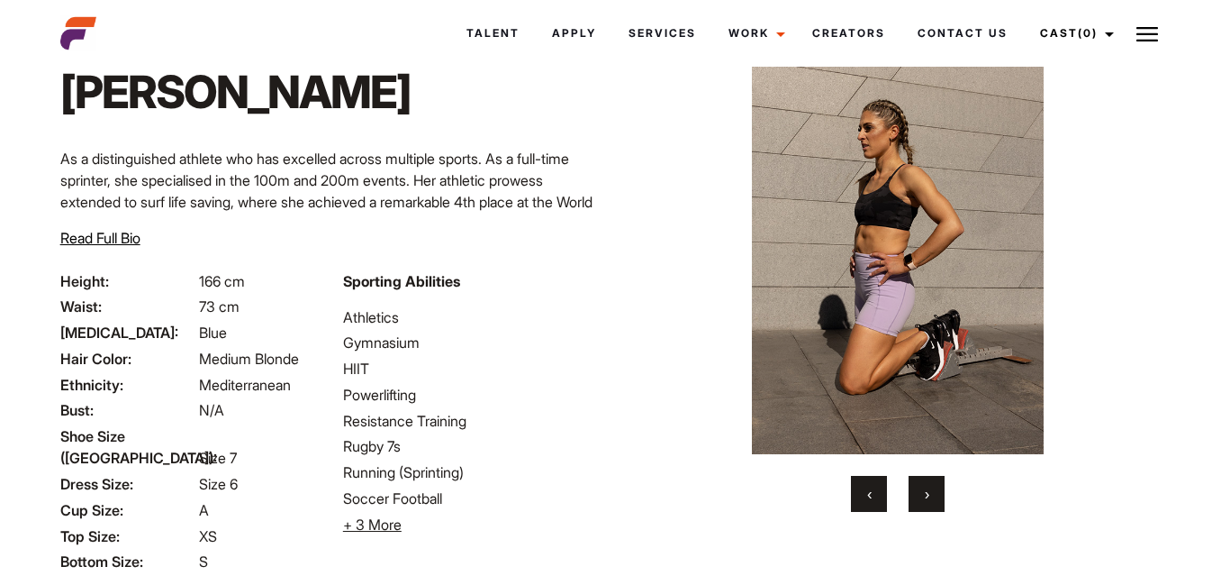
scroll to position [0, 0]
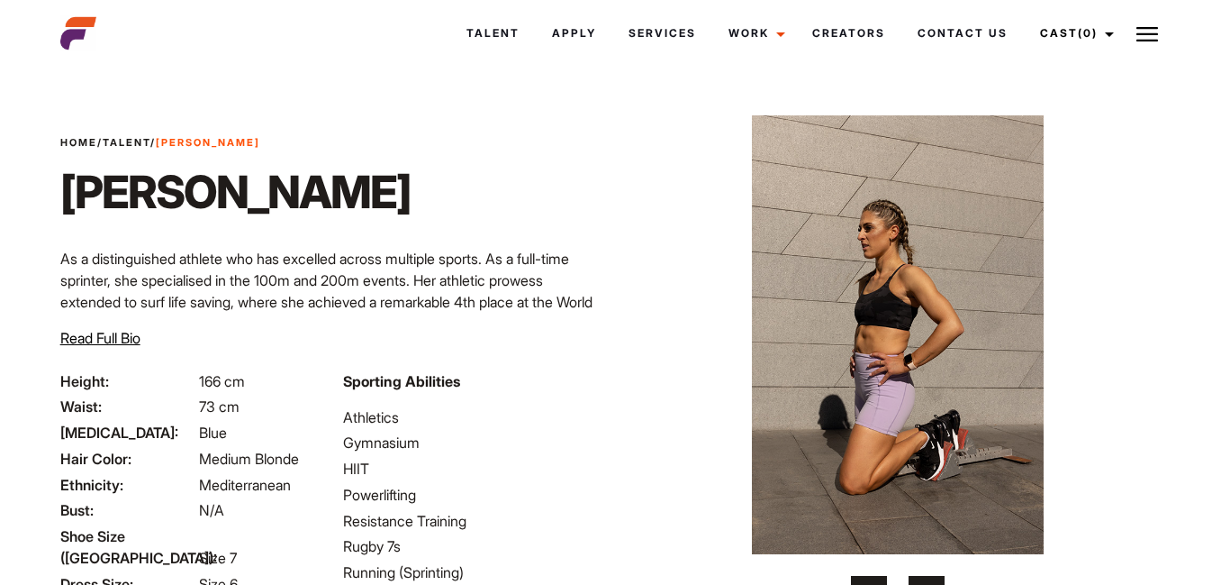
click at [931, 580] on button "›" at bounding box center [927, 593] width 36 height 36
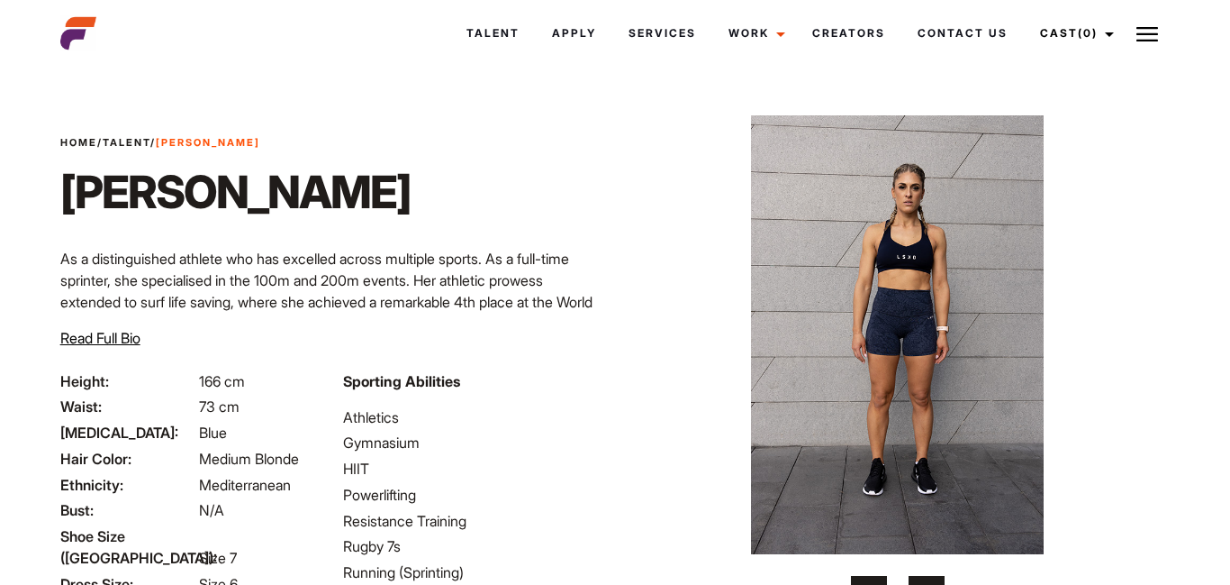
click at [931, 580] on button "›" at bounding box center [927, 593] width 36 height 36
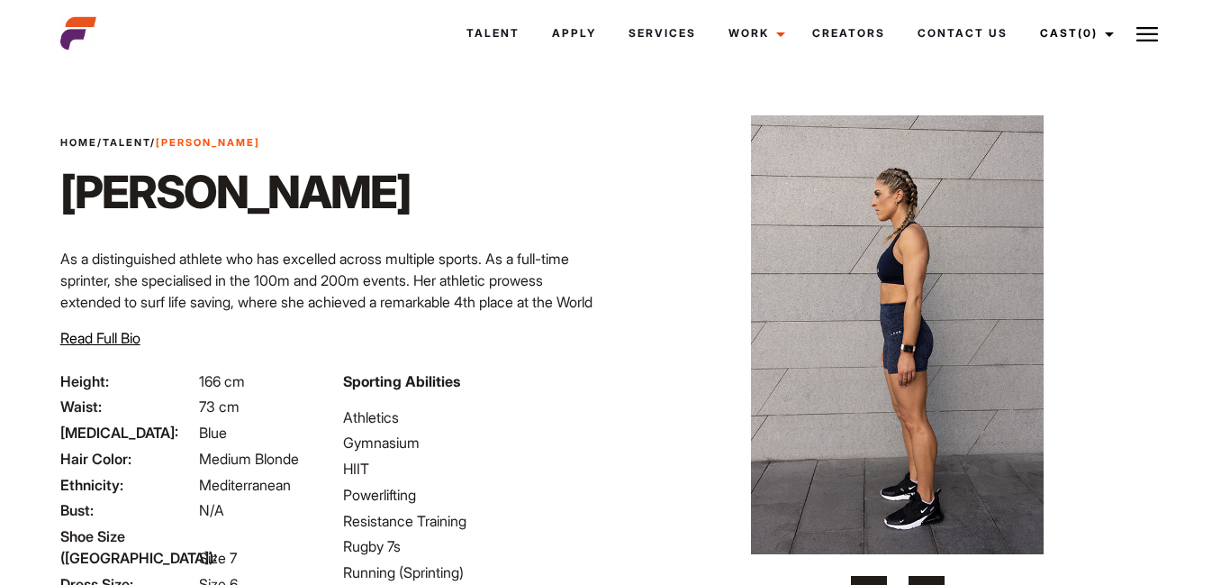
click at [931, 580] on button "›" at bounding box center [927, 593] width 36 height 36
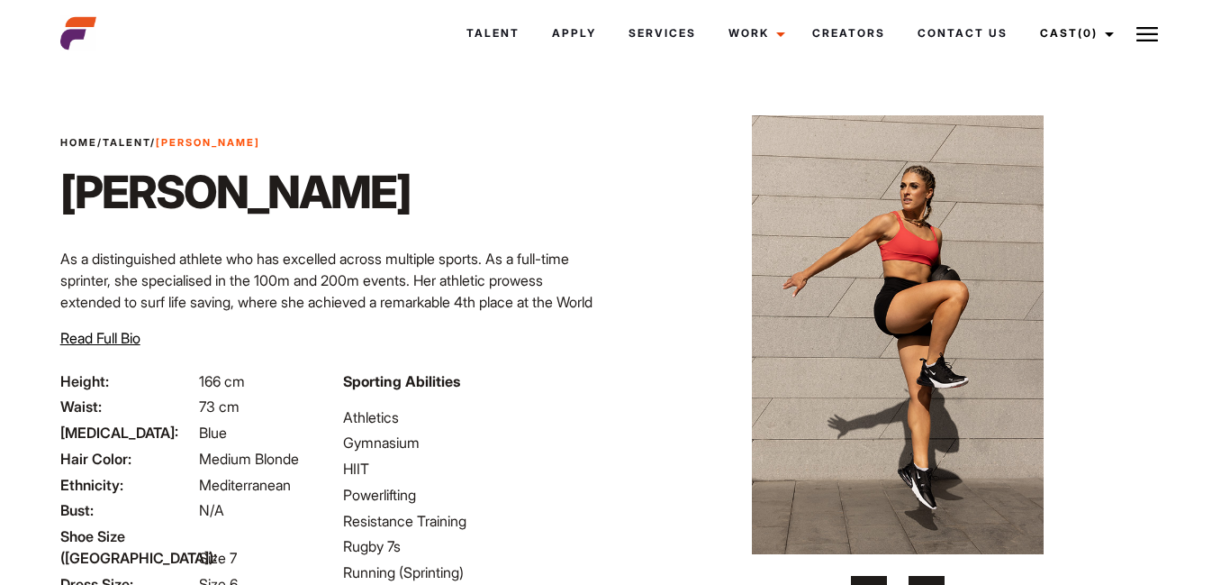
click at [931, 580] on button "›" at bounding box center [927, 593] width 36 height 36
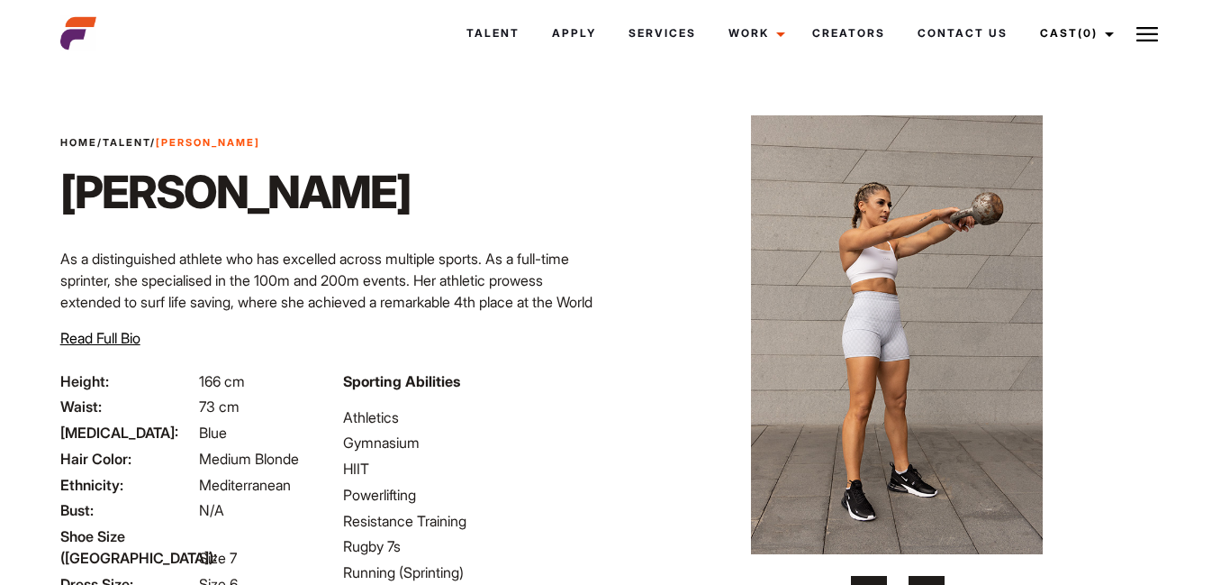
click at [931, 580] on button "›" at bounding box center [927, 593] width 36 height 36
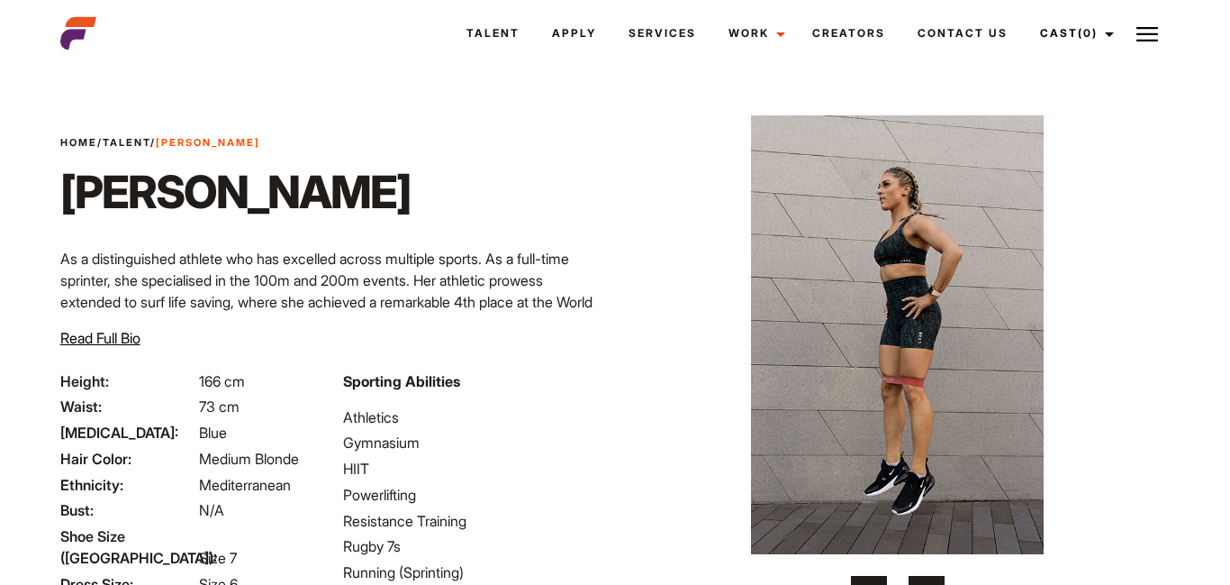
click at [931, 580] on button "›" at bounding box center [927, 593] width 36 height 36
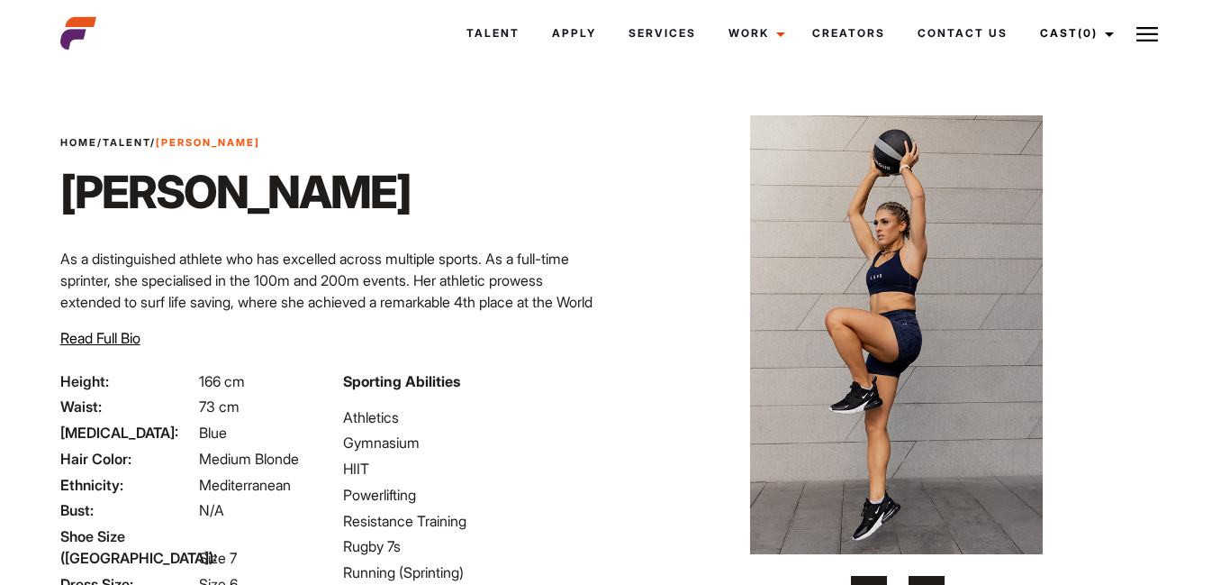
click at [931, 580] on button "›" at bounding box center [927, 593] width 36 height 36
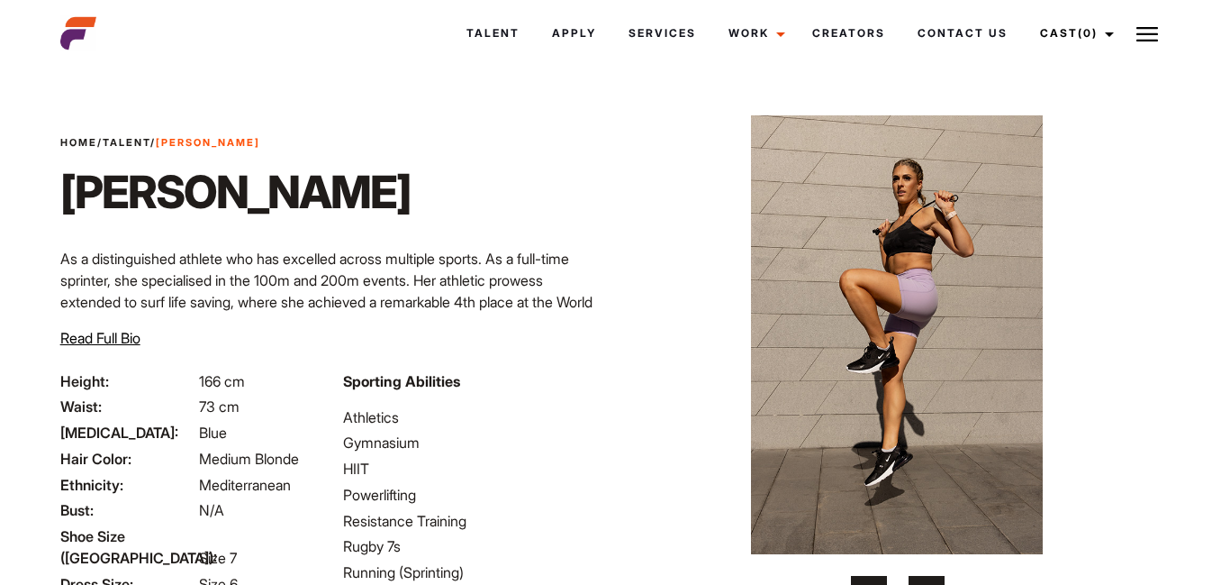
click at [931, 580] on button "›" at bounding box center [927, 593] width 36 height 36
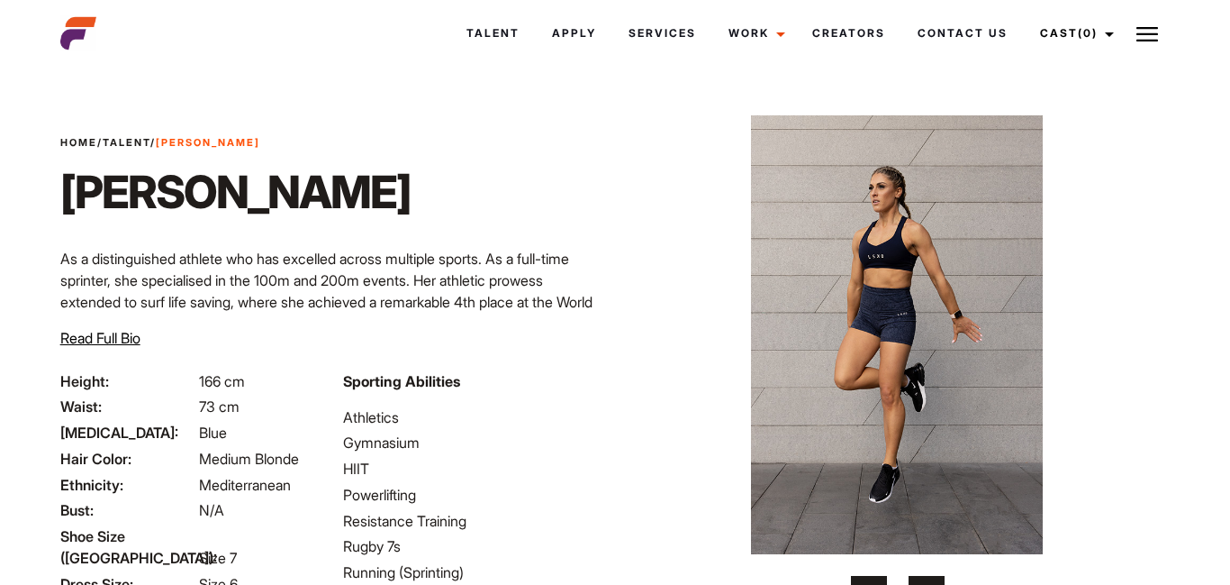
click at [931, 580] on button "›" at bounding box center [927, 593] width 36 height 36
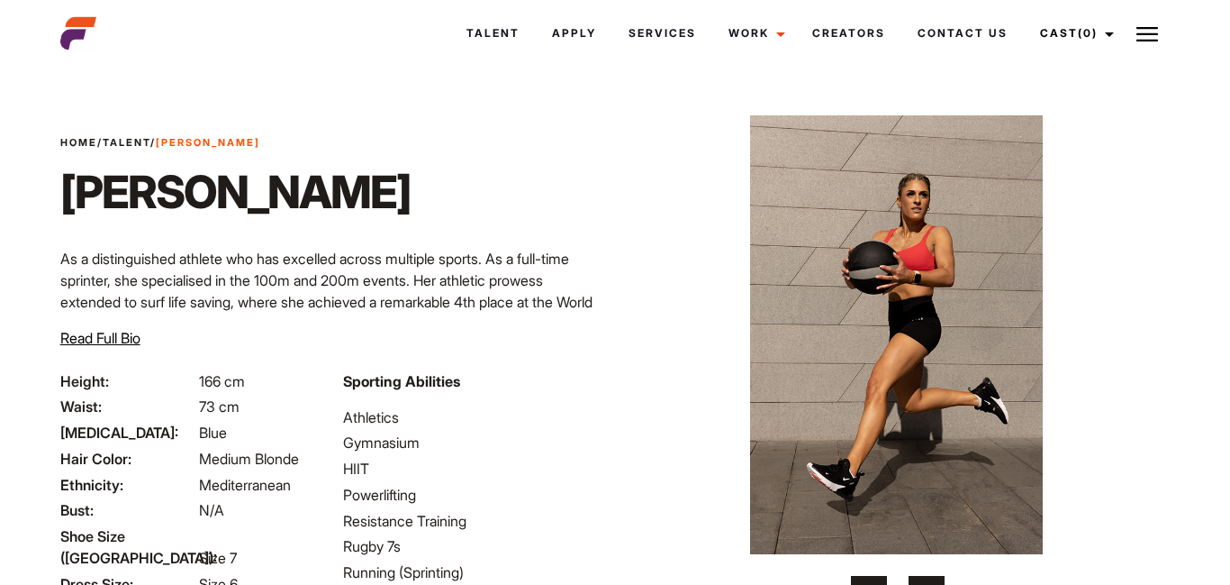
click at [931, 580] on button "›" at bounding box center [927, 593] width 36 height 36
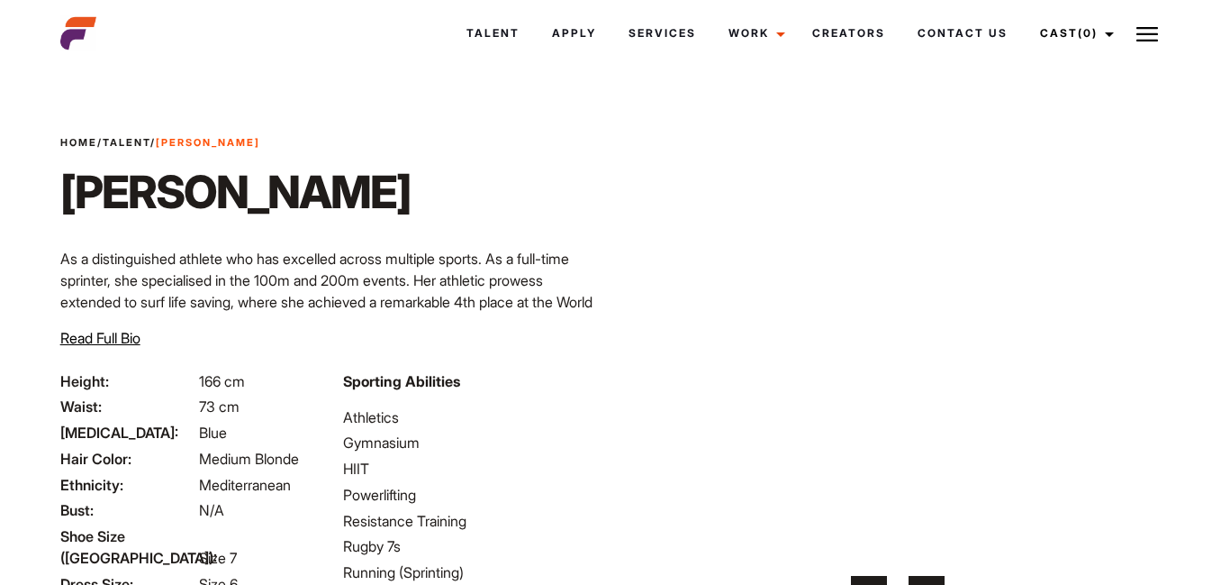
click at [931, 580] on button "›" at bounding box center [927, 593] width 36 height 36
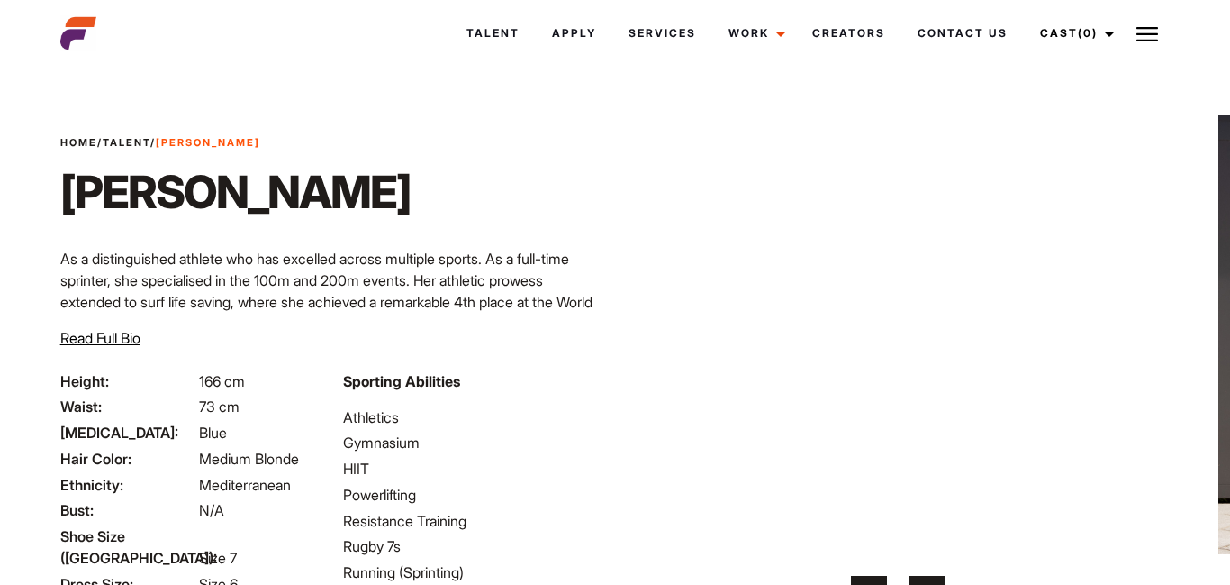
click at [931, 580] on button "›" at bounding box center [927, 593] width 36 height 36
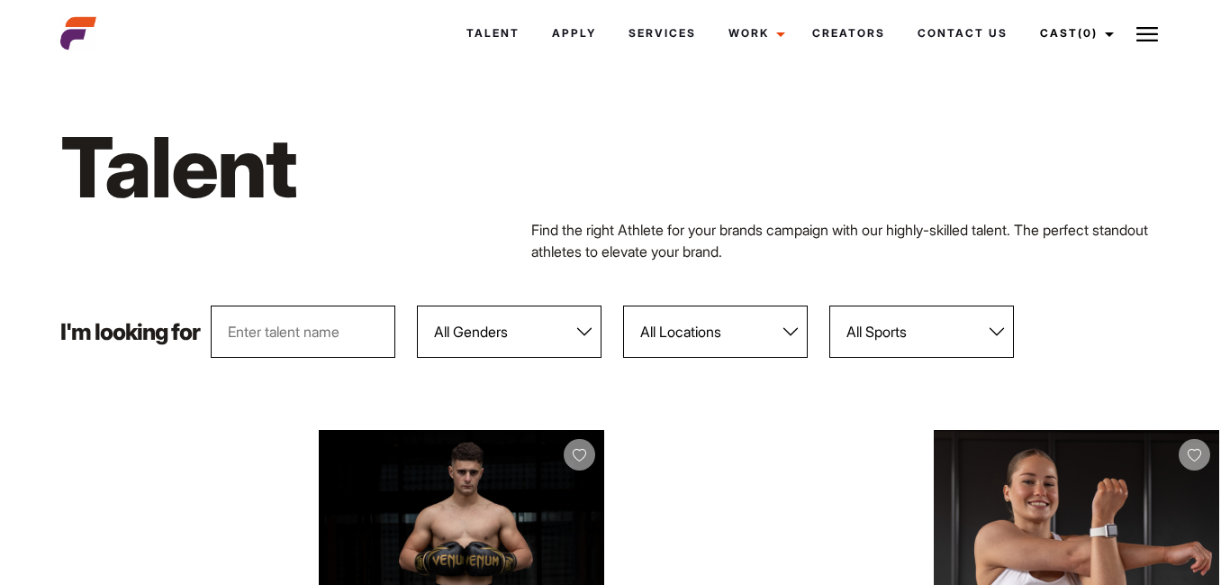
click at [989, 337] on select "All Sports 100 Meter Butterfly Acrobatics Aerial awareness Aerobics AFL Aflw Am…" at bounding box center [921, 331] width 185 height 52
click at [701, 322] on select "All Locations [GEOGRAPHIC_DATA] [GEOGRAPHIC_DATA] [GEOGRAPHIC_DATA] [GEOGRAPHIC…" at bounding box center [715, 331] width 185 height 52
click at [538, 333] on select "All Genders [DEMOGRAPHIC_DATA] [DEMOGRAPHIC_DATA]" at bounding box center [509, 331] width 185 height 52
